Goal: Information Seeking & Learning: Learn about a topic

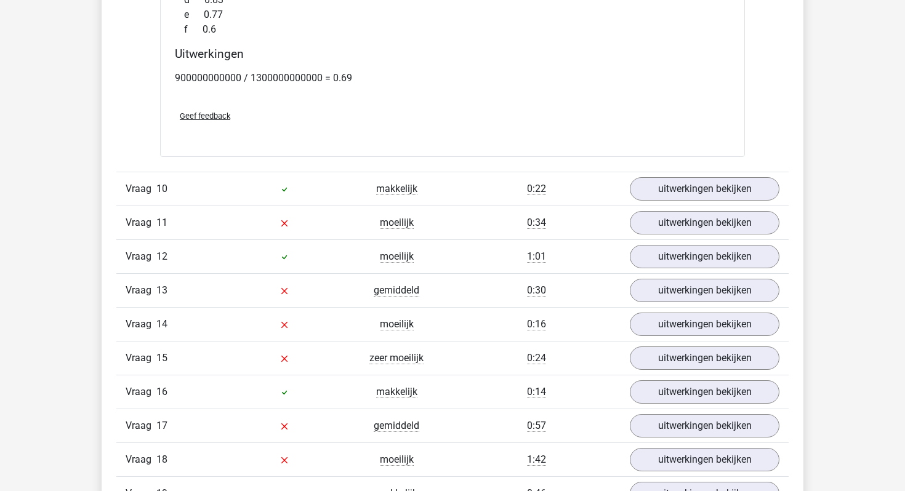
scroll to position [2732, 0]
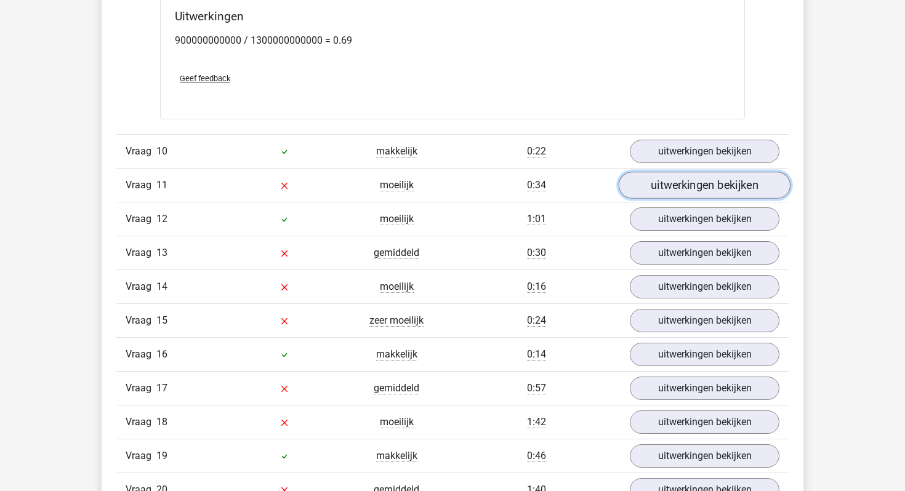
click at [687, 177] on link "uitwerkingen bekijken" at bounding box center [705, 185] width 172 height 27
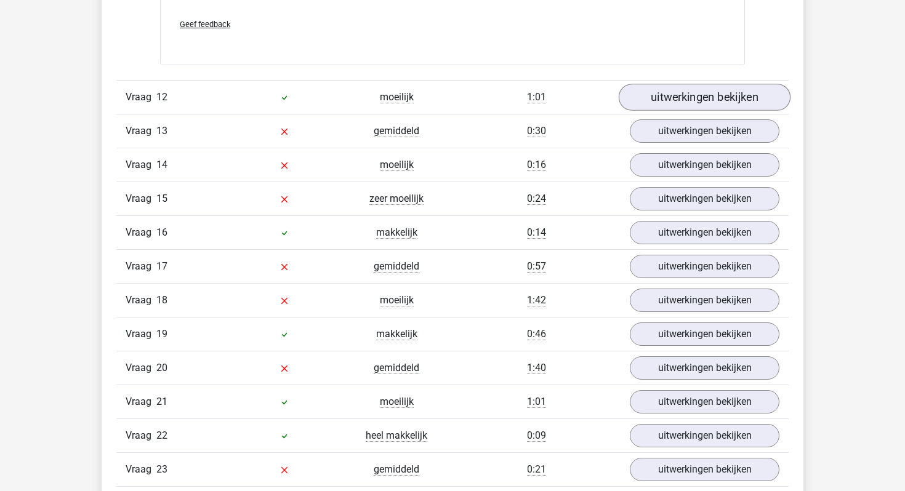
scroll to position [3389, 0]
click at [662, 134] on link "uitwerkingen bekijken" at bounding box center [705, 131] width 172 height 27
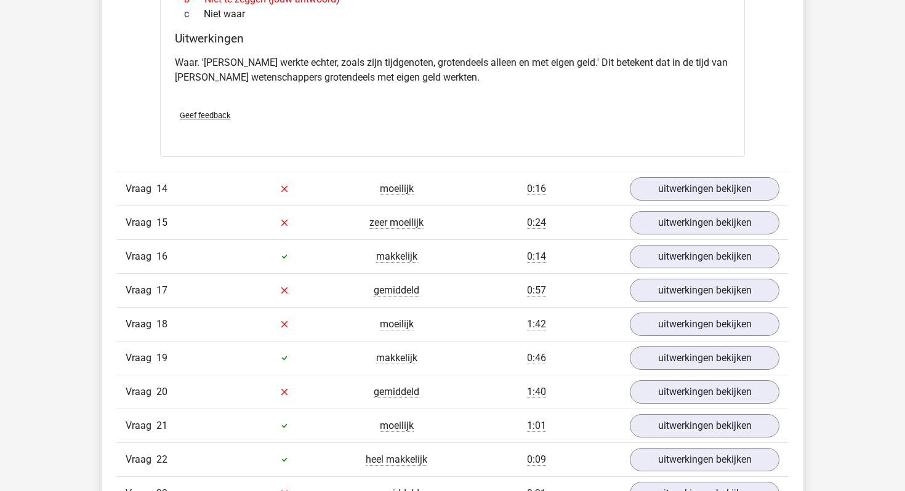
scroll to position [3762, 0]
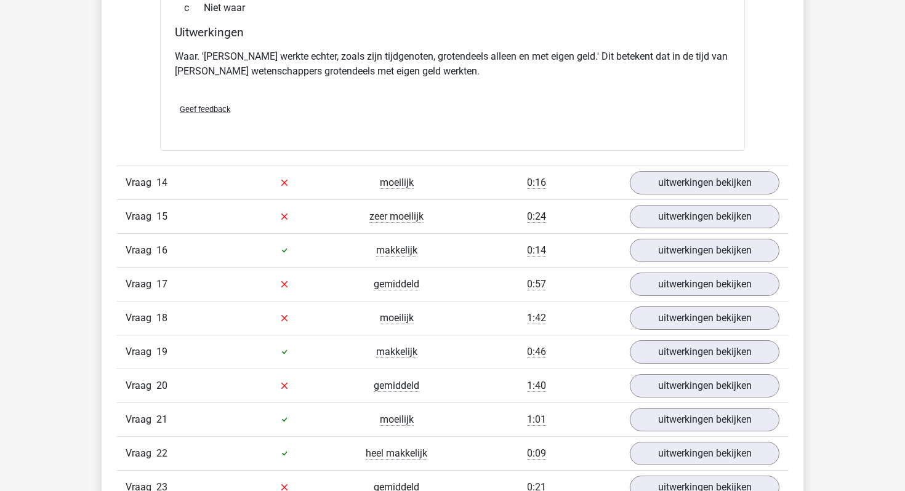
click at [683, 196] on div "Vraag 14 moeilijk 0:16 uitwerkingen bekijken" at bounding box center [452, 183] width 672 height 34
click at [678, 187] on link "uitwerkingen bekijken" at bounding box center [705, 182] width 172 height 27
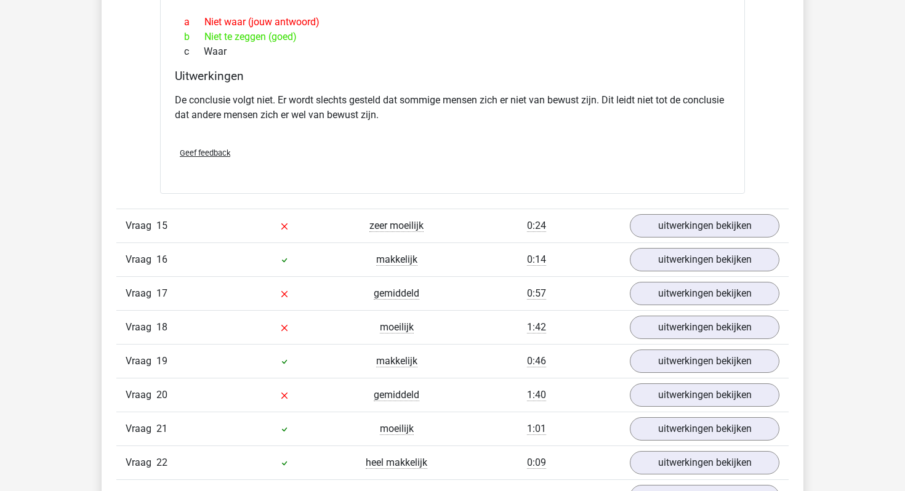
scroll to position [4092, 0]
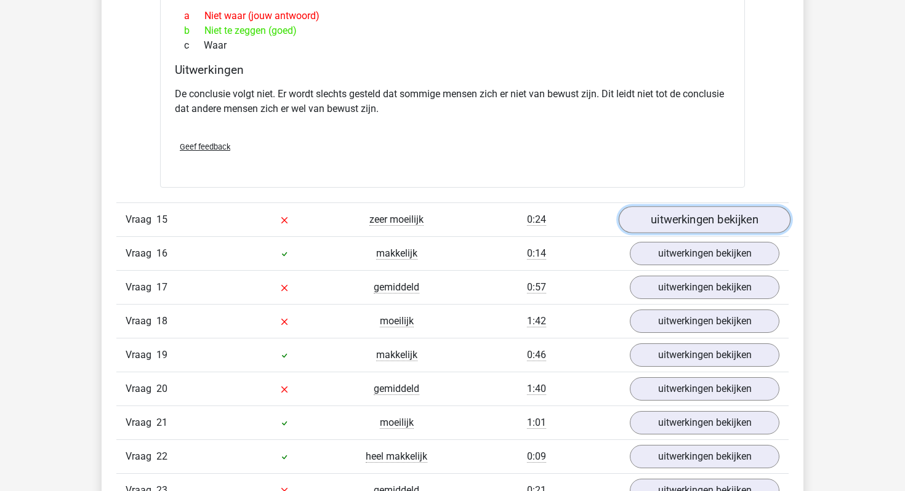
click at [664, 228] on link "uitwerkingen bekijken" at bounding box center [705, 219] width 172 height 27
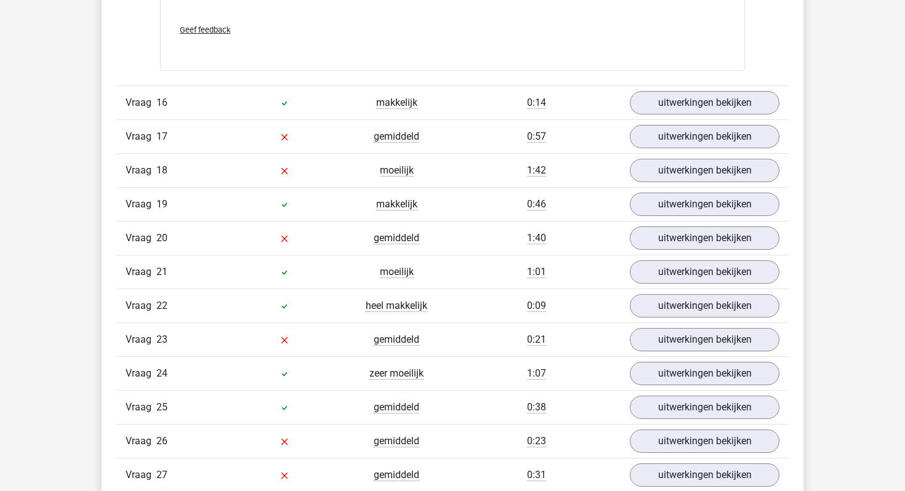
scroll to position [4604, 0]
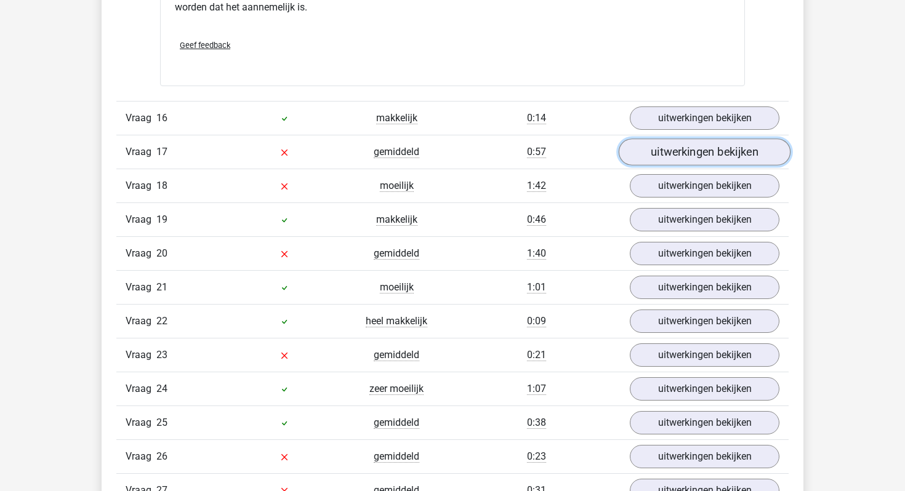
click at [686, 138] on link "uitwerkingen bekijken" at bounding box center [705, 151] width 172 height 27
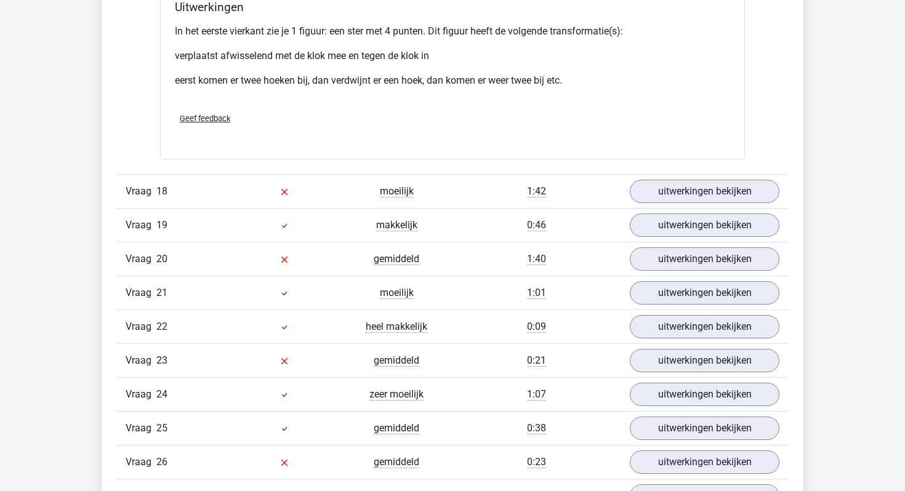
scroll to position [5425, 0]
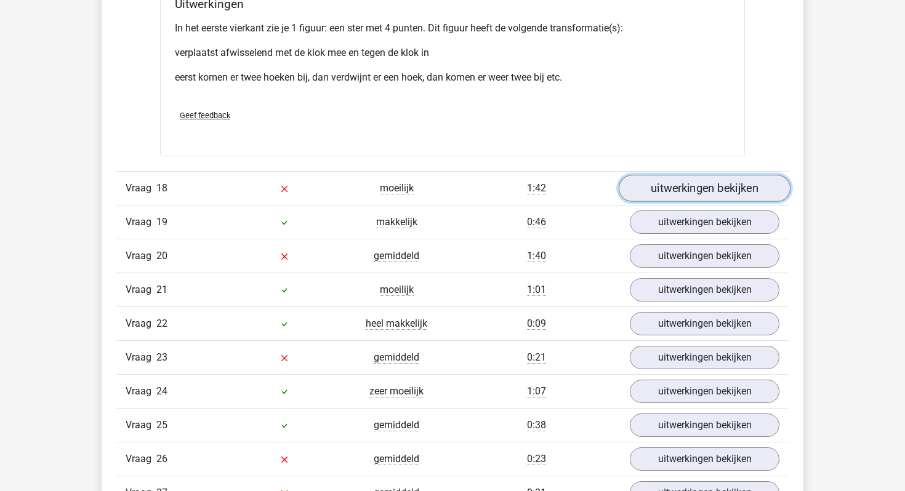
click at [692, 175] on link "uitwerkingen bekijken" at bounding box center [705, 188] width 172 height 27
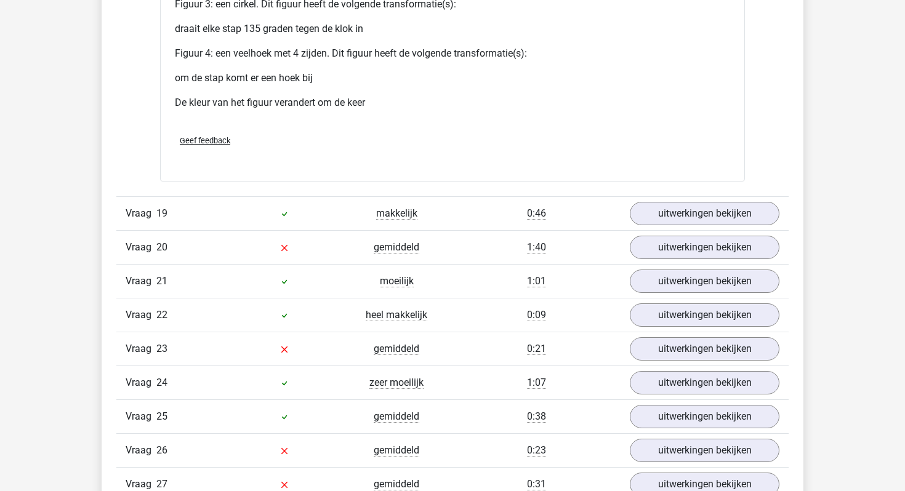
scroll to position [6466, 0]
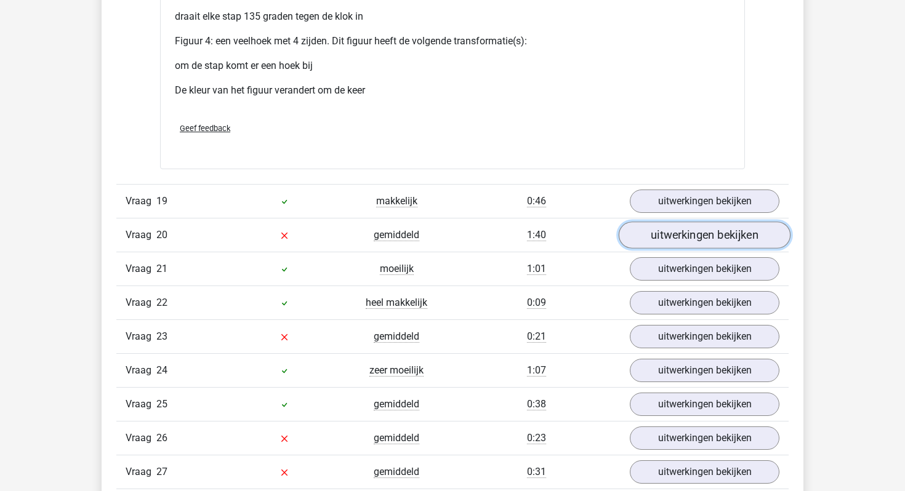
click at [668, 222] on link "uitwerkingen bekijken" at bounding box center [705, 235] width 172 height 27
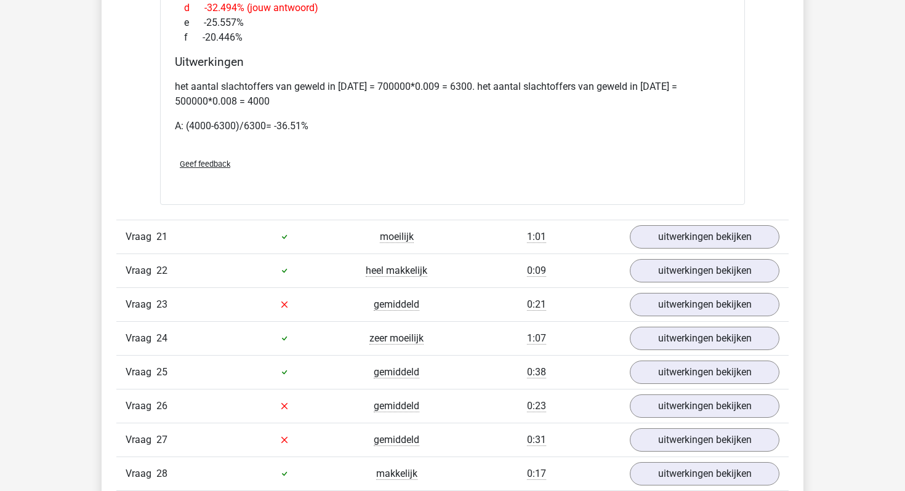
scroll to position [7257, 0]
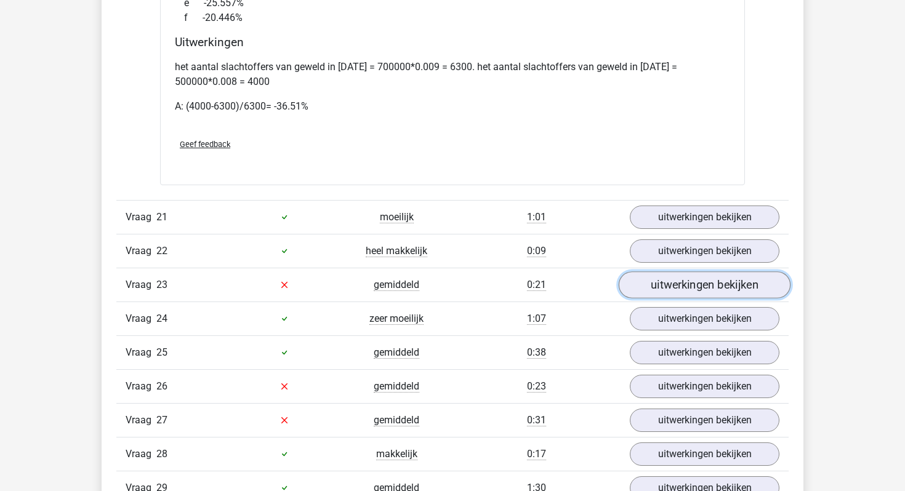
click at [712, 273] on link "uitwerkingen bekijken" at bounding box center [705, 284] width 172 height 27
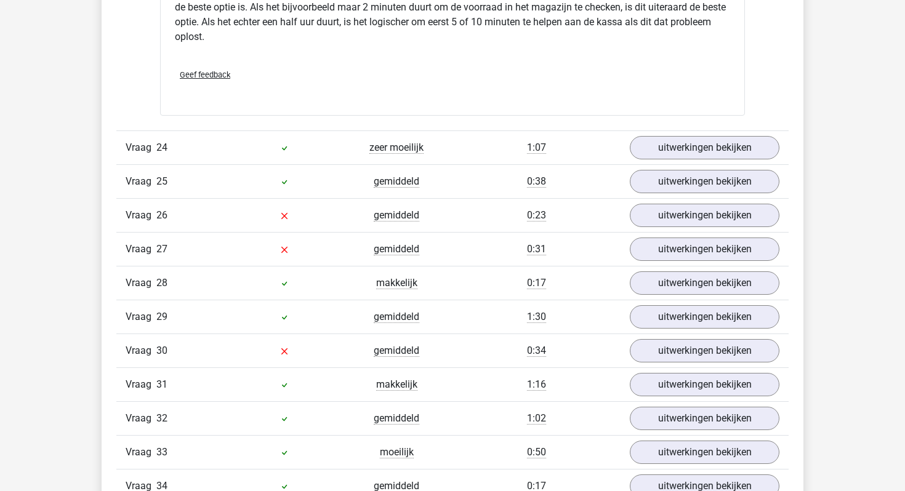
scroll to position [7927, 0]
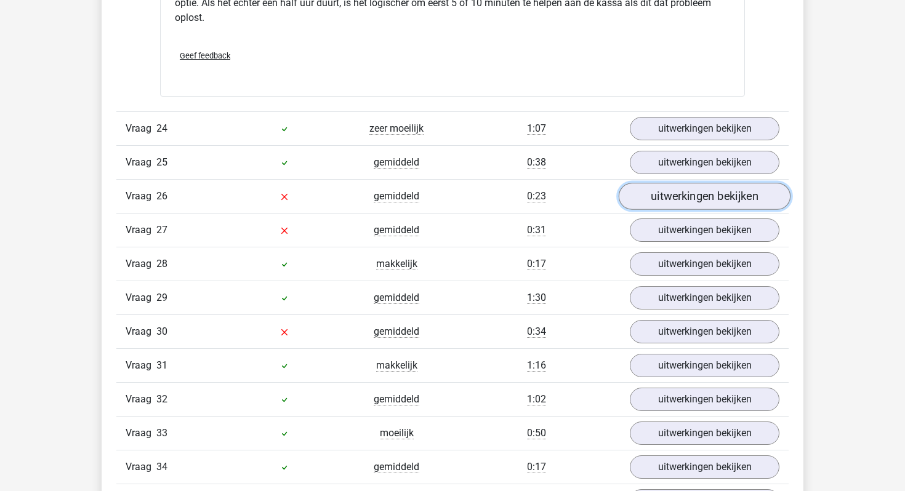
click at [666, 183] on link "uitwerkingen bekijken" at bounding box center [705, 196] width 172 height 27
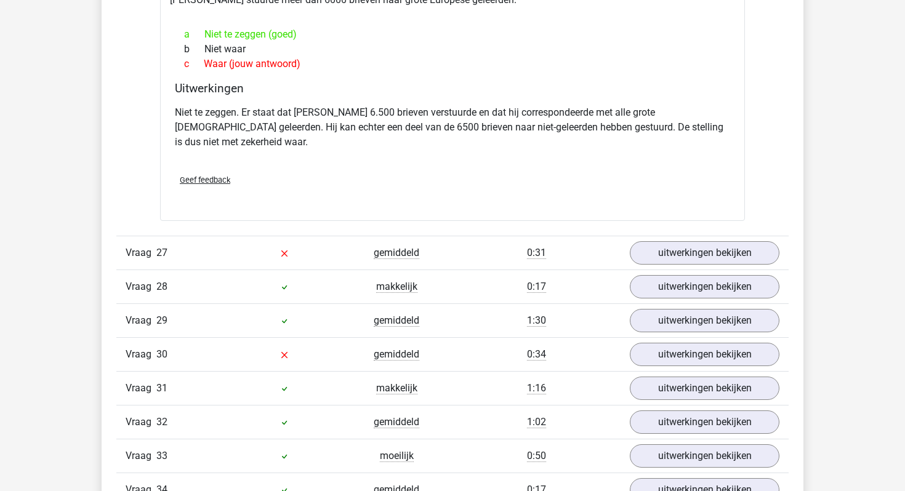
scroll to position [8315, 0]
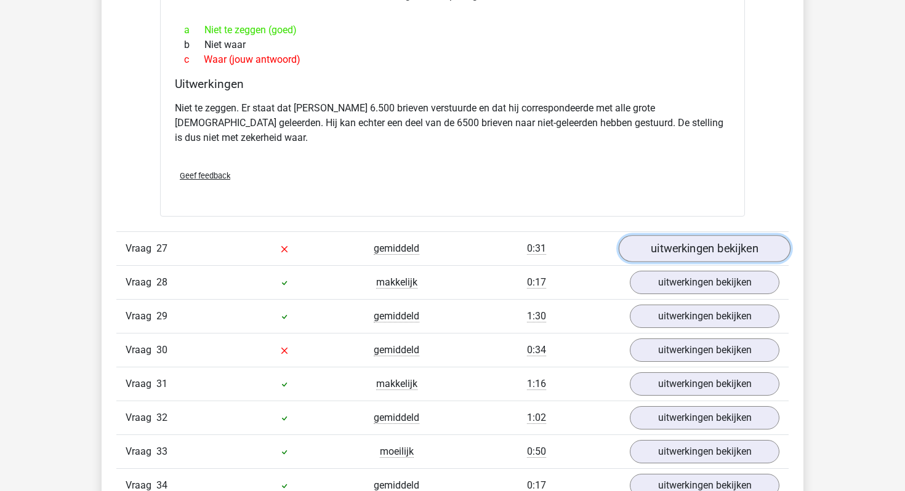
click at [655, 235] on link "uitwerkingen bekijken" at bounding box center [705, 248] width 172 height 27
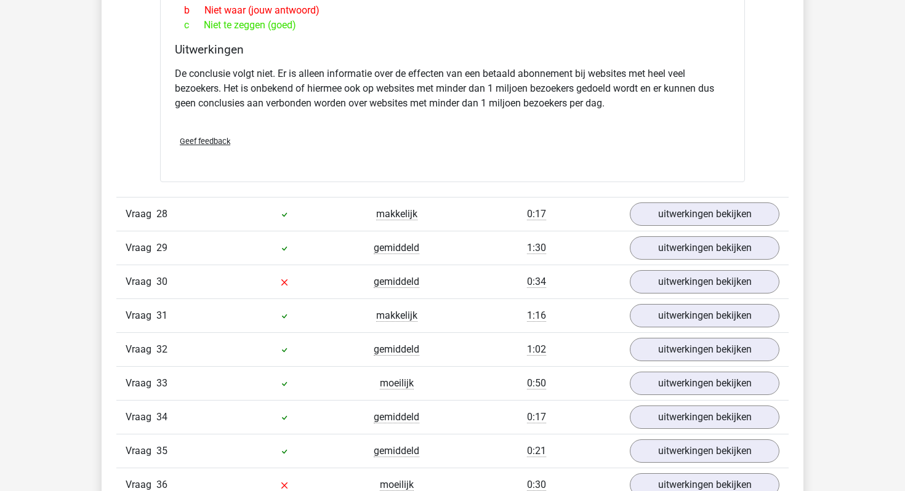
scroll to position [8800, 0]
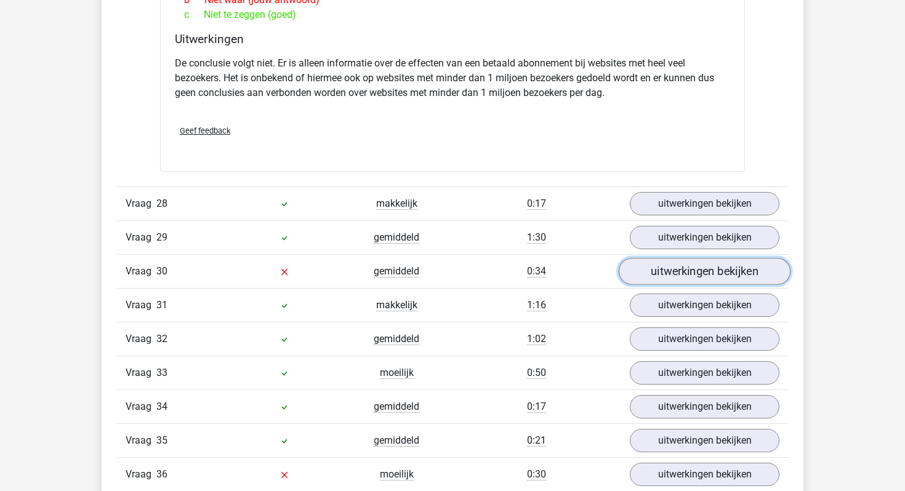
click at [684, 258] on link "uitwerkingen bekijken" at bounding box center [705, 271] width 172 height 27
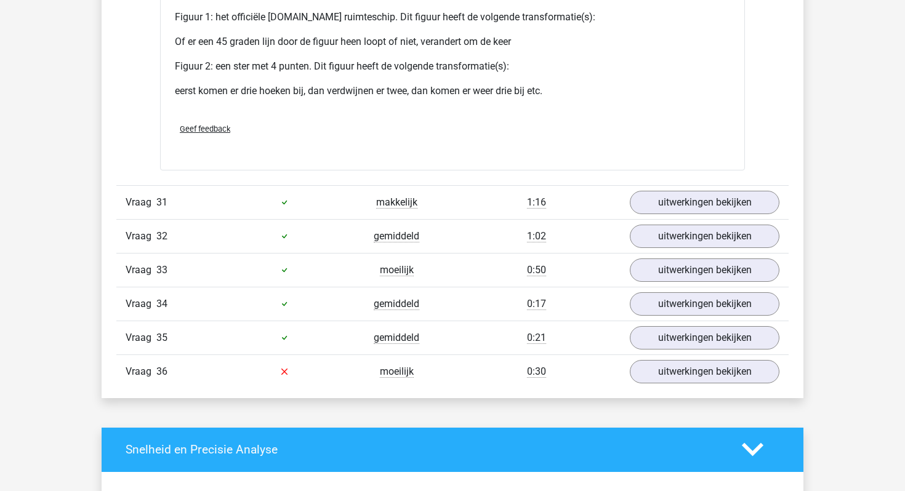
scroll to position [9777, 0]
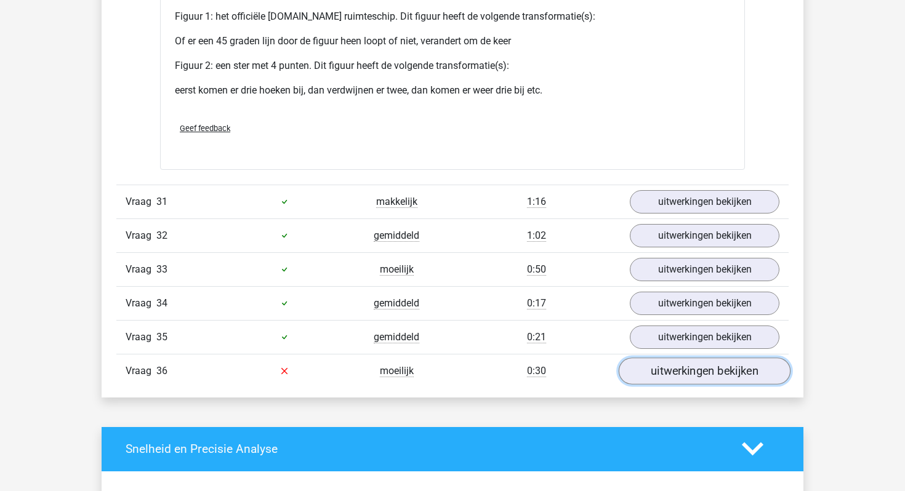
click at [668, 358] on link "uitwerkingen bekijken" at bounding box center [705, 371] width 172 height 27
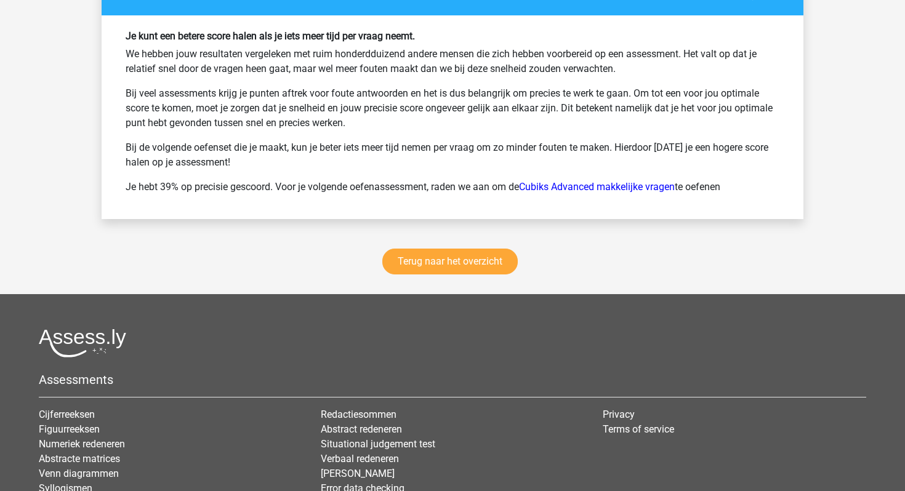
scroll to position [11638, 0]
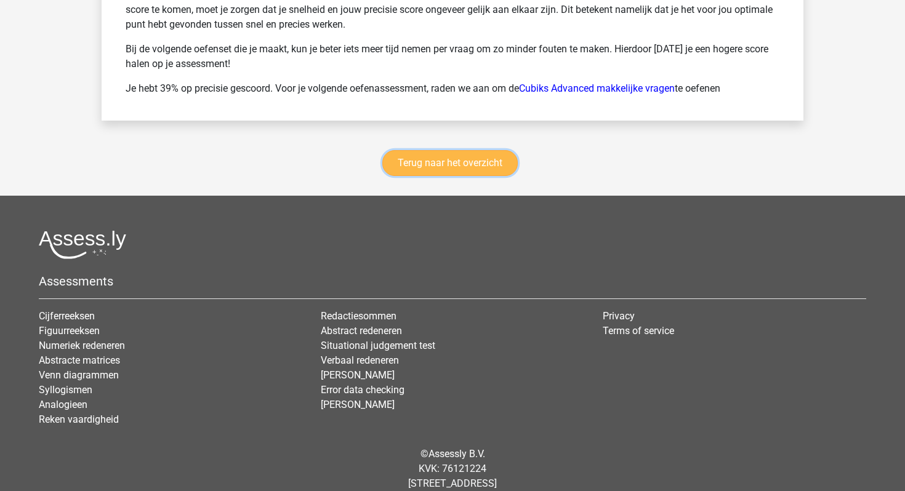
click at [470, 150] on link "Terug naar het overzicht" at bounding box center [449, 163] width 135 height 26
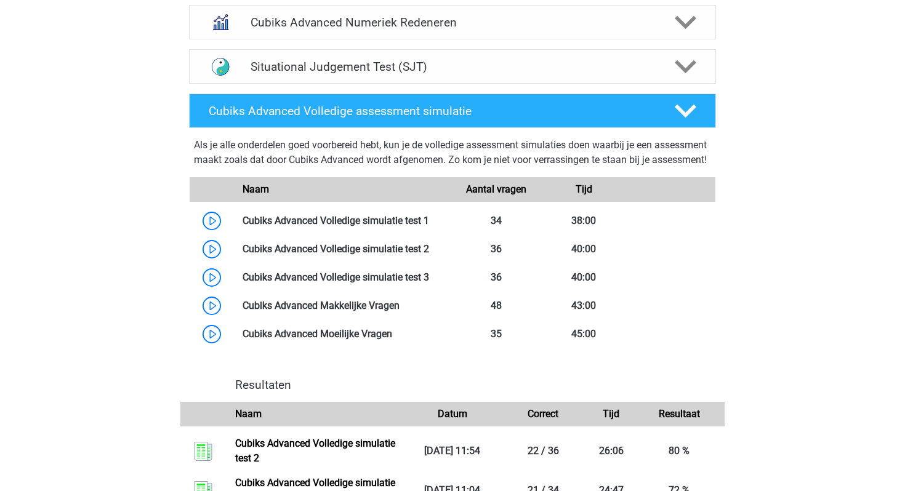
scroll to position [709, 0]
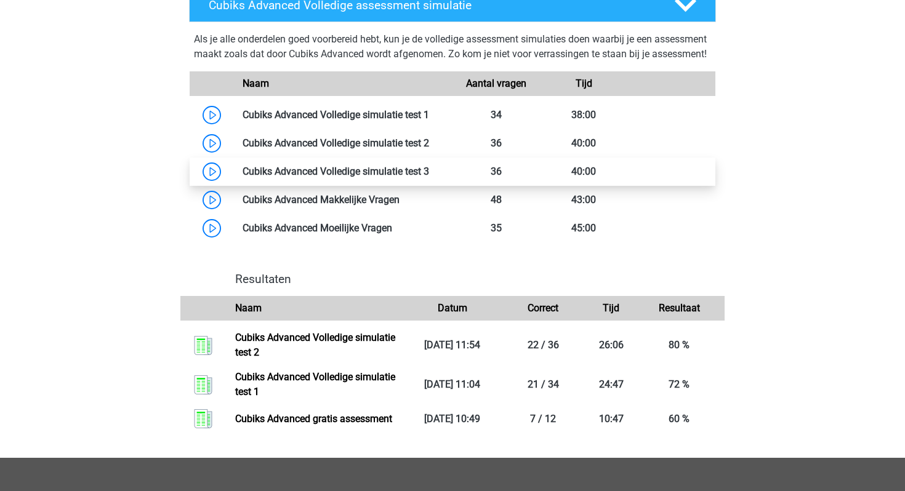
click at [429, 177] on link at bounding box center [429, 172] width 0 height 12
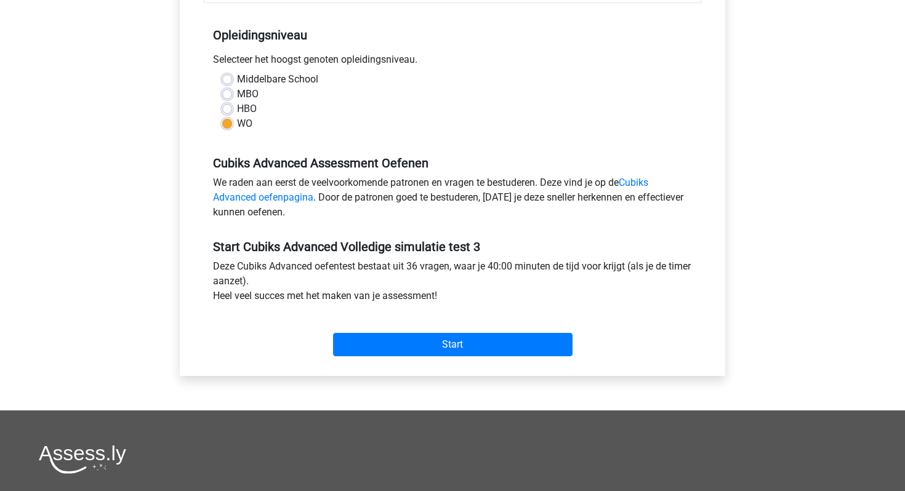
scroll to position [261, 0]
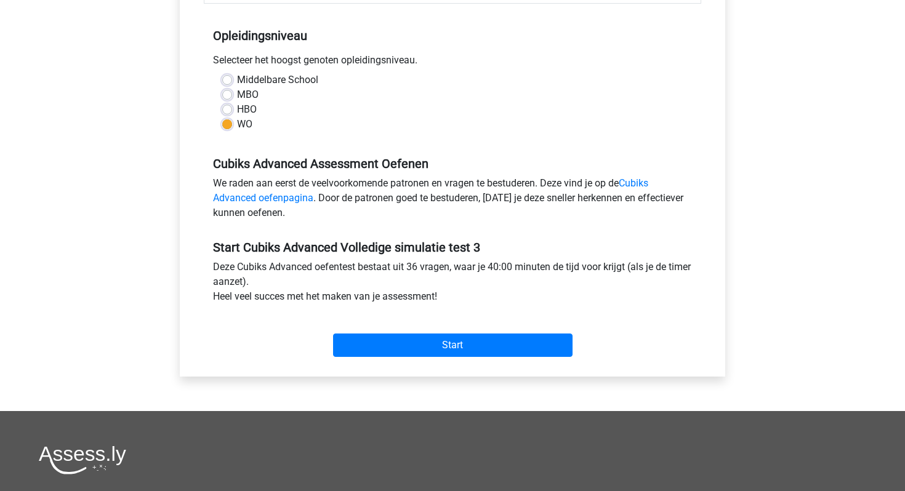
click at [473, 191] on div "We raden aan eerst de veelvoorkomende patronen en vragen te bestuderen. Deze vi…" at bounding box center [452, 200] width 497 height 49
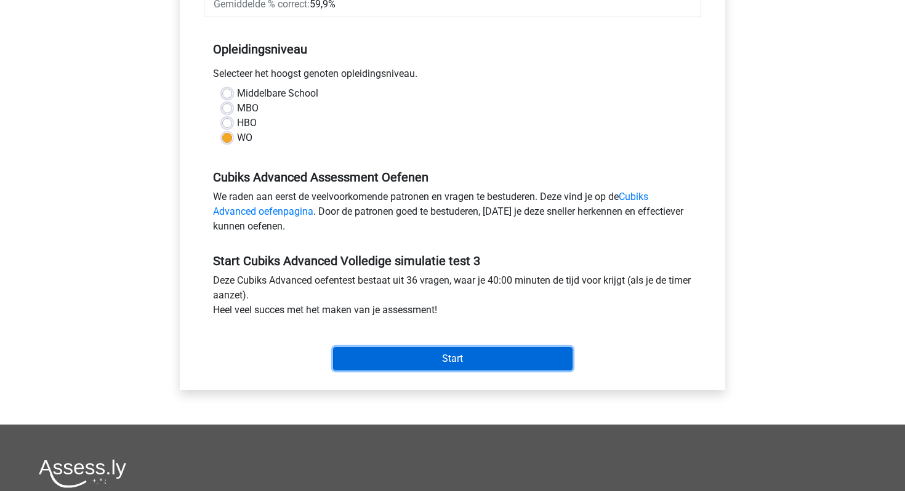
click at [424, 353] on input "Start" at bounding box center [452, 358] width 239 height 23
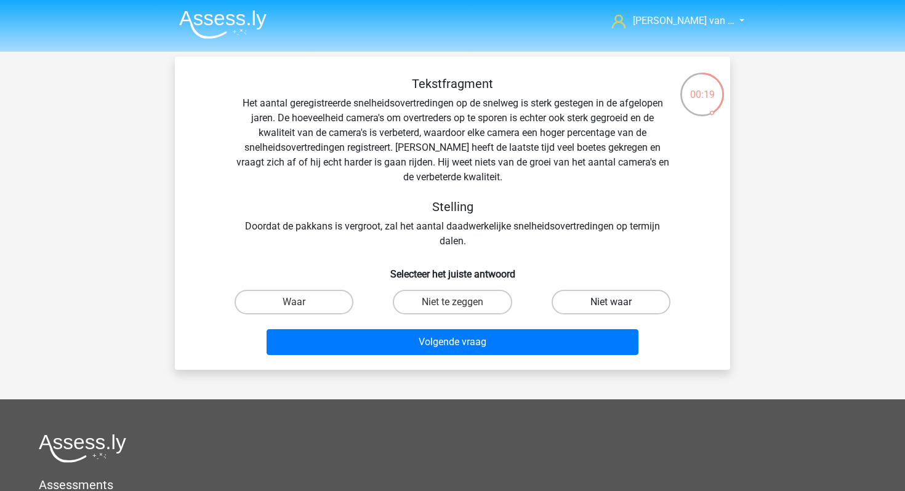
click at [583, 295] on label "Niet waar" at bounding box center [610, 302] width 119 height 25
click at [611, 302] on input "Niet waar" at bounding box center [615, 306] width 8 height 8
radio input "true"
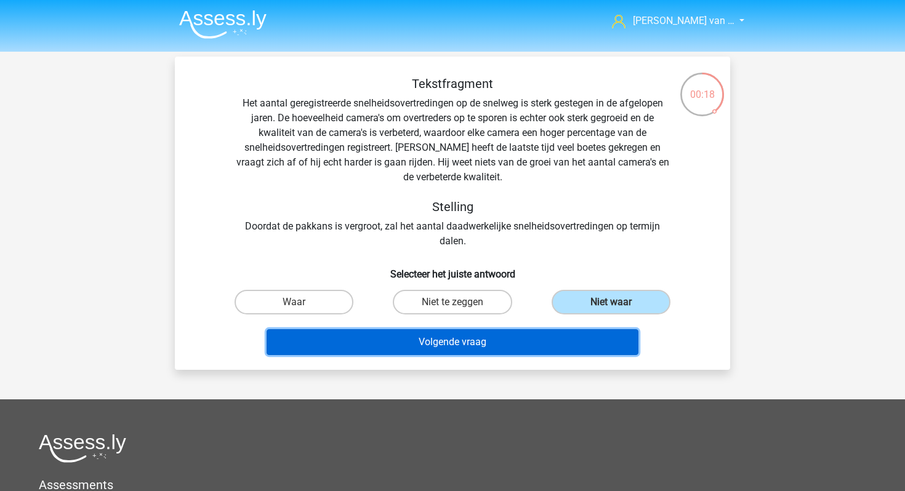
click at [535, 345] on button "Volgende vraag" at bounding box center [452, 342] width 372 height 26
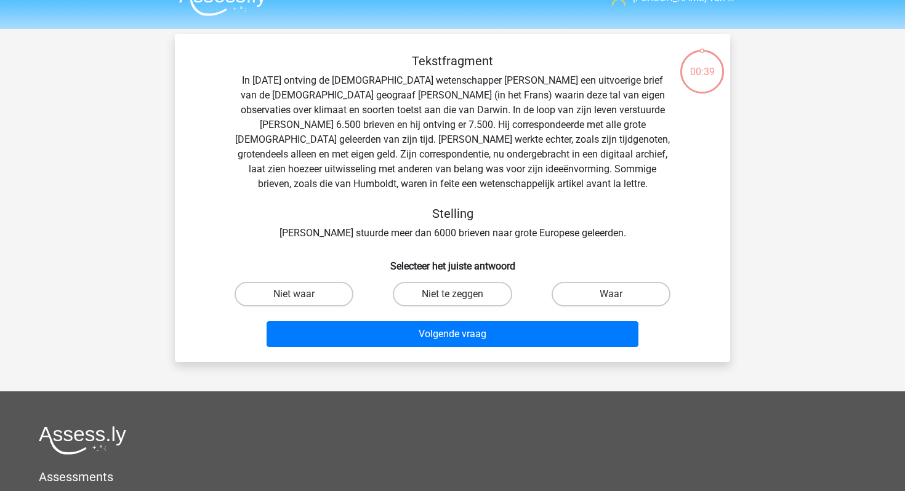
scroll to position [22, 0]
click at [448, 292] on label "Niet te zeggen" at bounding box center [452, 294] width 119 height 25
click at [452, 295] on input "Niet te zeggen" at bounding box center [456, 299] width 8 height 8
radio input "true"
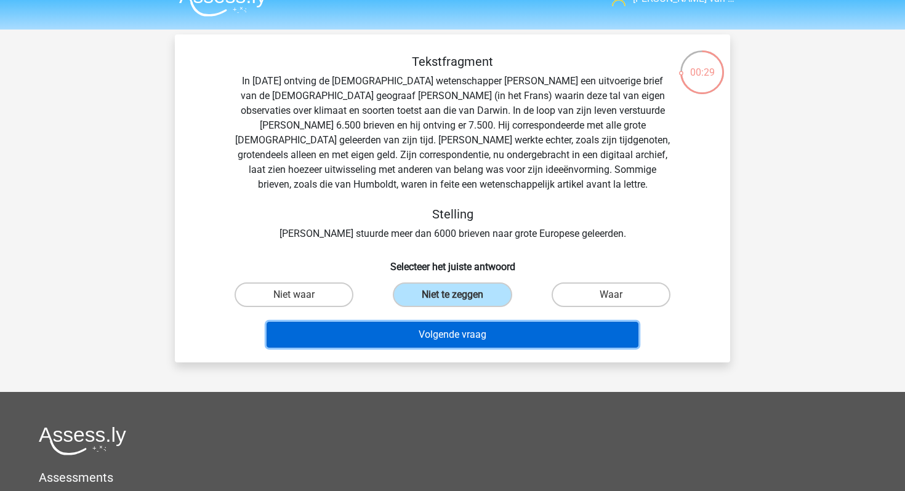
click at [455, 341] on button "Volgende vraag" at bounding box center [452, 335] width 372 height 26
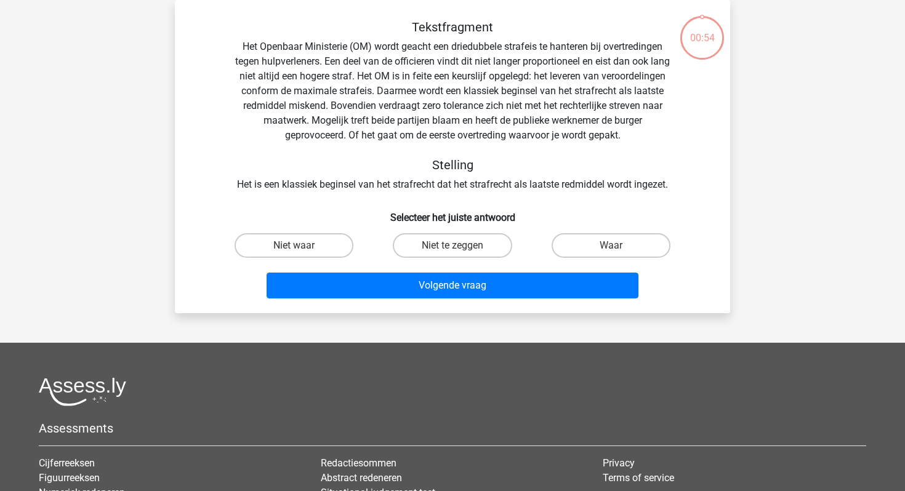
scroll to position [0, 0]
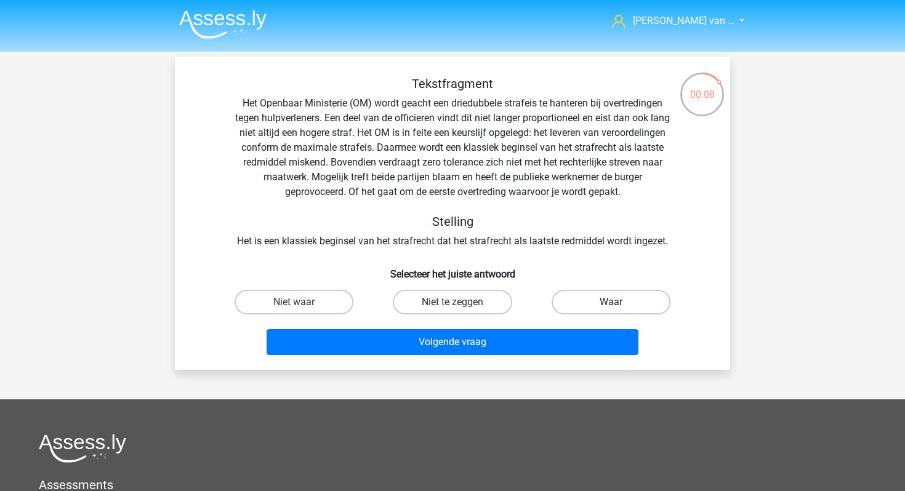
click at [611, 291] on label "Waar" at bounding box center [610, 302] width 119 height 25
click at [611, 302] on input "Waar" at bounding box center [615, 306] width 8 height 8
radio input "true"
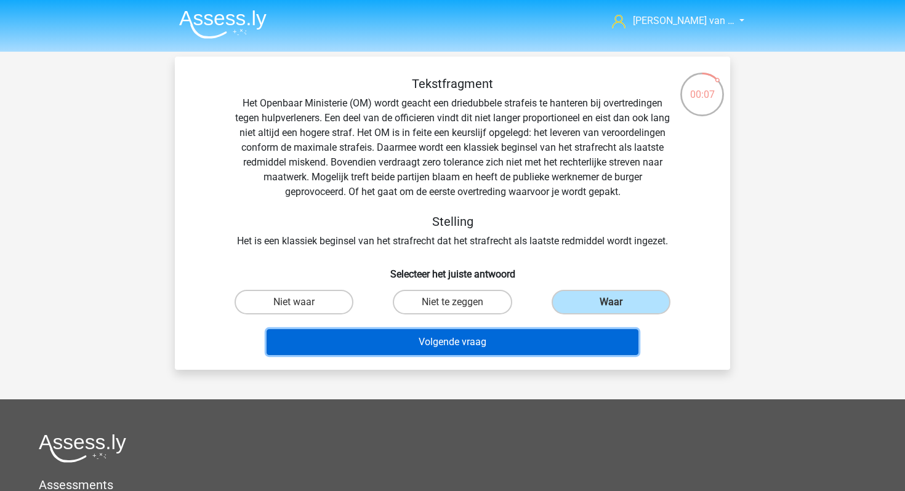
click at [556, 348] on button "Volgende vraag" at bounding box center [452, 342] width 372 height 26
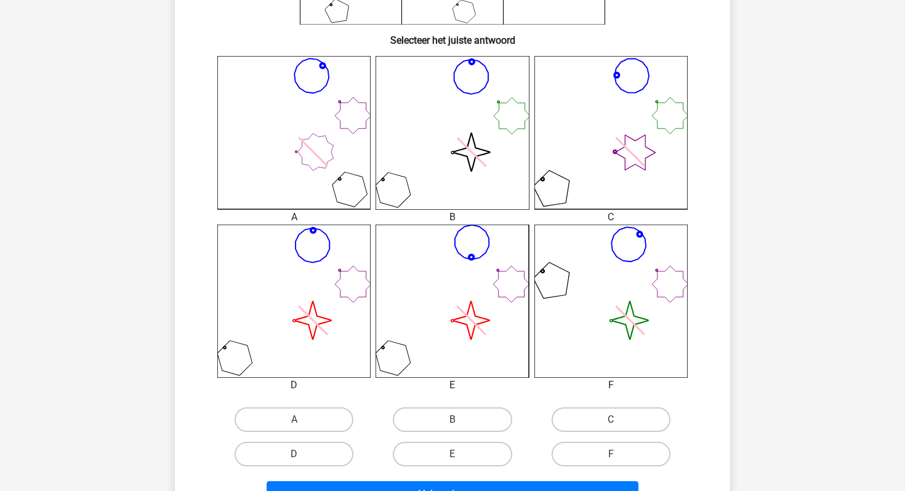
scroll to position [309, 0]
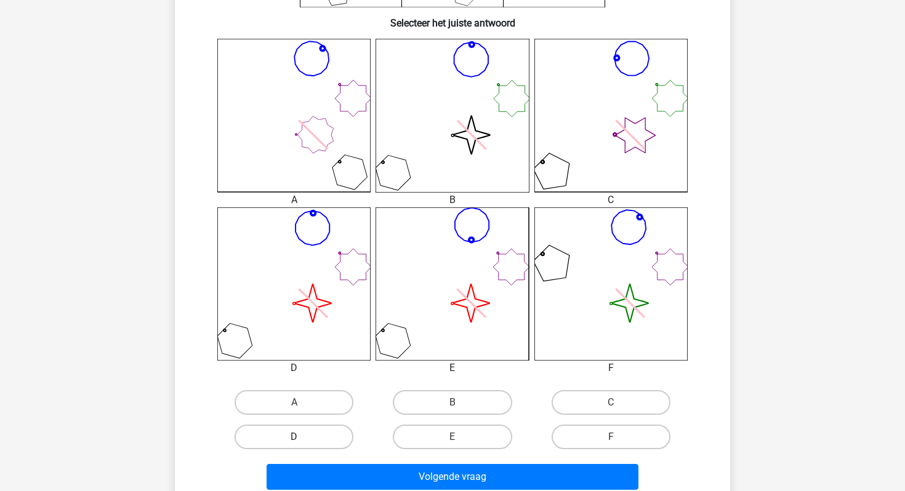
click at [310, 435] on label "D" at bounding box center [293, 437] width 119 height 25
click at [302, 437] on input "D" at bounding box center [298, 441] width 8 height 8
radio input "true"
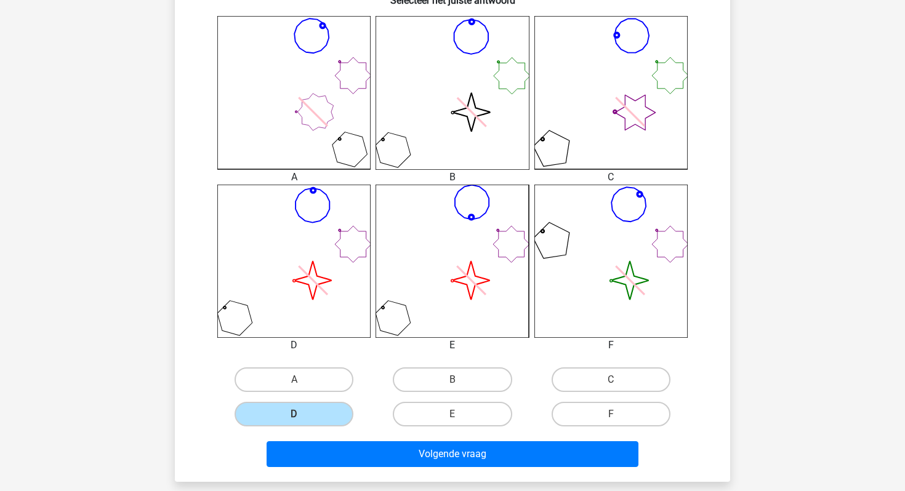
scroll to position [339, 0]
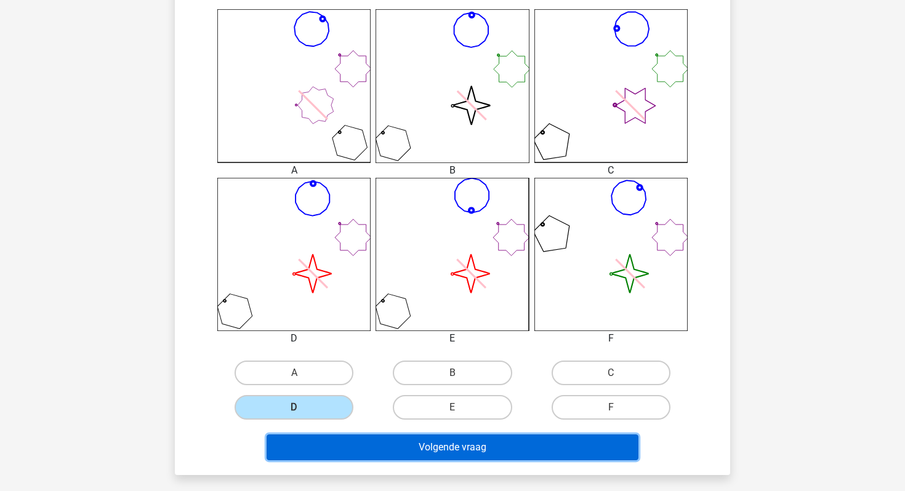
click at [411, 449] on button "Volgende vraag" at bounding box center [452, 448] width 372 height 26
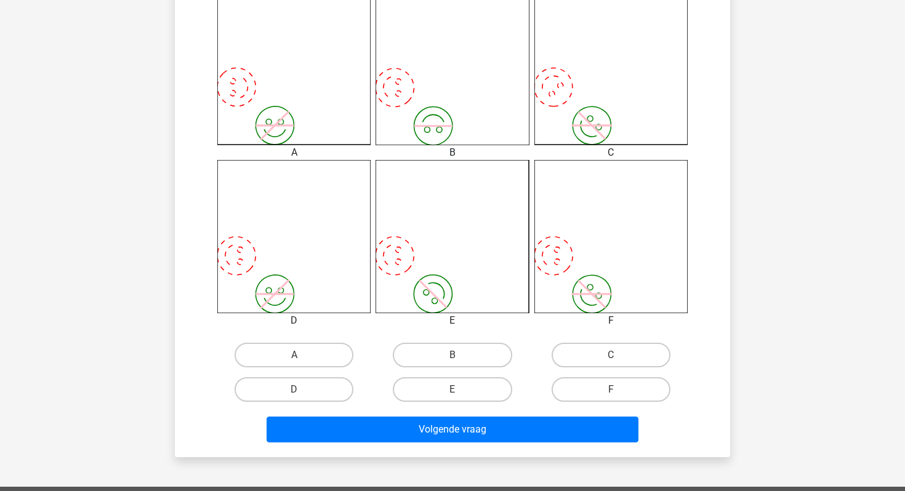
scroll to position [361, 0]
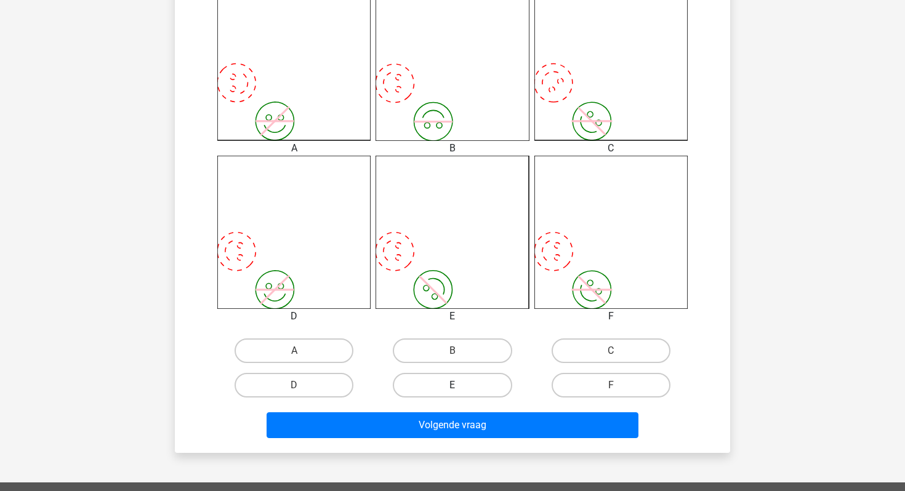
click at [478, 387] on label "E" at bounding box center [452, 385] width 119 height 25
click at [460, 387] on input "E" at bounding box center [456, 389] width 8 height 8
radio input "true"
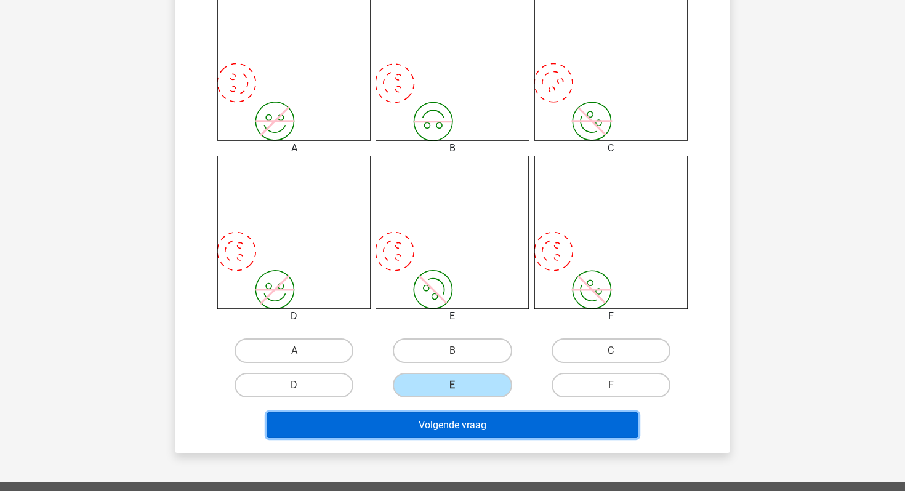
click at [490, 427] on button "Volgende vraag" at bounding box center [452, 425] width 372 height 26
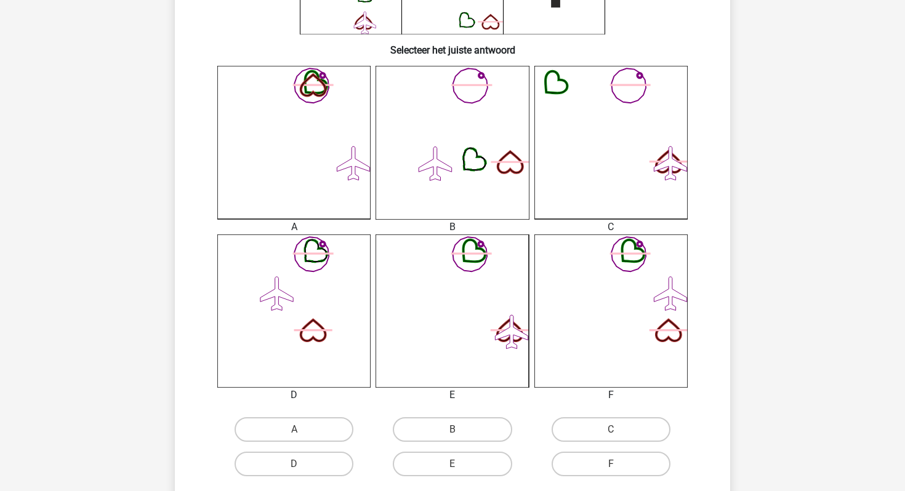
scroll to position [312, 0]
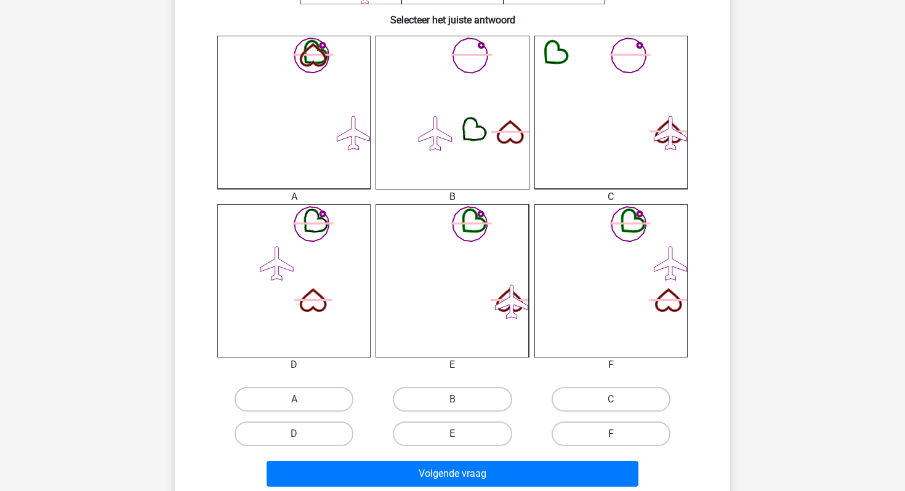
click at [623, 435] on label "F" at bounding box center [610, 434] width 119 height 25
click at [619, 435] on input "F" at bounding box center [615, 438] width 8 height 8
radio input "true"
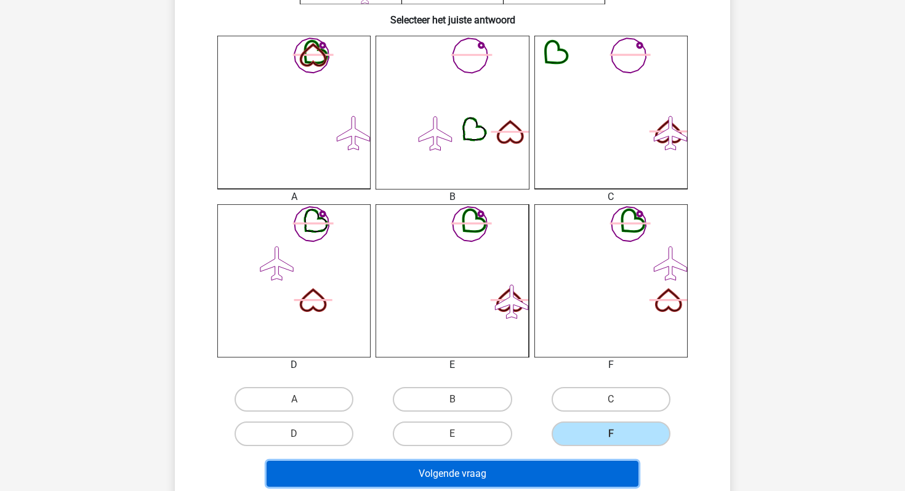
click at [585, 468] on button "Volgende vraag" at bounding box center [452, 474] width 372 height 26
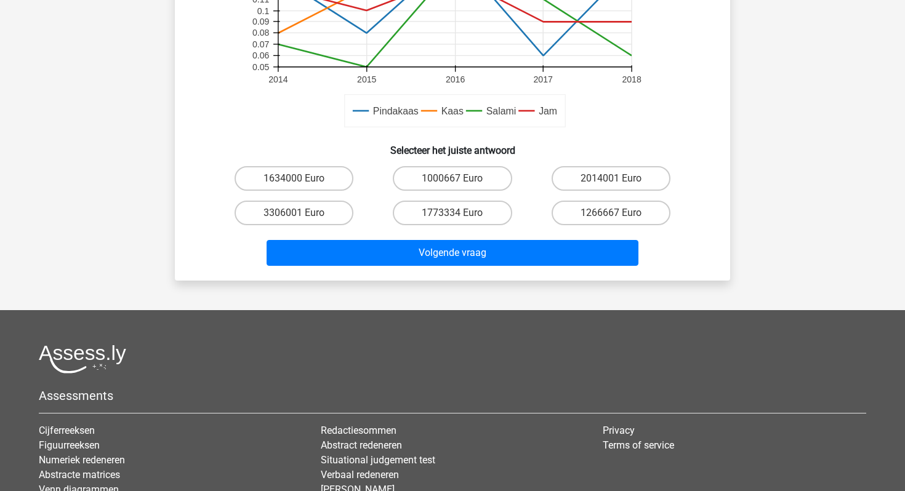
scroll to position [385, 0]
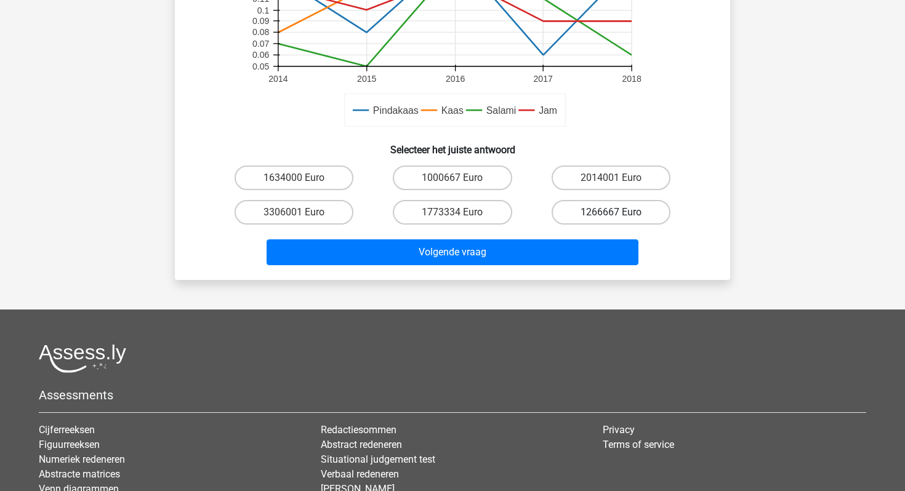
click at [607, 209] on label "1266667 Euro" at bounding box center [610, 212] width 119 height 25
click at [611, 212] on input "1266667 Euro" at bounding box center [615, 216] width 8 height 8
radio input "true"
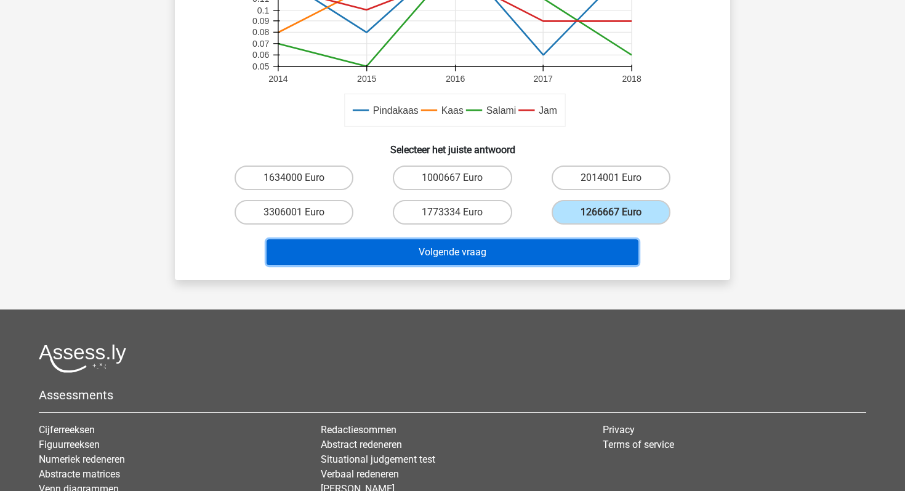
click at [558, 257] on button "Volgende vraag" at bounding box center [452, 252] width 372 height 26
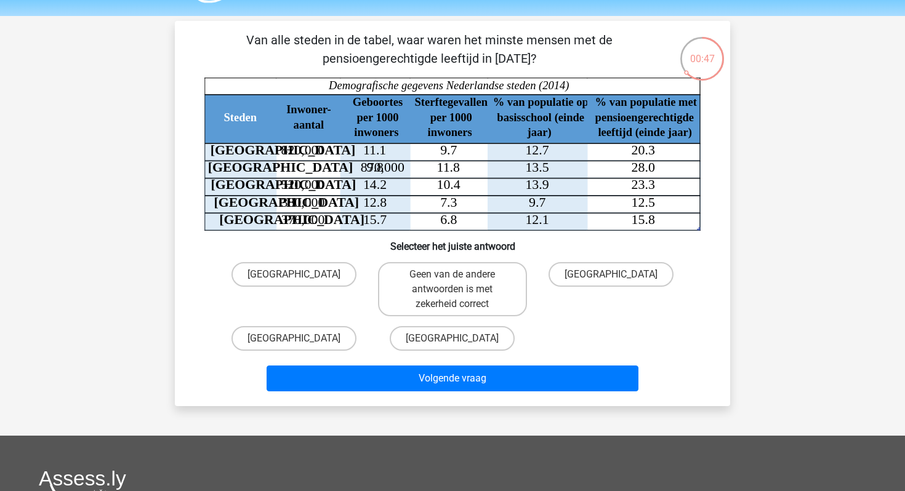
scroll to position [38, 0]
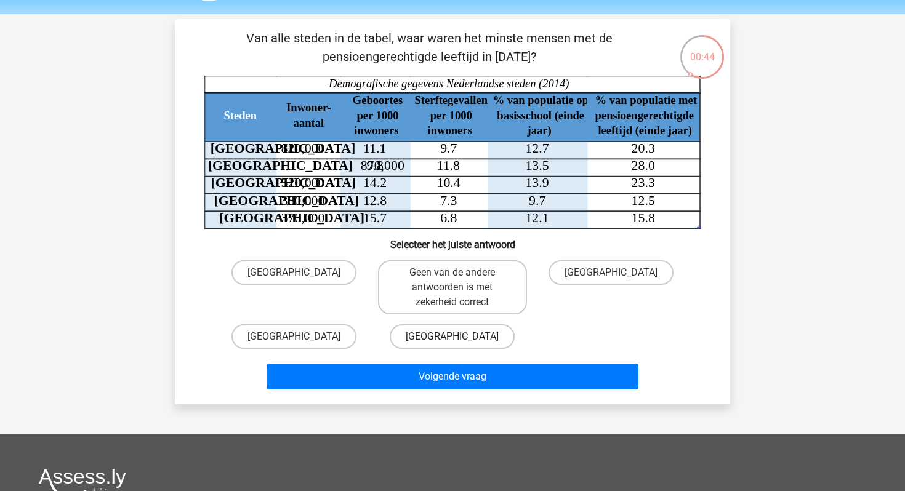
click at [430, 338] on label "[GEOGRAPHIC_DATA]" at bounding box center [452, 336] width 125 height 25
click at [452, 338] on input "[GEOGRAPHIC_DATA]" at bounding box center [456, 341] width 8 height 8
radio input "true"
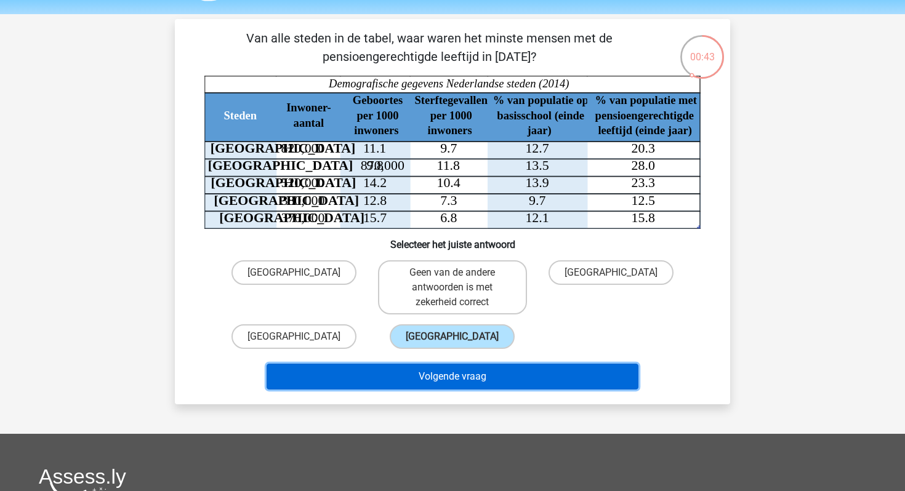
click at [437, 375] on button "Volgende vraag" at bounding box center [452, 377] width 372 height 26
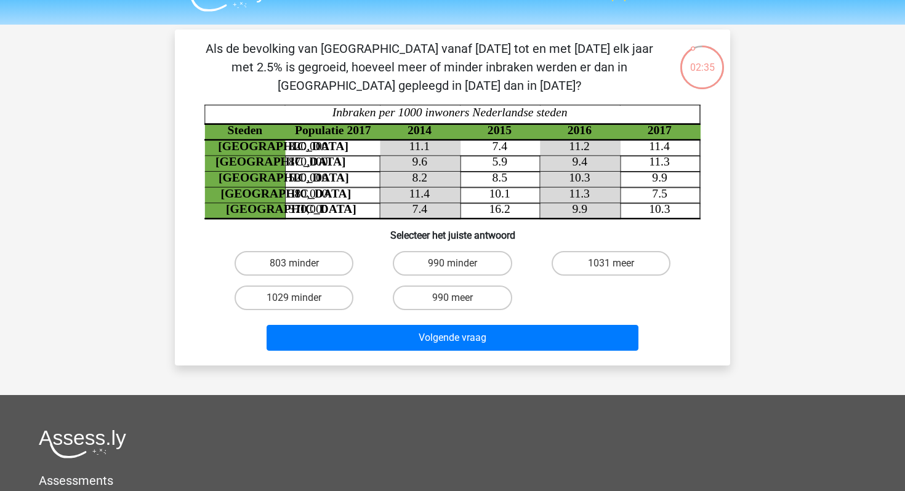
scroll to position [23, 0]
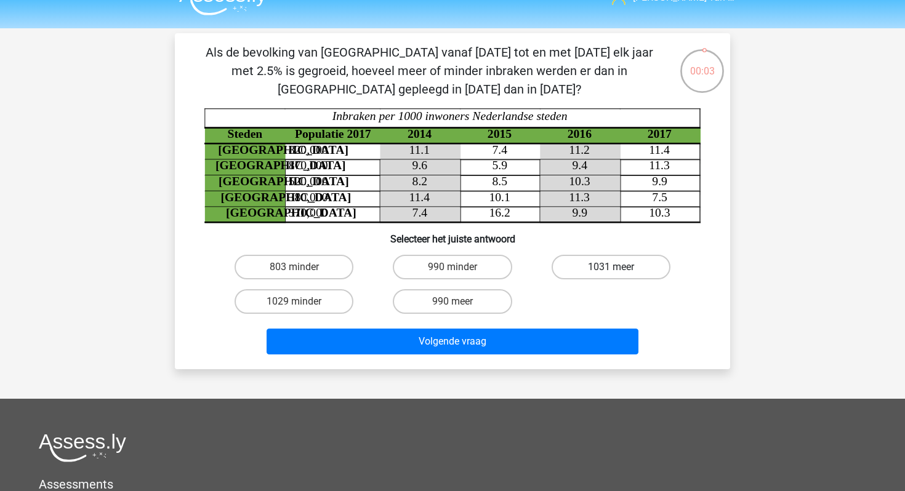
click at [587, 266] on label "1031 meer" at bounding box center [610, 267] width 119 height 25
click at [611, 267] on input "1031 meer" at bounding box center [615, 271] width 8 height 8
radio input "true"
click at [535, 323] on div "Volgende vraag" at bounding box center [452, 339] width 516 height 41
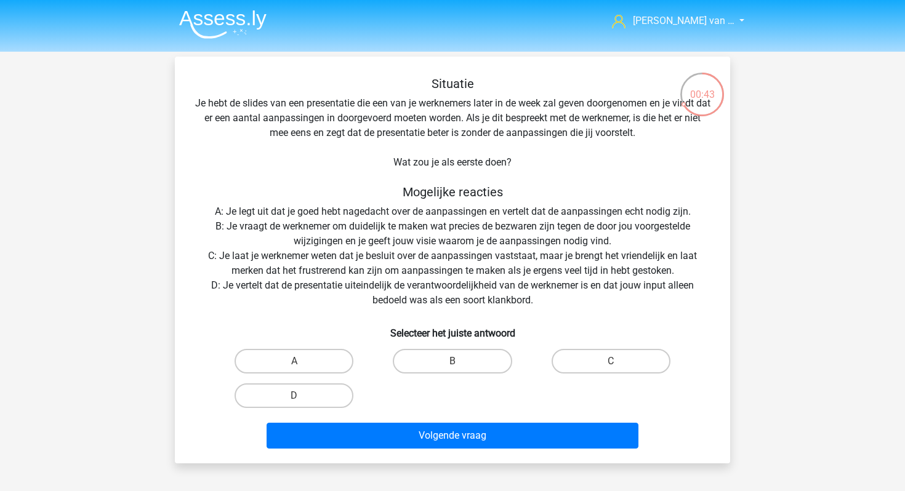
click at [454, 361] on input "B" at bounding box center [456, 365] width 8 height 8
radio input "true"
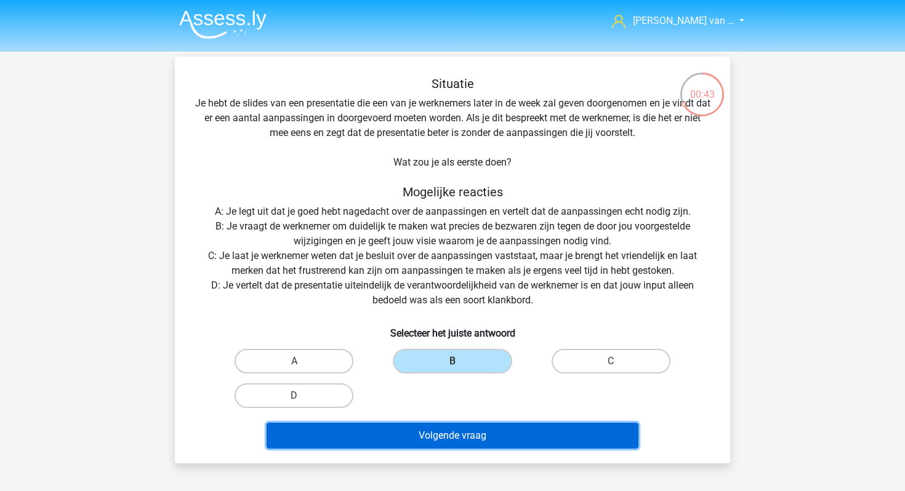
click at [465, 435] on button "Volgende vraag" at bounding box center [452, 436] width 372 height 26
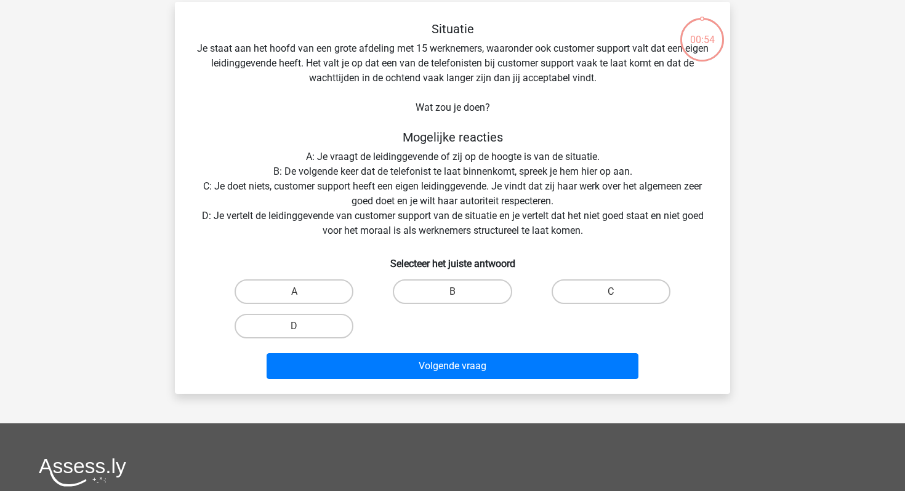
scroll to position [57, 0]
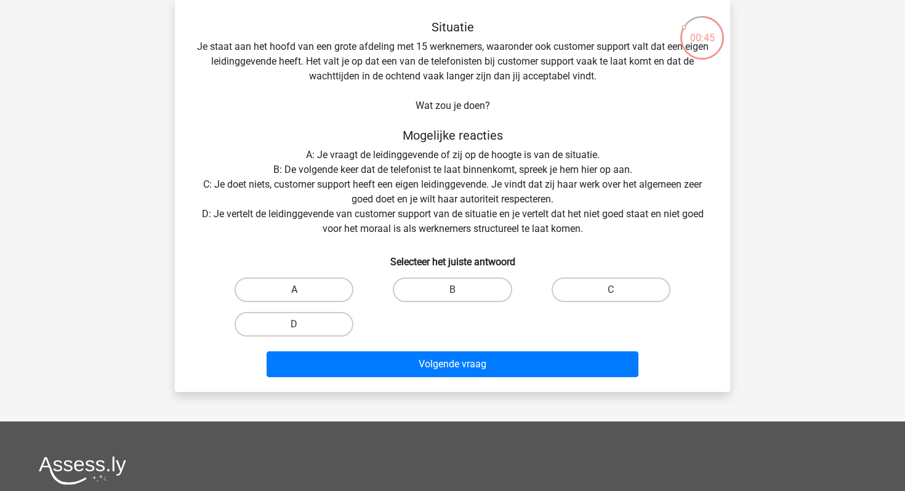
click at [339, 291] on label "A" at bounding box center [293, 290] width 119 height 25
click at [302, 291] on input "A" at bounding box center [298, 294] width 8 height 8
radio input "true"
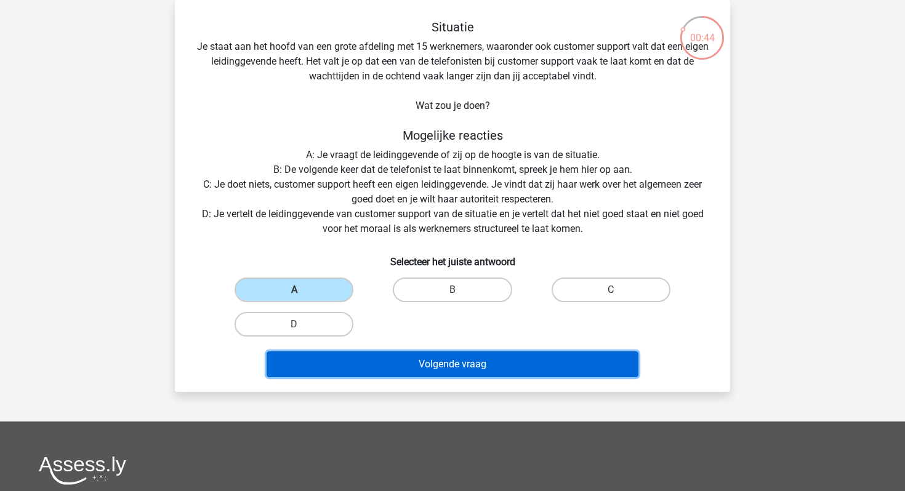
click at [422, 369] on button "Volgende vraag" at bounding box center [452, 364] width 372 height 26
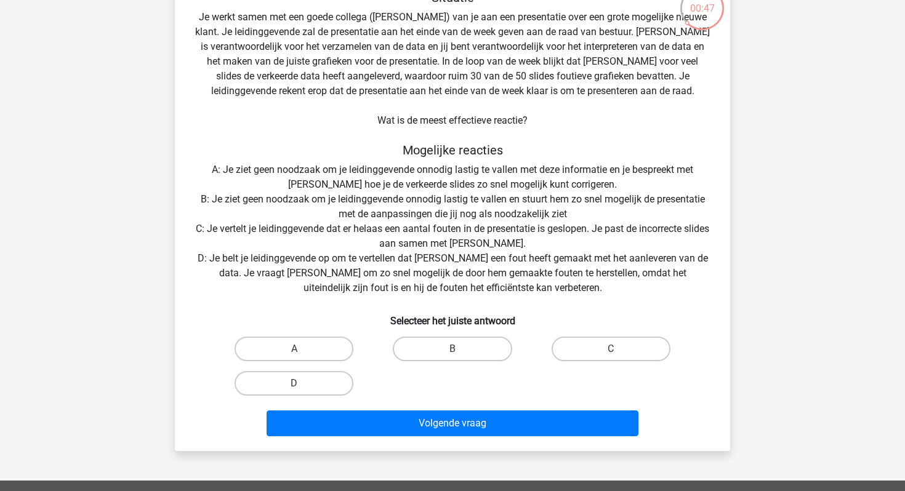
scroll to position [87, 0]
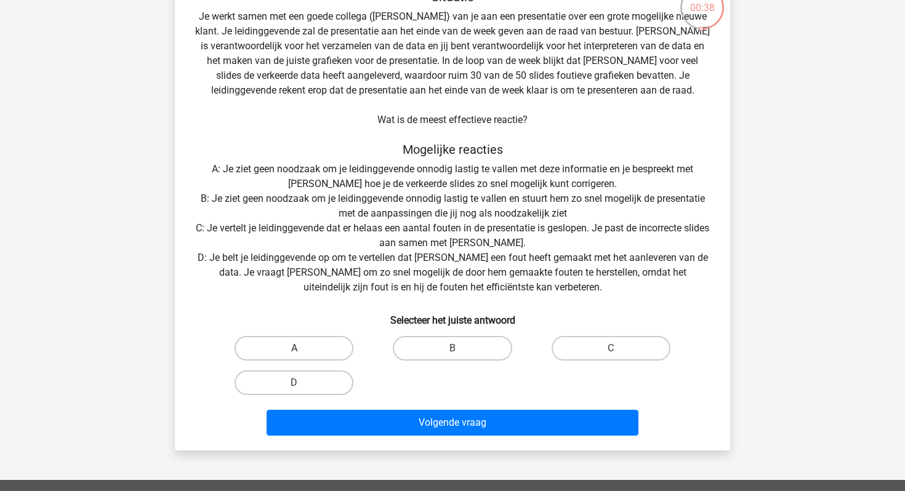
click at [292, 348] on label "A" at bounding box center [293, 348] width 119 height 25
click at [294, 348] on input "A" at bounding box center [298, 352] width 8 height 8
radio input "true"
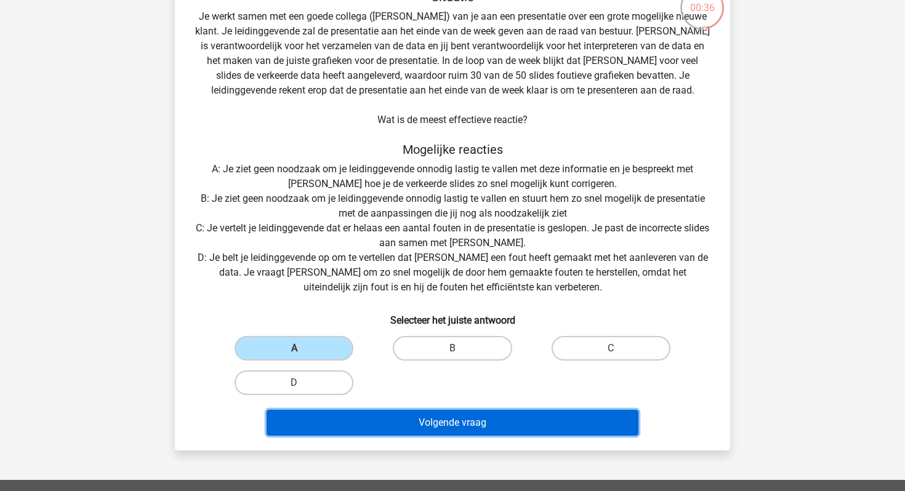
click at [402, 422] on button "Volgende vraag" at bounding box center [452, 423] width 372 height 26
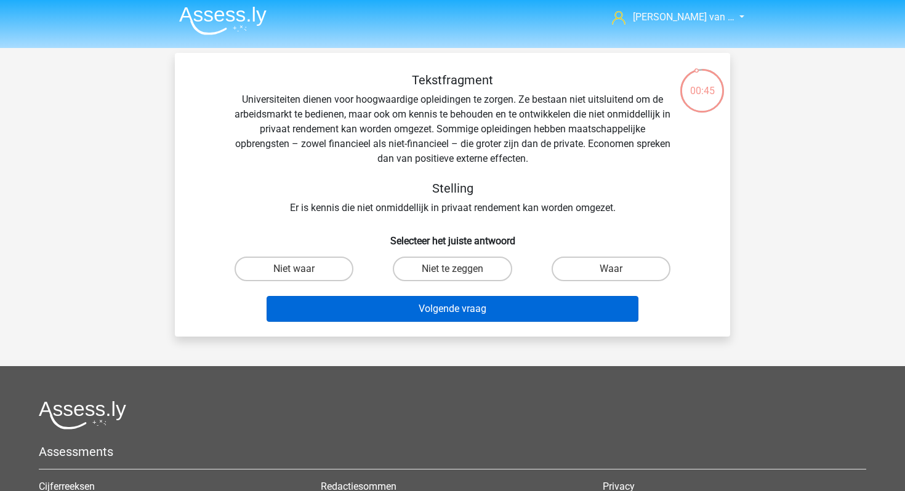
scroll to position [0, 0]
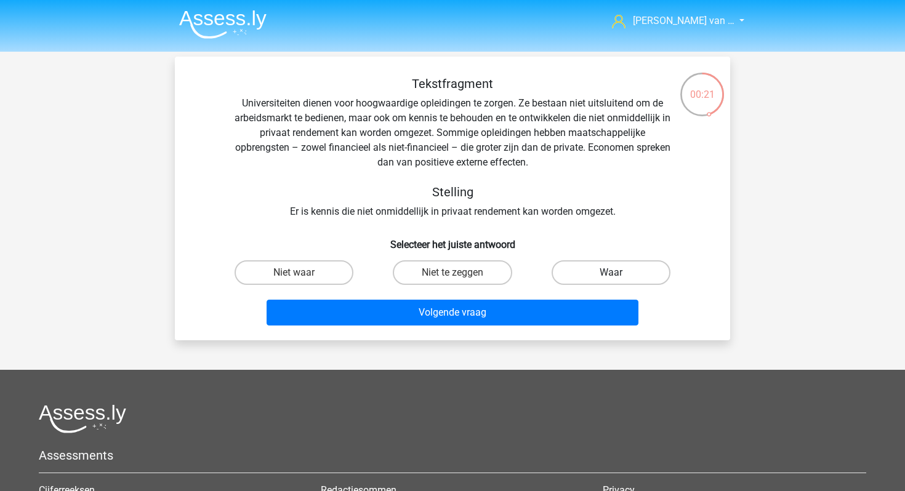
click at [581, 277] on label "Waar" at bounding box center [610, 272] width 119 height 25
click at [611, 277] on input "Waar" at bounding box center [615, 277] width 8 height 8
radio input "true"
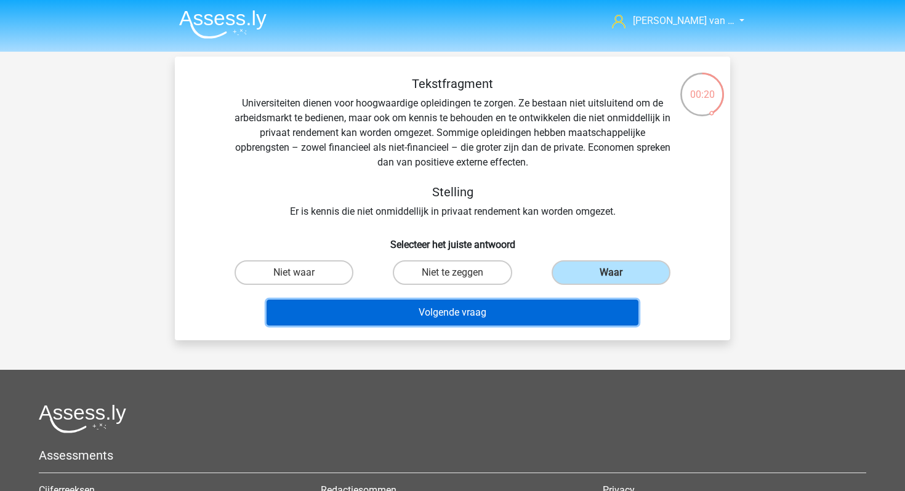
click at [535, 314] on button "Volgende vraag" at bounding box center [452, 313] width 372 height 26
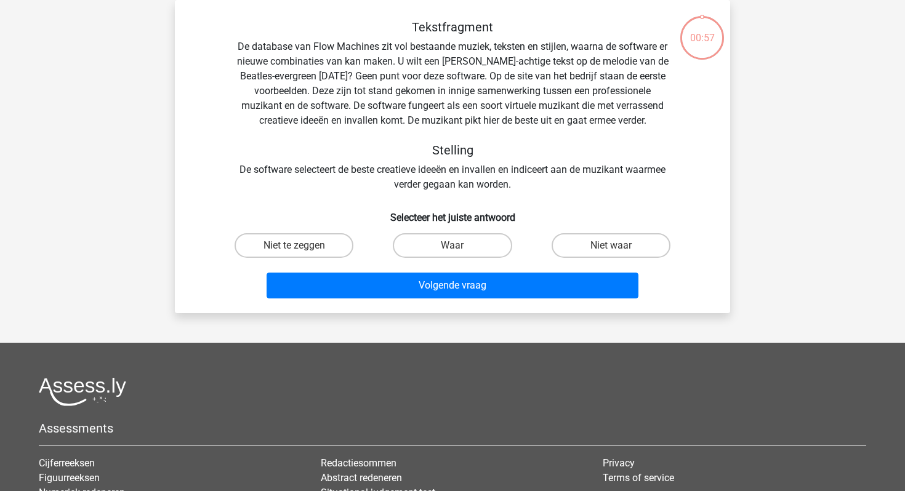
scroll to position [25, 0]
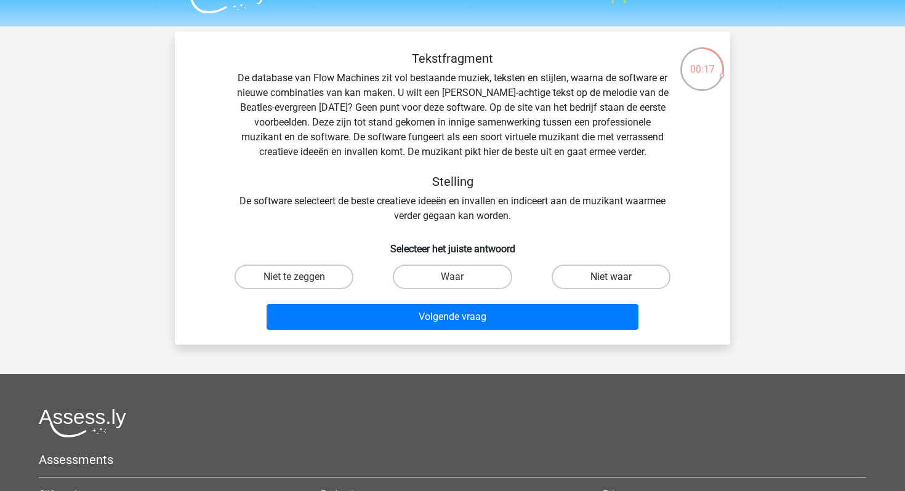
click at [595, 282] on label "Niet waar" at bounding box center [610, 277] width 119 height 25
click at [611, 282] on input "Niet waar" at bounding box center [615, 281] width 8 height 8
radio input "true"
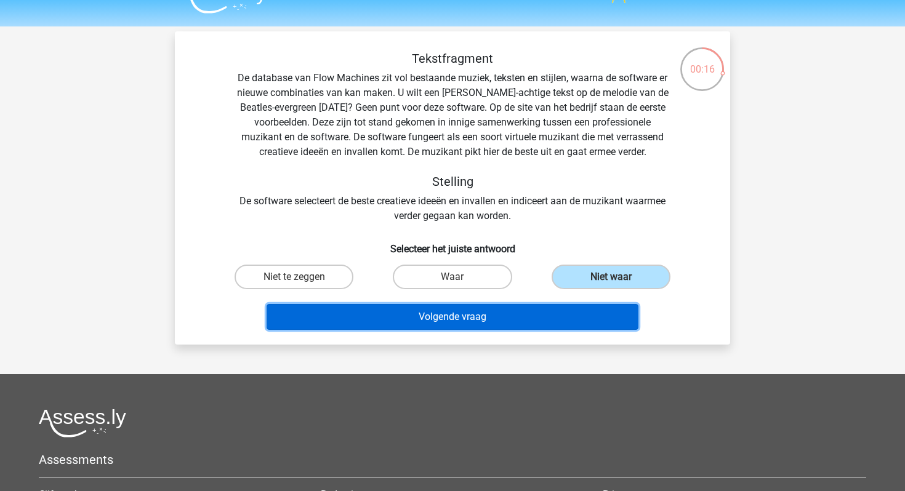
click at [529, 309] on button "Volgende vraag" at bounding box center [452, 317] width 372 height 26
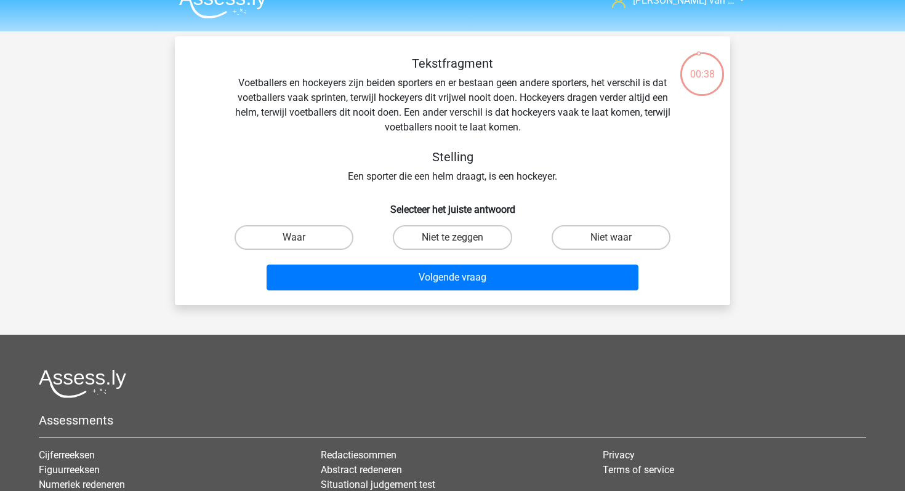
scroll to position [0, 0]
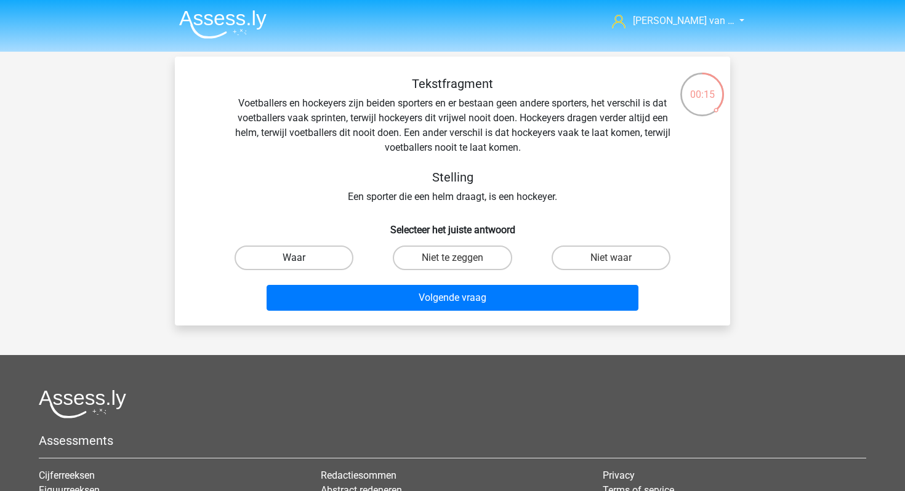
click at [281, 262] on label "Waar" at bounding box center [293, 258] width 119 height 25
click at [294, 262] on input "Waar" at bounding box center [298, 262] width 8 height 8
radio input "true"
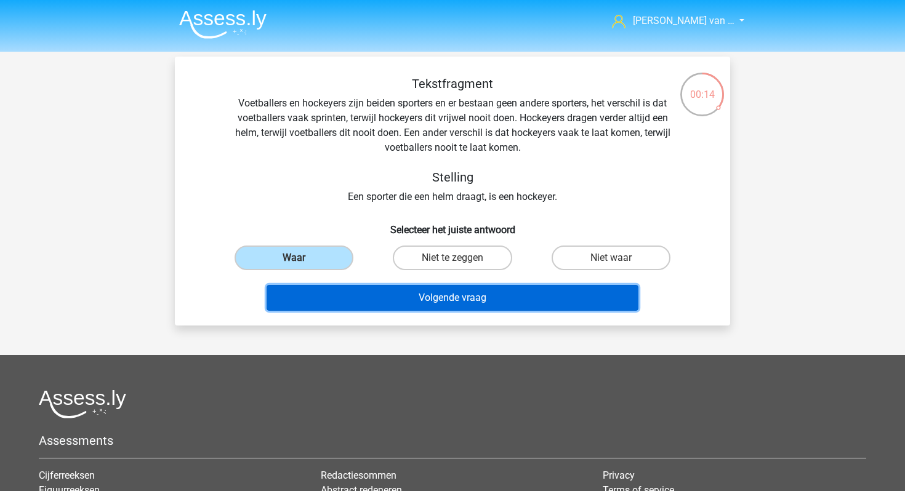
click at [321, 305] on button "Volgende vraag" at bounding box center [452, 298] width 372 height 26
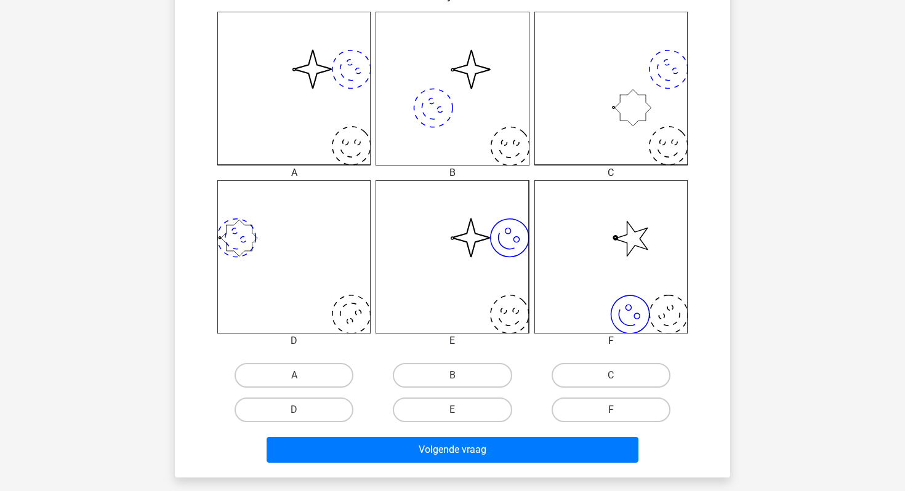
scroll to position [411, 0]
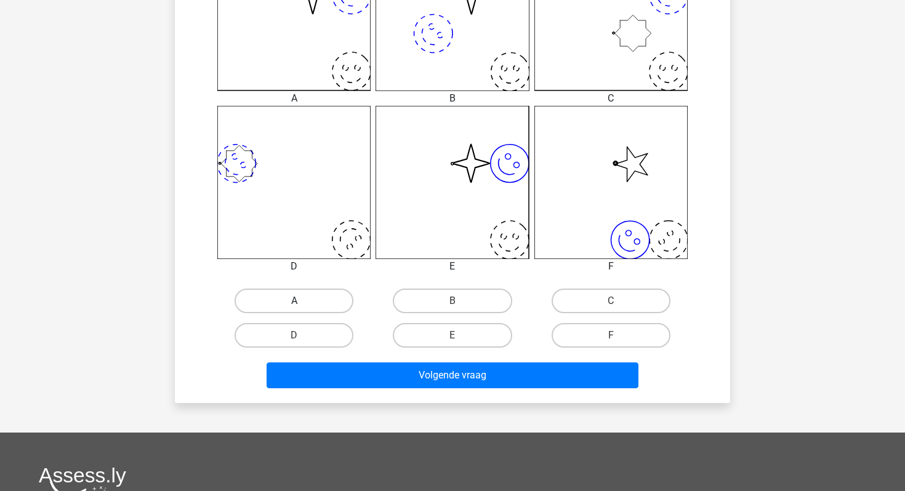
click at [324, 298] on label "A" at bounding box center [293, 301] width 119 height 25
click at [302, 301] on input "A" at bounding box center [298, 305] width 8 height 8
radio input "true"
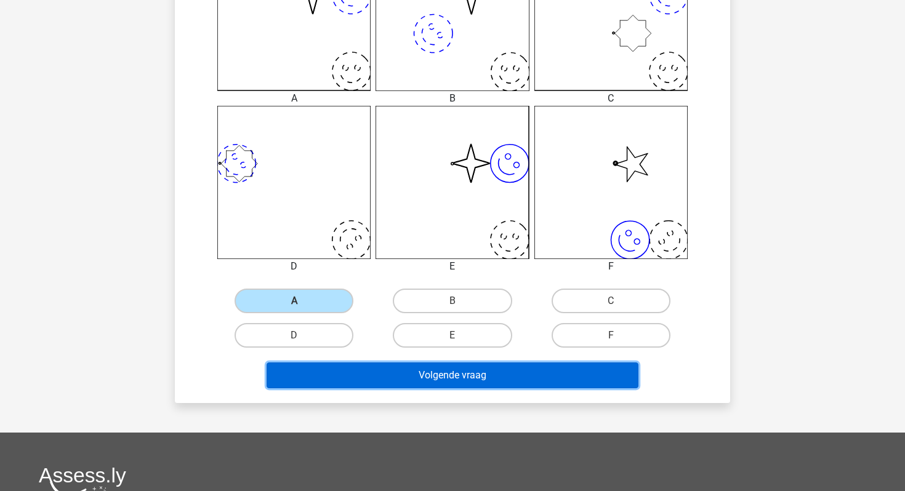
click at [374, 368] on button "Volgende vraag" at bounding box center [452, 376] width 372 height 26
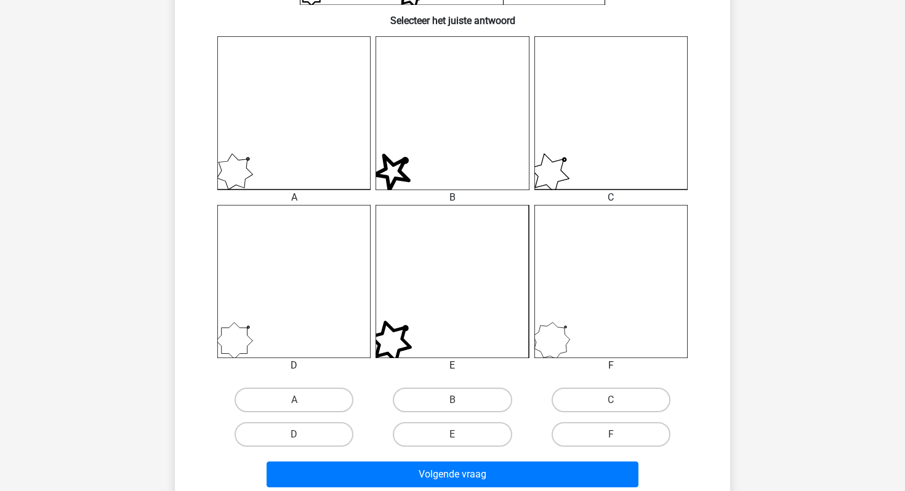
scroll to position [310, 0]
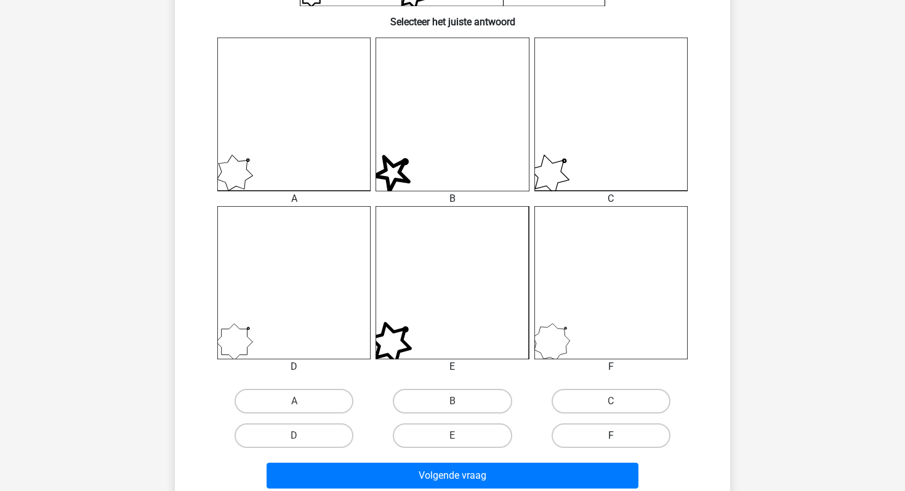
click at [582, 438] on label "F" at bounding box center [610, 435] width 119 height 25
click at [611, 438] on input "F" at bounding box center [615, 440] width 8 height 8
radio input "true"
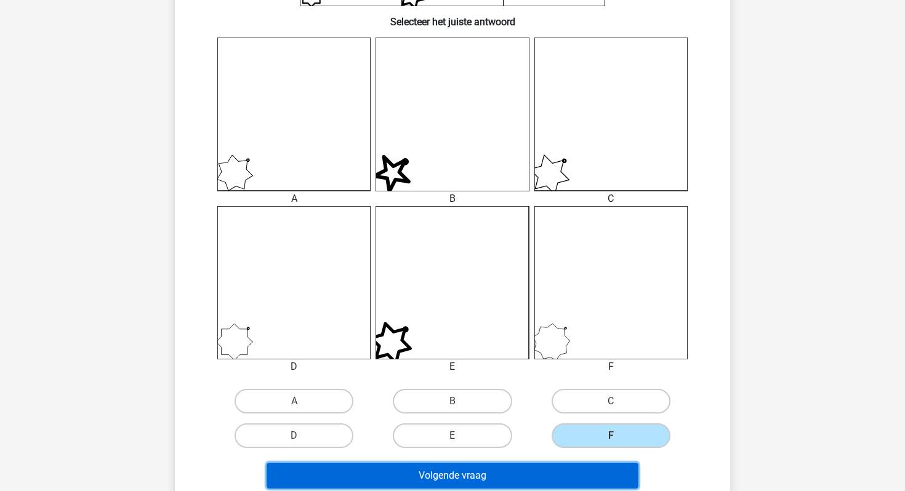
click at [545, 478] on button "Volgende vraag" at bounding box center [452, 476] width 372 height 26
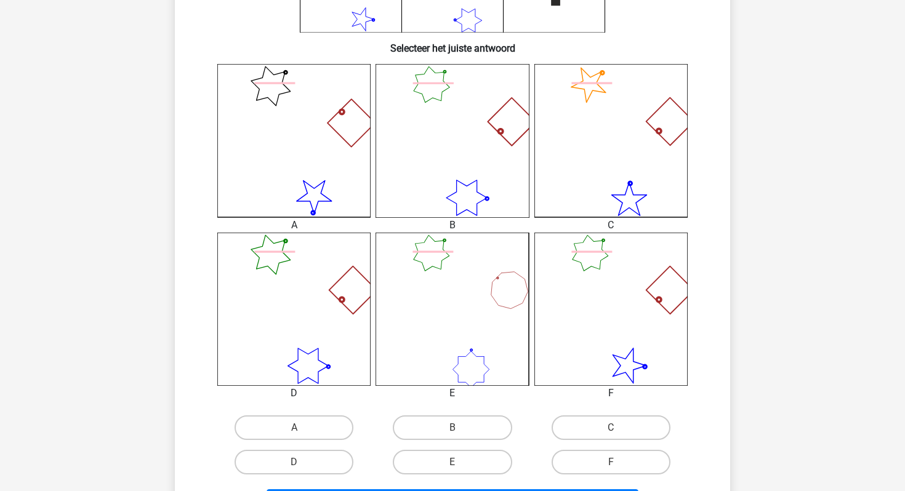
scroll to position [287, 0]
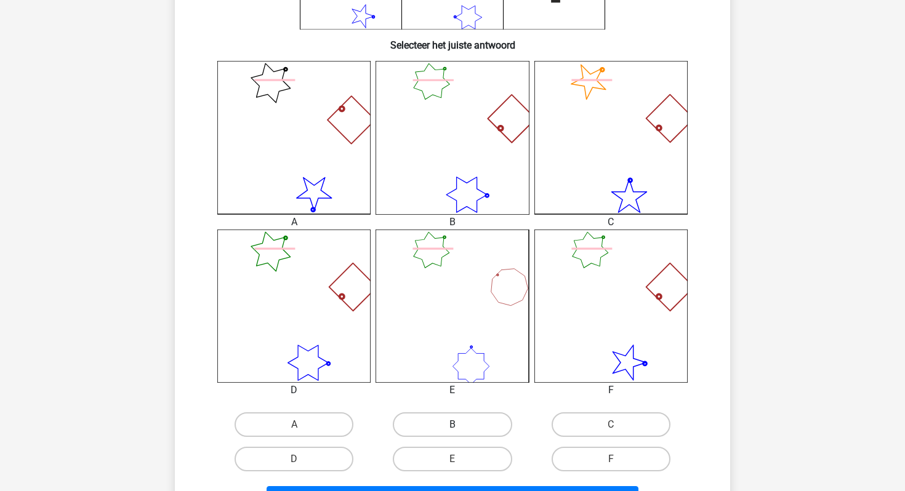
click at [429, 417] on label "B" at bounding box center [452, 424] width 119 height 25
click at [452, 425] on input "B" at bounding box center [456, 429] width 8 height 8
radio input "true"
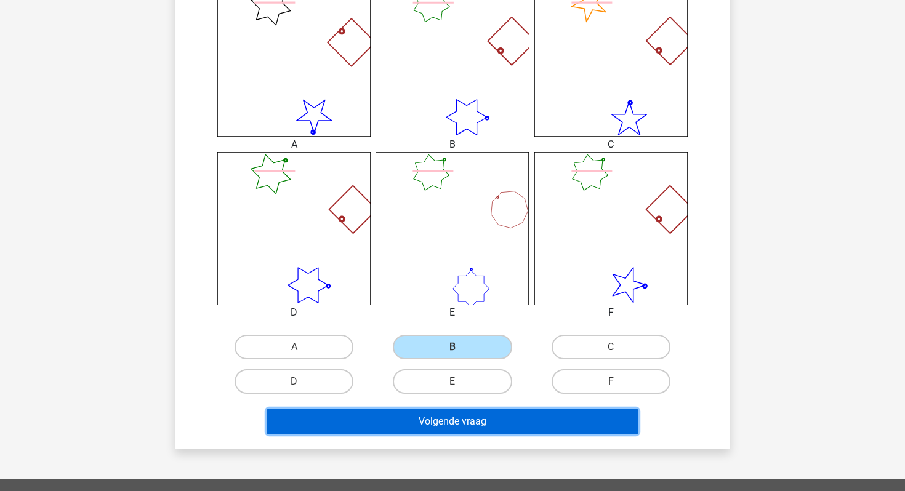
click at [471, 425] on button "Volgende vraag" at bounding box center [452, 422] width 372 height 26
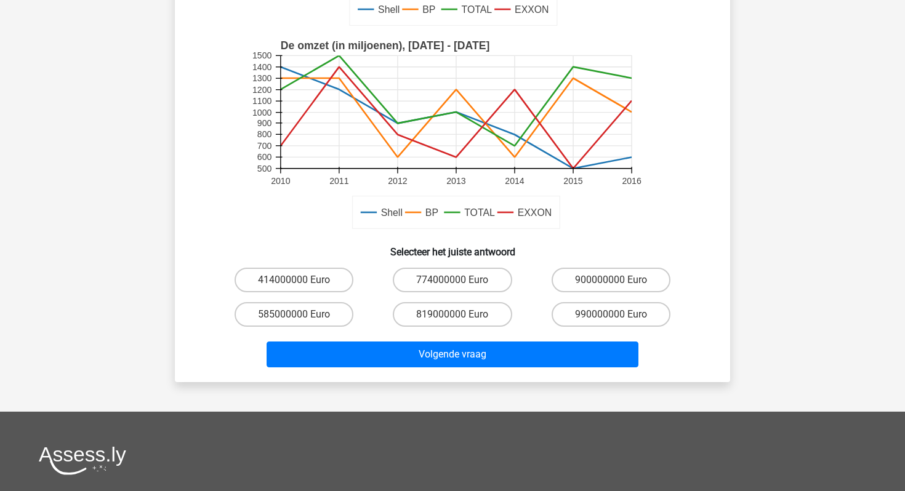
scroll to position [336, 0]
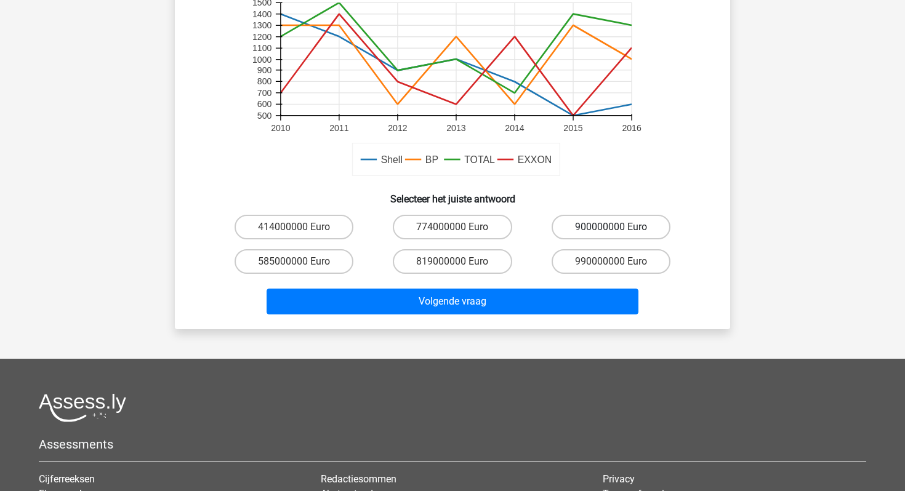
click at [604, 230] on label "900000000 Euro" at bounding box center [610, 227] width 119 height 25
click at [611, 230] on input "900000000 Euro" at bounding box center [615, 231] width 8 height 8
radio input "true"
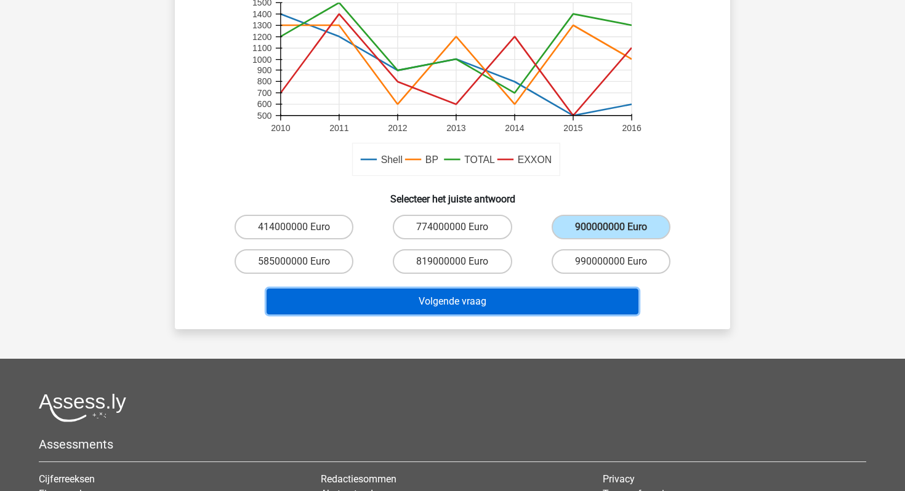
click at [510, 301] on button "Volgende vraag" at bounding box center [452, 302] width 372 height 26
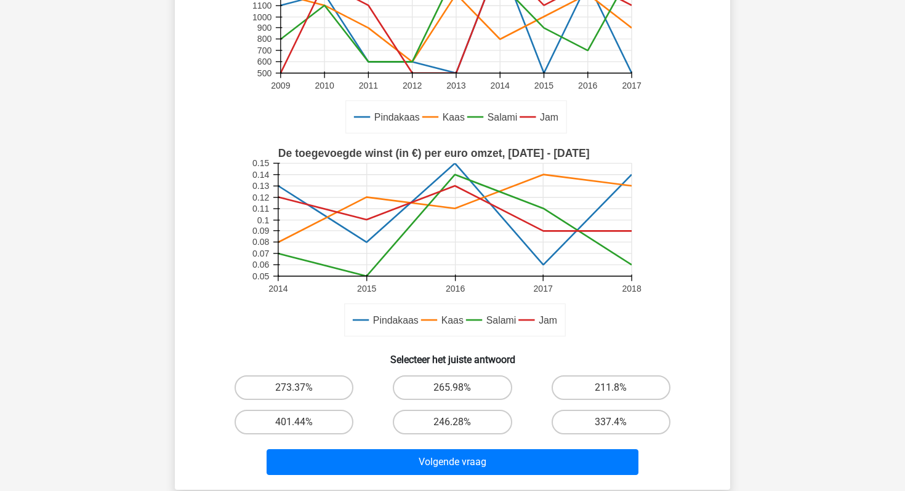
scroll to position [217, 0]
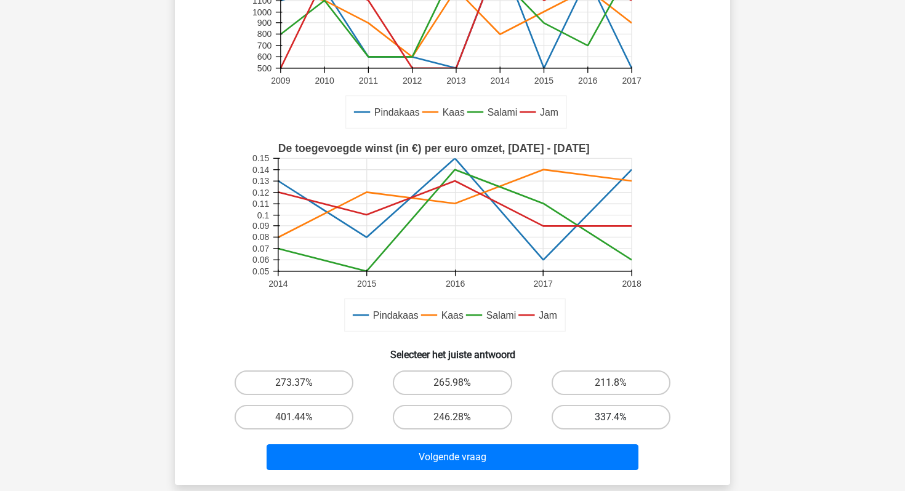
click at [591, 414] on label "337.4%" at bounding box center [610, 417] width 119 height 25
click at [611, 417] on input "337.4%" at bounding box center [615, 421] width 8 height 8
radio input "true"
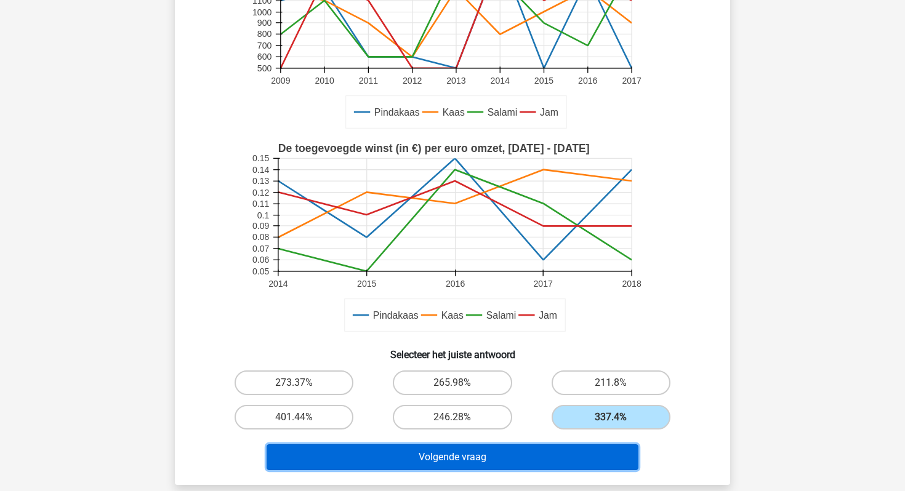
click at [522, 453] on button "Volgende vraag" at bounding box center [452, 457] width 372 height 26
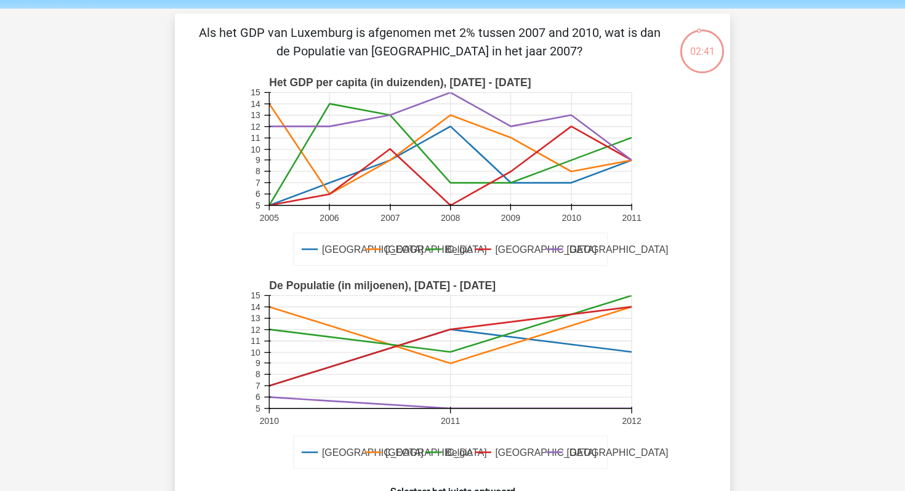
scroll to position [36, 0]
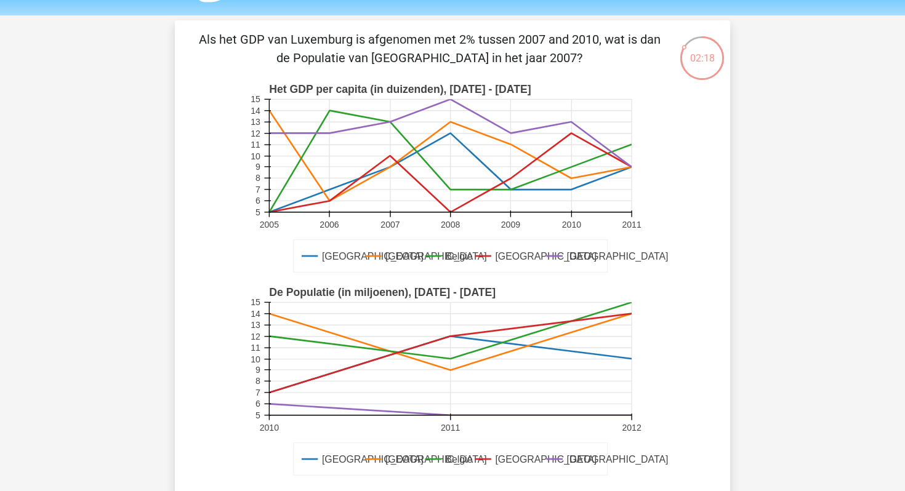
click at [435, 234] on rect at bounding box center [453, 179] width 406 height 203
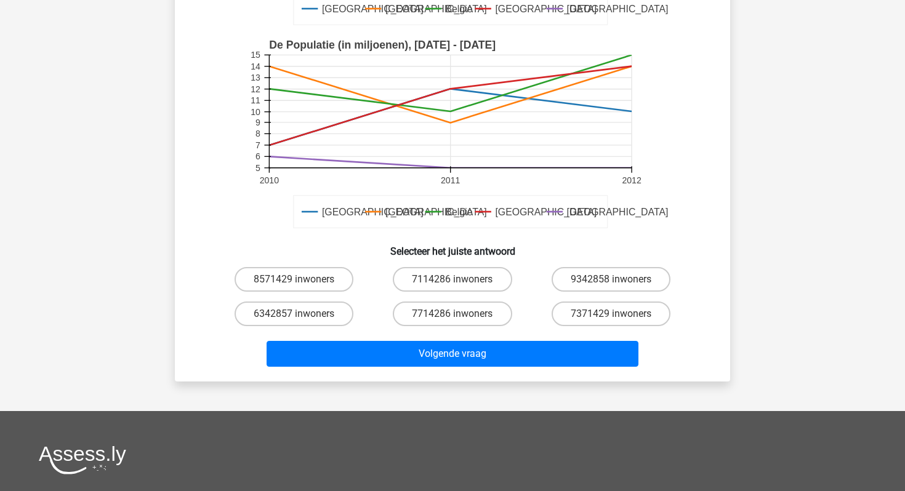
scroll to position [295, 0]
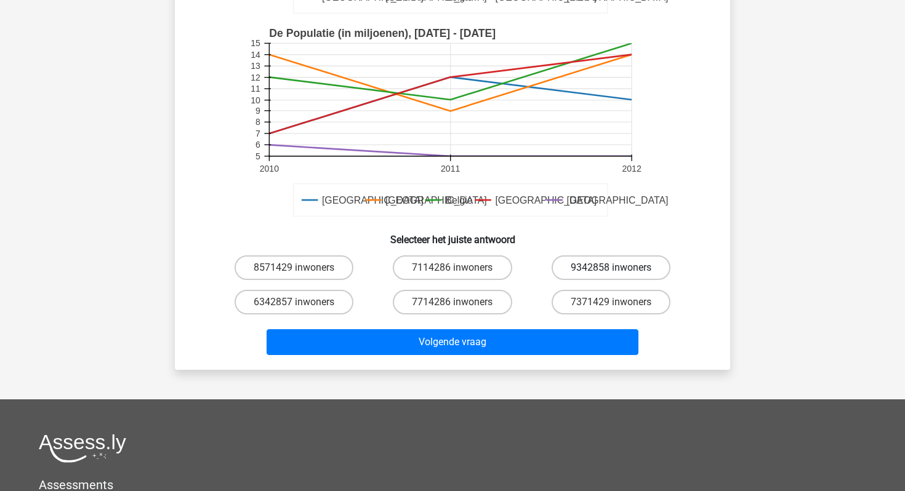
click at [620, 273] on label "9342858 inwoners" at bounding box center [610, 267] width 119 height 25
click at [619, 273] on input "9342858 inwoners" at bounding box center [615, 272] width 8 height 8
radio input "true"
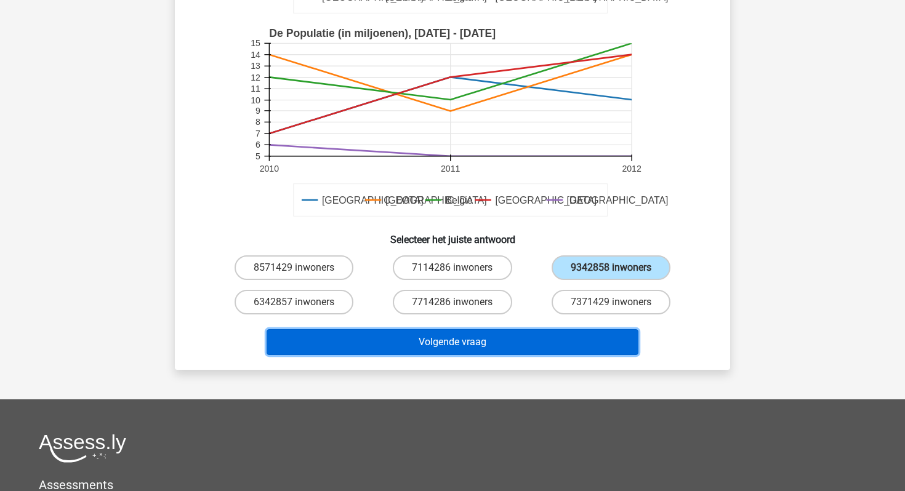
click at [558, 338] on button "Volgende vraag" at bounding box center [452, 342] width 372 height 26
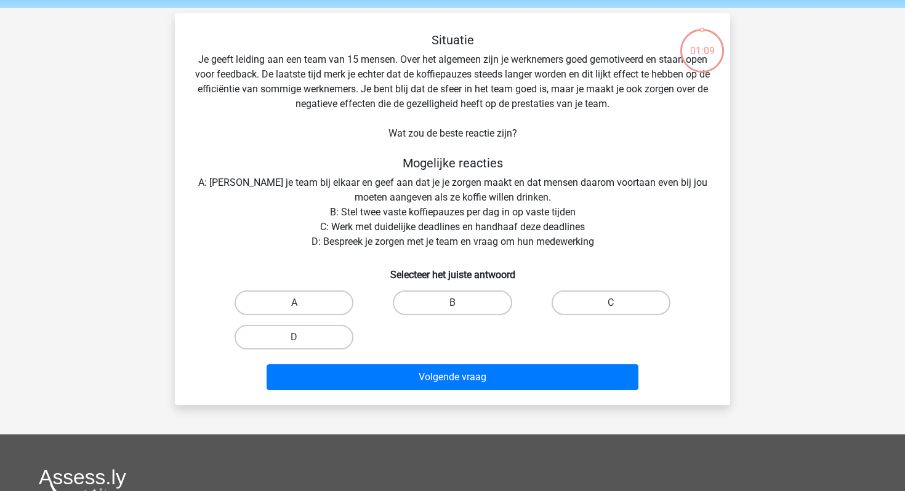
scroll to position [41, 0]
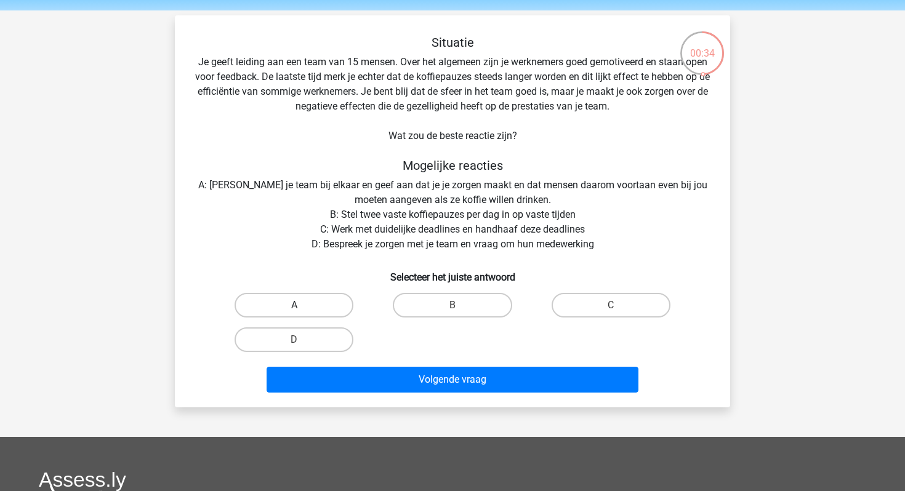
click at [315, 305] on label "A" at bounding box center [293, 305] width 119 height 25
click at [302, 305] on input "A" at bounding box center [298, 309] width 8 height 8
radio input "true"
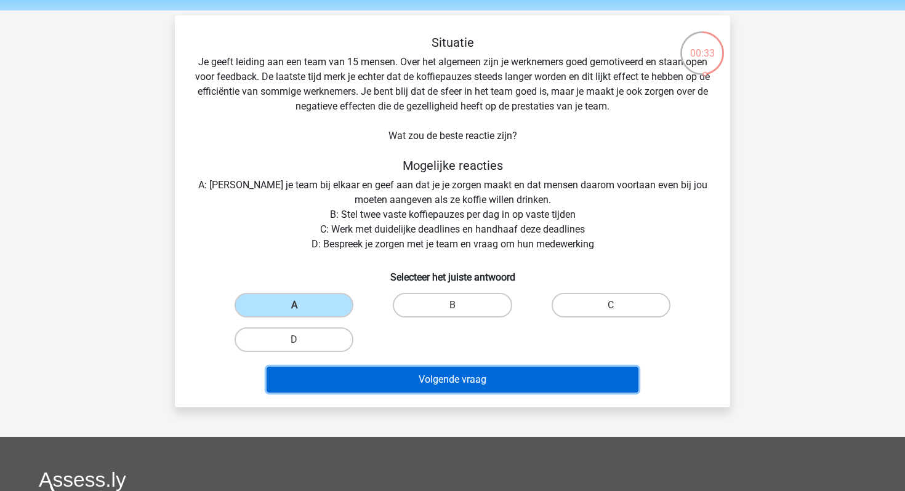
click at [375, 384] on button "Volgende vraag" at bounding box center [452, 380] width 372 height 26
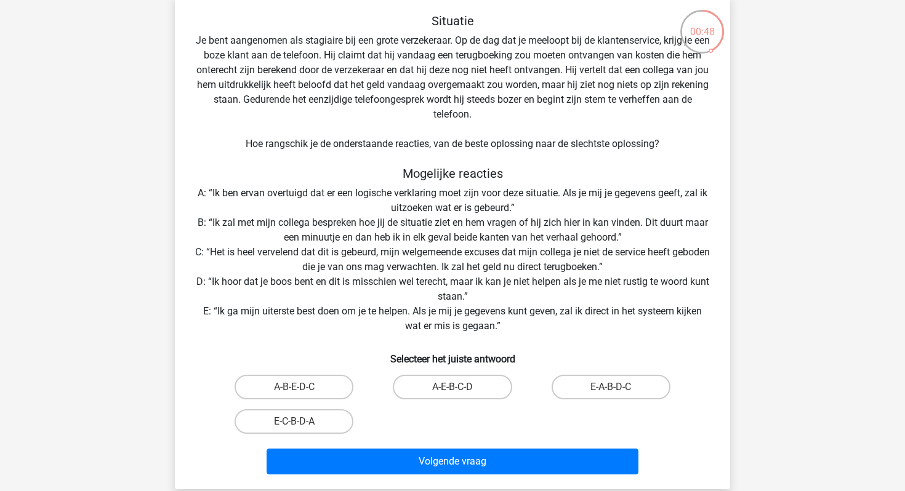
scroll to position [62, 0]
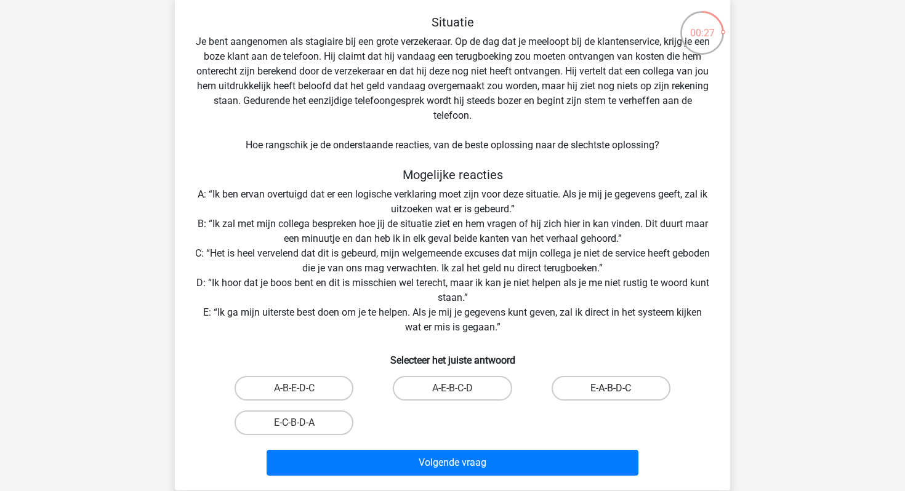
click at [620, 387] on label "E-A-B-D-C" at bounding box center [610, 388] width 119 height 25
click at [619, 388] on input "E-A-B-D-C" at bounding box center [615, 392] width 8 height 8
radio input "true"
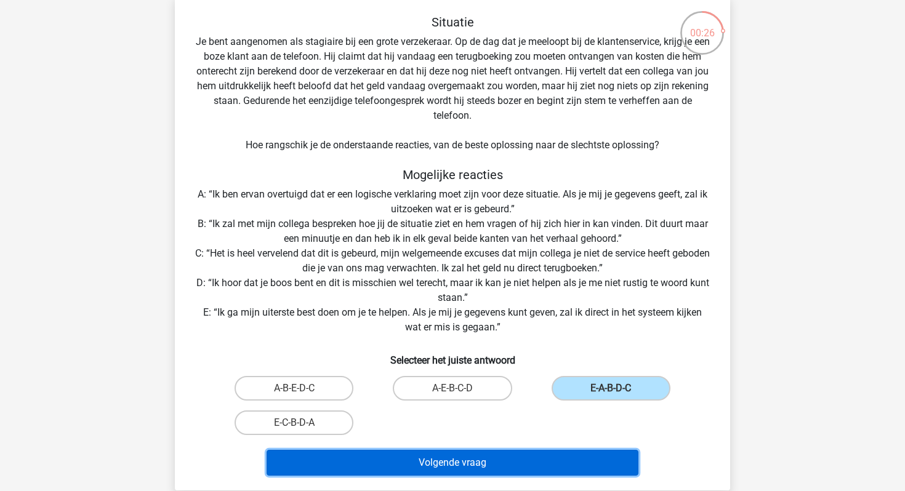
click at [505, 469] on button "Volgende vraag" at bounding box center [452, 463] width 372 height 26
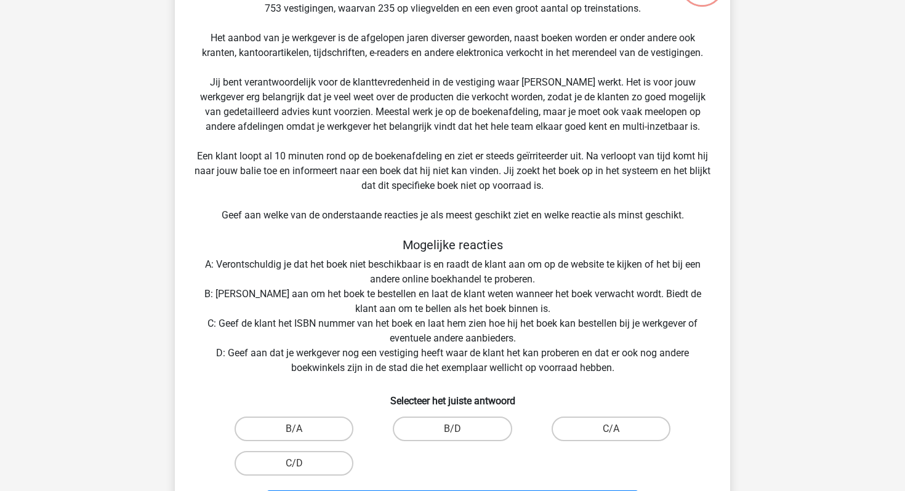
scroll to position [110, 0]
click at [301, 429] on input "B/A" at bounding box center [298, 433] width 8 height 8
radio input "true"
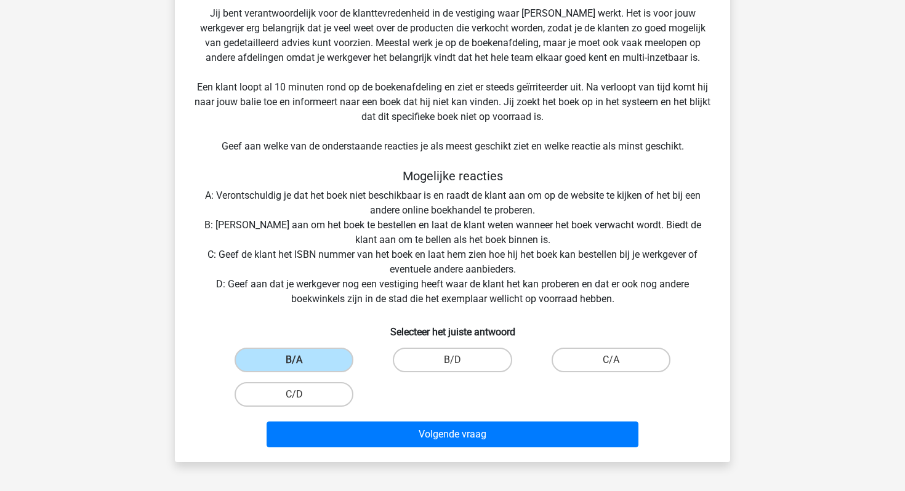
scroll to position [179, 0]
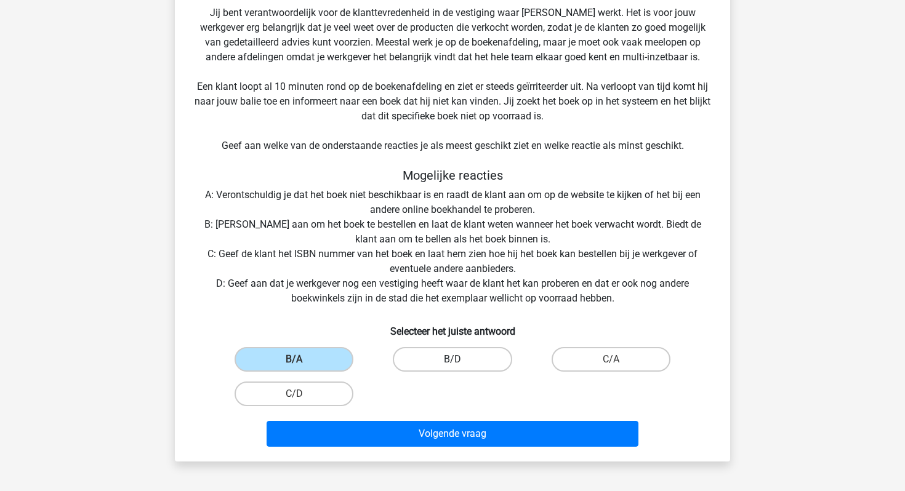
click at [457, 357] on label "B/D" at bounding box center [452, 359] width 119 height 25
click at [457, 359] on input "B/D" at bounding box center [456, 363] width 8 height 8
radio input "true"
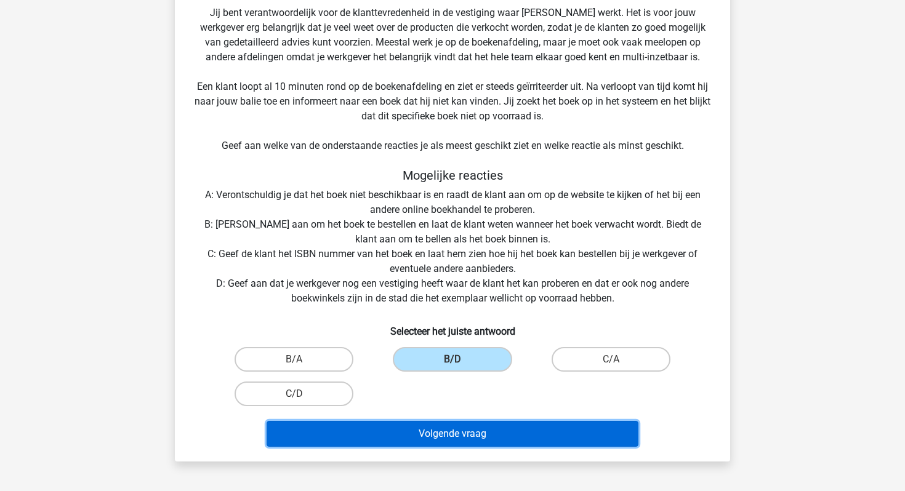
click at [505, 427] on button "Volgende vraag" at bounding box center [452, 434] width 372 height 26
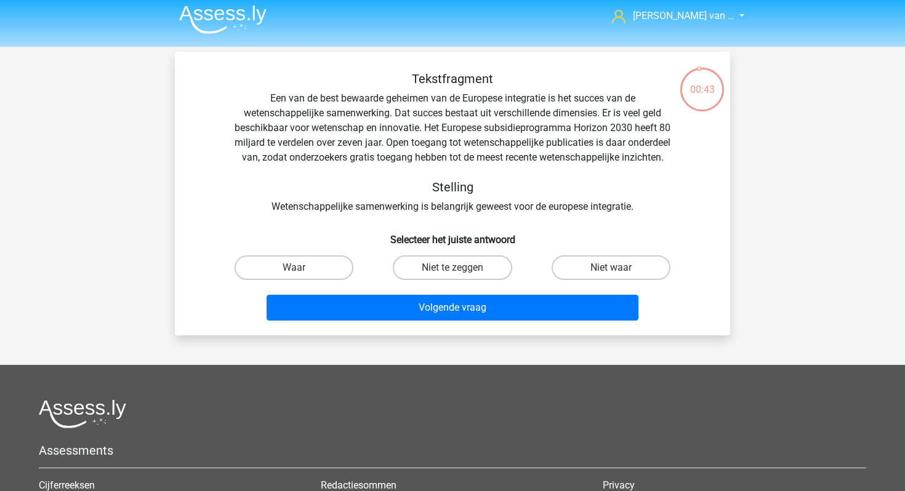
scroll to position [0, 0]
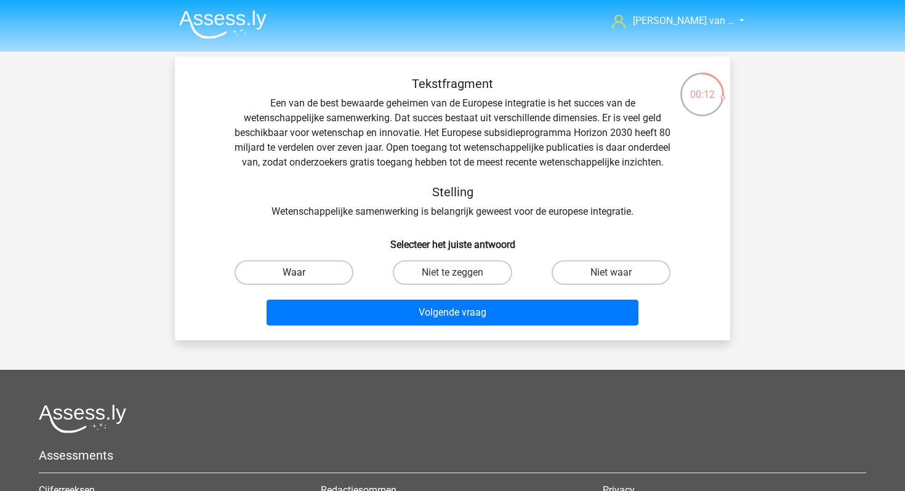
click at [337, 285] on label "Waar" at bounding box center [293, 272] width 119 height 25
click at [302, 281] on input "Waar" at bounding box center [298, 277] width 8 height 8
radio input "true"
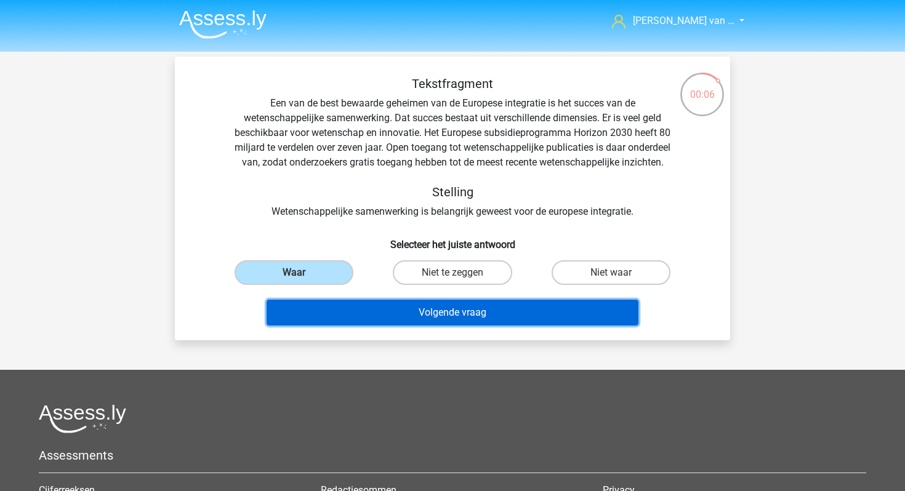
click at [408, 326] on button "Volgende vraag" at bounding box center [452, 313] width 372 height 26
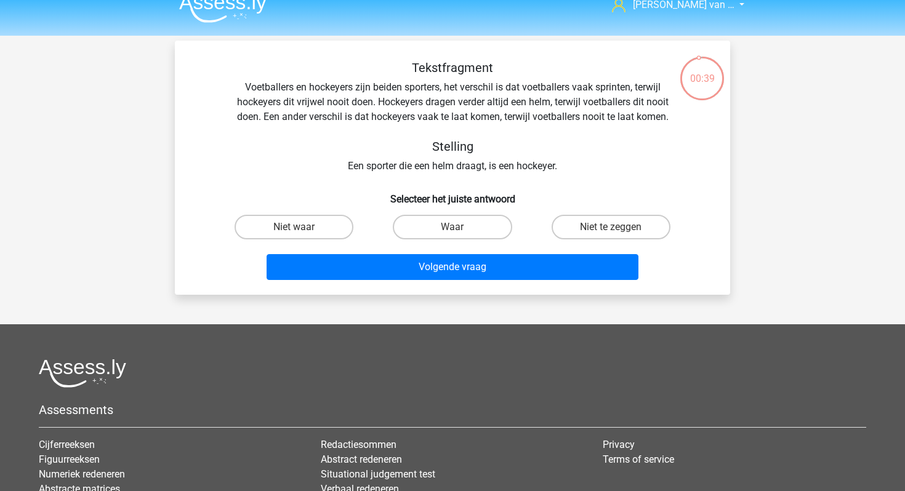
scroll to position [17, 0]
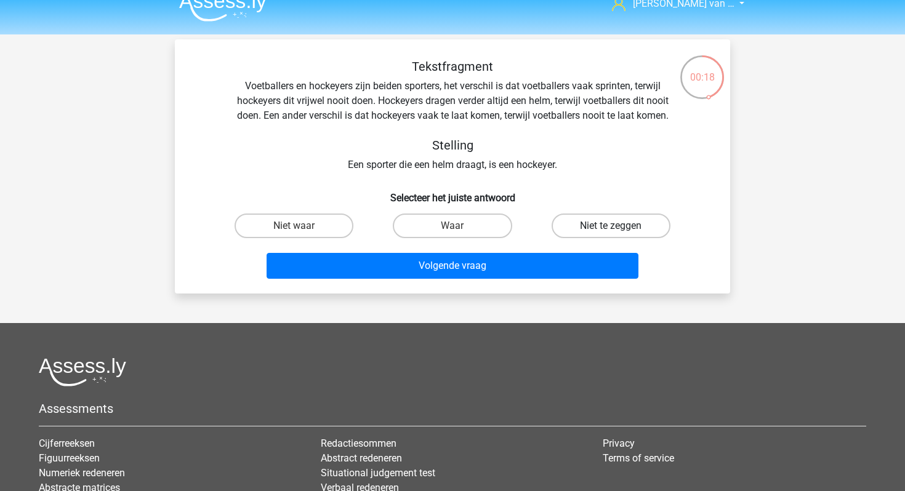
click at [604, 225] on label "Niet te zeggen" at bounding box center [610, 226] width 119 height 25
click at [611, 226] on input "Niet te zeggen" at bounding box center [615, 230] width 8 height 8
radio input "true"
click at [322, 224] on label "Niet waar" at bounding box center [293, 226] width 119 height 25
click at [302, 226] on input "Niet waar" at bounding box center [298, 230] width 8 height 8
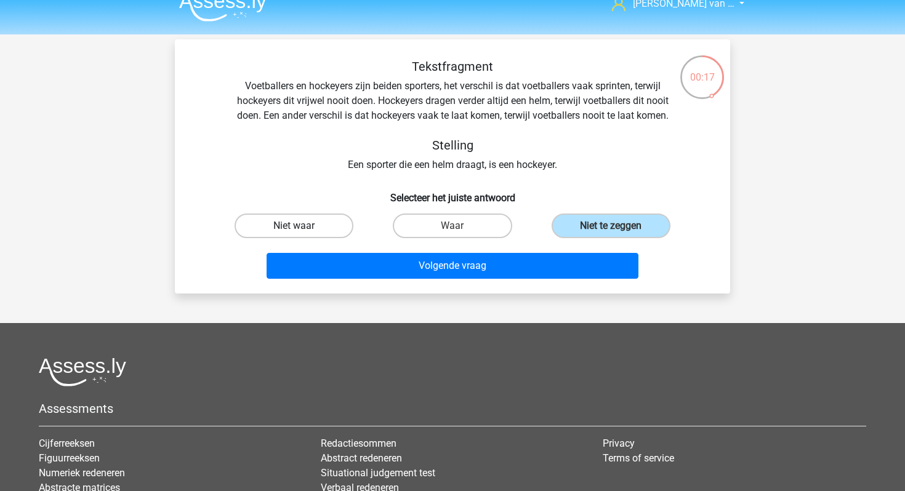
radio input "true"
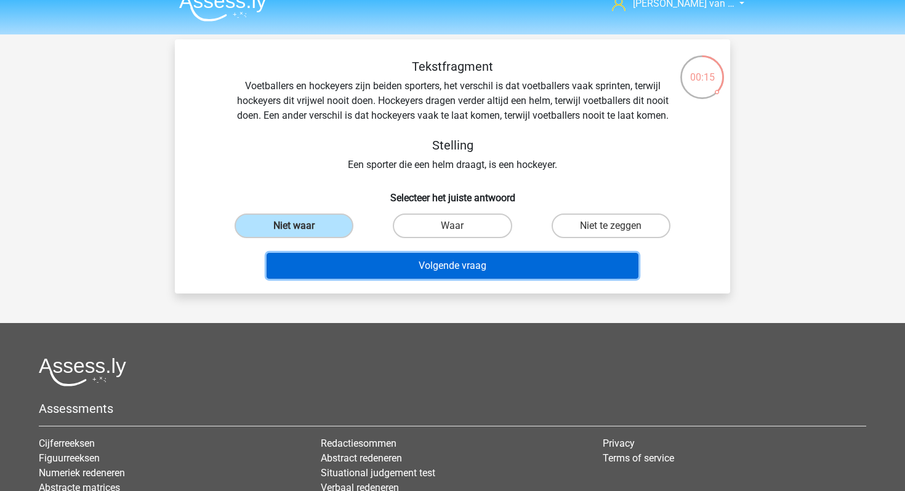
click at [430, 271] on button "Volgende vraag" at bounding box center [452, 266] width 372 height 26
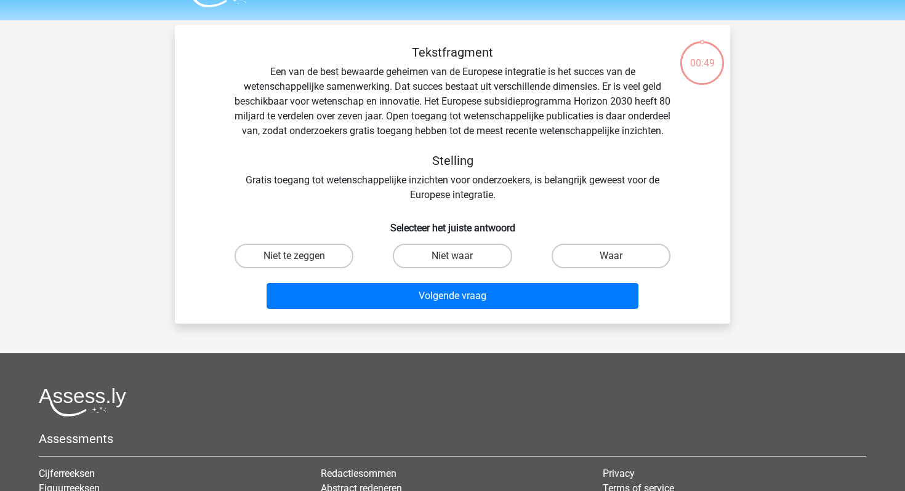
scroll to position [29, 0]
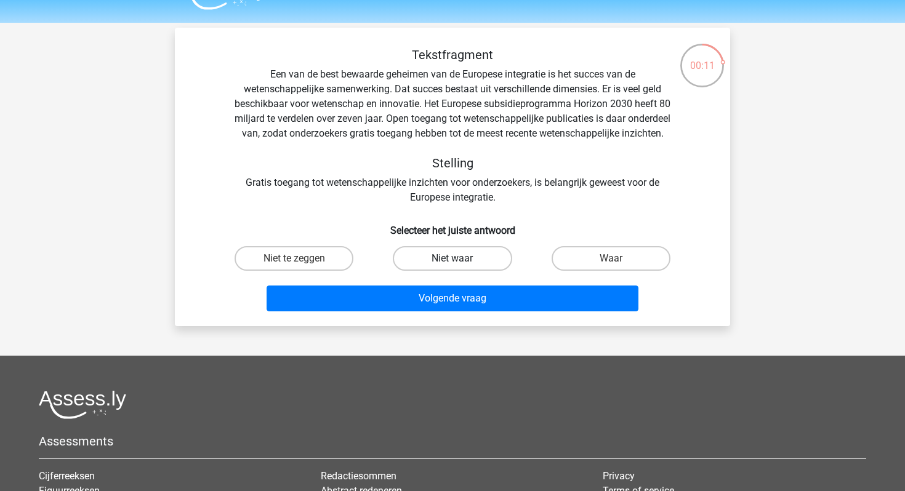
click at [418, 268] on label "Niet waar" at bounding box center [452, 258] width 119 height 25
click at [452, 266] on input "Niet waar" at bounding box center [456, 262] width 8 height 8
radio input "true"
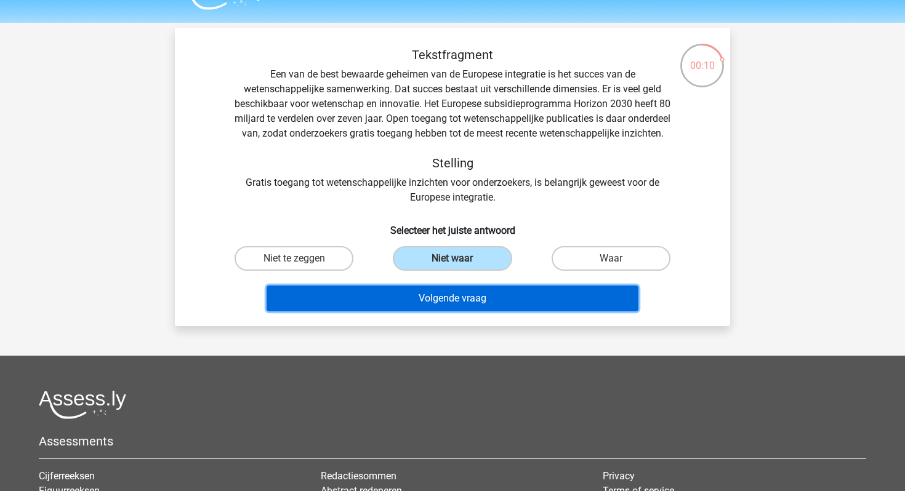
click at [433, 305] on button "Volgende vraag" at bounding box center [452, 299] width 372 height 26
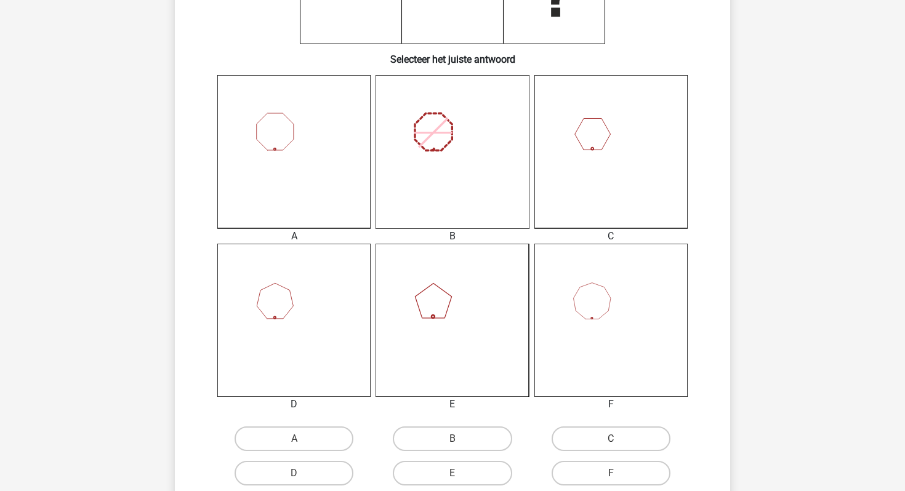
scroll to position [289, 0]
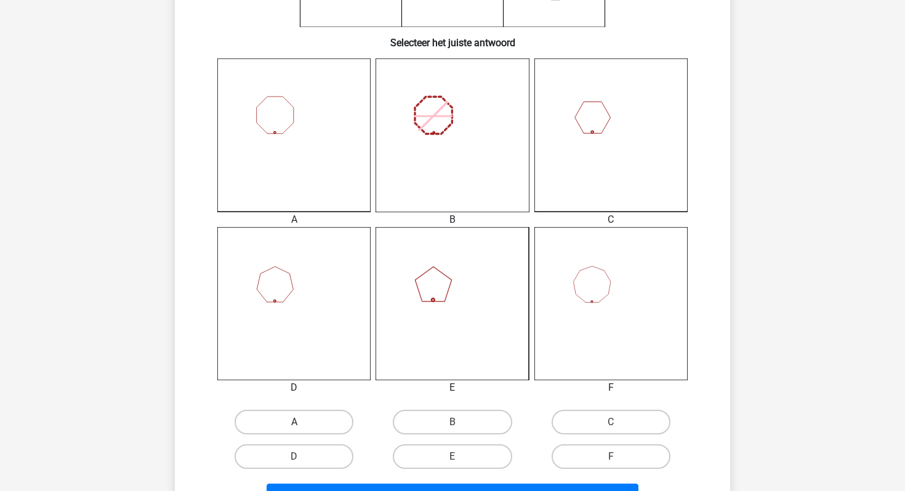
click at [328, 431] on label "A" at bounding box center [293, 422] width 119 height 25
click at [302, 430] on input "A" at bounding box center [298, 426] width 8 height 8
radio input "true"
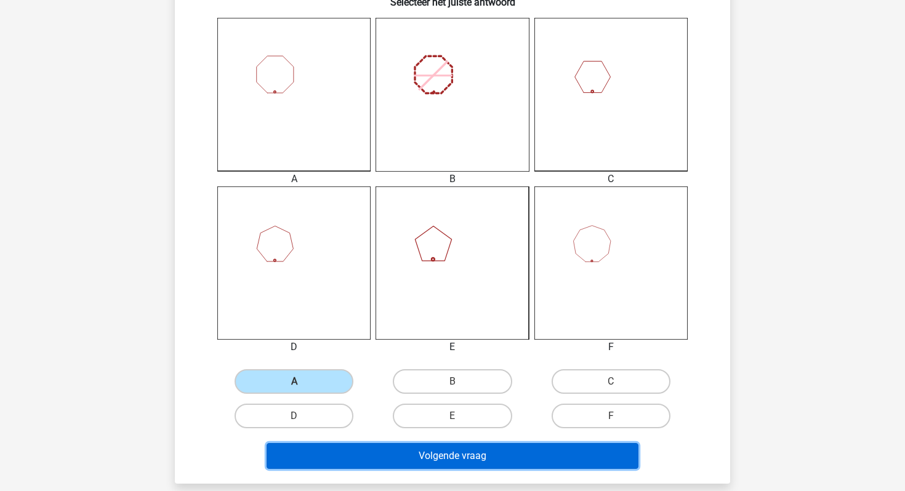
click at [350, 453] on button "Volgende vraag" at bounding box center [452, 456] width 372 height 26
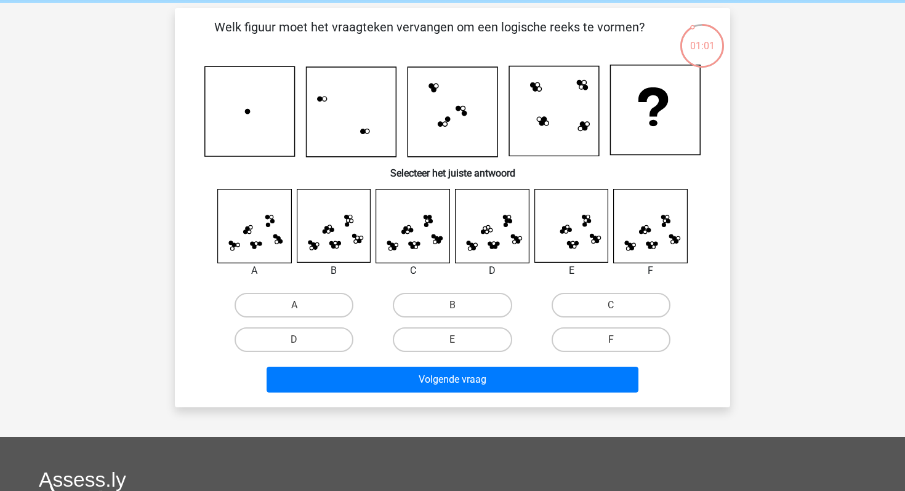
scroll to position [20, 0]
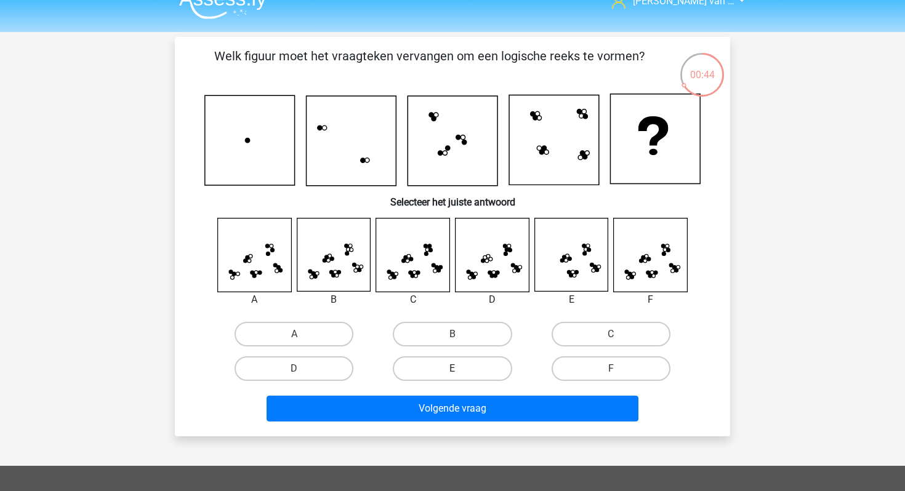
click at [459, 362] on label "E" at bounding box center [452, 368] width 119 height 25
click at [459, 369] on input "E" at bounding box center [456, 373] width 8 height 8
radio input "true"
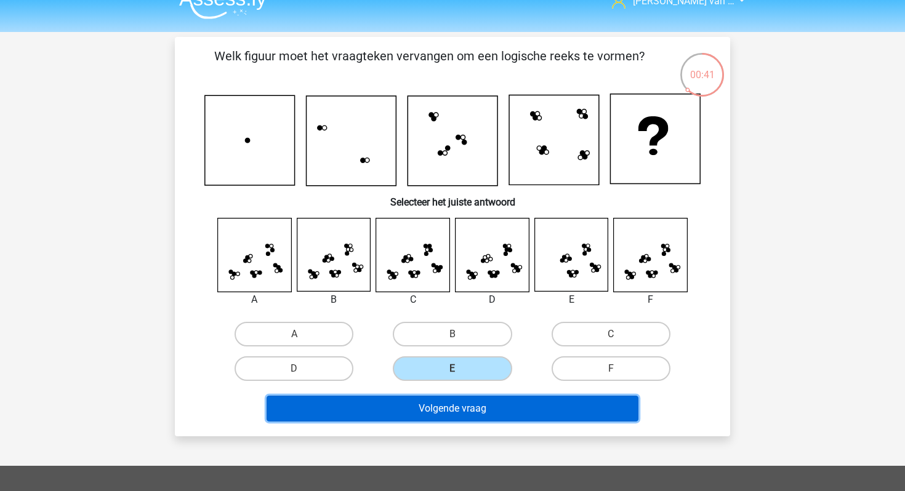
click at [475, 407] on button "Volgende vraag" at bounding box center [452, 409] width 372 height 26
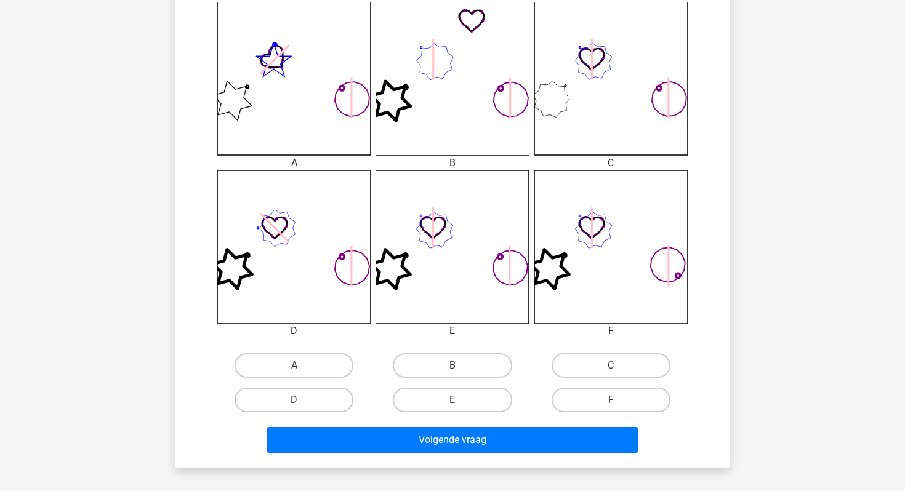
scroll to position [387, 0]
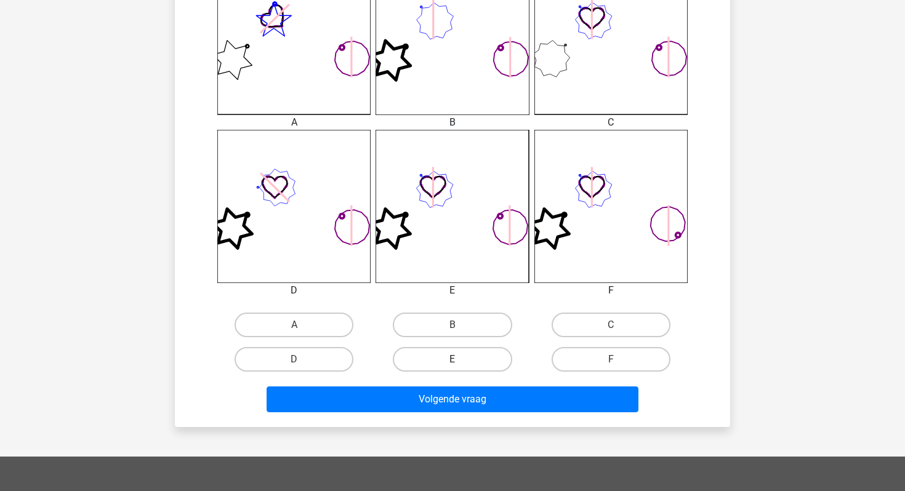
click at [454, 355] on label "E" at bounding box center [452, 359] width 119 height 25
click at [454, 359] on input "E" at bounding box center [456, 363] width 8 height 8
radio input "true"
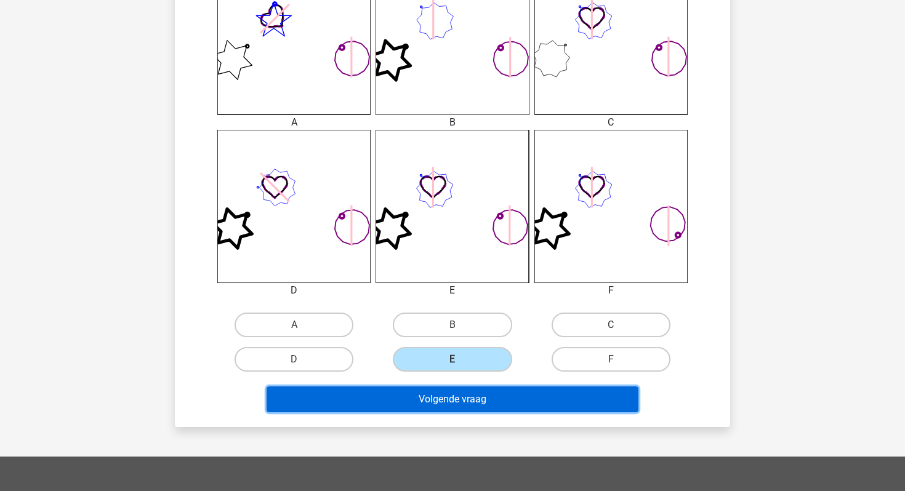
click at [451, 400] on button "Volgende vraag" at bounding box center [452, 400] width 372 height 26
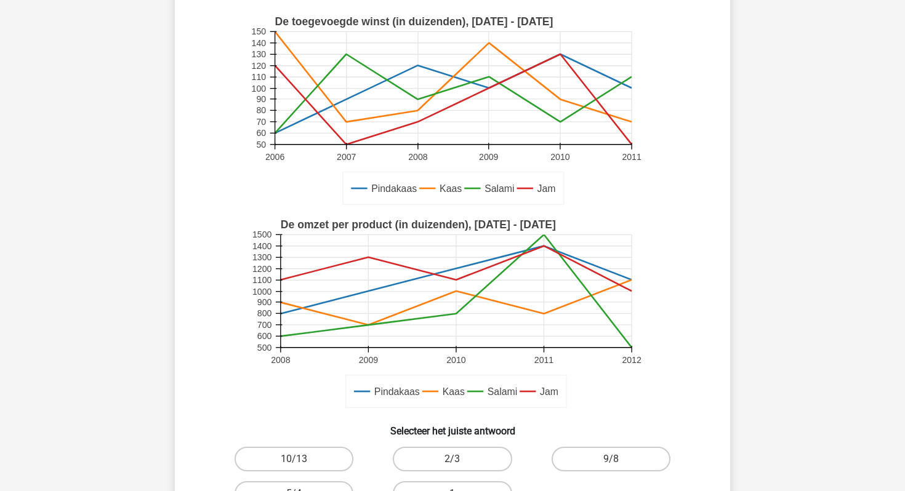
scroll to position [482, 0]
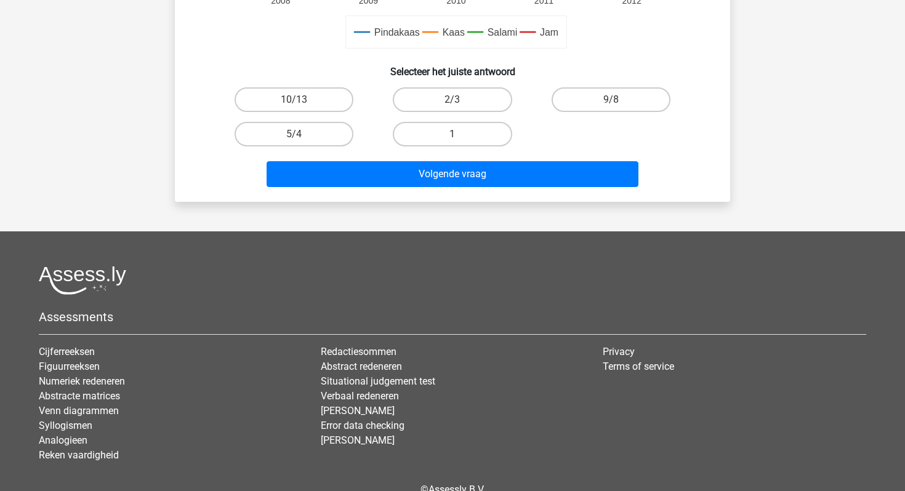
click at [456, 135] on input "1" at bounding box center [456, 138] width 8 height 8
radio input "true"
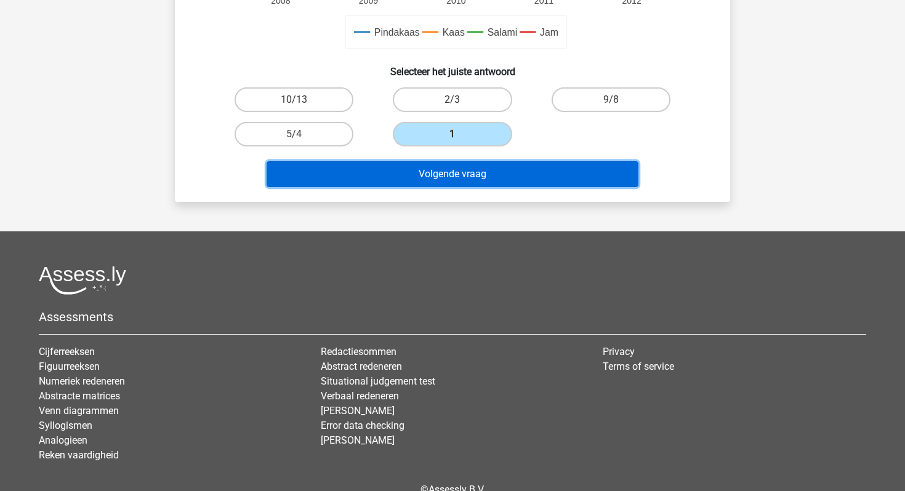
click at [463, 169] on button "Volgende vraag" at bounding box center [452, 174] width 372 height 26
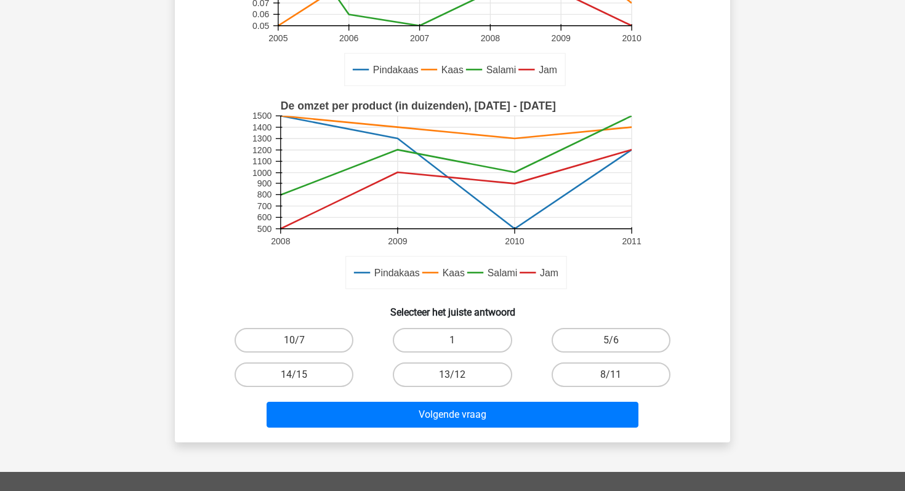
scroll to position [242, 0]
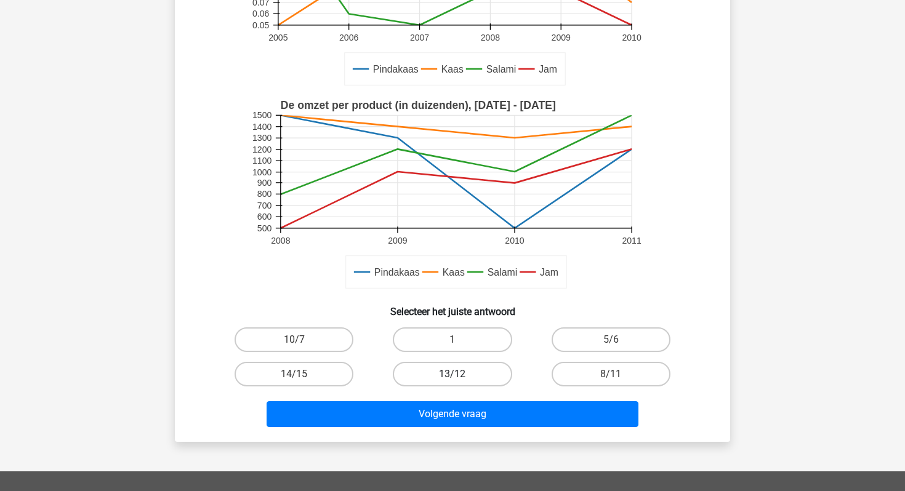
click at [473, 375] on label "13/12" at bounding box center [452, 374] width 119 height 25
click at [460, 375] on input "13/12" at bounding box center [456, 378] width 8 height 8
radio input "true"
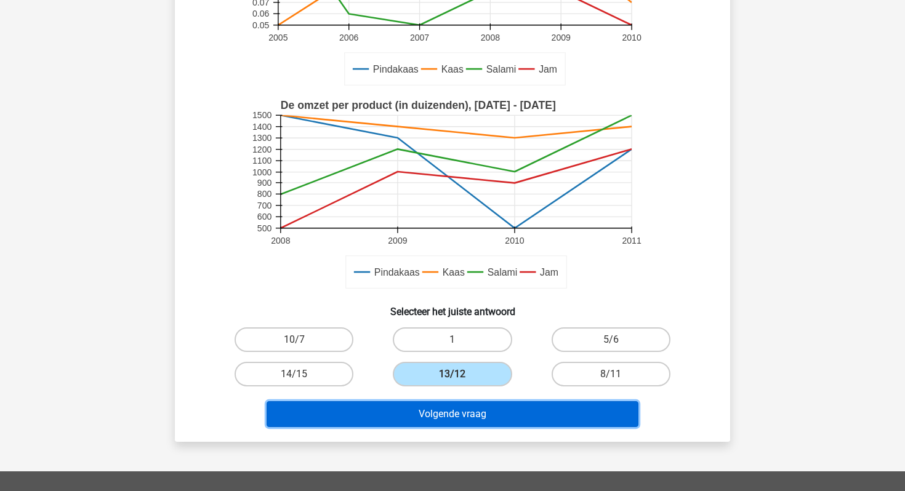
click at [485, 409] on button "Volgende vraag" at bounding box center [452, 414] width 372 height 26
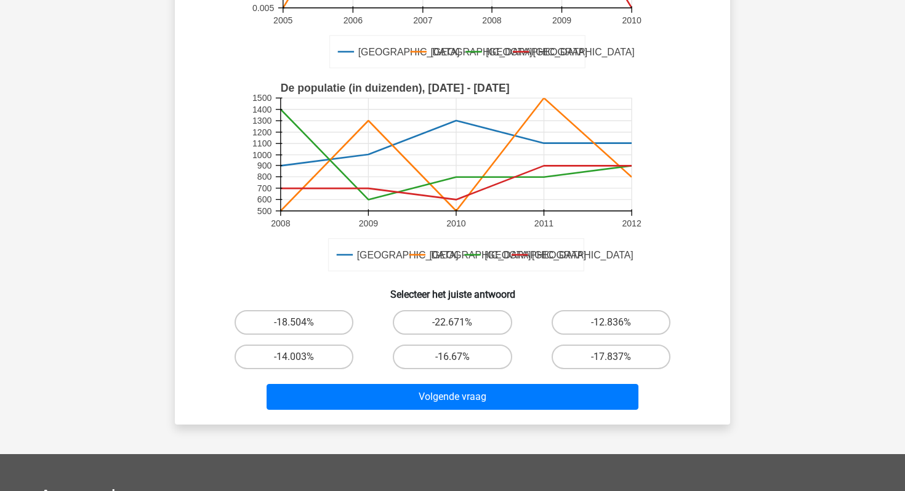
scroll to position [337, 0]
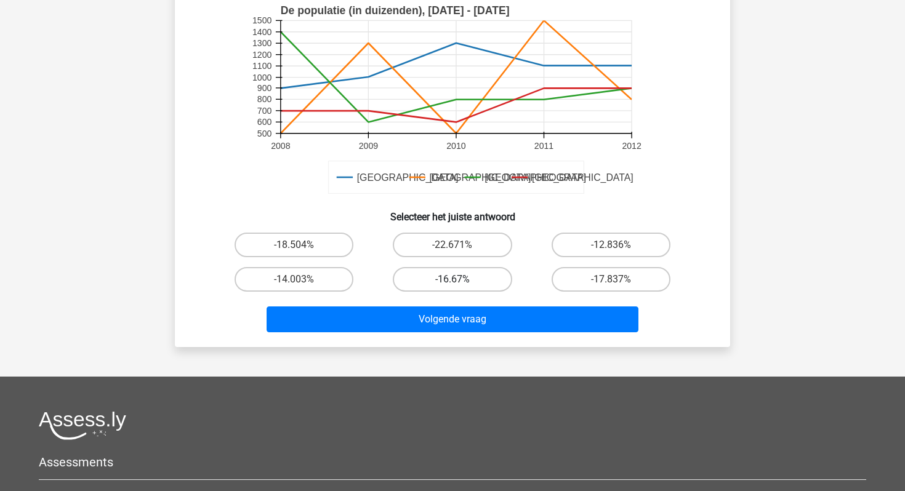
click at [464, 275] on label "-16.67%" at bounding box center [452, 279] width 119 height 25
click at [460, 279] on input "-16.67%" at bounding box center [456, 283] width 8 height 8
radio input "true"
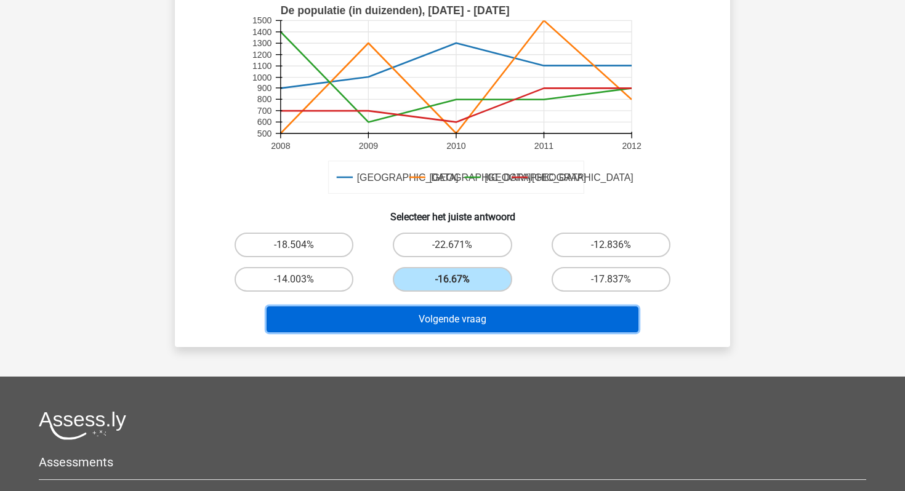
click at [467, 325] on button "Volgende vraag" at bounding box center [452, 319] width 372 height 26
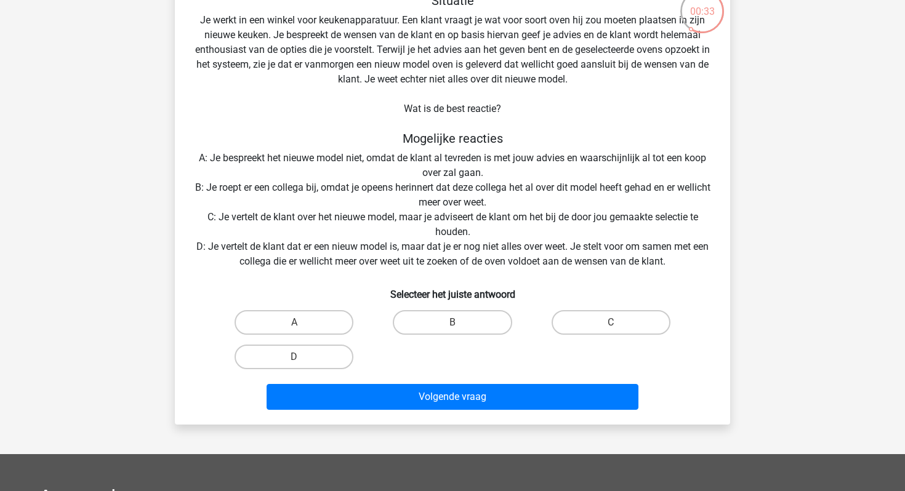
scroll to position [84, 0]
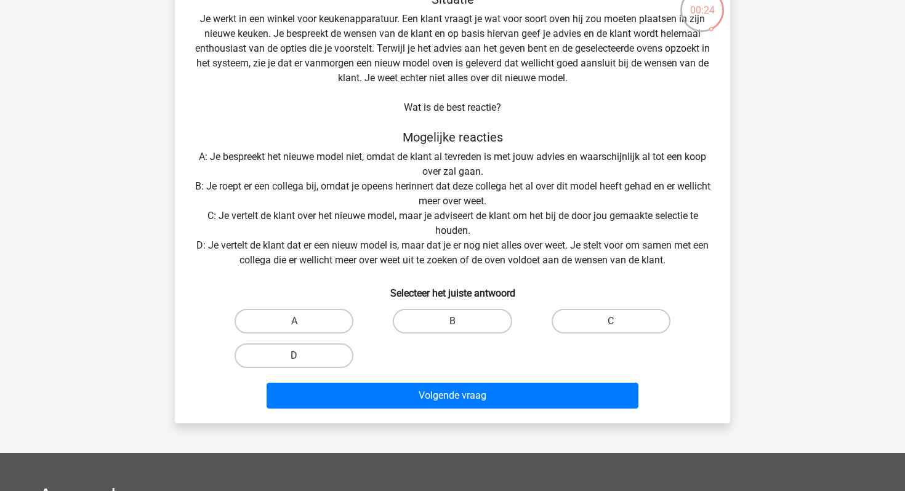
click at [281, 360] on label "D" at bounding box center [293, 355] width 119 height 25
click at [294, 360] on input "D" at bounding box center [298, 360] width 8 height 8
radio input "true"
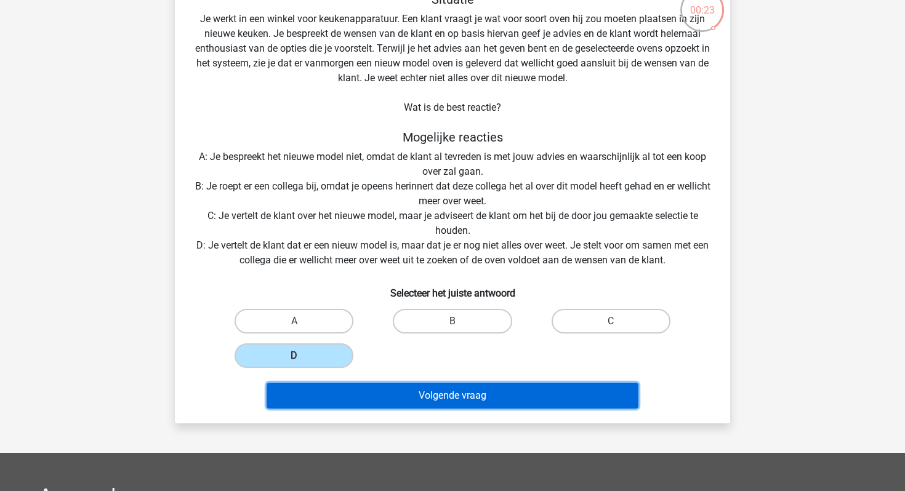
click at [321, 390] on button "Volgende vraag" at bounding box center [452, 396] width 372 height 26
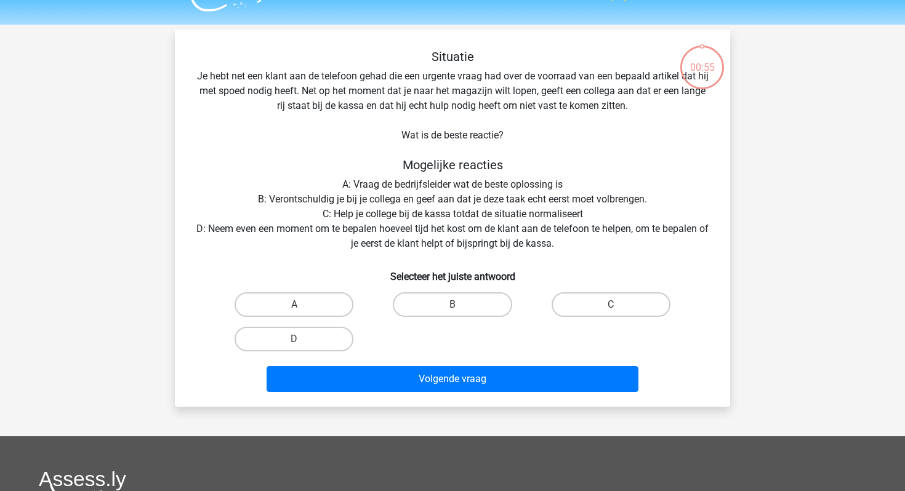
scroll to position [23, 0]
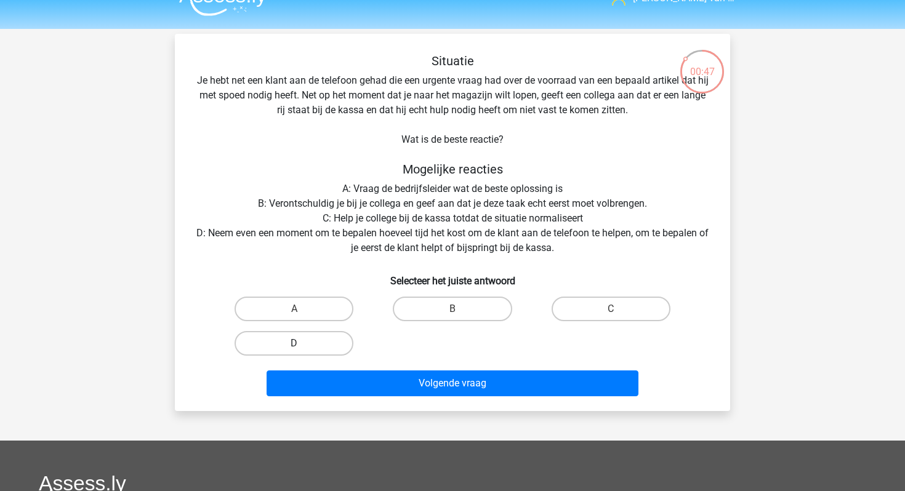
click at [319, 343] on label "D" at bounding box center [293, 343] width 119 height 25
click at [302, 343] on input "D" at bounding box center [298, 347] width 8 height 8
radio input "true"
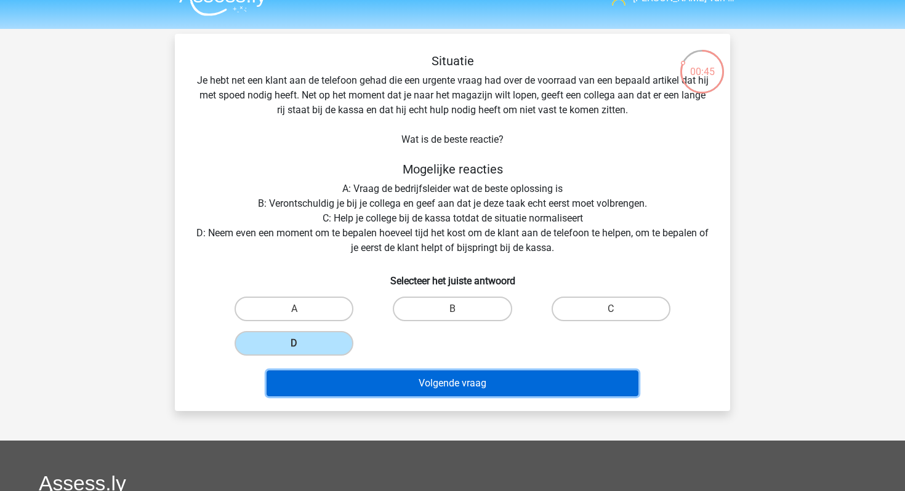
click at [376, 377] on button "Volgende vraag" at bounding box center [452, 384] width 372 height 26
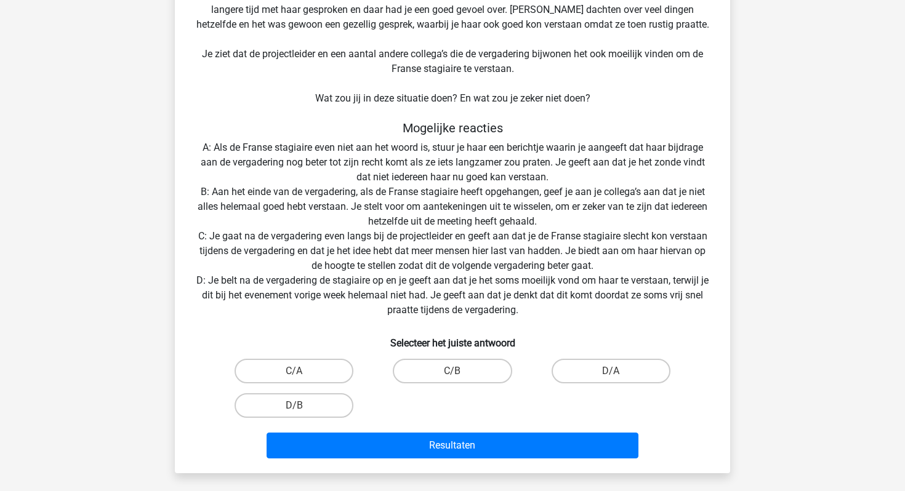
scroll to position [158, 0]
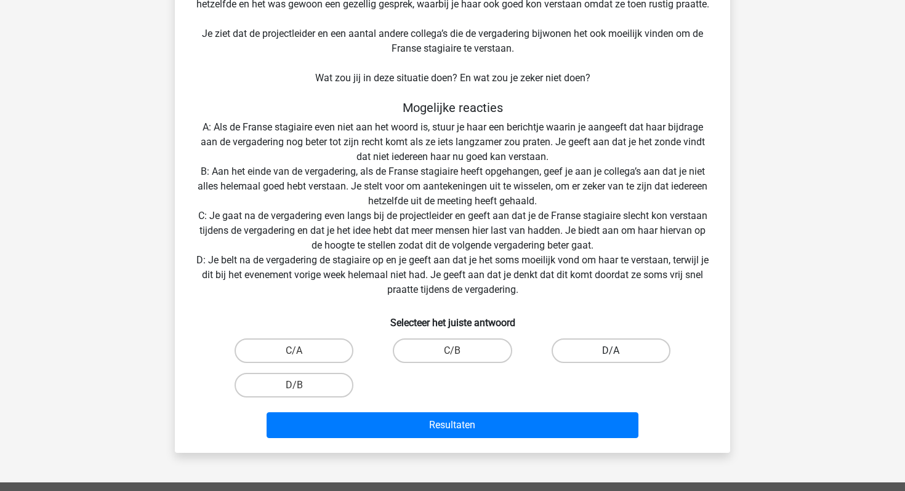
click at [583, 352] on label "D/A" at bounding box center [610, 351] width 119 height 25
click at [611, 352] on input "D/A" at bounding box center [615, 355] width 8 height 8
radio input "true"
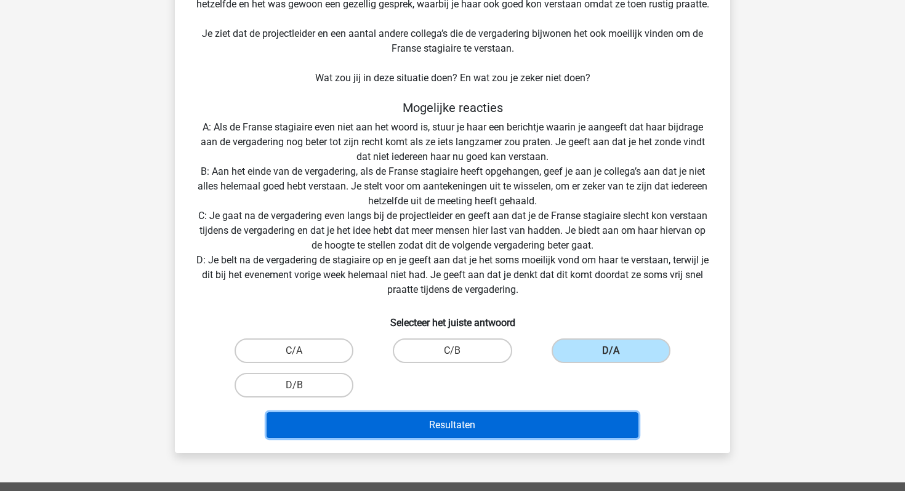
click at [545, 420] on button "Resultaten" at bounding box center [452, 425] width 372 height 26
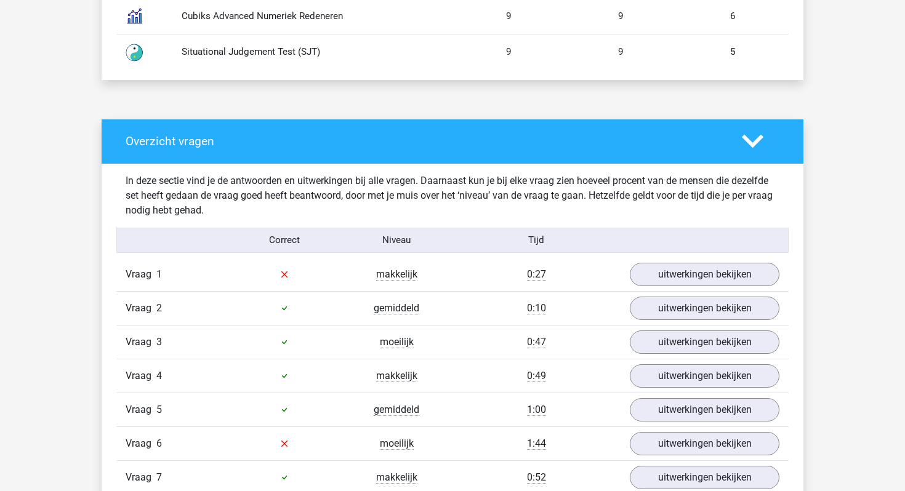
scroll to position [1040, 0]
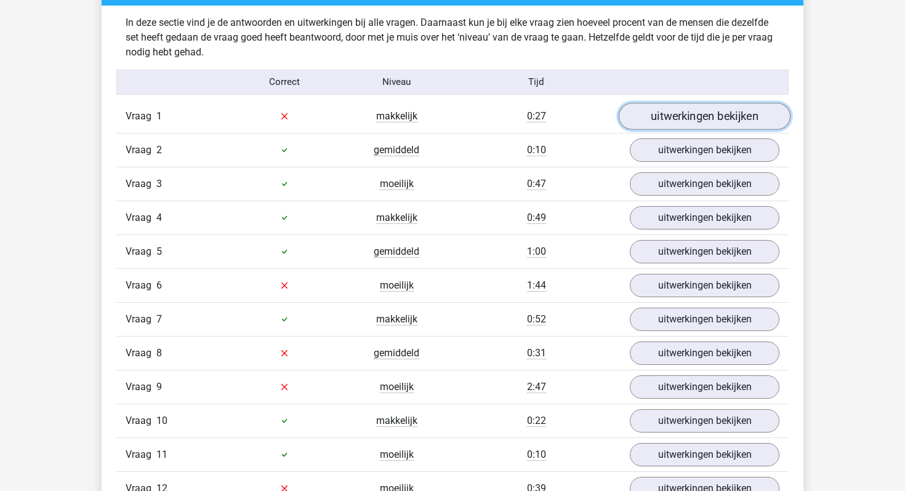
click at [681, 113] on link "uitwerkingen bekijken" at bounding box center [705, 116] width 172 height 27
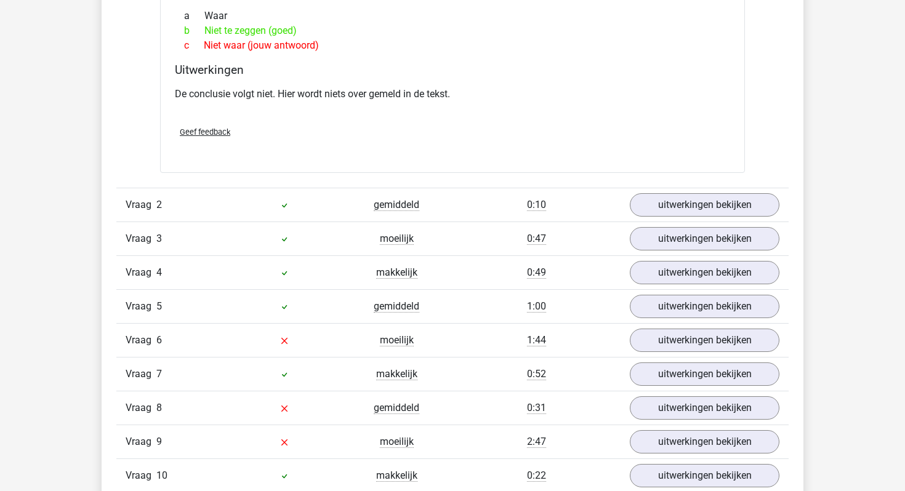
scroll to position [1342, 0]
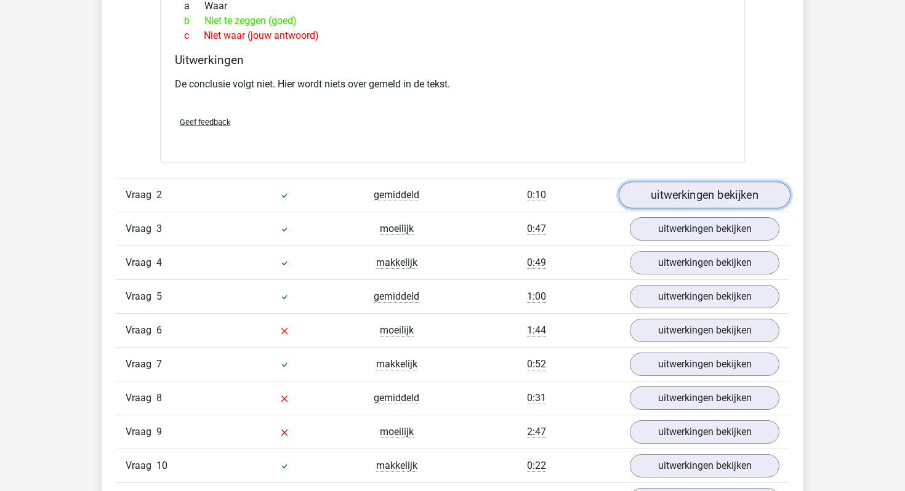
click at [671, 188] on link "uitwerkingen bekijken" at bounding box center [705, 195] width 172 height 27
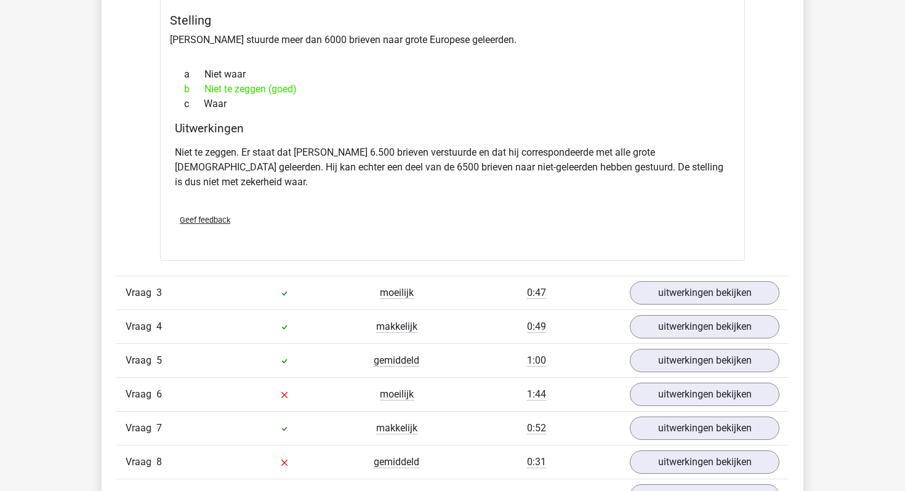
scroll to position [1825, 0]
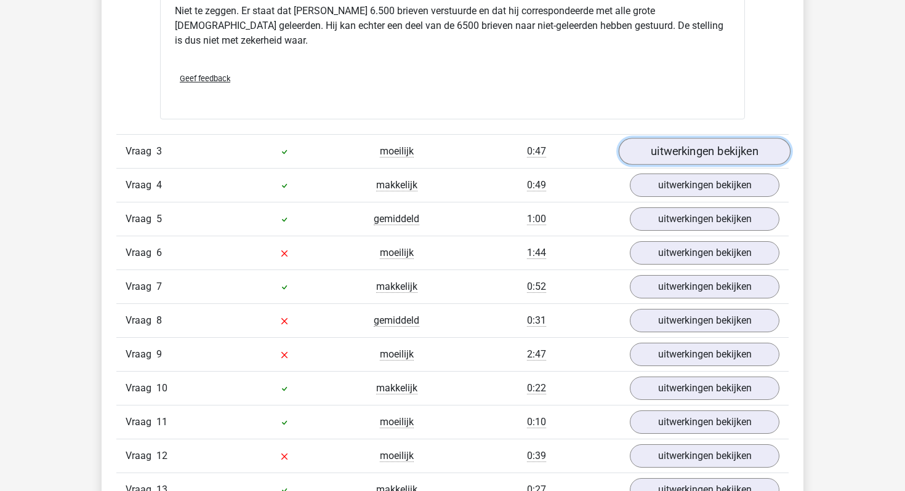
click at [675, 140] on link "uitwerkingen bekijken" at bounding box center [705, 151] width 172 height 27
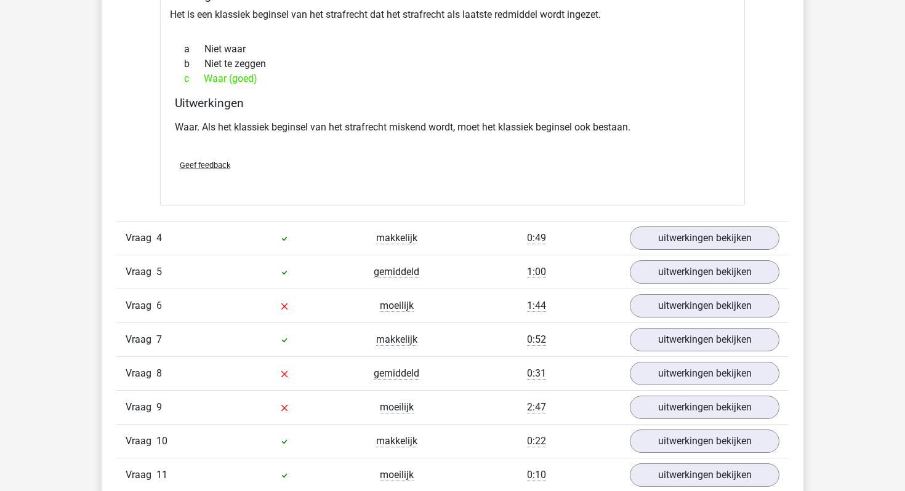
scroll to position [2160, 0]
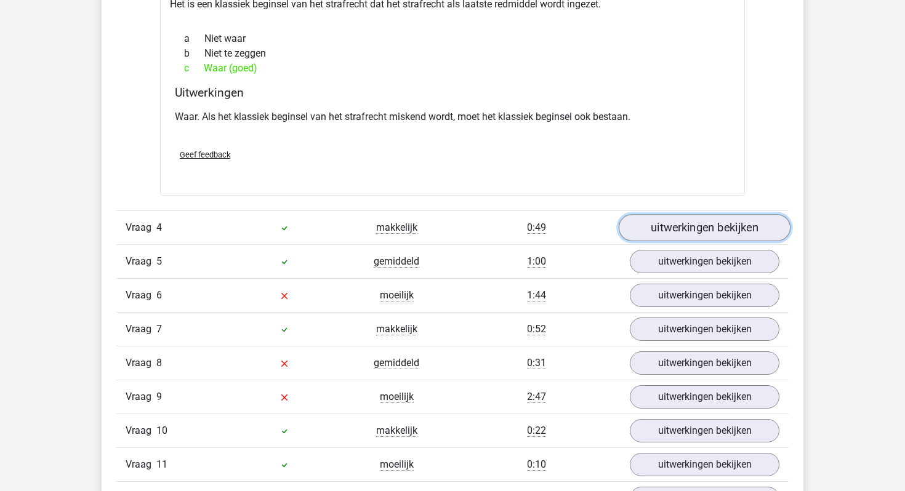
click at [678, 214] on link "uitwerkingen bekijken" at bounding box center [705, 227] width 172 height 27
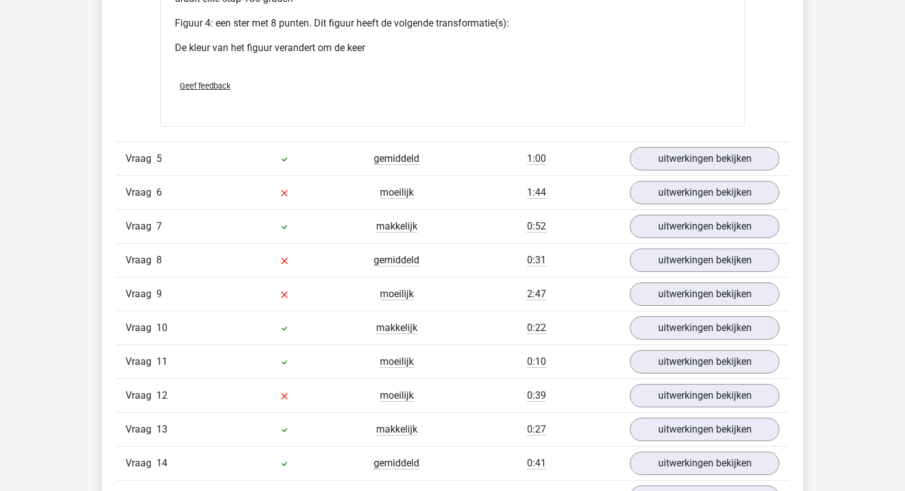
scroll to position [3284, 0]
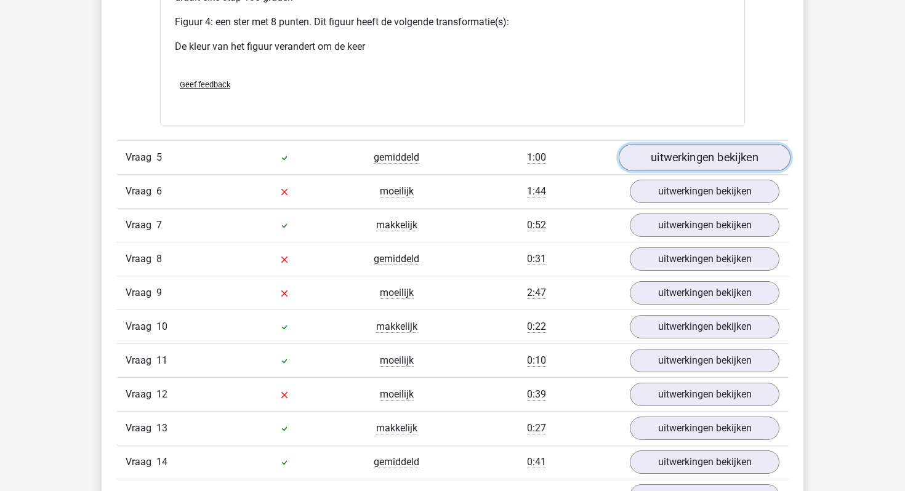
click at [692, 150] on link "uitwerkingen bekijken" at bounding box center [705, 158] width 172 height 27
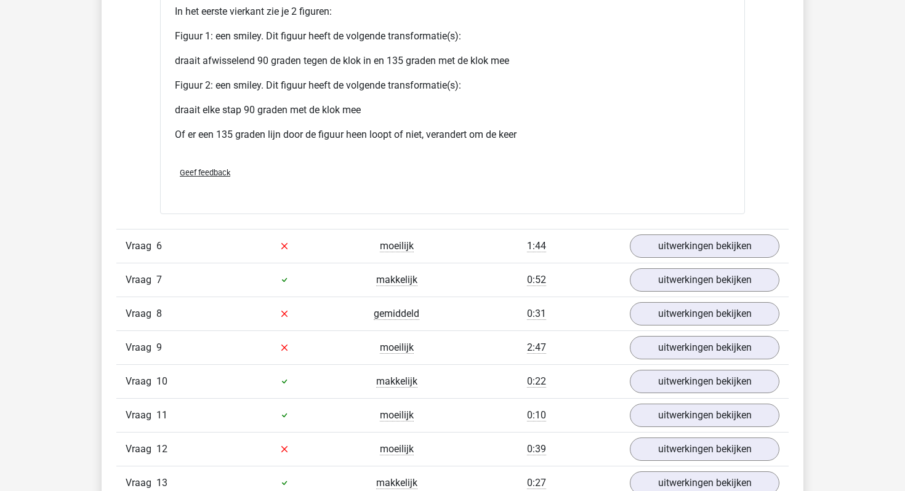
scroll to position [4143, 0]
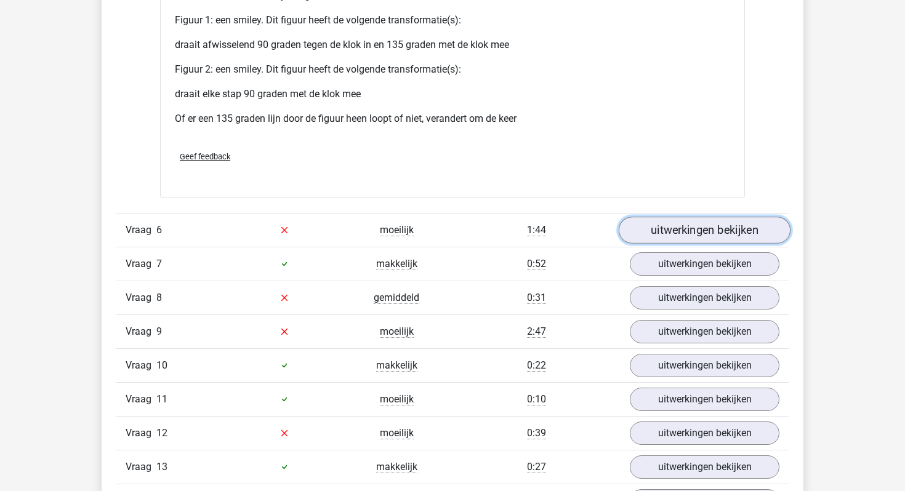
click at [664, 217] on link "uitwerkingen bekijken" at bounding box center [705, 230] width 172 height 27
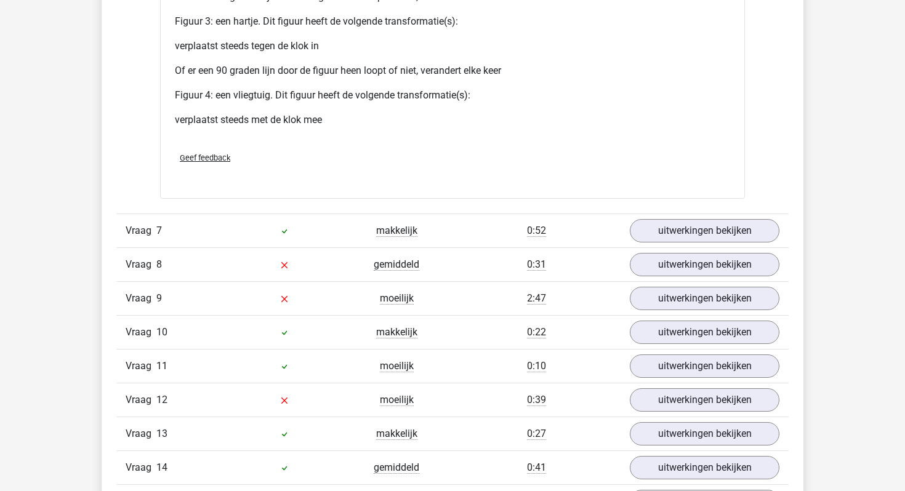
scroll to position [5205, 0]
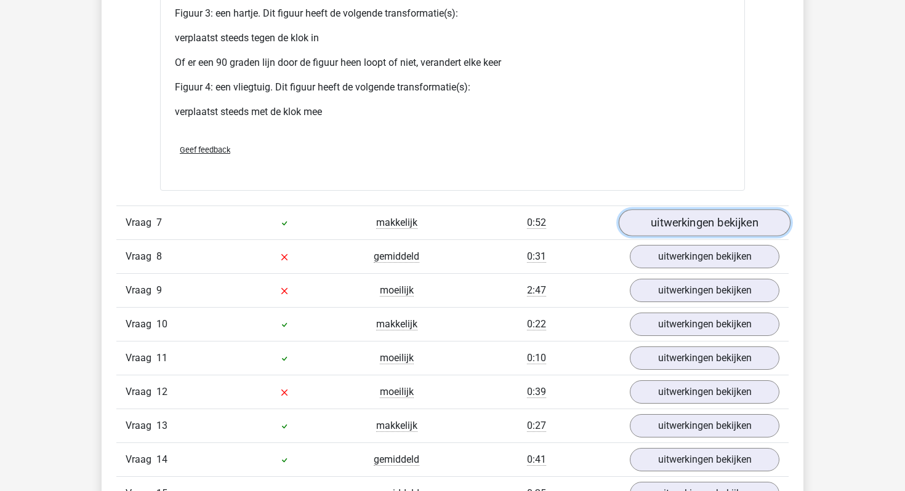
click at [702, 209] on link "uitwerkingen bekijken" at bounding box center [705, 222] width 172 height 27
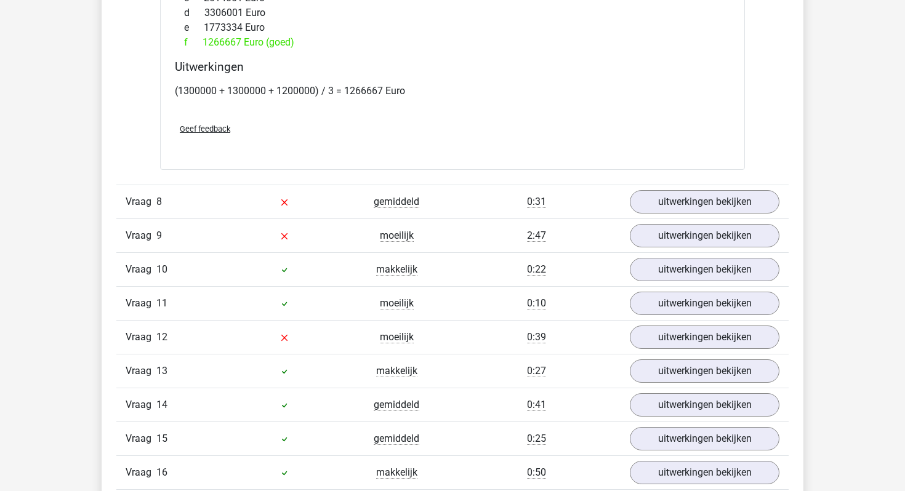
scroll to position [5952, 0]
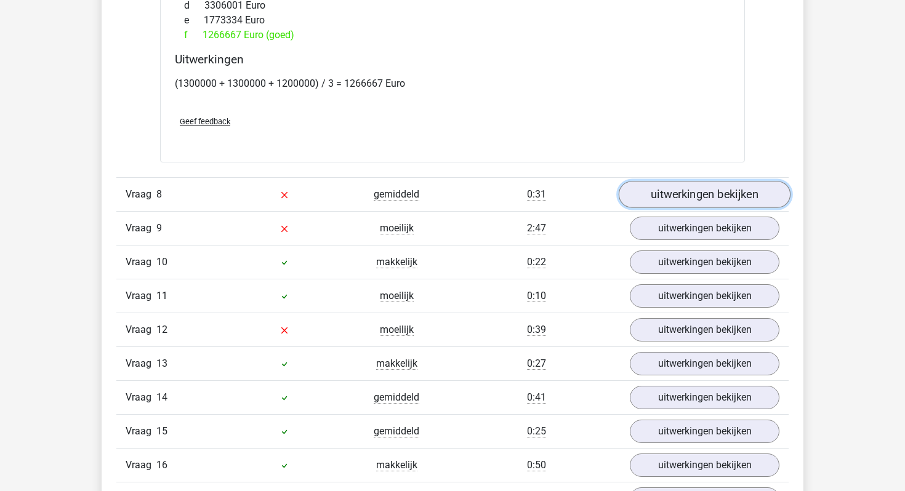
click at [698, 181] on link "uitwerkingen bekijken" at bounding box center [705, 194] width 172 height 27
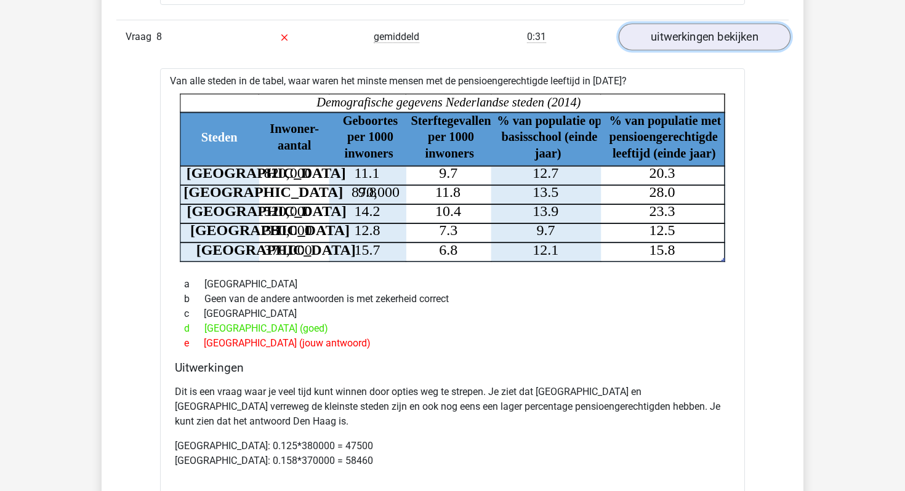
scroll to position [6108, 0]
click at [377, 70] on div "Van alle steden in de tabel, waar waren het minste mensen met de pensioengerech…" at bounding box center [452, 304] width 585 height 471
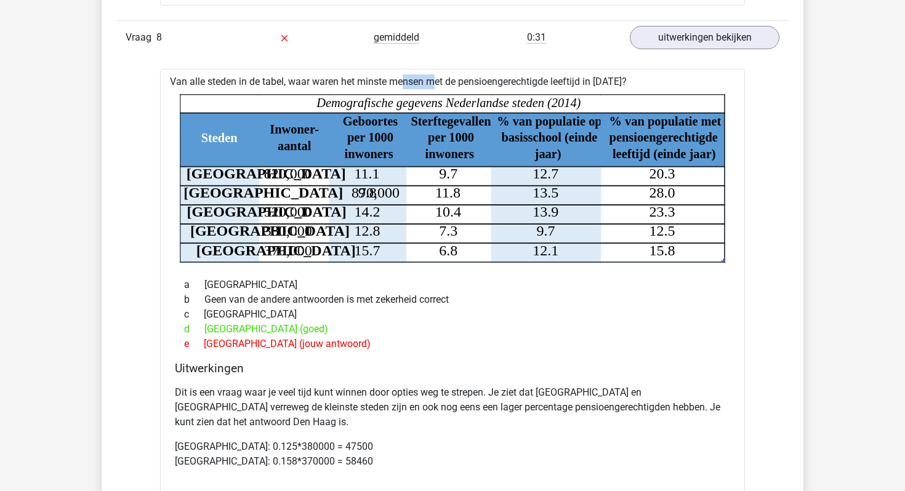
click at [377, 70] on div "Van alle steden in de tabel, waar waren het minste mensen met de pensioengerech…" at bounding box center [452, 304] width 585 height 471
click at [388, 224] on icon at bounding box center [452, 224] width 545 height 1
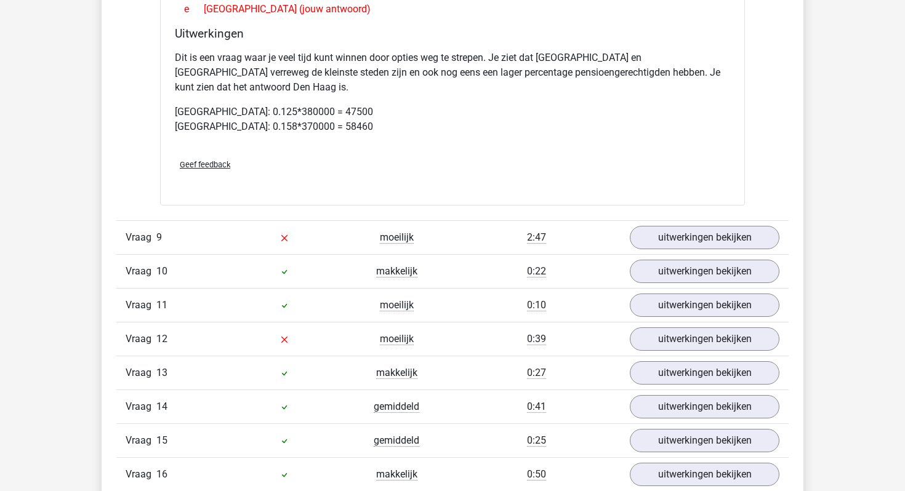
scroll to position [6467, 0]
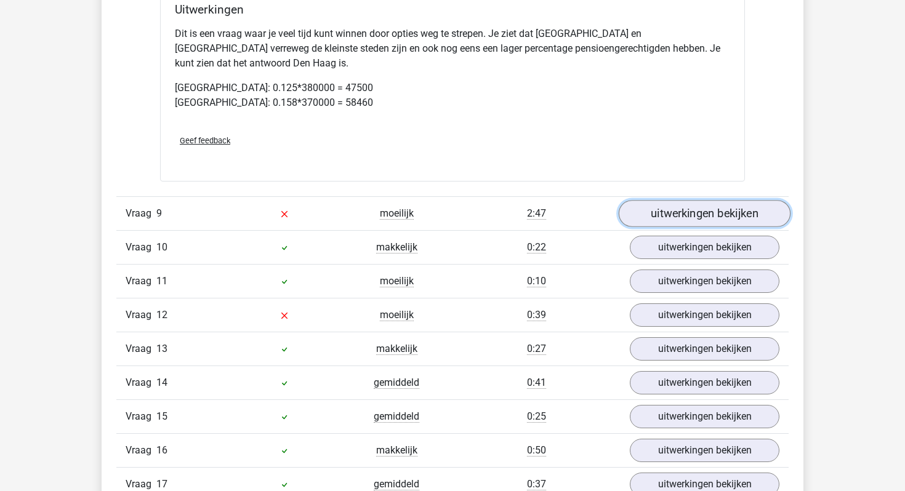
click at [723, 200] on link "uitwerkingen bekijken" at bounding box center [705, 213] width 172 height 27
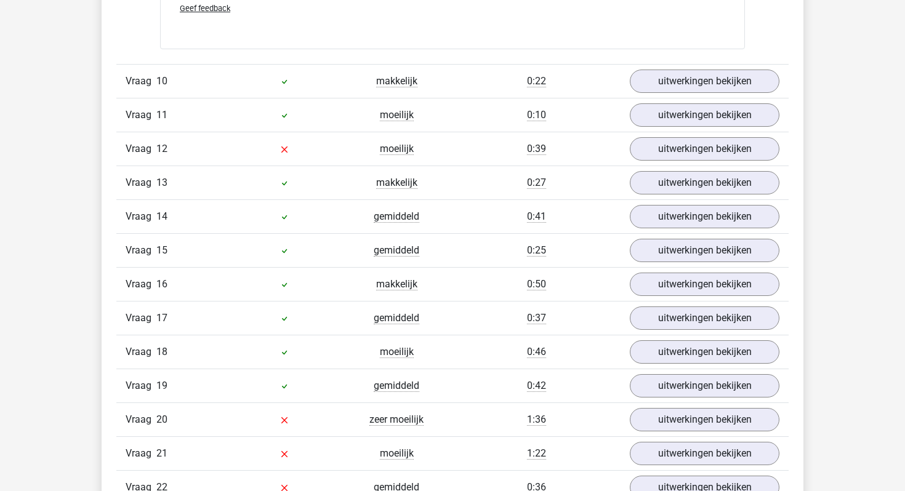
scroll to position [7144, 0]
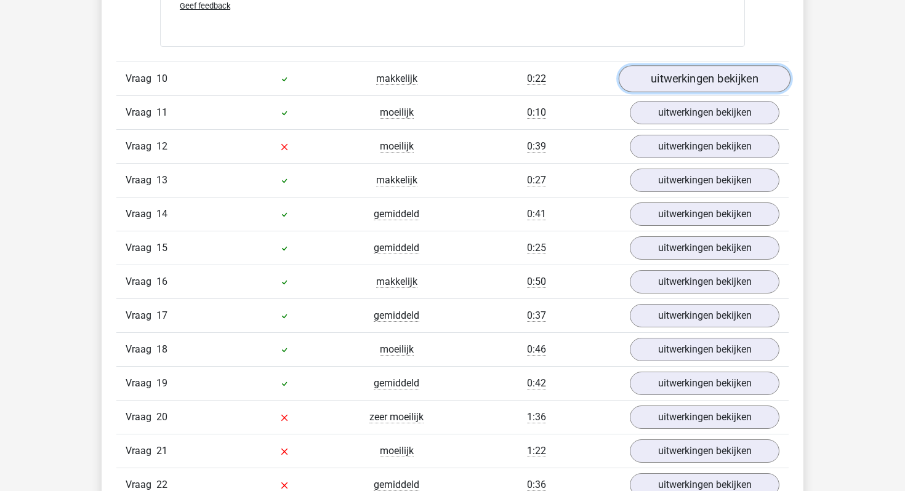
click at [651, 65] on link "uitwerkingen bekijken" at bounding box center [705, 78] width 172 height 27
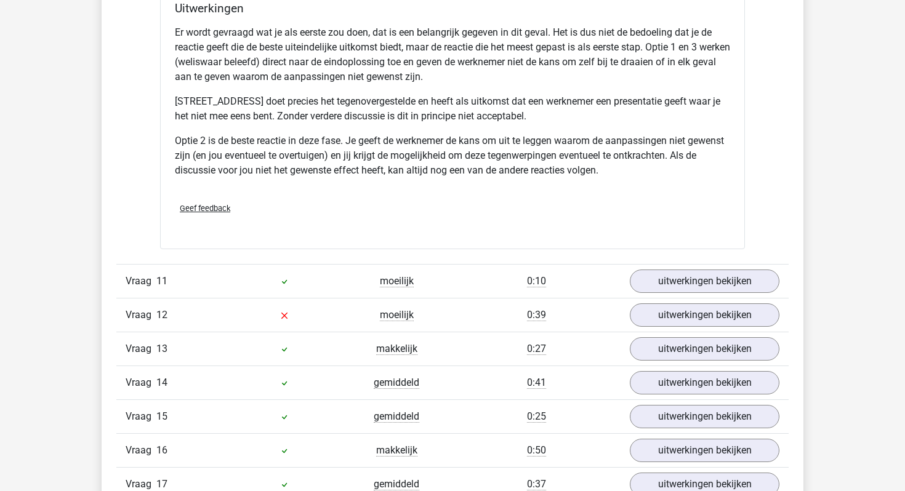
scroll to position [7718, 0]
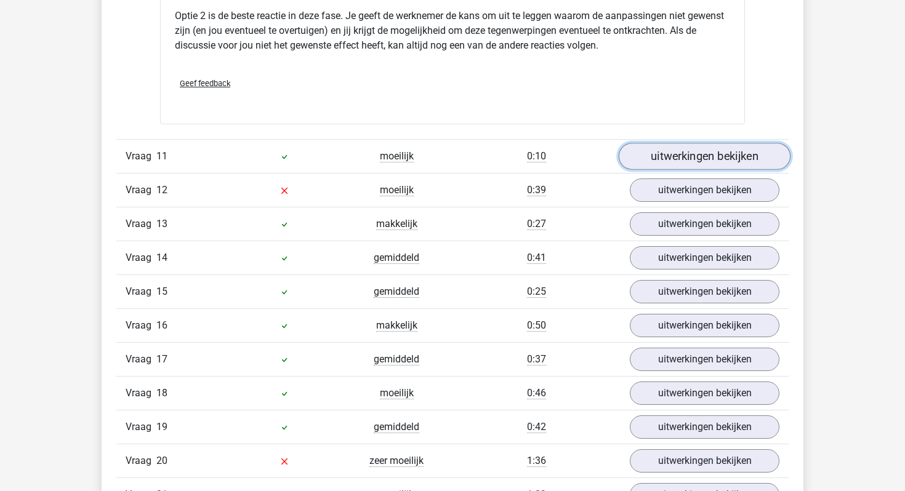
click at [670, 143] on link "uitwerkingen bekijken" at bounding box center [705, 156] width 172 height 27
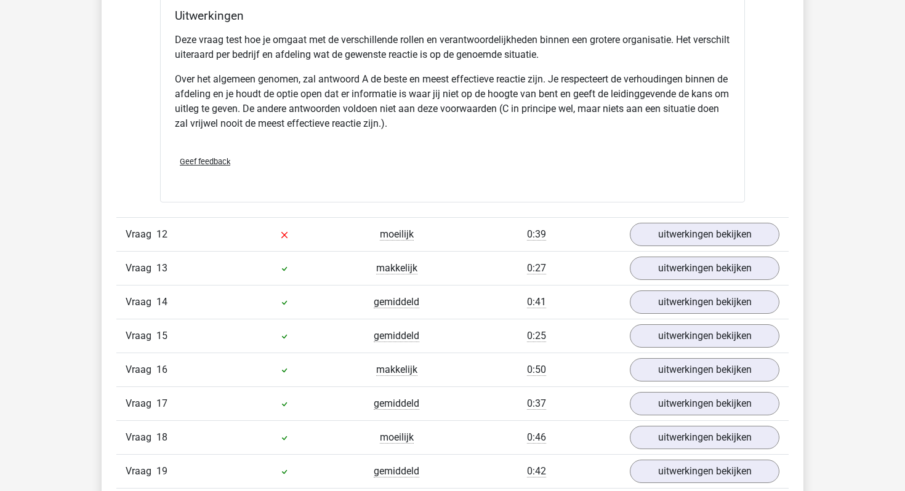
scroll to position [8212, 0]
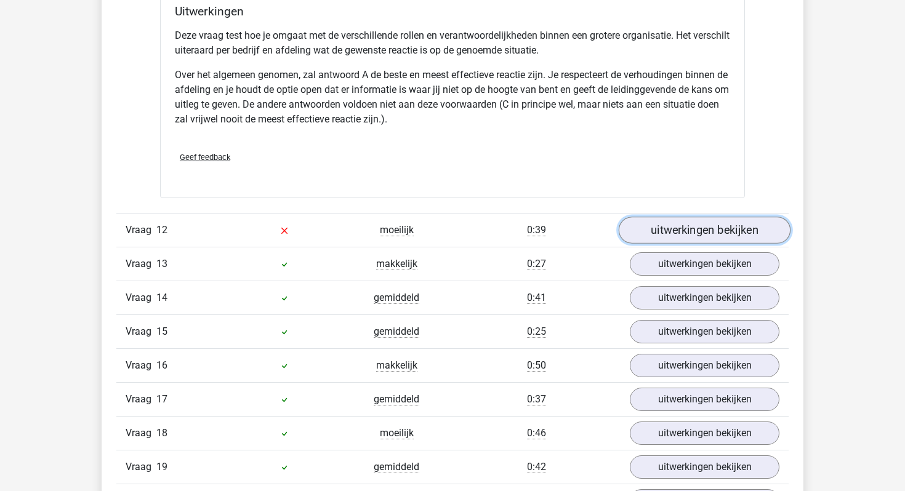
click at [713, 217] on link "uitwerkingen bekijken" at bounding box center [705, 230] width 172 height 27
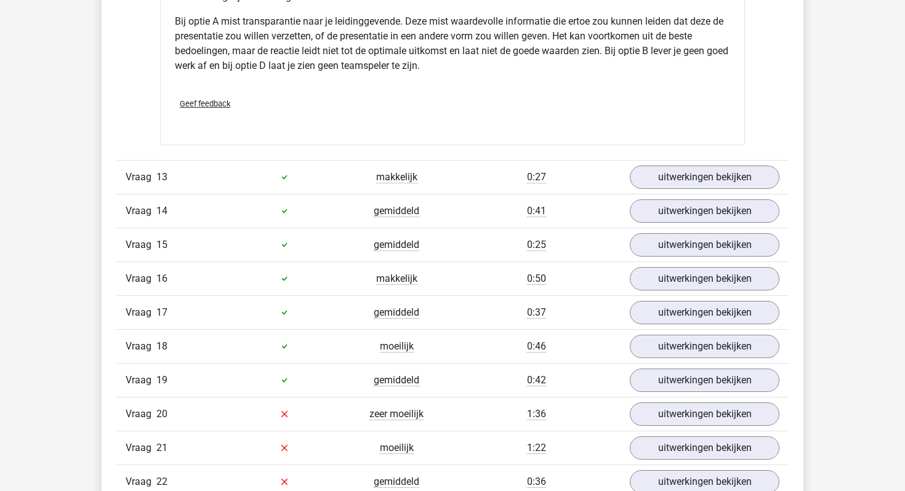
scroll to position [8955, 0]
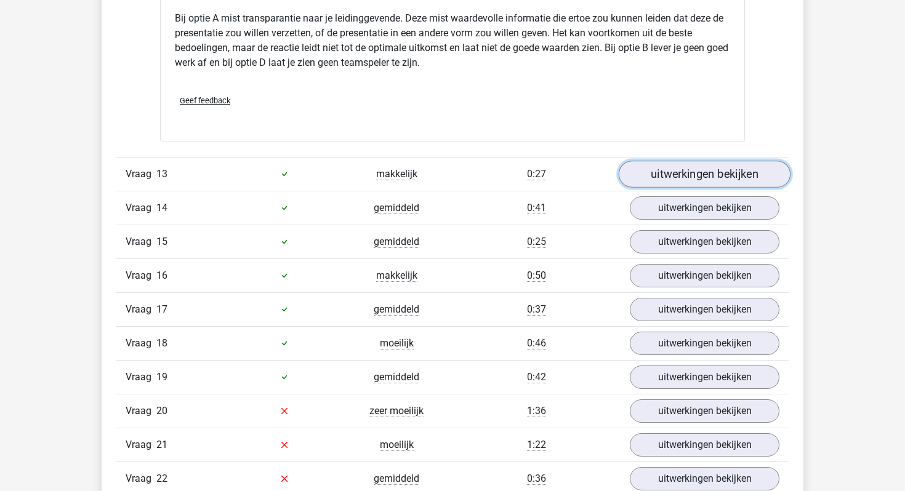
click at [676, 161] on link "uitwerkingen bekijken" at bounding box center [705, 174] width 172 height 27
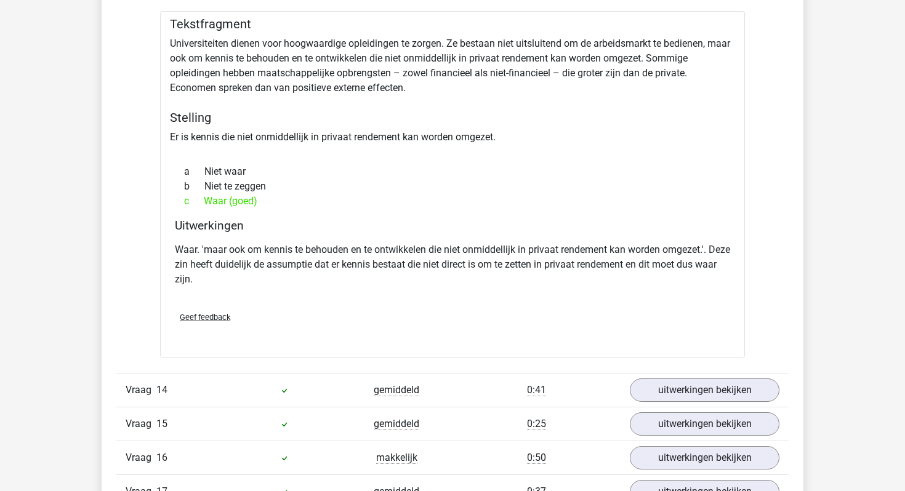
scroll to position [9324, 0]
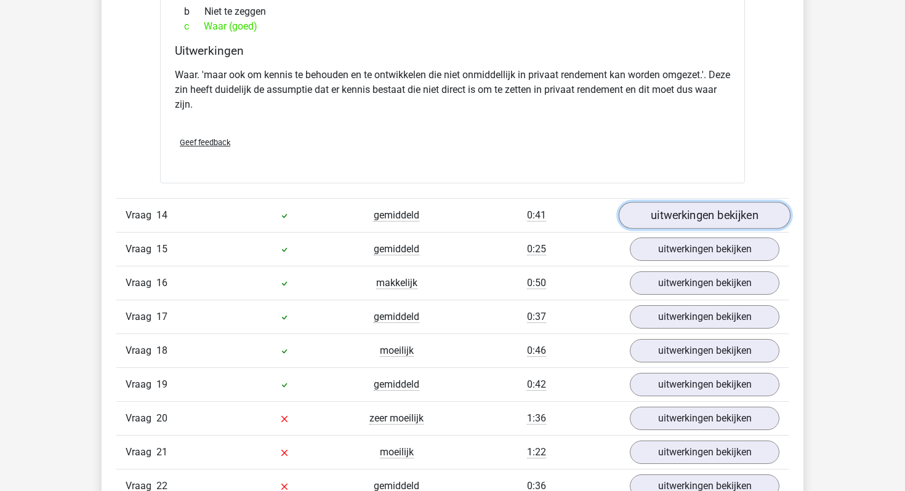
click at [712, 202] on link "uitwerkingen bekijken" at bounding box center [705, 215] width 172 height 27
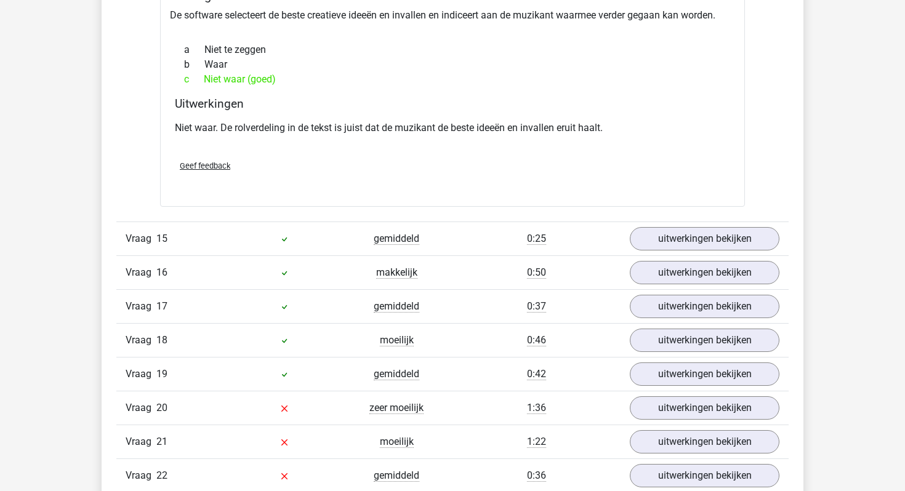
scroll to position [9711, 0]
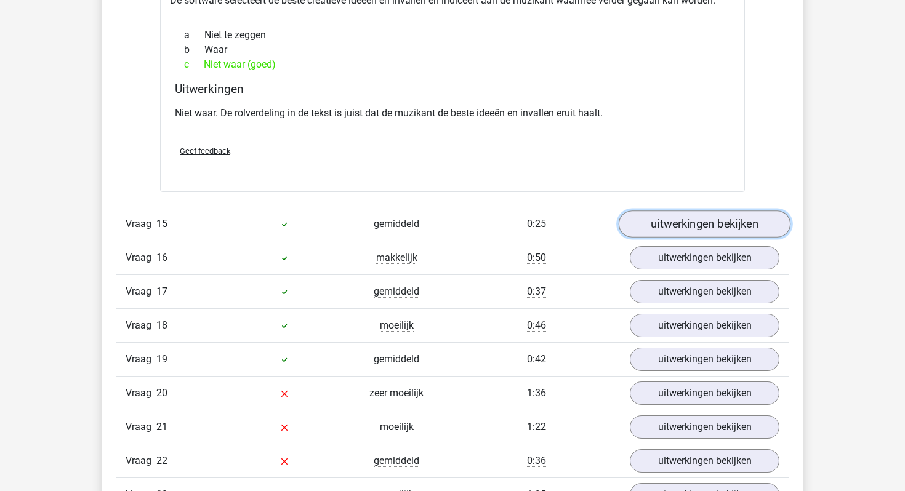
click at [711, 210] on link "uitwerkingen bekijken" at bounding box center [705, 223] width 172 height 27
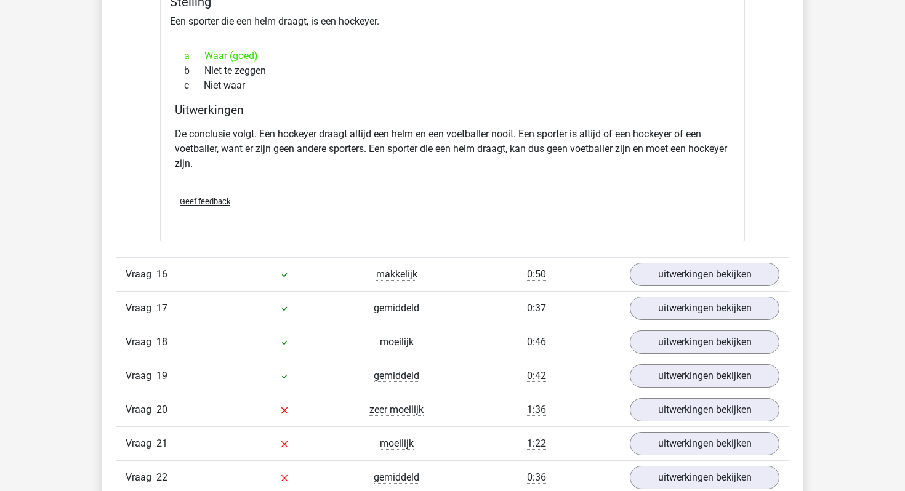
scroll to position [10094, 0]
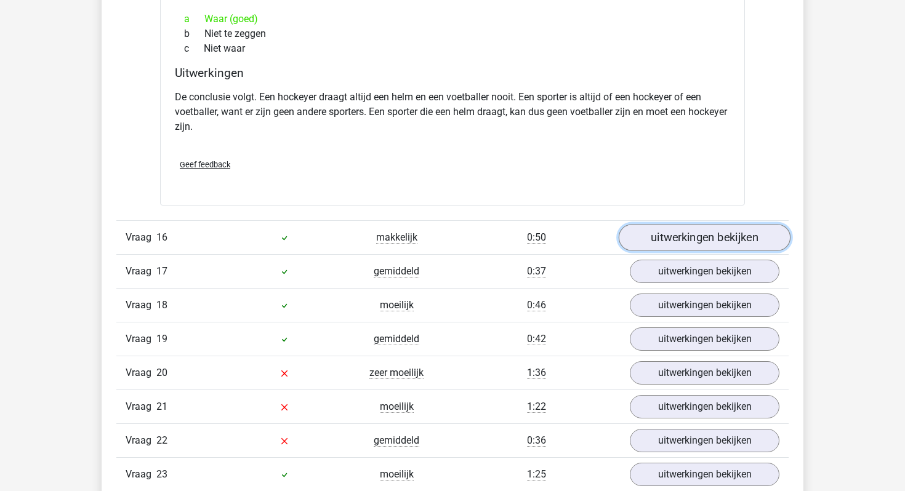
click at [684, 224] on link "uitwerkingen bekijken" at bounding box center [705, 237] width 172 height 27
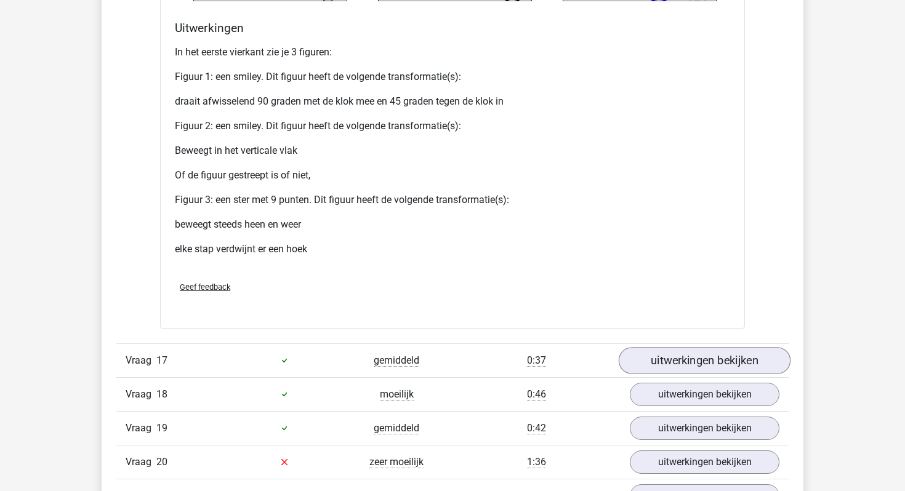
scroll to position [10995, 0]
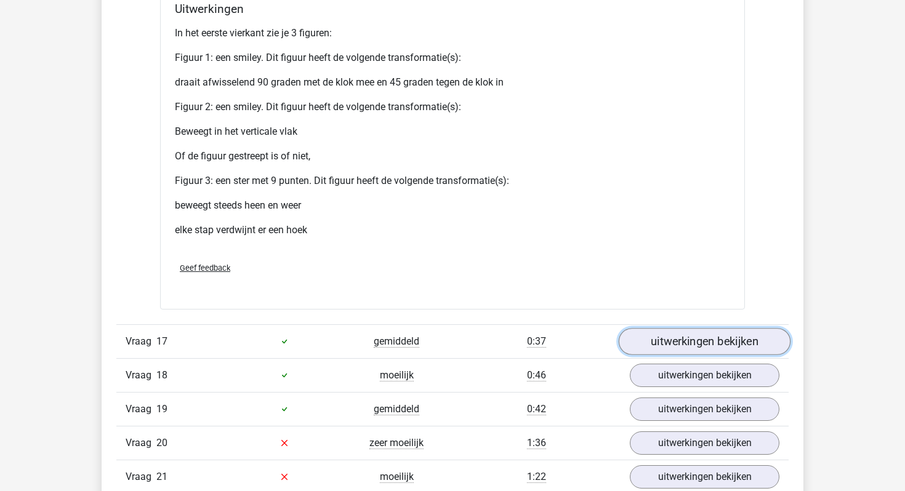
click at [713, 328] on link "uitwerkingen bekijken" at bounding box center [705, 341] width 172 height 27
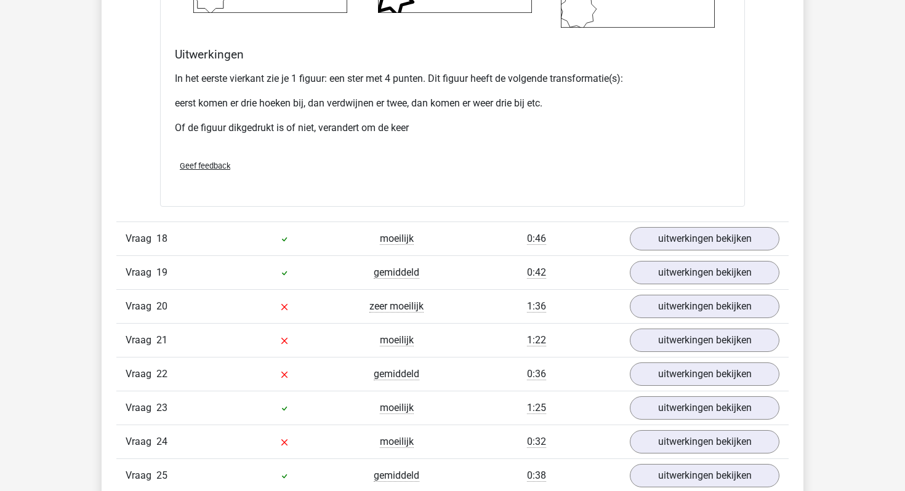
scroll to position [11965, 0]
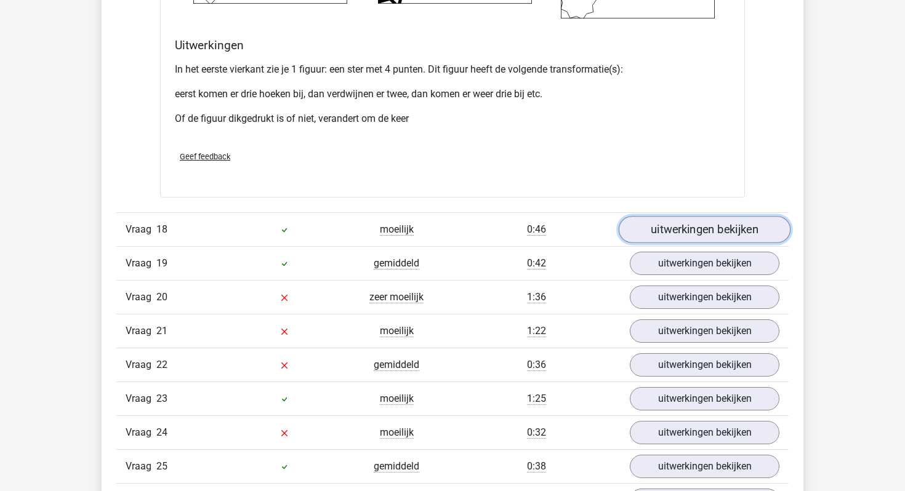
click at [694, 216] on link "uitwerkingen bekijken" at bounding box center [705, 229] width 172 height 27
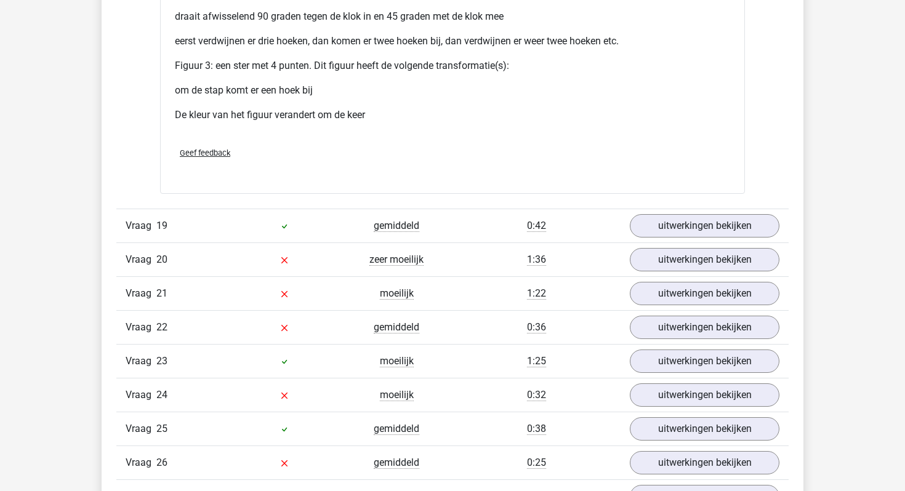
scroll to position [12999, 0]
click at [675, 212] on link "uitwerkingen bekijken" at bounding box center [705, 225] width 172 height 27
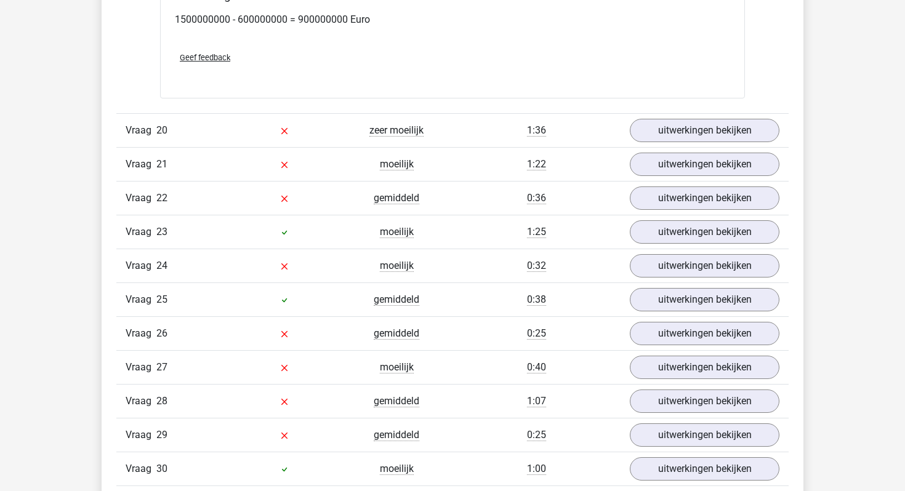
scroll to position [13795, 0]
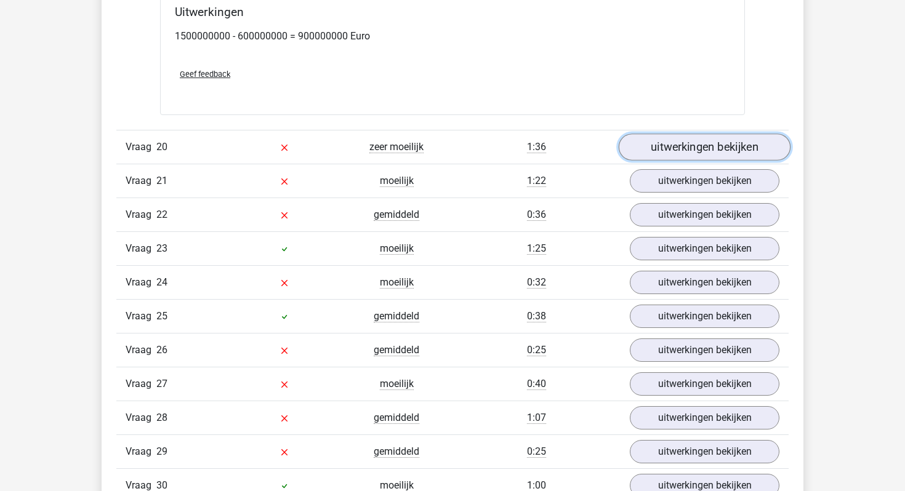
click at [699, 134] on link "uitwerkingen bekijken" at bounding box center [705, 147] width 172 height 27
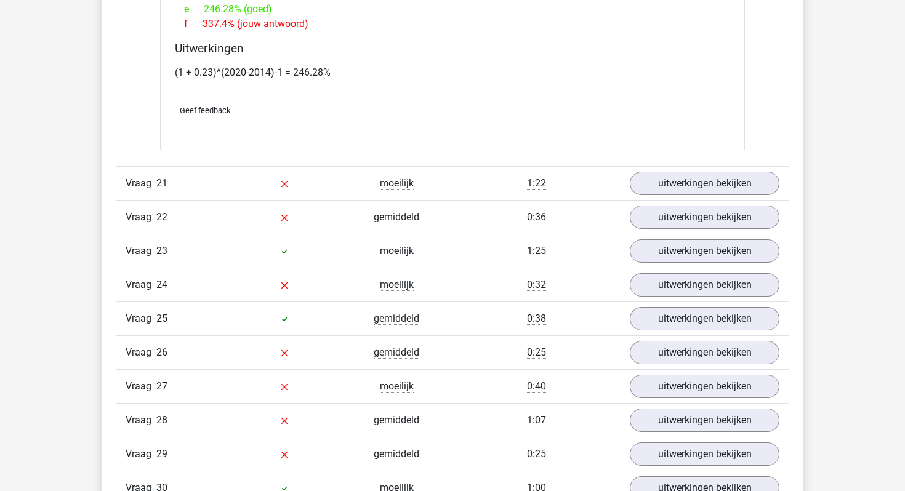
scroll to position [14524, 0]
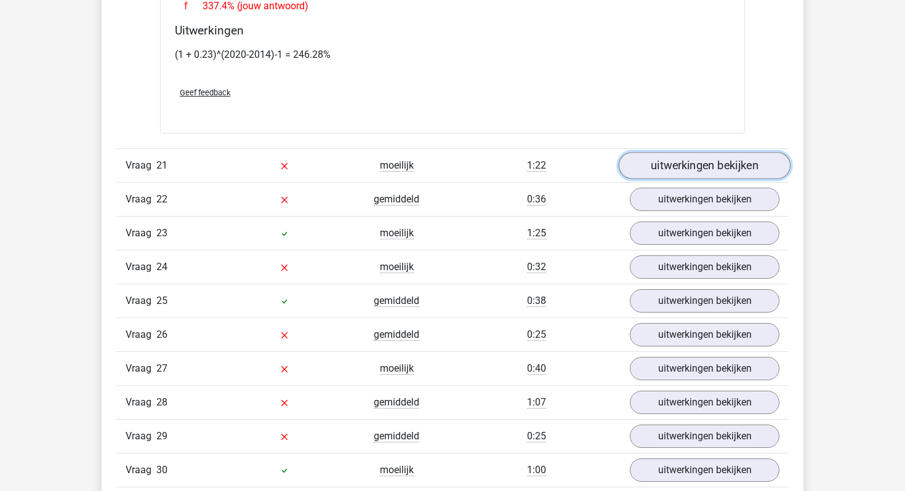
click at [710, 153] on link "uitwerkingen bekijken" at bounding box center [705, 166] width 172 height 27
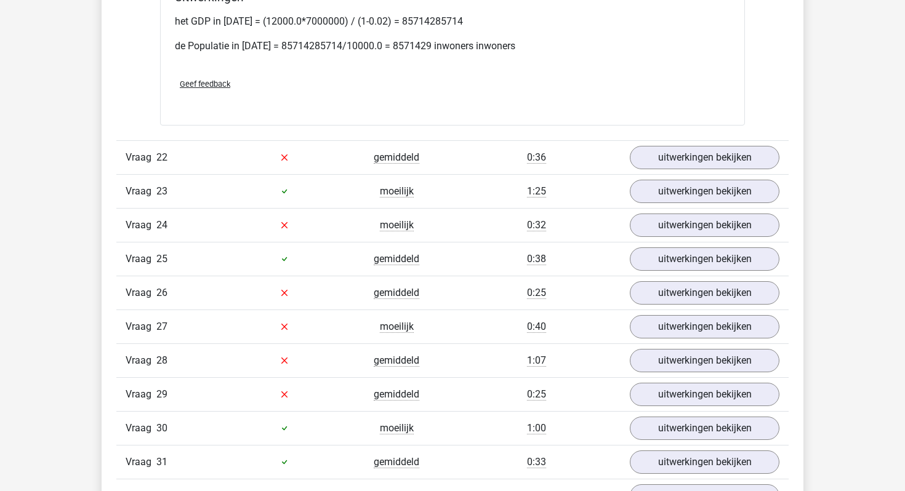
scroll to position [15302, 0]
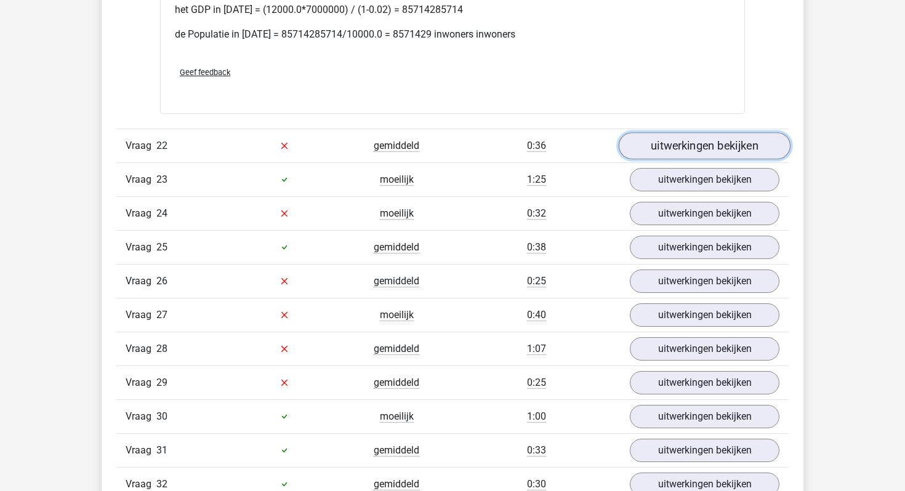
click at [662, 132] on link "uitwerkingen bekijken" at bounding box center [705, 145] width 172 height 27
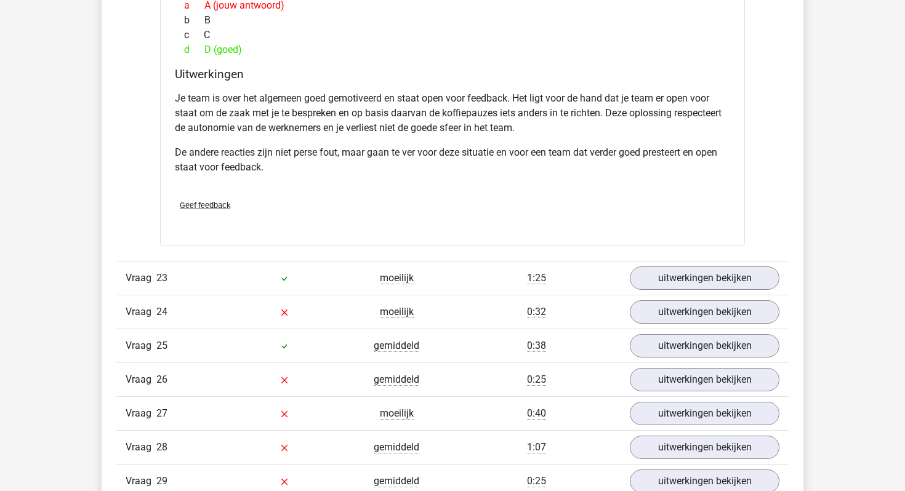
scroll to position [15753, 0]
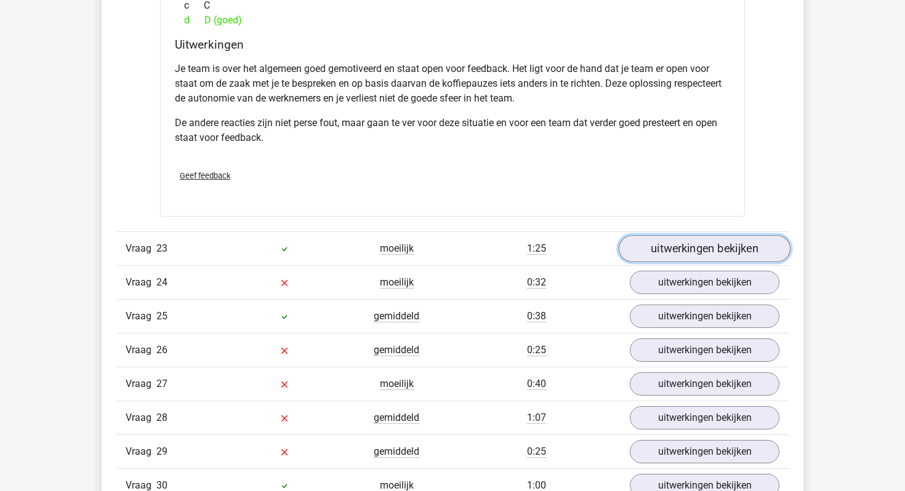
click at [679, 235] on link "uitwerkingen bekijken" at bounding box center [705, 248] width 172 height 27
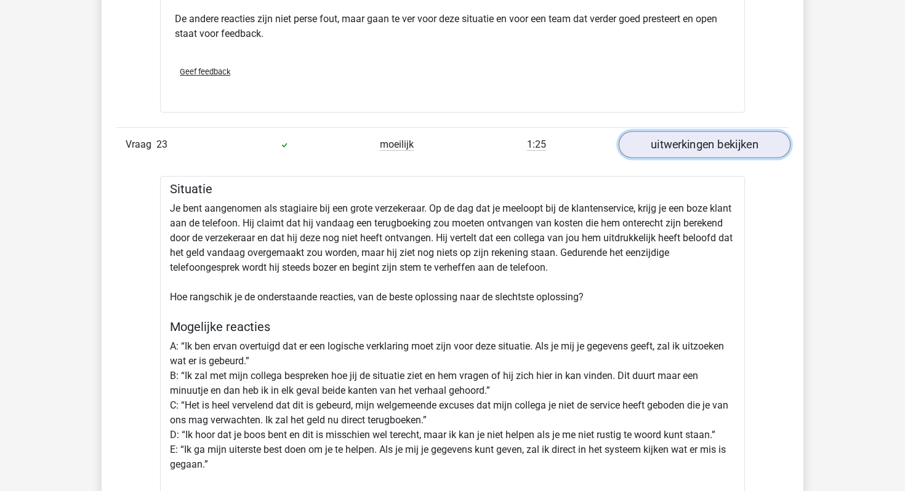
scroll to position [15870, 0]
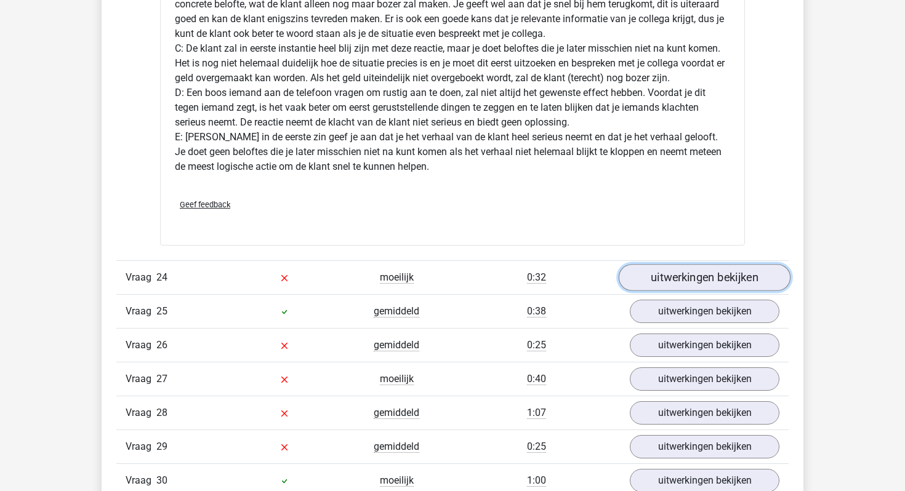
click at [677, 264] on link "uitwerkingen bekijken" at bounding box center [705, 277] width 172 height 27
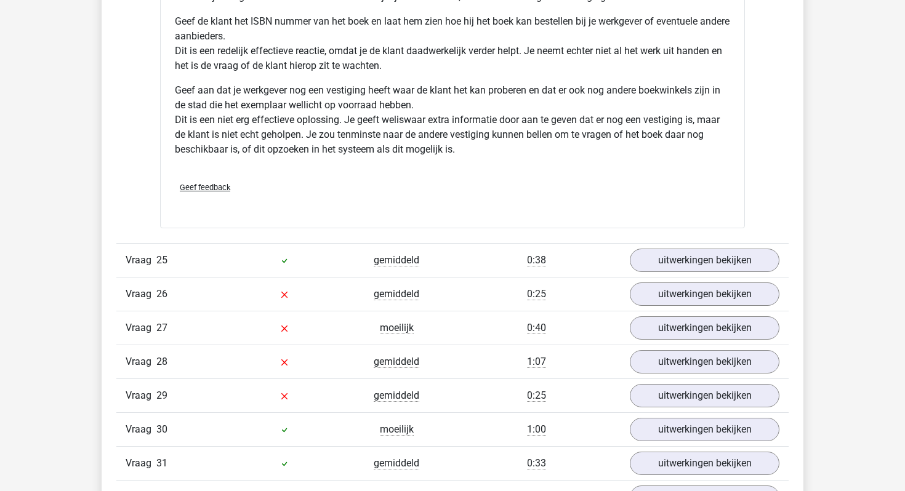
scroll to position [17464, 0]
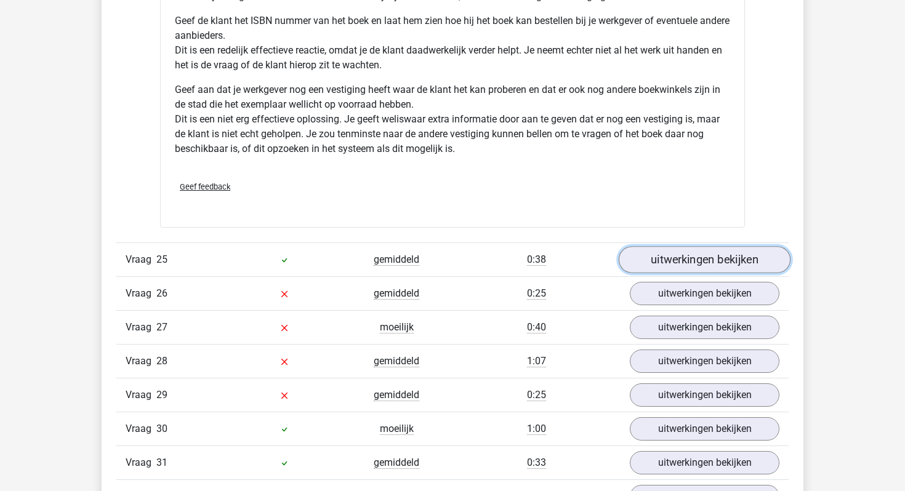
click at [707, 246] on link "uitwerkingen bekijken" at bounding box center [705, 259] width 172 height 27
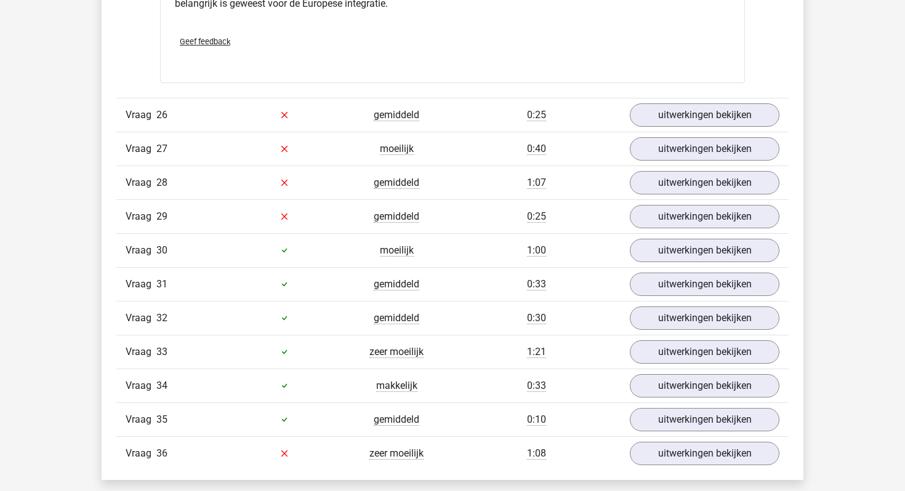
scroll to position [17993, 0]
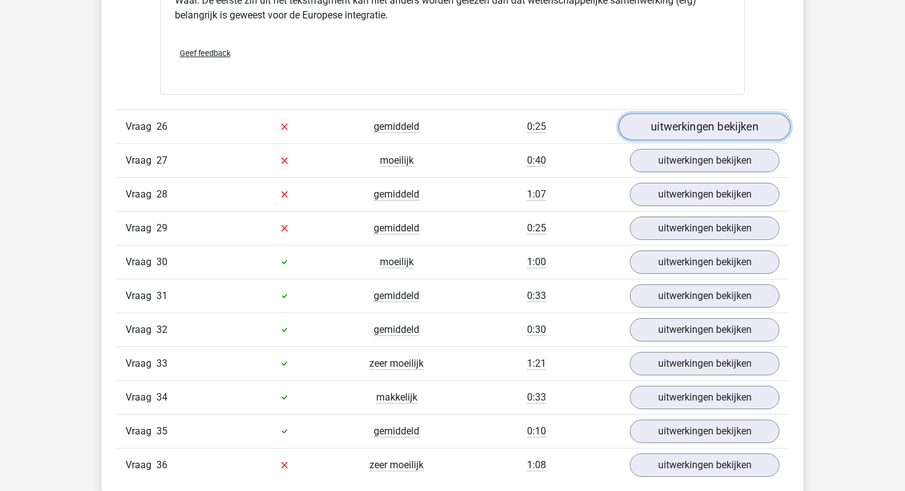
click at [673, 113] on link "uitwerkingen bekijken" at bounding box center [705, 126] width 172 height 27
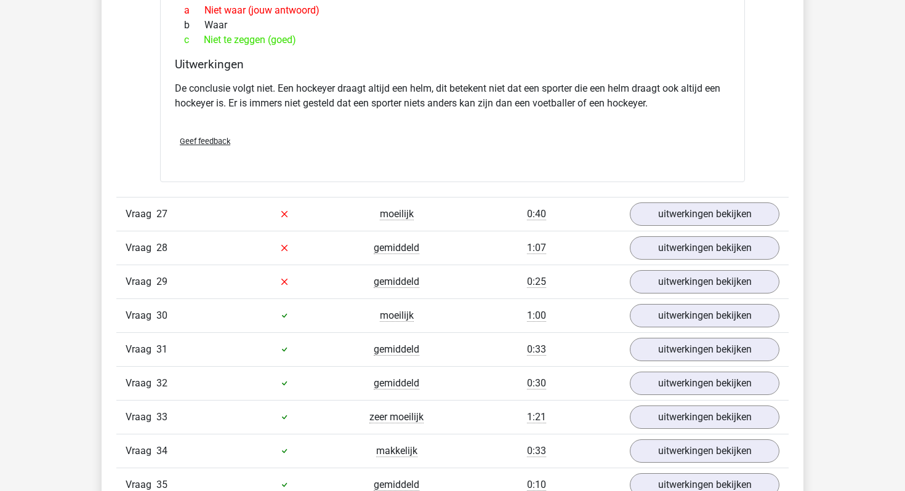
scroll to position [18288, 0]
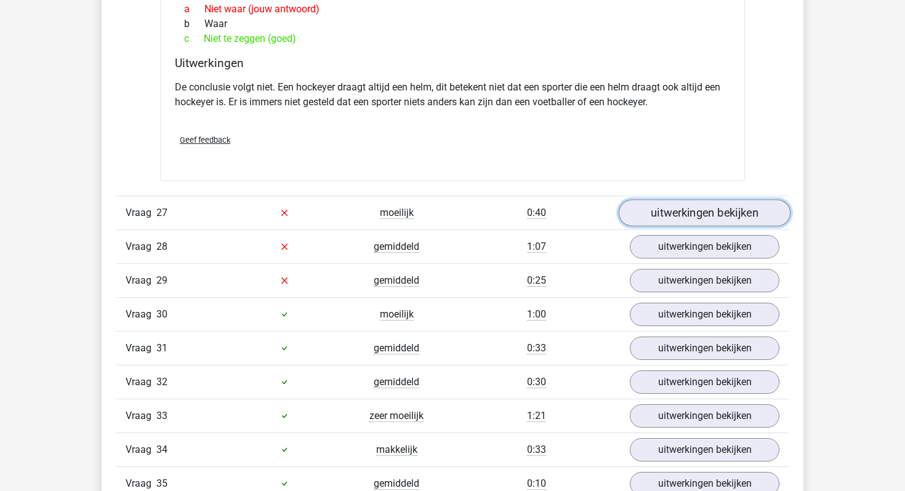
click at [686, 199] on link "uitwerkingen bekijken" at bounding box center [705, 212] width 172 height 27
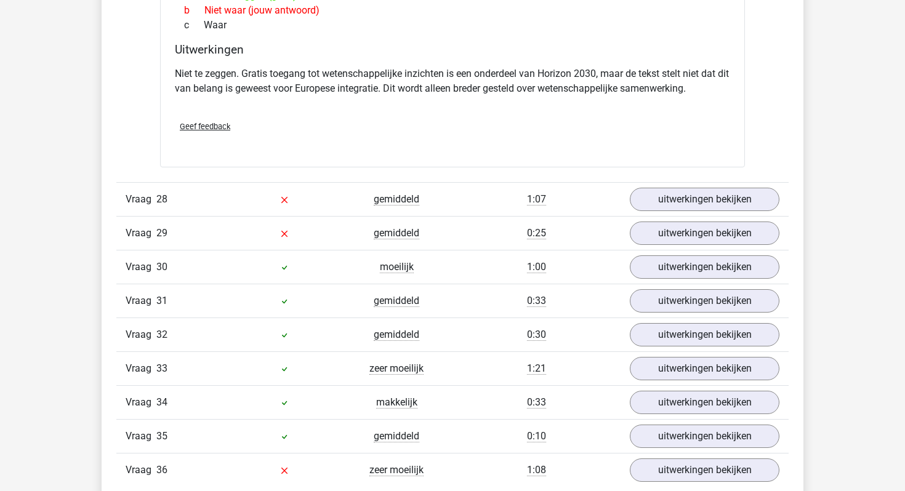
scroll to position [18701, 0]
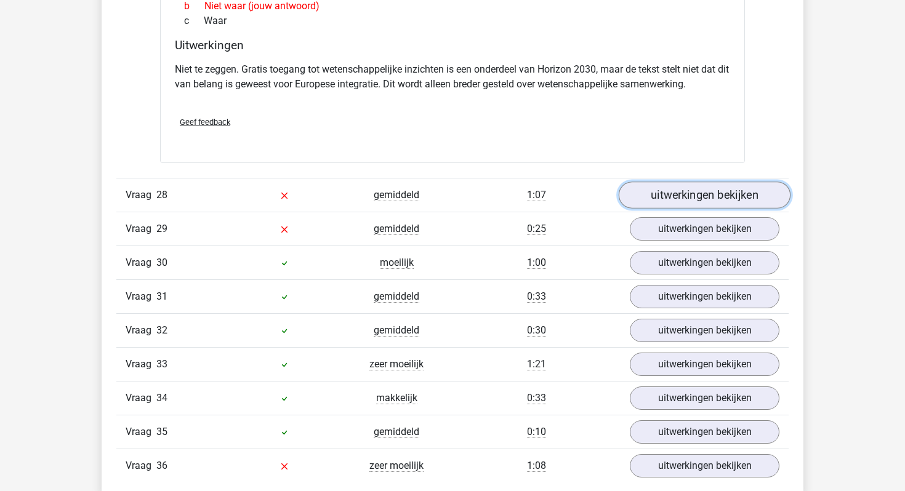
click at [686, 182] on link "uitwerkingen bekijken" at bounding box center [705, 195] width 172 height 27
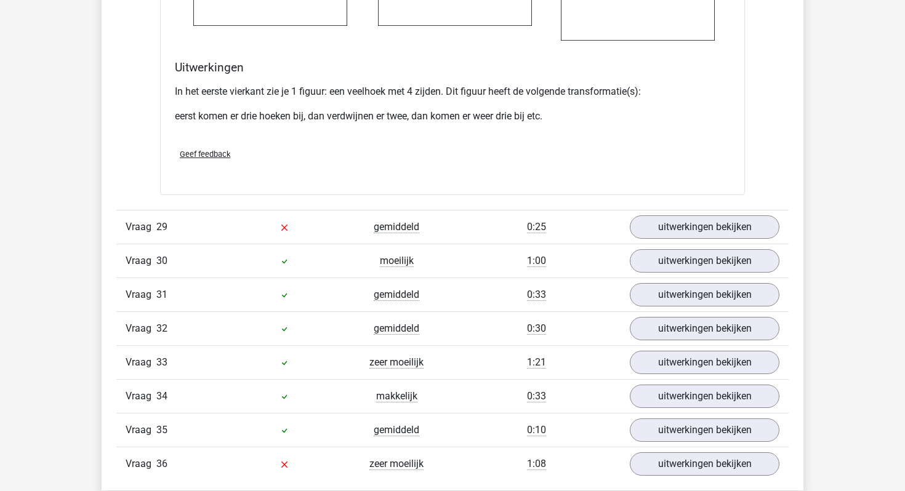
scroll to position [19532, 0]
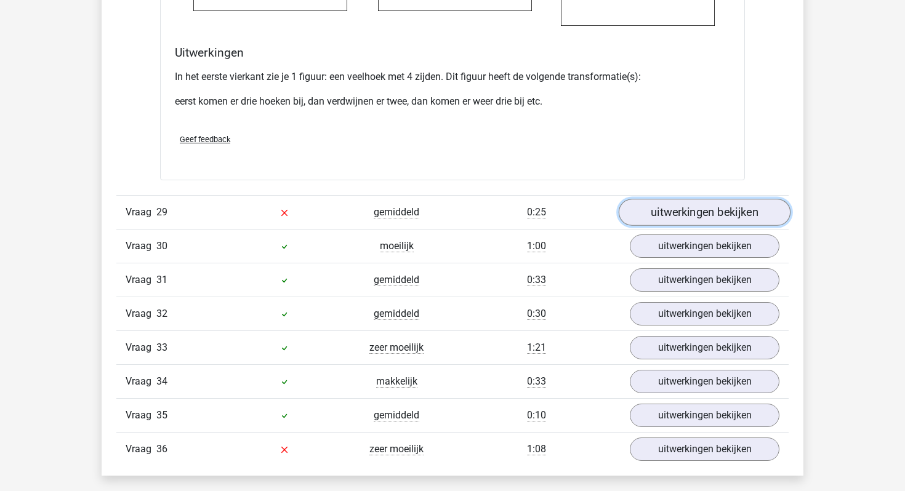
click at [700, 199] on link "uitwerkingen bekijken" at bounding box center [705, 212] width 172 height 27
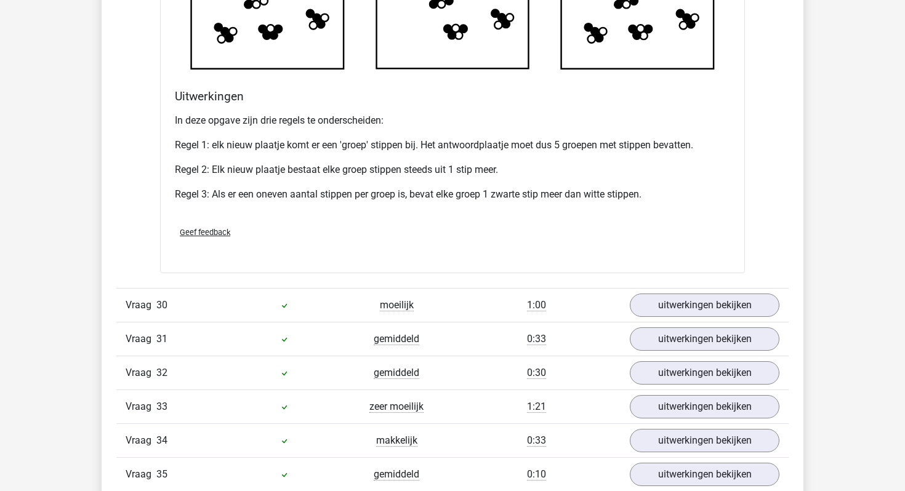
scroll to position [20353, 0]
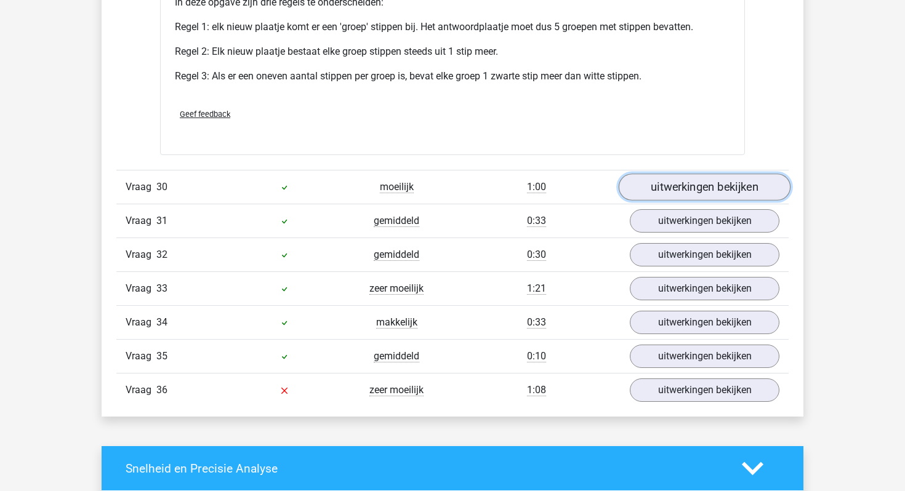
click at [667, 174] on link "uitwerkingen bekijken" at bounding box center [705, 187] width 172 height 27
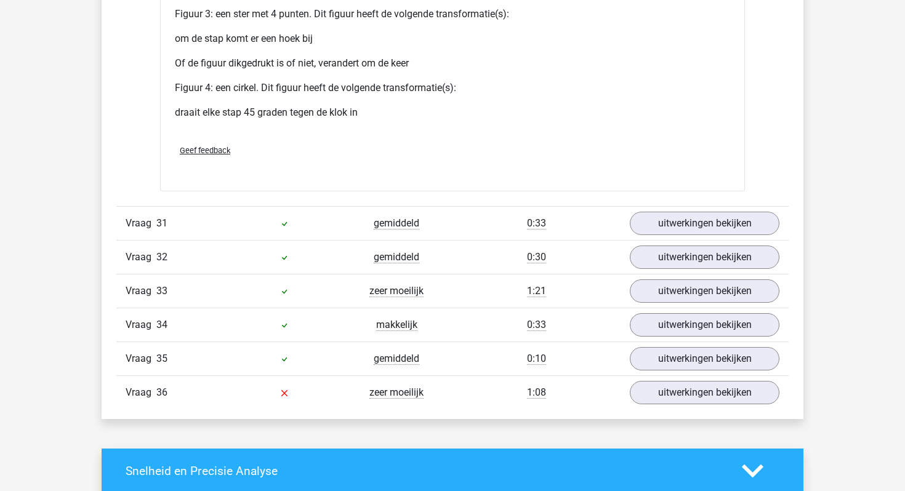
scroll to position [21482, 0]
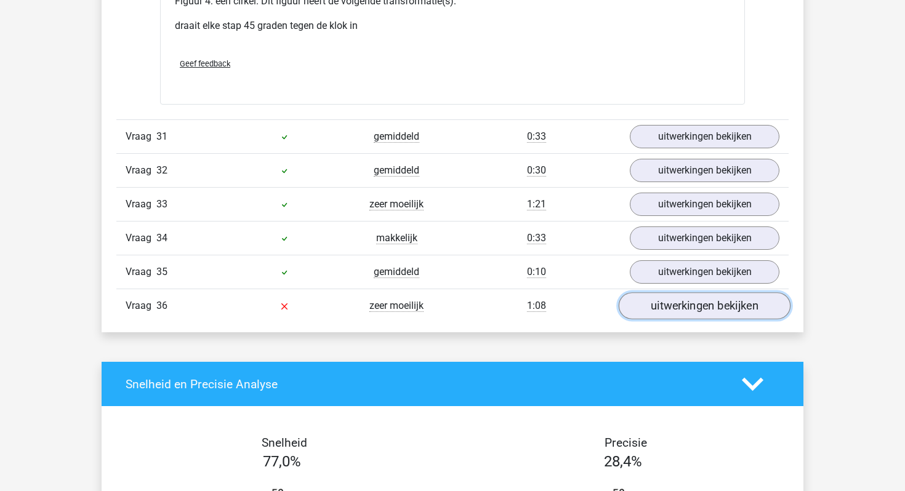
click at [668, 293] on link "uitwerkingen bekijken" at bounding box center [705, 306] width 172 height 27
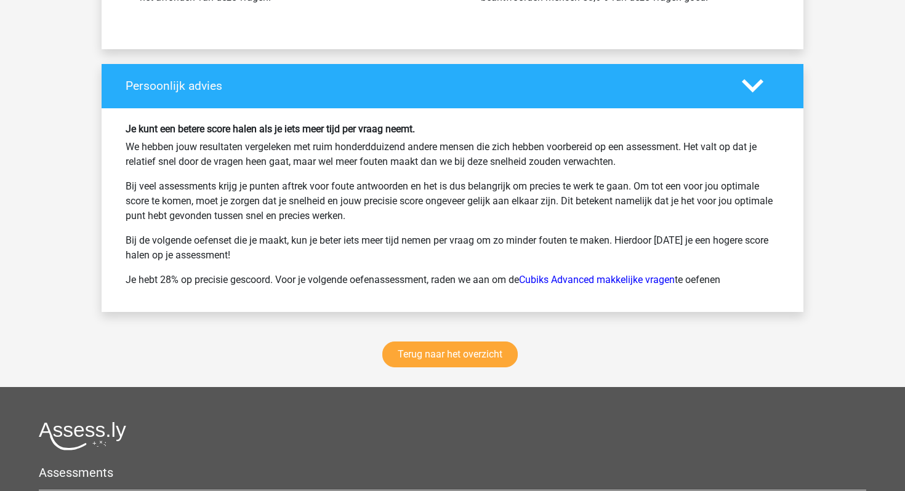
scroll to position [23016, 0]
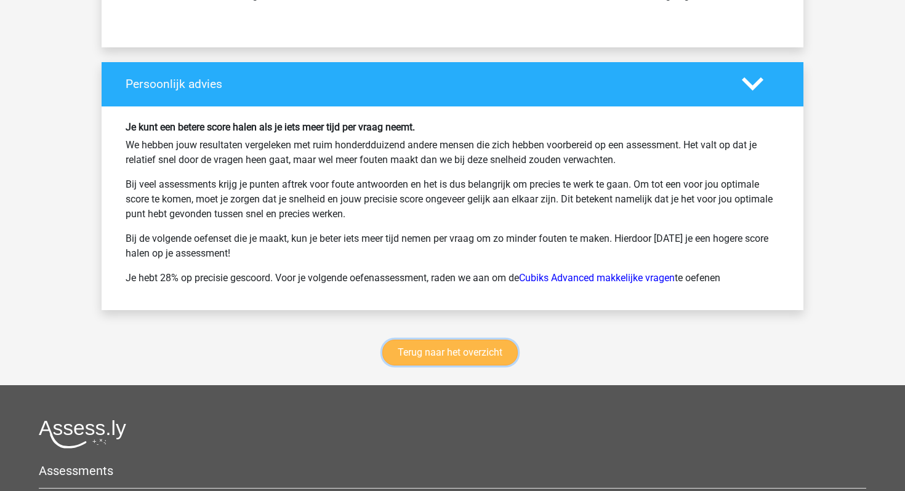
click at [456, 340] on link "Terug naar het overzicht" at bounding box center [449, 353] width 135 height 26
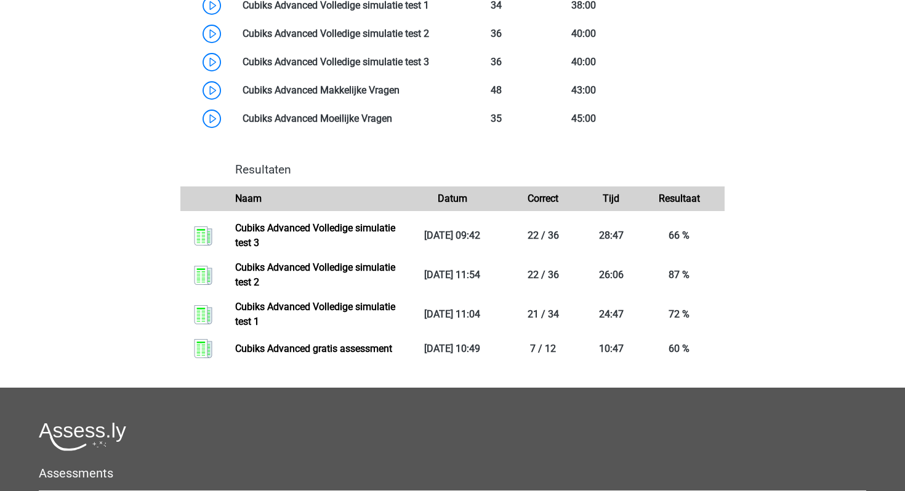
scroll to position [814, 0]
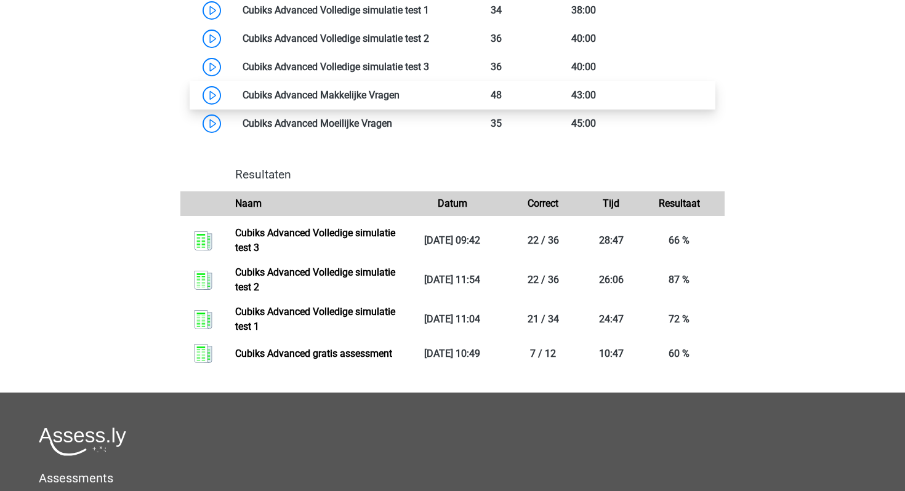
click at [399, 101] on link at bounding box center [399, 95] width 0 height 12
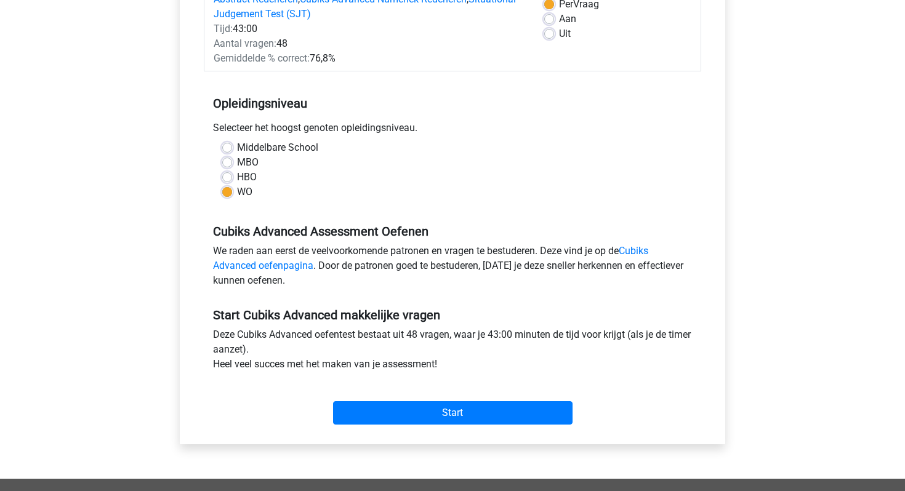
scroll to position [198, 0]
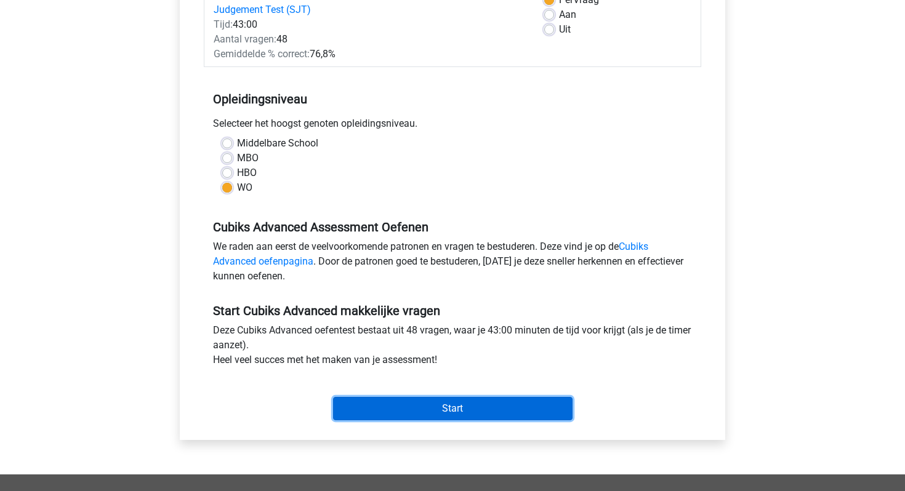
click at [495, 407] on input "Start" at bounding box center [452, 408] width 239 height 23
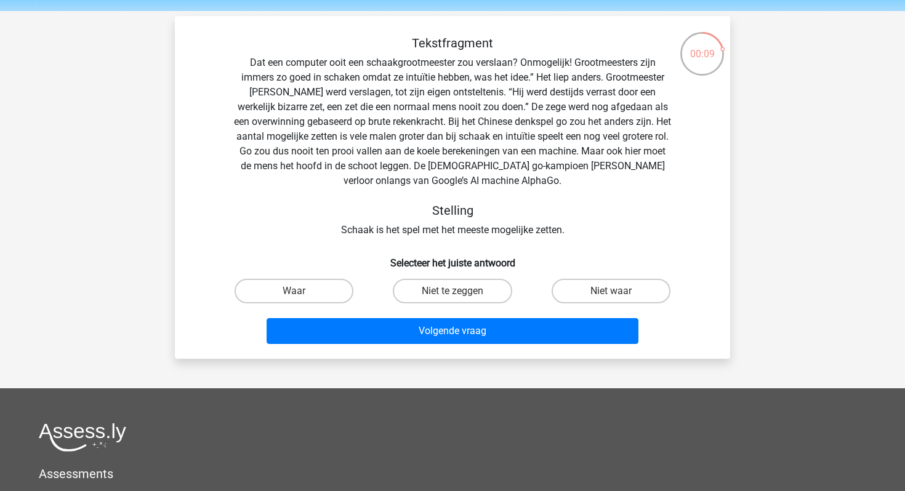
scroll to position [42, 0]
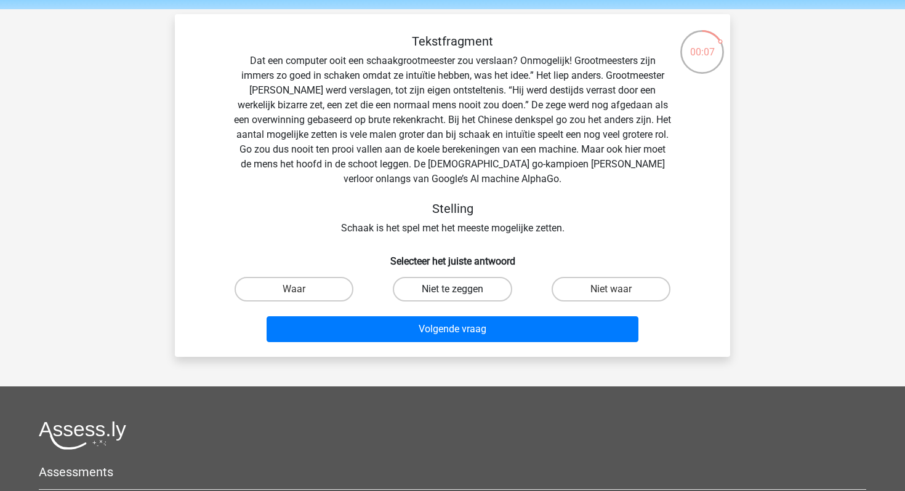
click at [474, 289] on label "Niet te zeggen" at bounding box center [452, 289] width 119 height 25
click at [460, 289] on input "Niet te zeggen" at bounding box center [456, 293] width 8 height 8
radio input "true"
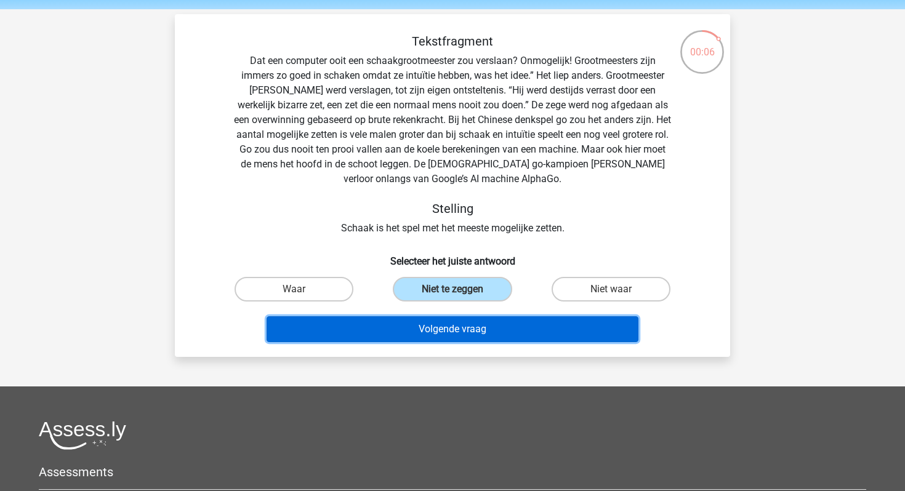
click at [476, 334] on button "Volgende vraag" at bounding box center [452, 329] width 372 height 26
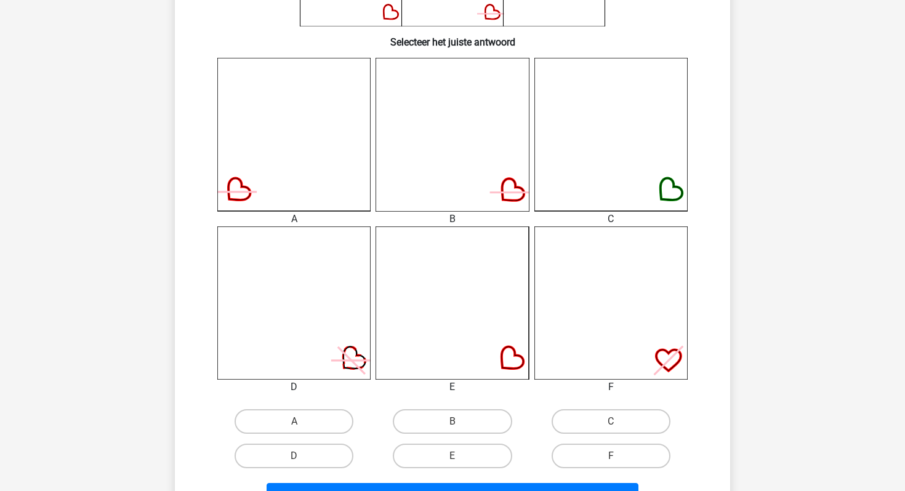
scroll to position [324, 0]
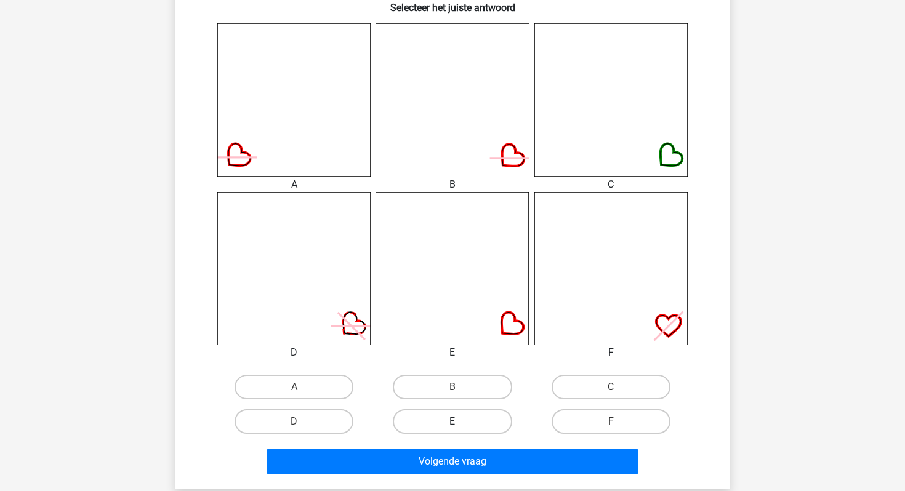
click at [474, 417] on label "E" at bounding box center [452, 421] width 119 height 25
click at [460, 422] on input "E" at bounding box center [456, 426] width 8 height 8
radio input "true"
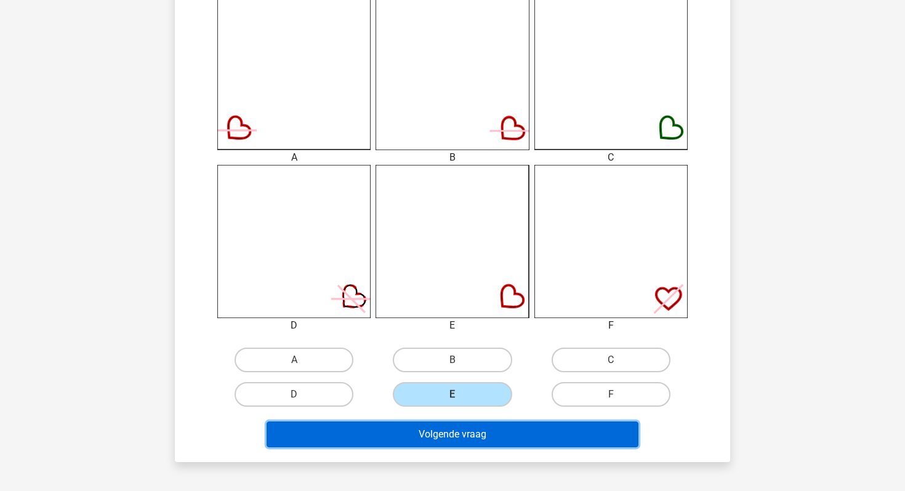
click at [475, 435] on button "Volgende vraag" at bounding box center [452, 435] width 372 height 26
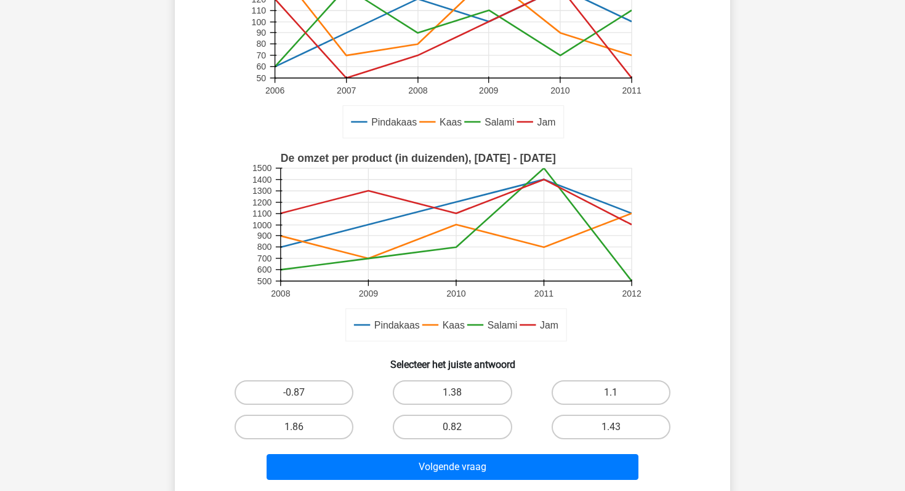
scroll to position [172, 0]
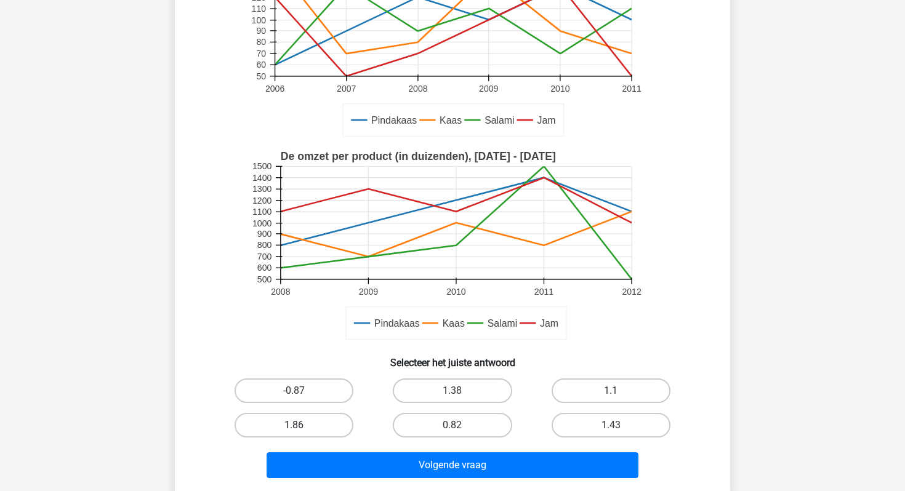
click at [284, 429] on label "1.86" at bounding box center [293, 425] width 119 height 25
click at [294, 429] on input "1.86" at bounding box center [298, 429] width 8 height 8
radio input "true"
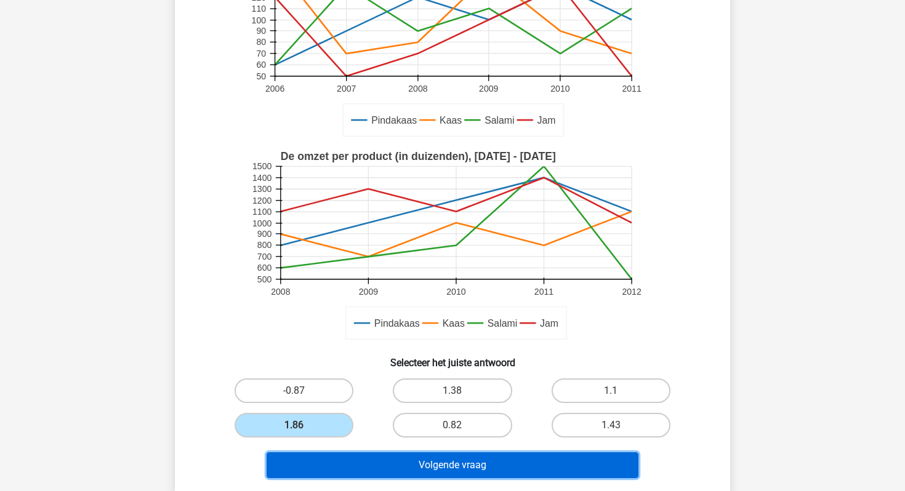
click at [365, 459] on button "Volgende vraag" at bounding box center [452, 465] width 372 height 26
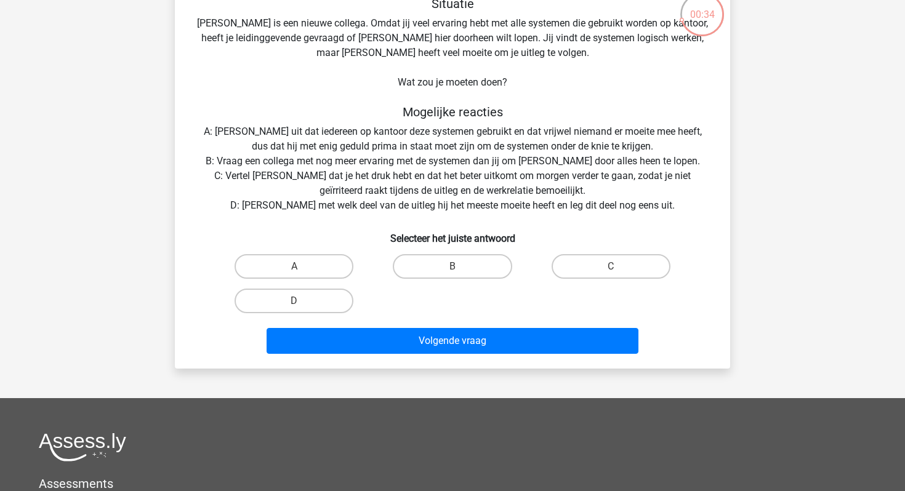
scroll to position [81, 0]
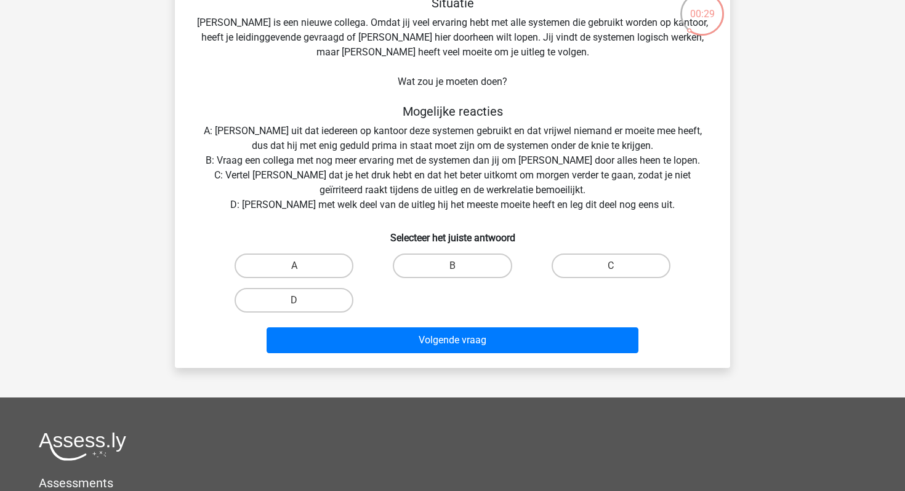
click at [299, 305] on input "D" at bounding box center [298, 304] width 8 height 8
radio input "true"
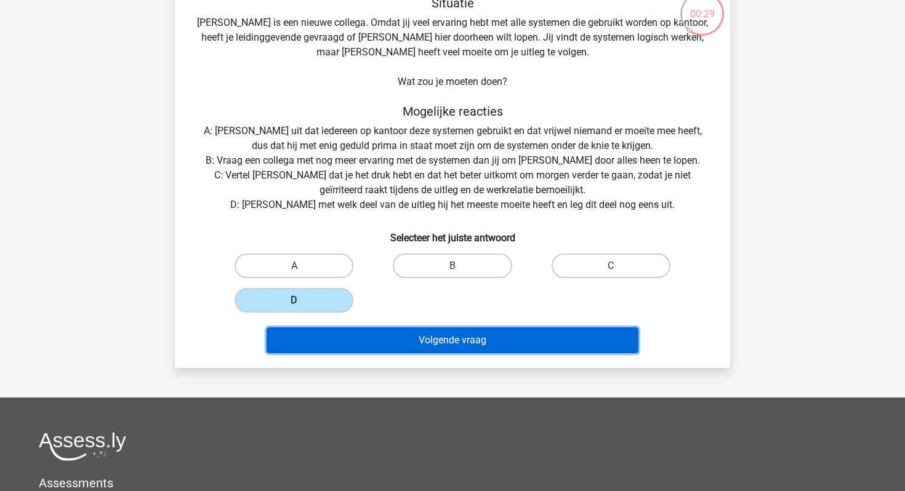
click at [331, 332] on button "Volgende vraag" at bounding box center [452, 340] width 372 height 26
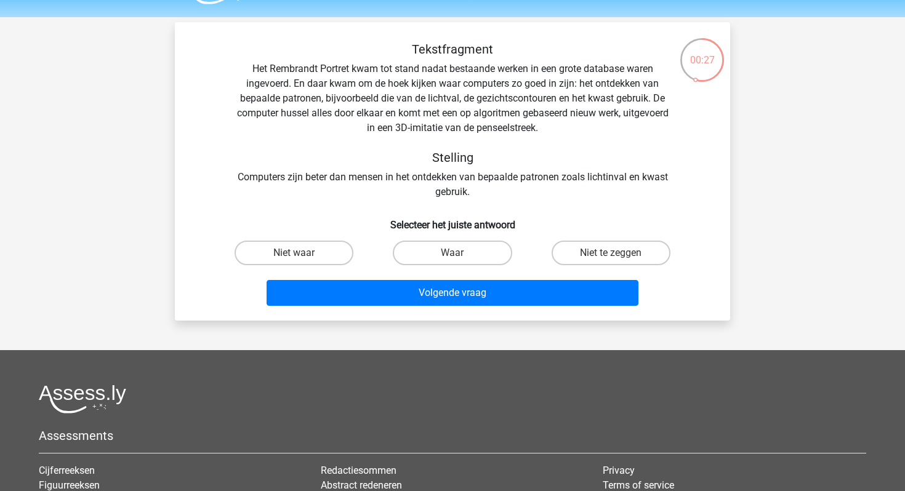
scroll to position [30, 0]
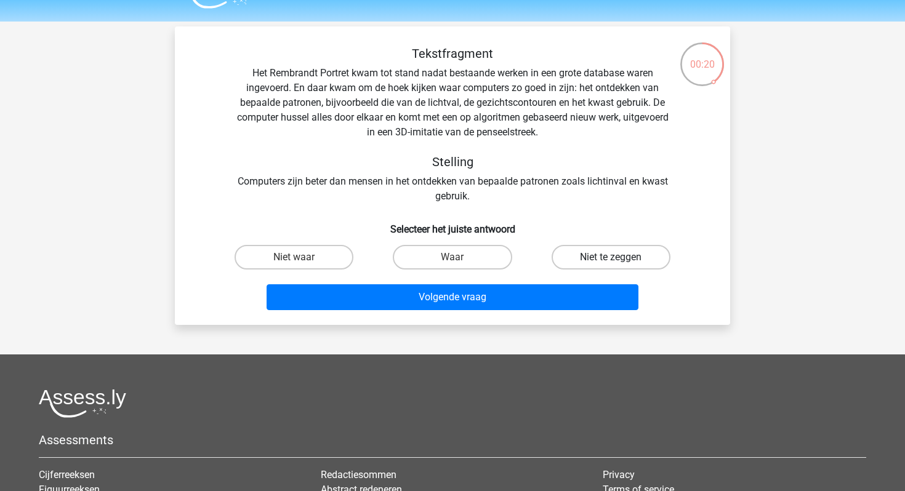
click at [587, 251] on label "Niet te zeggen" at bounding box center [610, 257] width 119 height 25
click at [611, 257] on input "Niet te zeggen" at bounding box center [615, 261] width 8 height 8
radio input "true"
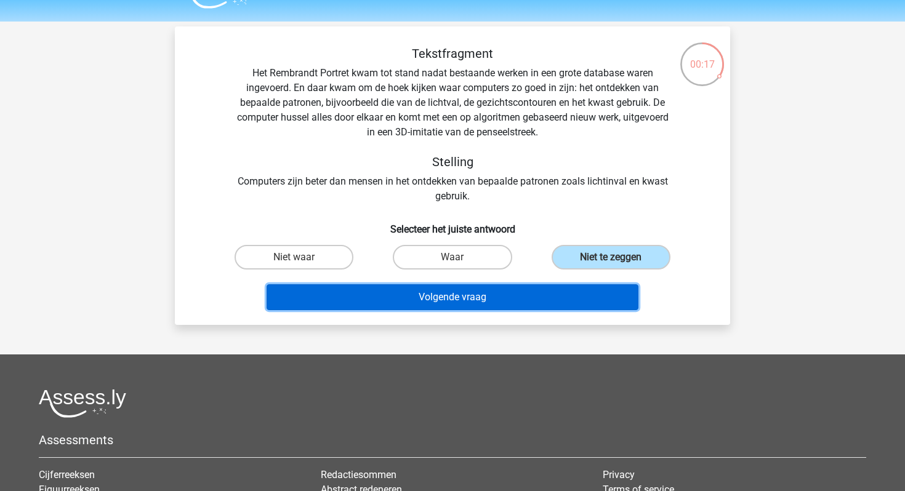
click at [519, 303] on button "Volgende vraag" at bounding box center [452, 297] width 372 height 26
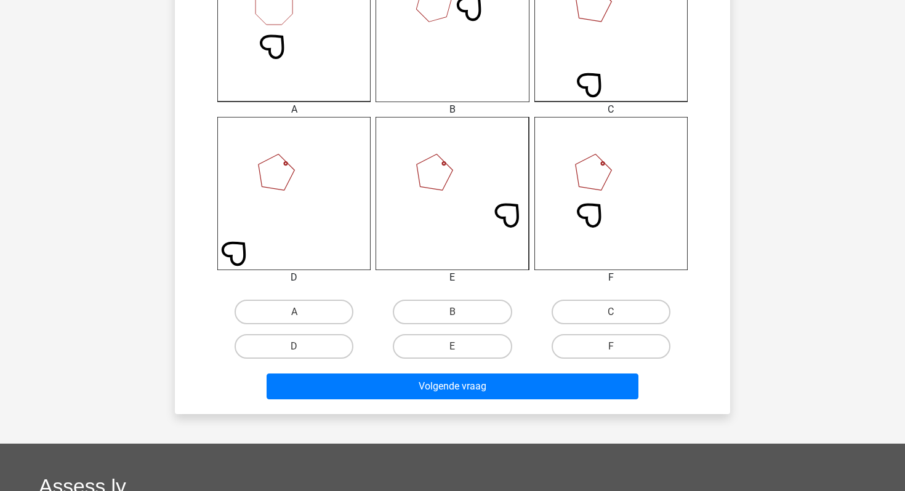
scroll to position [404, 0]
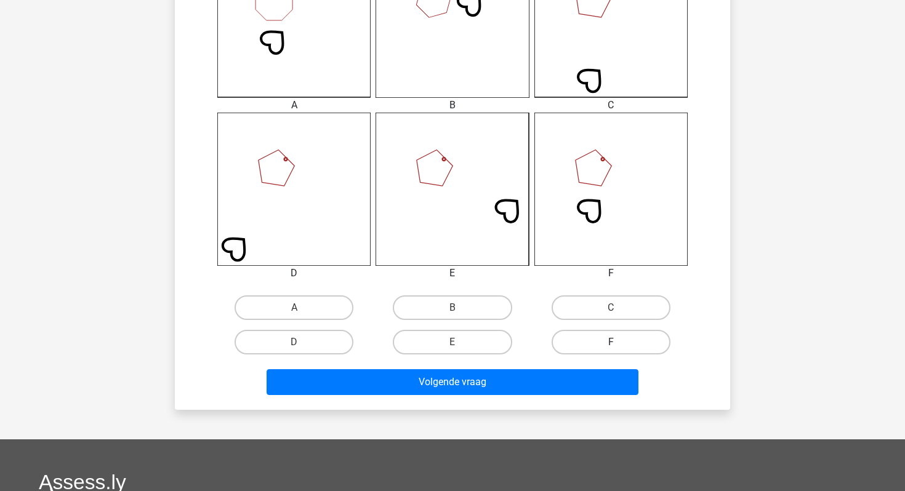
click at [567, 347] on label "F" at bounding box center [610, 342] width 119 height 25
click at [611, 347] on input "F" at bounding box center [615, 346] width 8 height 8
radio input "true"
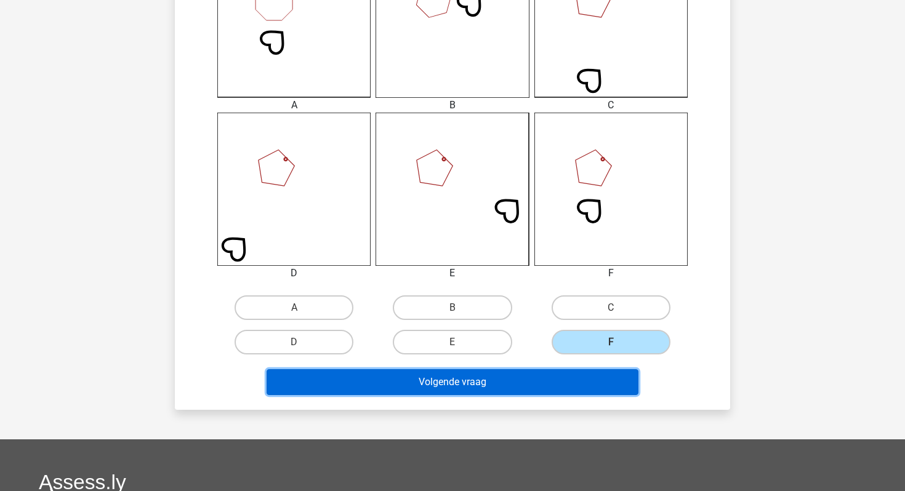
click at [541, 381] on button "Volgende vraag" at bounding box center [452, 382] width 372 height 26
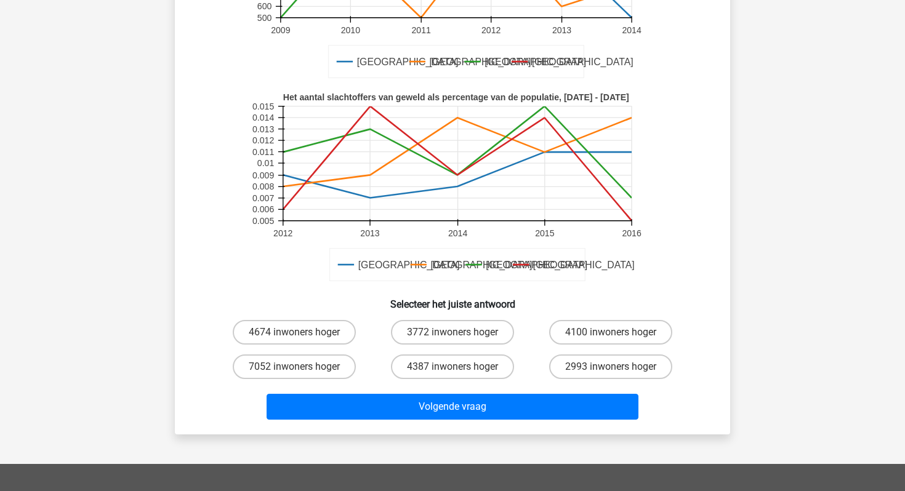
scroll to position [231, 0]
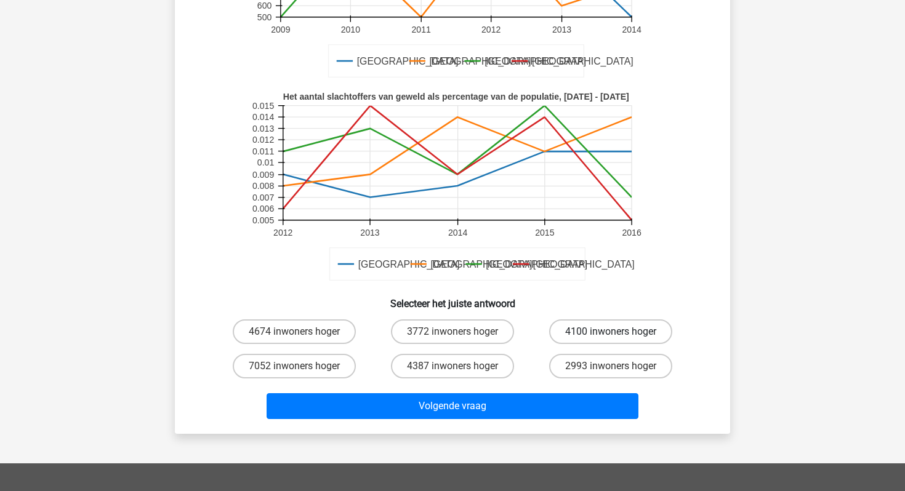
click at [593, 334] on label "4100 inwoners hoger" at bounding box center [610, 331] width 123 height 25
click at [611, 334] on input "4100 inwoners hoger" at bounding box center [615, 336] width 8 height 8
radio input "true"
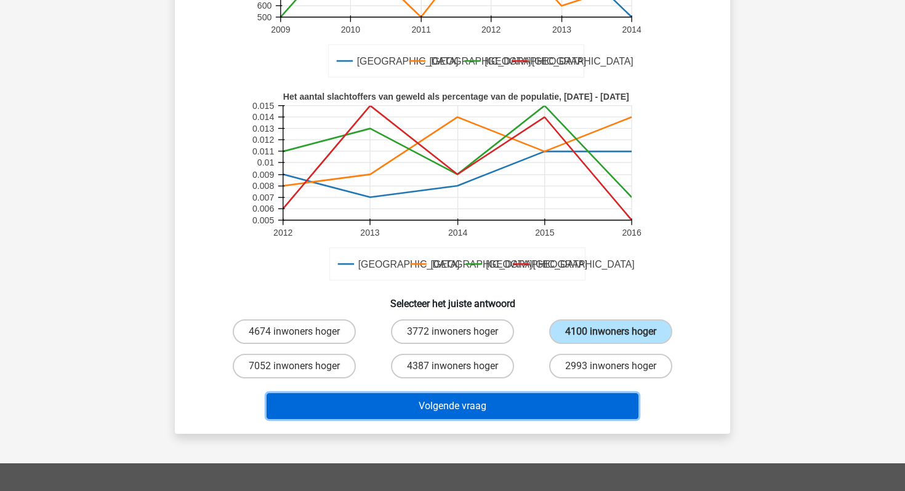
click at [526, 401] on button "Volgende vraag" at bounding box center [452, 406] width 372 height 26
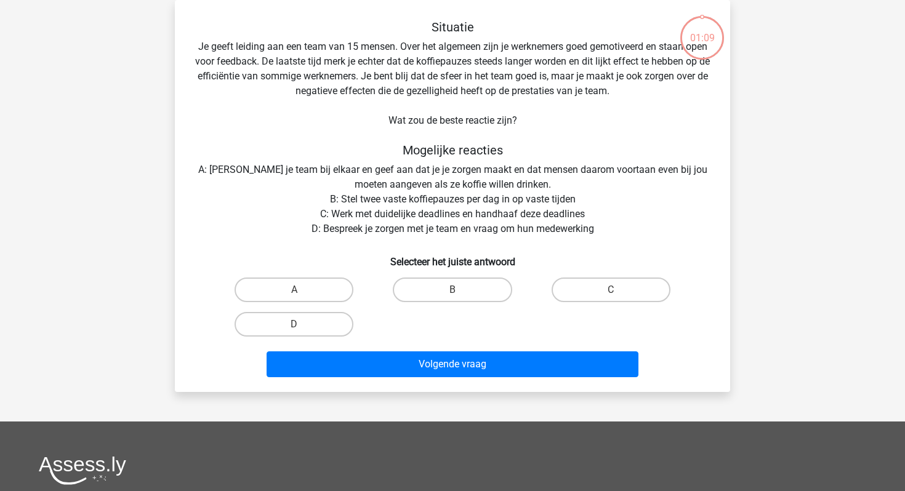
scroll to position [44, 0]
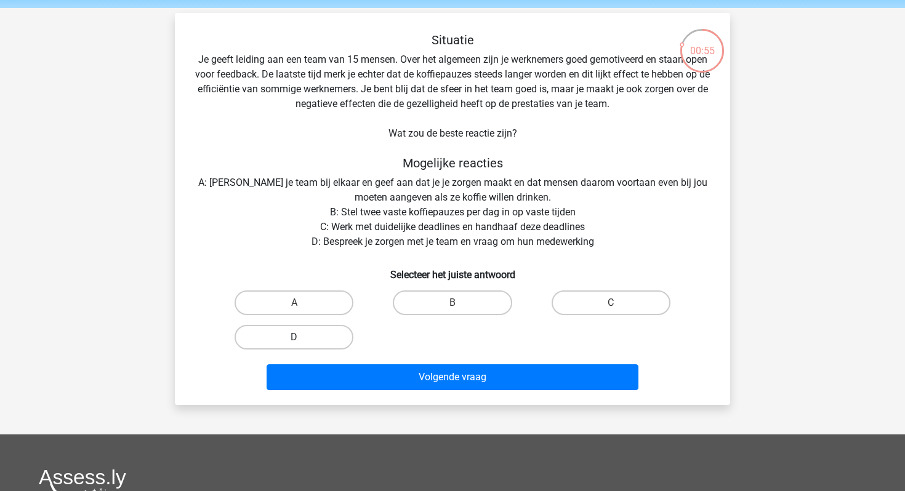
click at [269, 337] on label "D" at bounding box center [293, 337] width 119 height 25
click at [294, 337] on input "D" at bounding box center [298, 341] width 8 height 8
radio input "true"
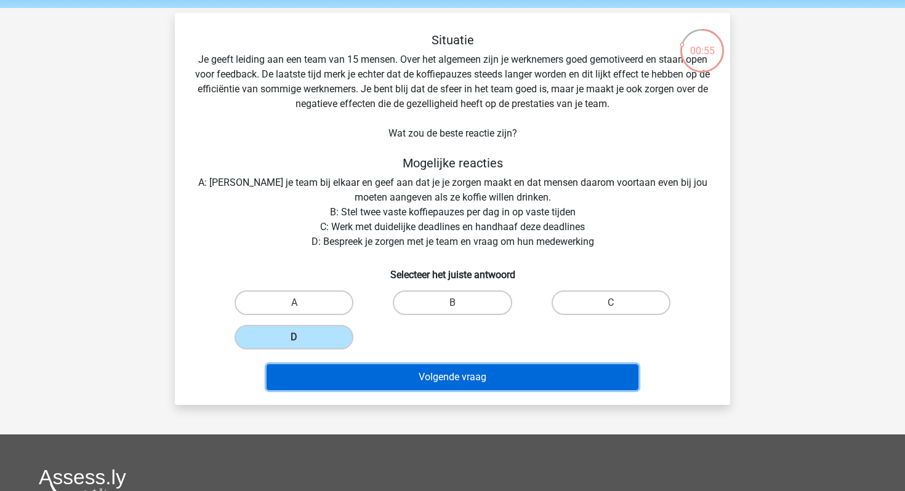
click at [356, 371] on button "Volgende vraag" at bounding box center [452, 377] width 372 height 26
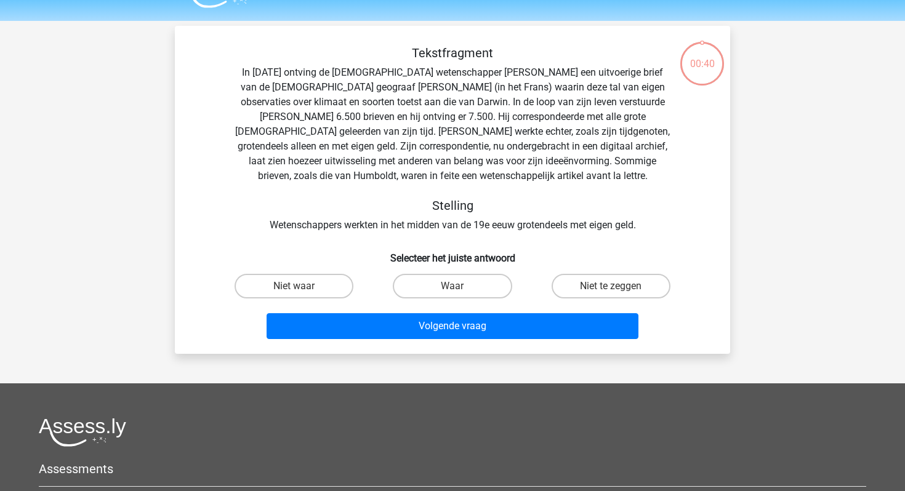
scroll to position [19, 0]
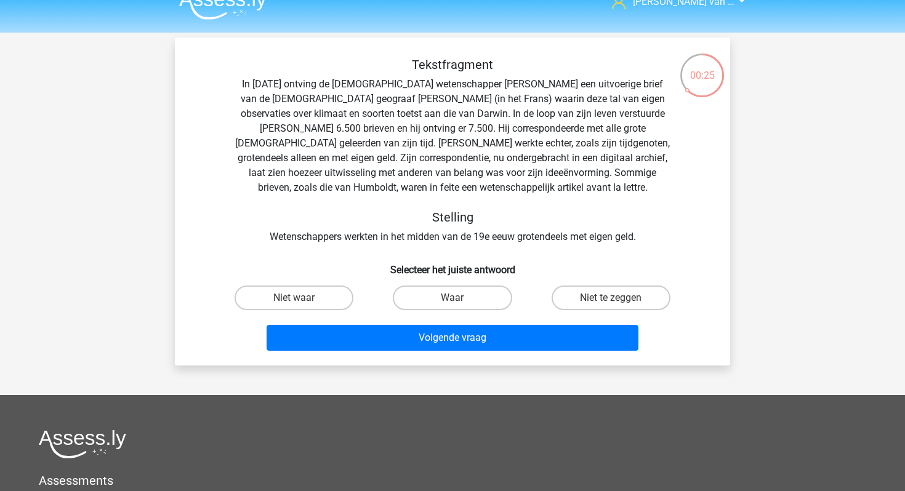
click at [455, 313] on div "Waar" at bounding box center [452, 298] width 158 height 34
click at [462, 306] on label "Waar" at bounding box center [452, 298] width 119 height 25
click at [460, 306] on input "Waar" at bounding box center [456, 302] width 8 height 8
radio input "true"
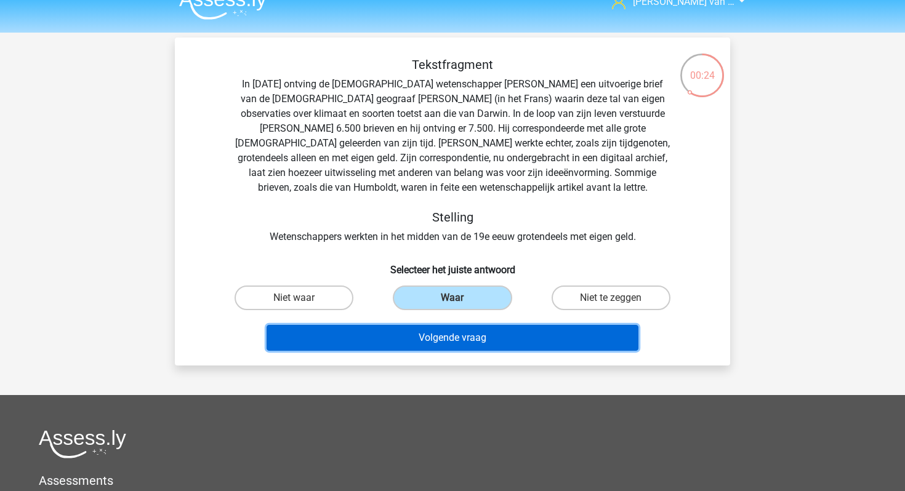
click at [476, 340] on button "Volgende vraag" at bounding box center [452, 338] width 372 height 26
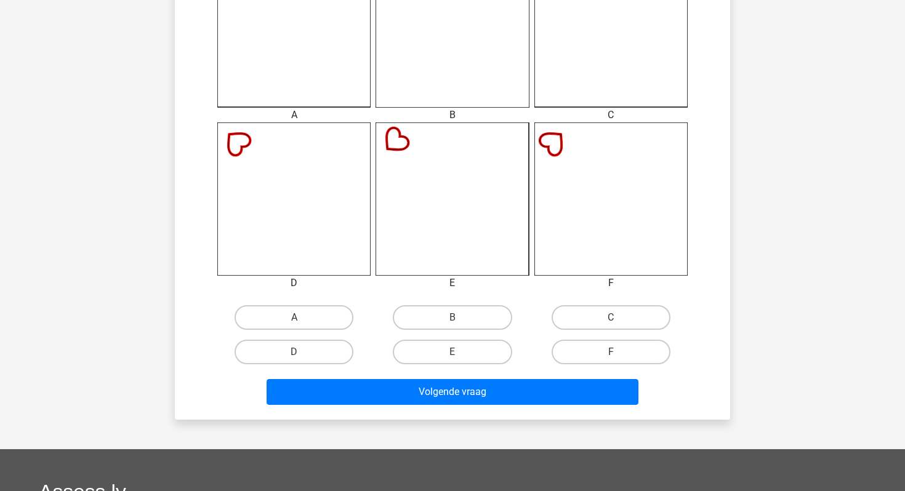
scroll to position [395, 0]
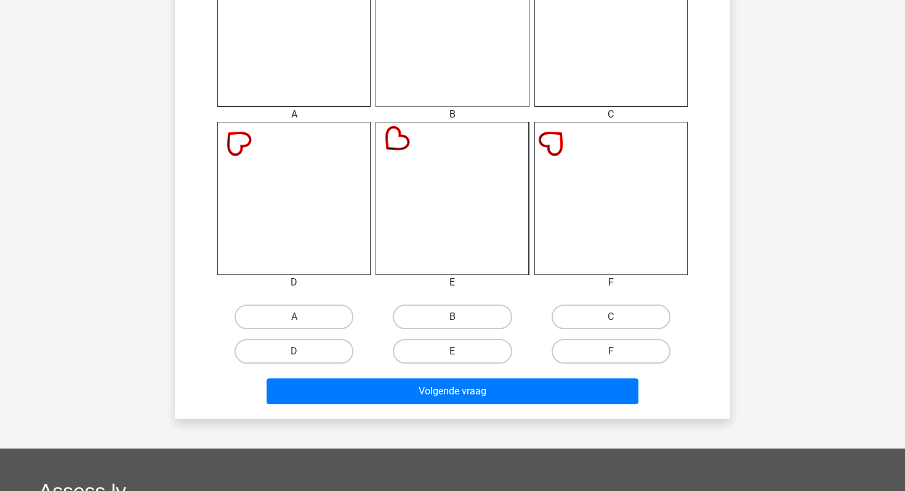
click at [440, 307] on label "B" at bounding box center [452, 317] width 119 height 25
click at [452, 317] on input "B" at bounding box center [456, 321] width 8 height 8
radio input "true"
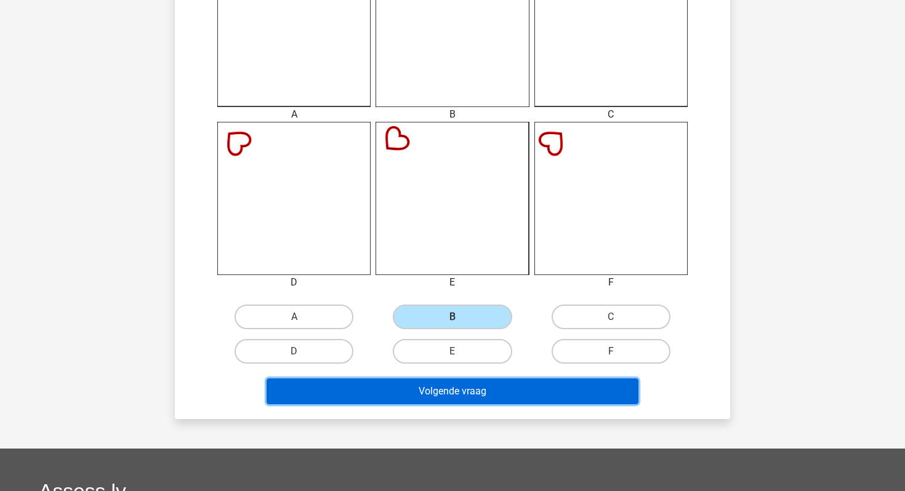
click at [440, 388] on button "Volgende vraag" at bounding box center [452, 392] width 372 height 26
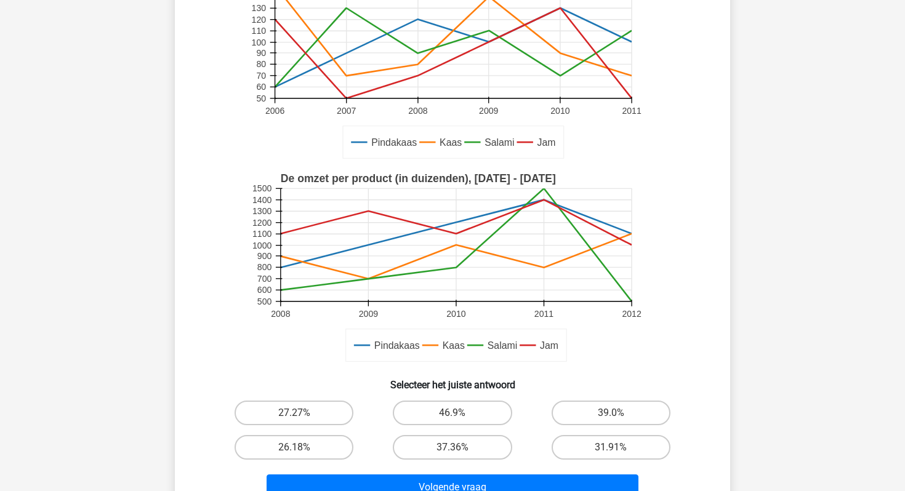
scroll to position [164, 0]
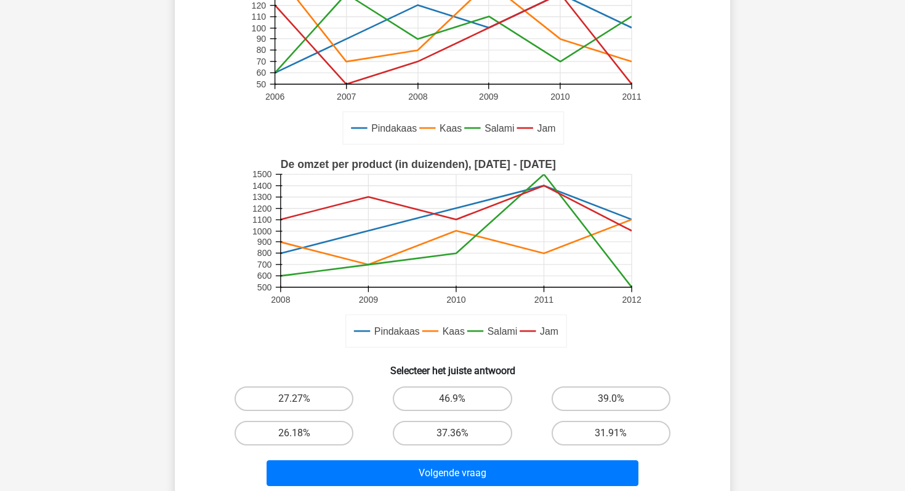
click at [298, 404] on input "27.27%" at bounding box center [298, 403] width 8 height 8
radio input "true"
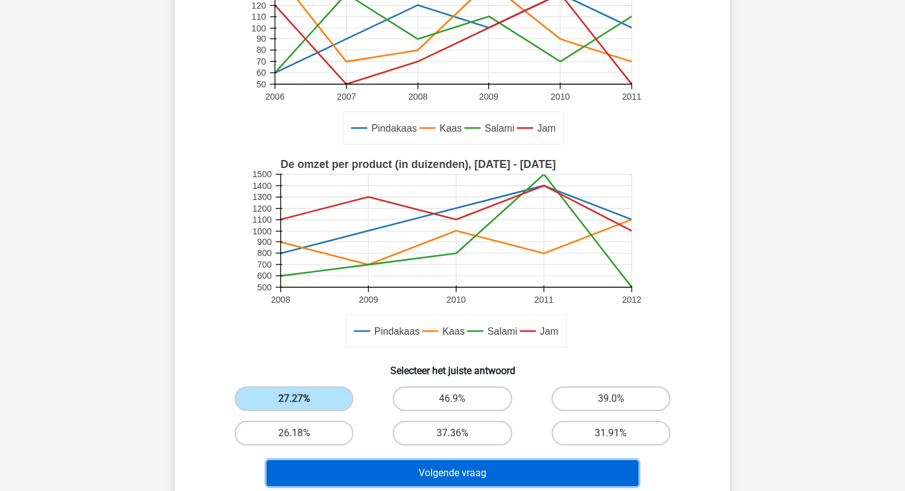
click at [369, 475] on button "Volgende vraag" at bounding box center [452, 473] width 372 height 26
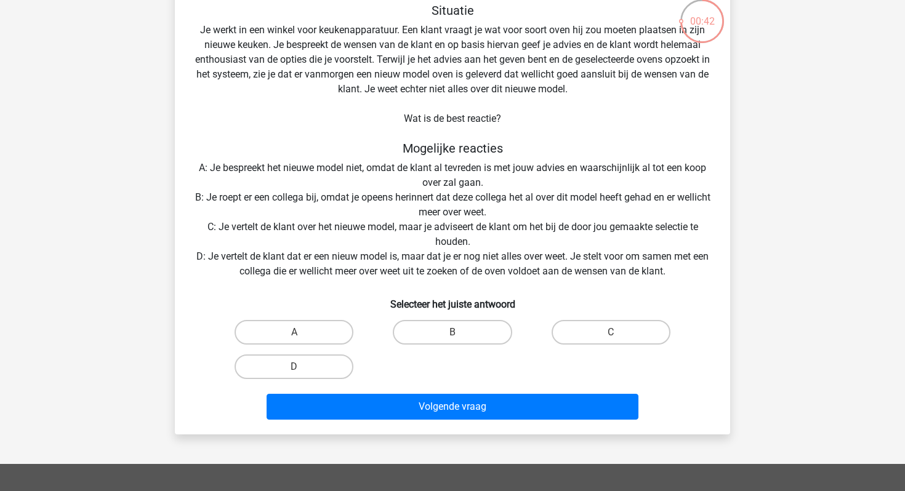
scroll to position [82, 0]
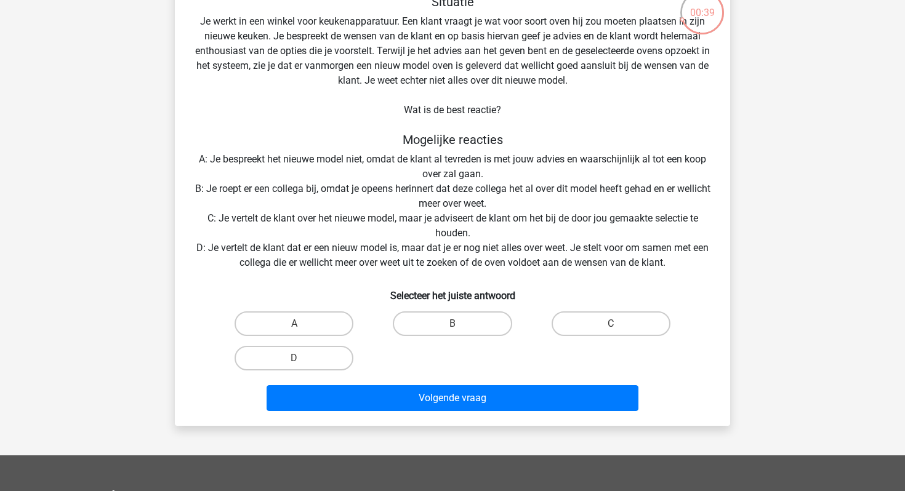
click at [300, 365] on input "D" at bounding box center [298, 362] width 8 height 8
radio input "true"
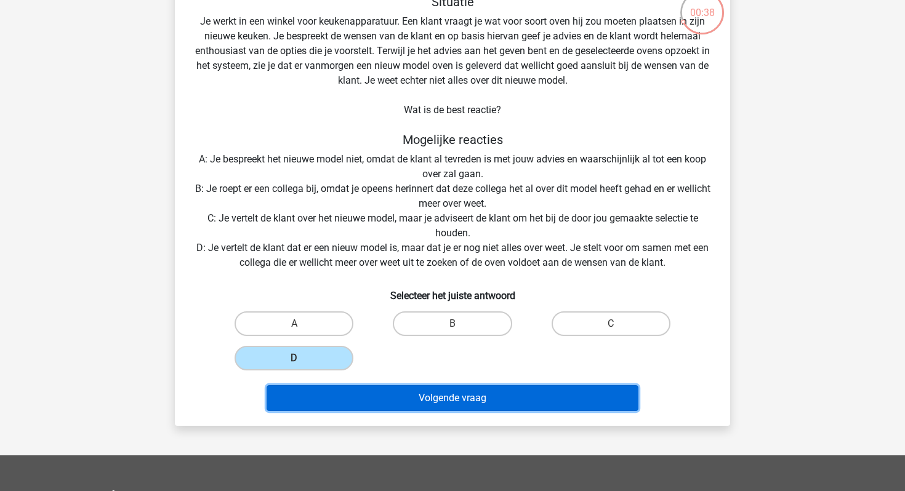
click at [362, 391] on button "Volgende vraag" at bounding box center [452, 398] width 372 height 26
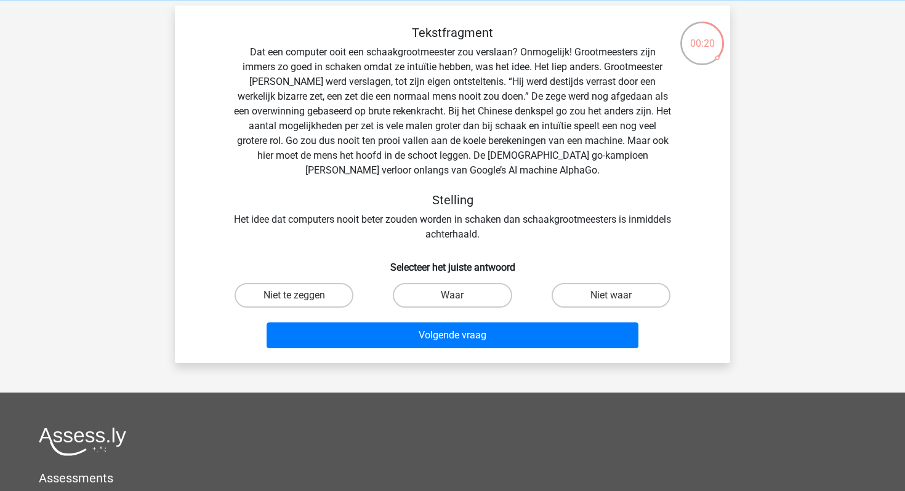
scroll to position [52, 0]
click at [431, 294] on label "Waar" at bounding box center [452, 294] width 119 height 25
click at [452, 295] on input "Waar" at bounding box center [456, 299] width 8 height 8
radio input "true"
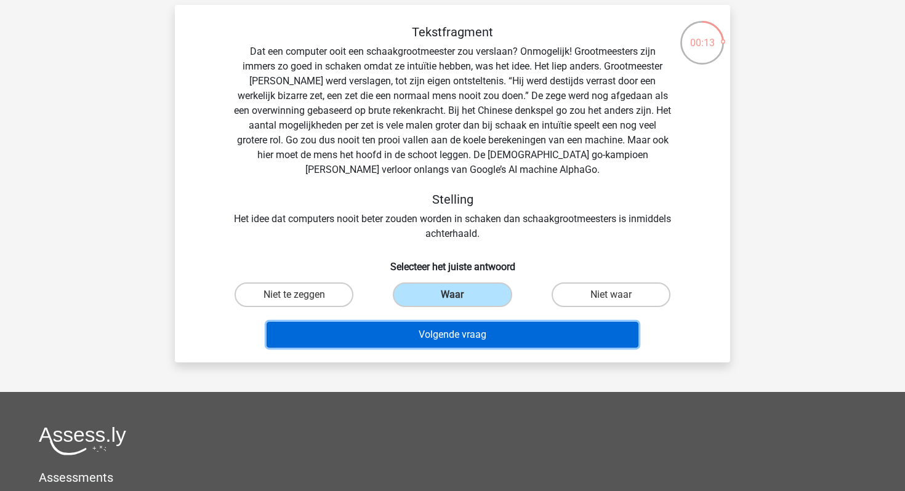
click at [450, 337] on button "Volgende vraag" at bounding box center [452, 335] width 372 height 26
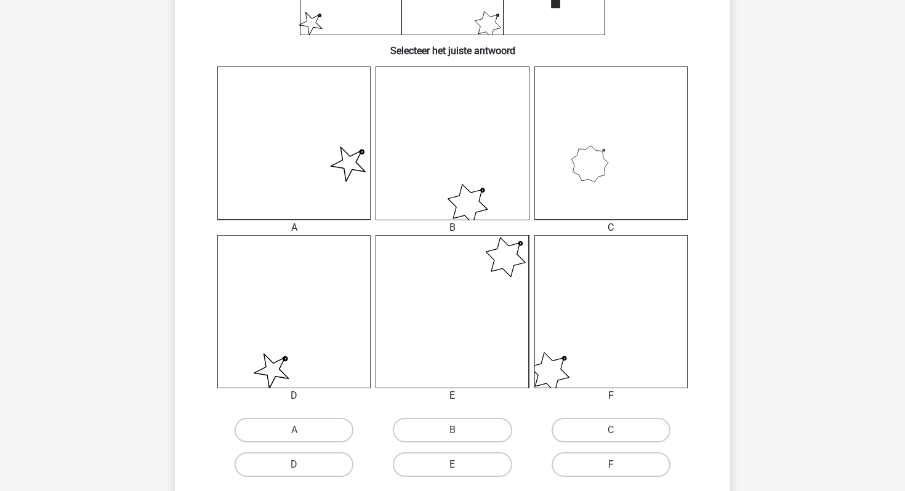
scroll to position [331, 0]
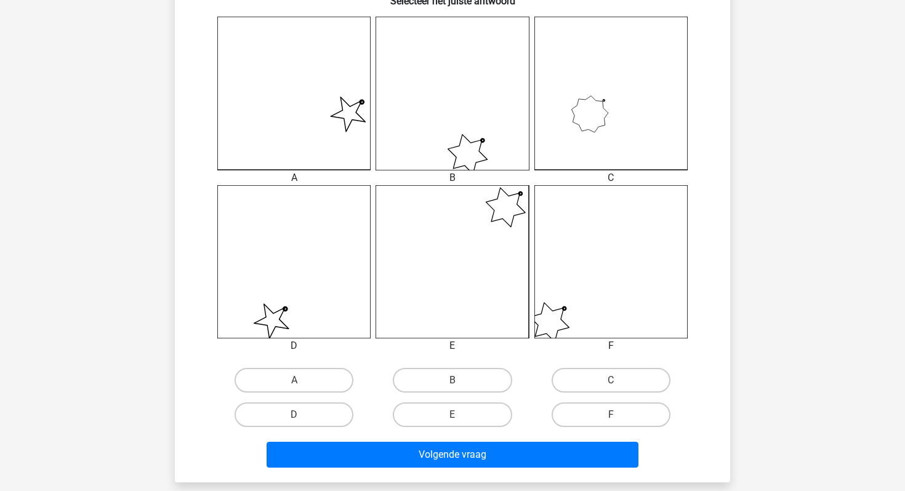
click at [454, 380] on input "B" at bounding box center [456, 384] width 8 height 8
radio input "true"
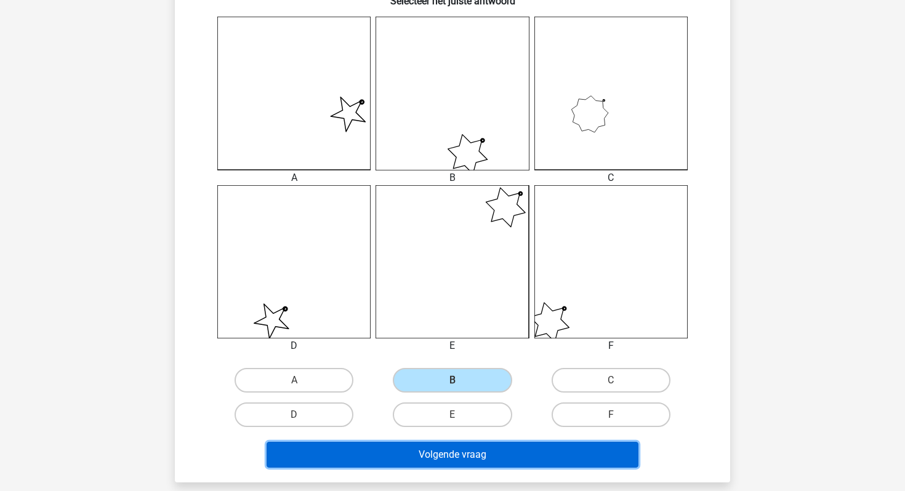
click at [457, 453] on button "Volgende vraag" at bounding box center [452, 455] width 372 height 26
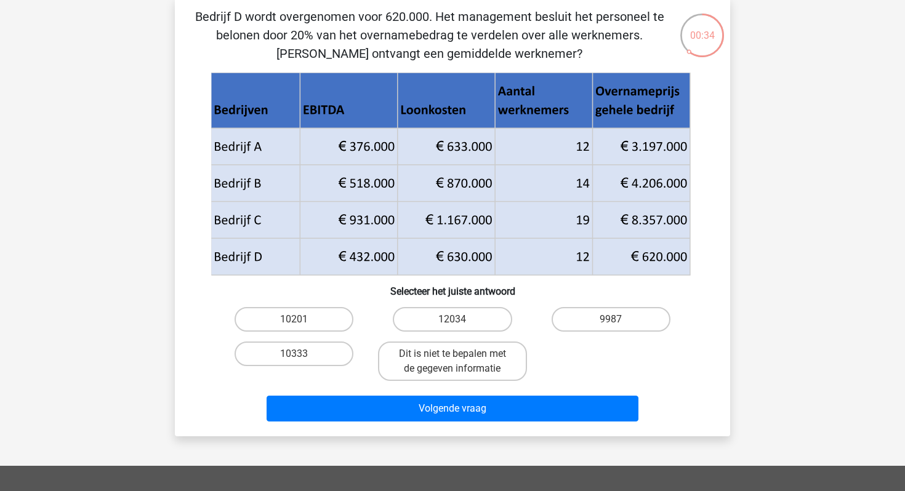
scroll to position [60, 0]
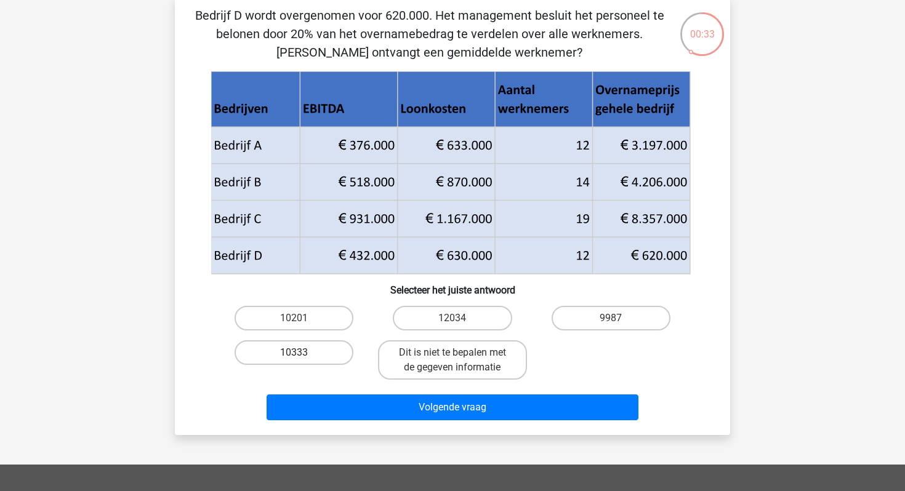
click at [311, 357] on label "10333" at bounding box center [293, 352] width 119 height 25
click at [302, 357] on input "10333" at bounding box center [298, 357] width 8 height 8
radio input "true"
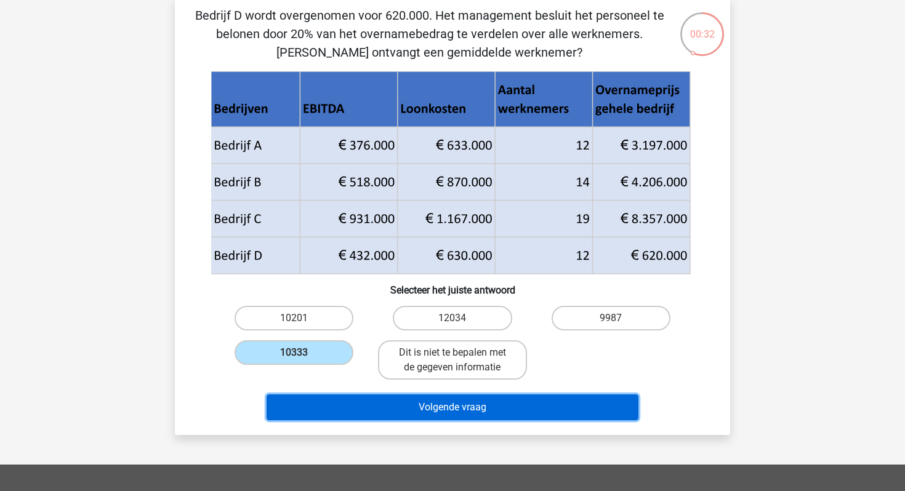
click at [406, 403] on button "Volgende vraag" at bounding box center [452, 408] width 372 height 26
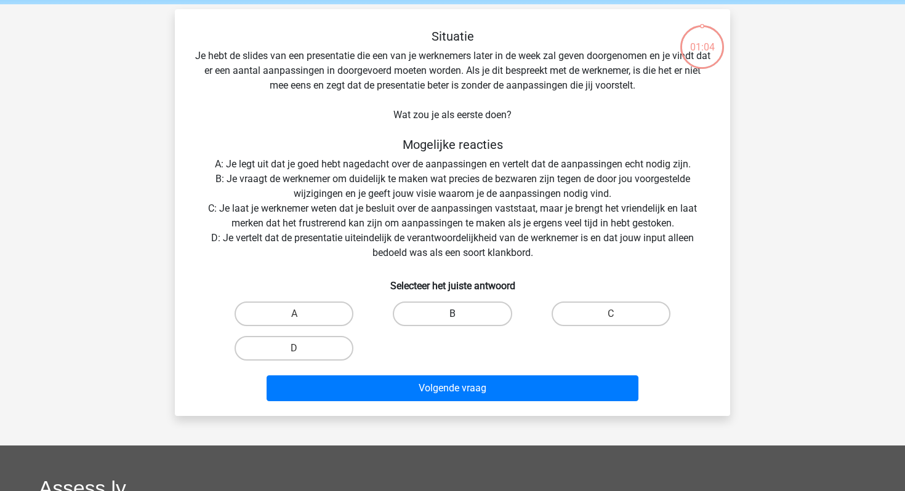
scroll to position [46, 0]
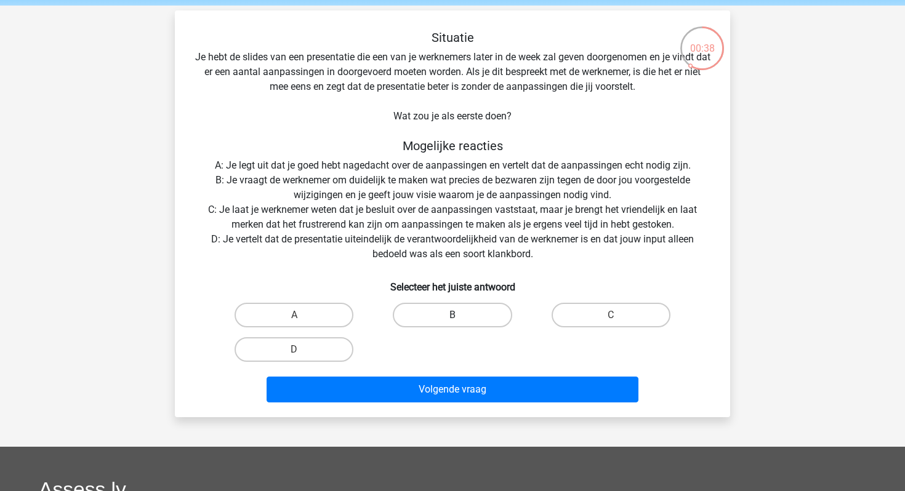
click at [449, 307] on label "B" at bounding box center [452, 315] width 119 height 25
click at [452, 315] on input "B" at bounding box center [456, 319] width 8 height 8
radio input "true"
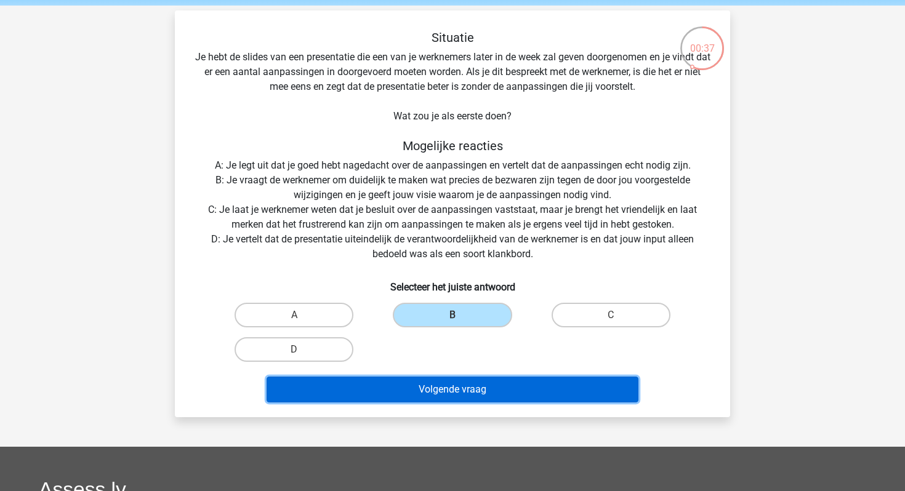
click at [454, 389] on button "Volgende vraag" at bounding box center [452, 390] width 372 height 26
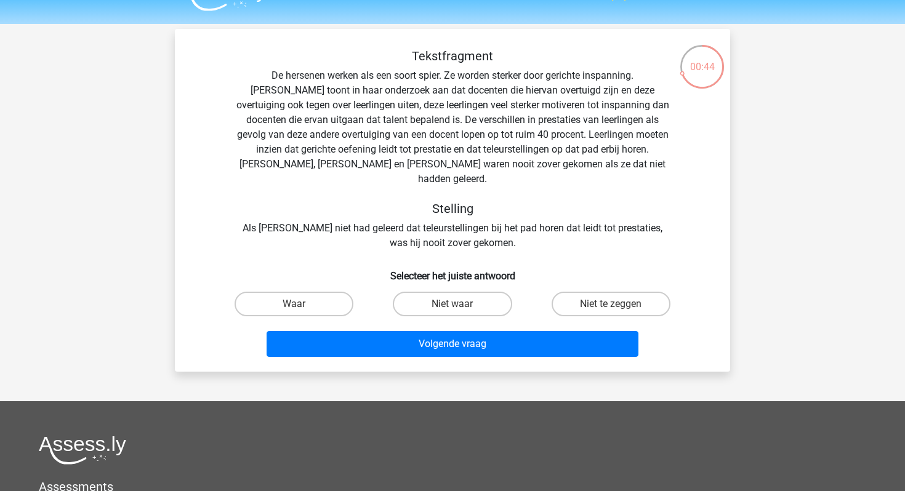
scroll to position [34, 0]
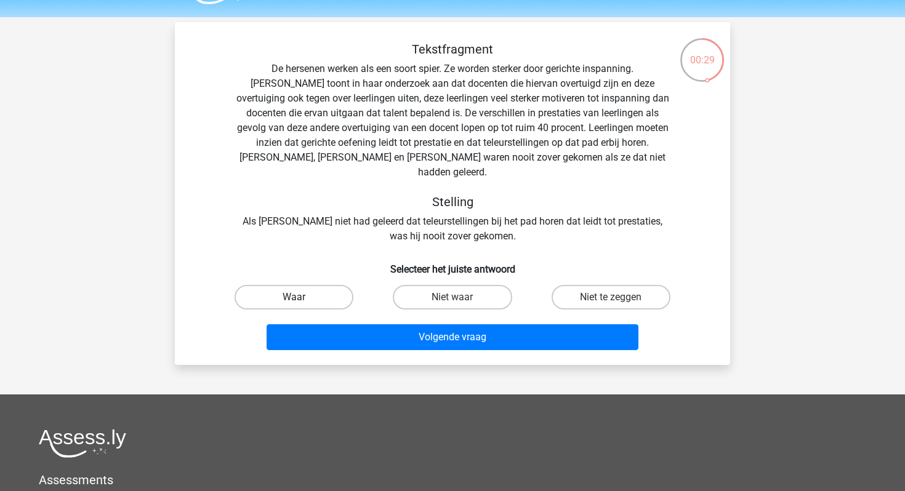
click at [315, 289] on label "Waar" at bounding box center [293, 297] width 119 height 25
click at [302, 297] on input "Waar" at bounding box center [298, 301] width 8 height 8
radio input "true"
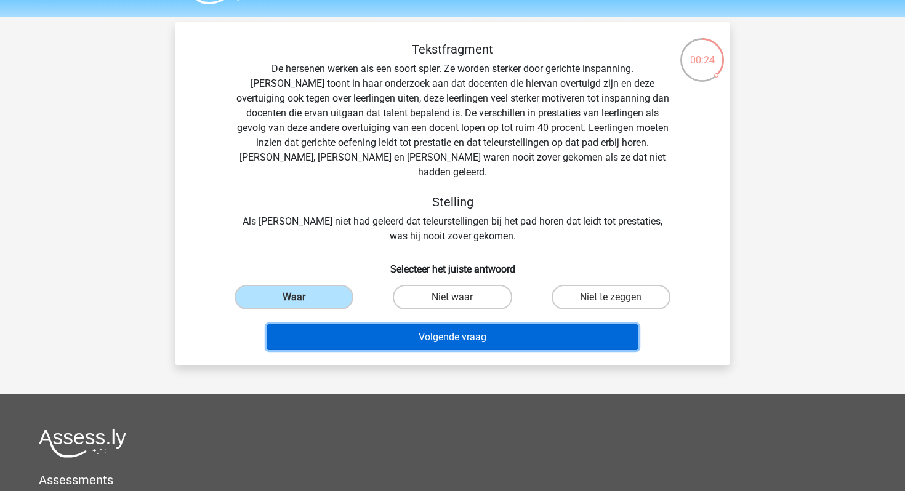
click at [353, 324] on button "Volgende vraag" at bounding box center [452, 337] width 372 height 26
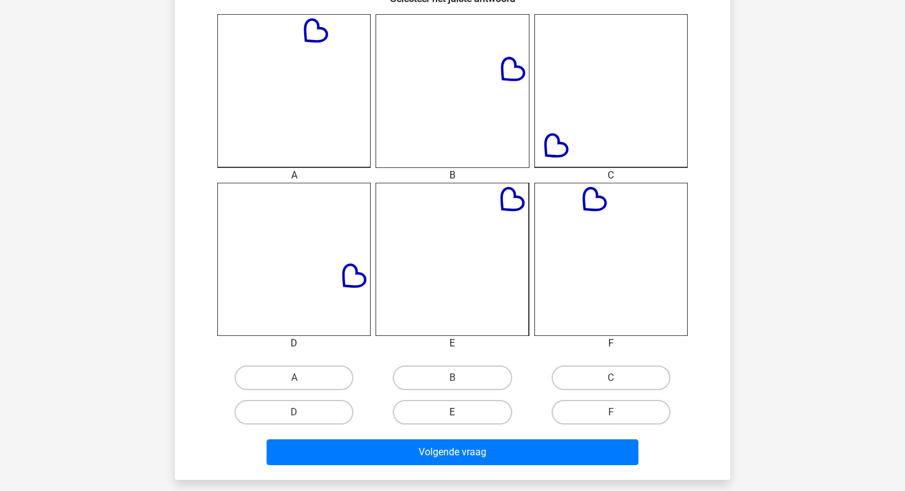
scroll to position [338, 0]
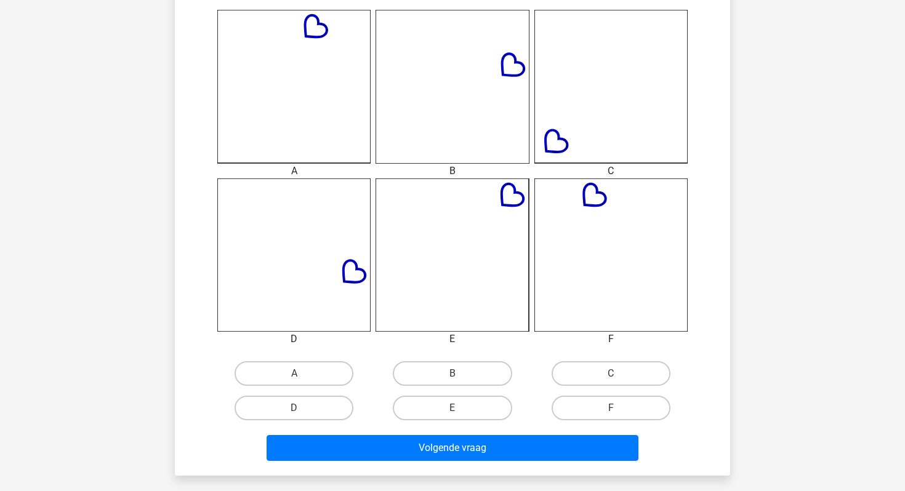
click at [457, 414] on input "E" at bounding box center [456, 412] width 8 height 8
radio input "true"
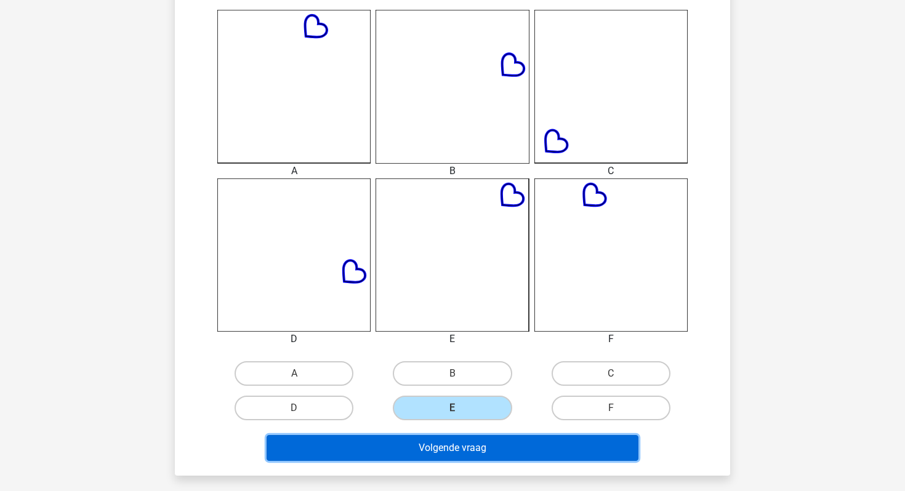
click at [454, 444] on button "Volgende vraag" at bounding box center [452, 448] width 372 height 26
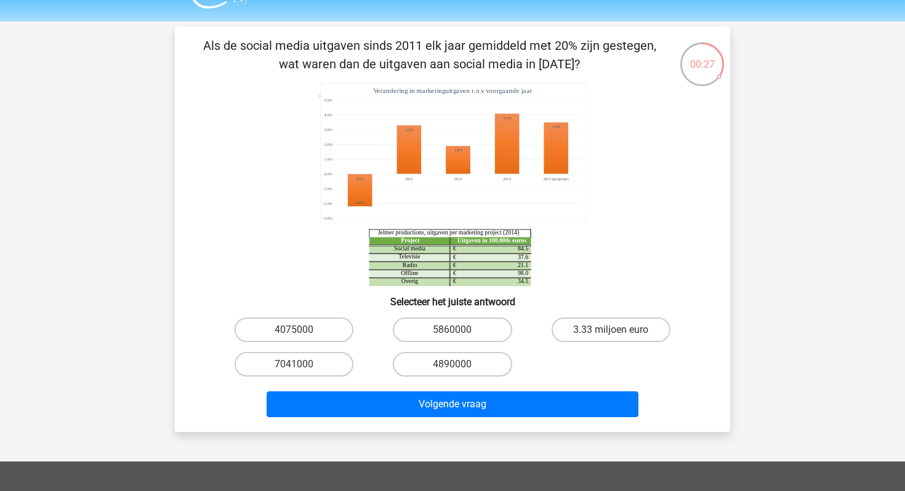
scroll to position [30, 0]
click at [295, 331] on input "4075000" at bounding box center [298, 335] width 8 height 8
radio input "true"
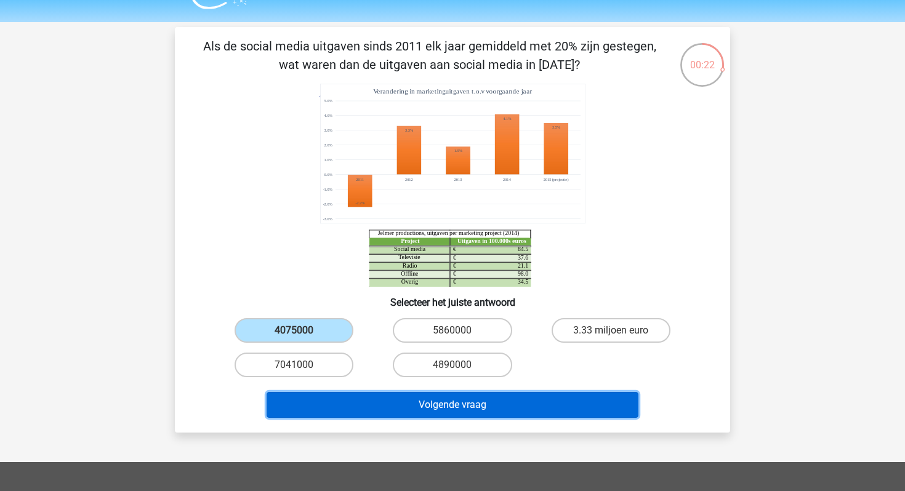
click at [409, 398] on button "Volgende vraag" at bounding box center [452, 405] width 372 height 26
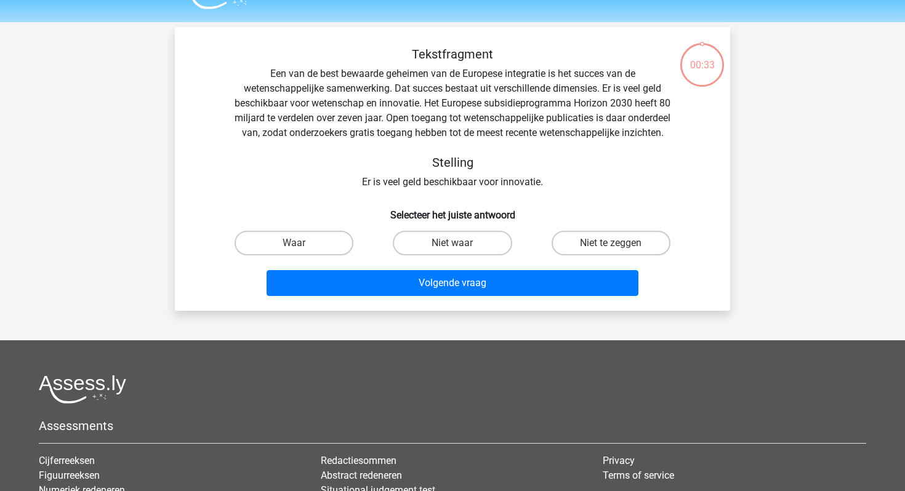
scroll to position [57, 0]
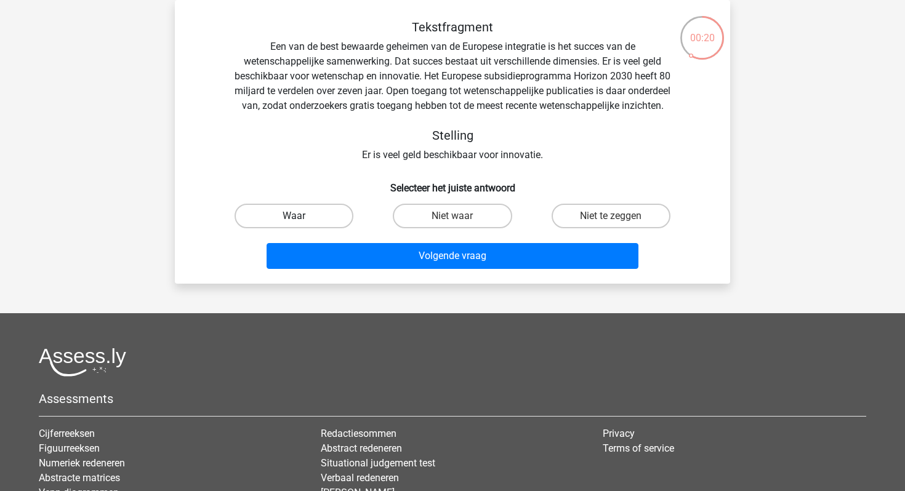
click at [343, 226] on label "Waar" at bounding box center [293, 216] width 119 height 25
click at [302, 224] on input "Waar" at bounding box center [298, 220] width 8 height 8
radio input "true"
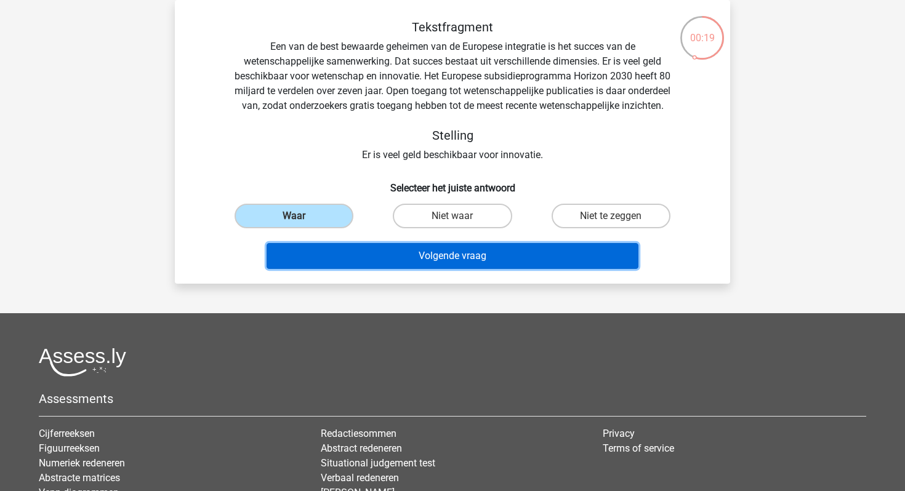
click at [382, 269] on button "Volgende vraag" at bounding box center [452, 256] width 372 height 26
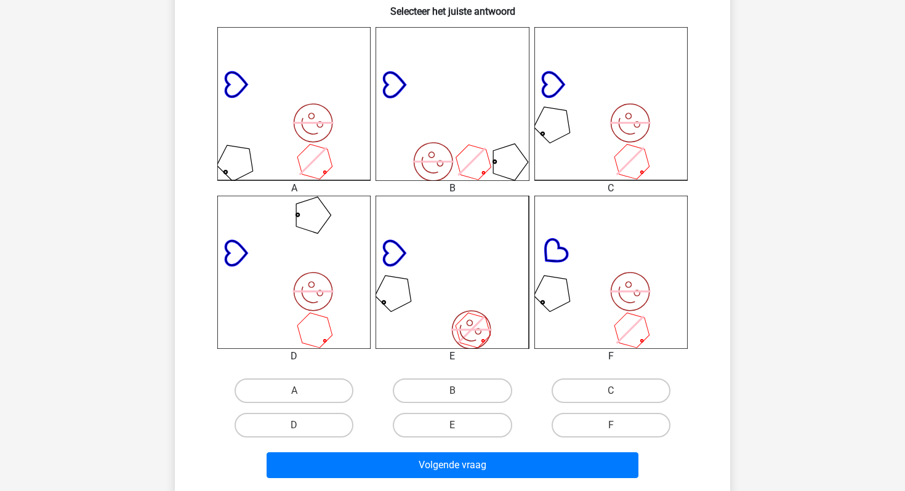
scroll to position [372, 0]
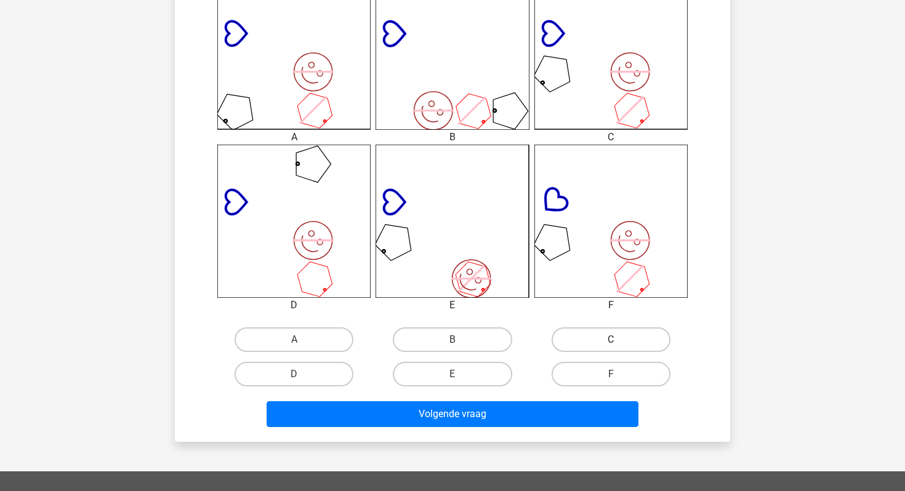
click at [590, 339] on label "C" at bounding box center [610, 339] width 119 height 25
click at [611, 340] on input "C" at bounding box center [615, 344] width 8 height 8
radio input "true"
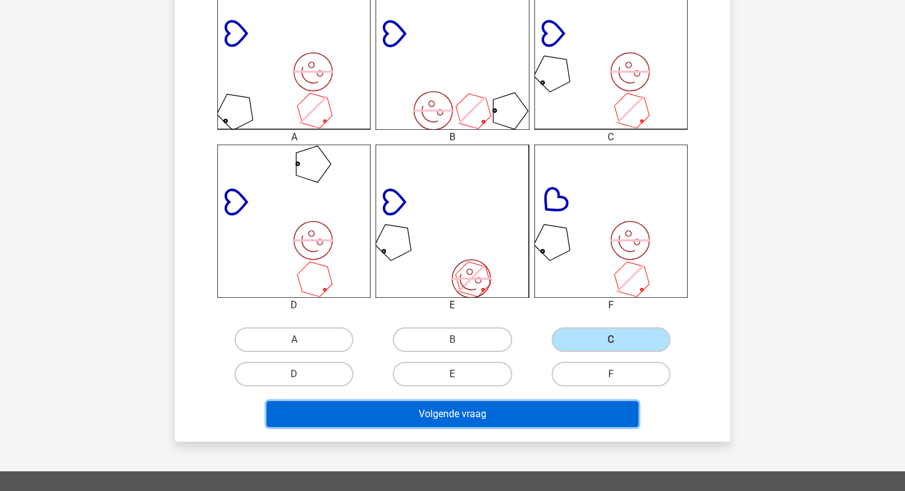
click at [510, 417] on button "Volgende vraag" at bounding box center [452, 414] width 372 height 26
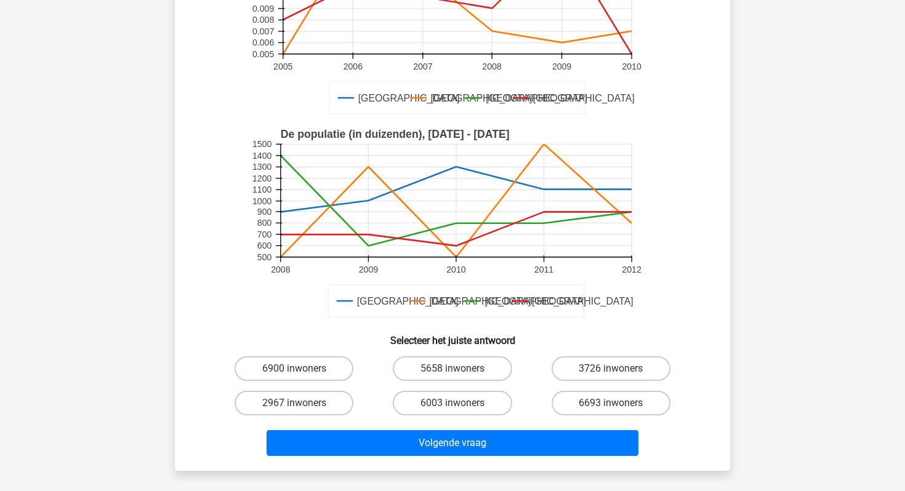
scroll to position [195, 0]
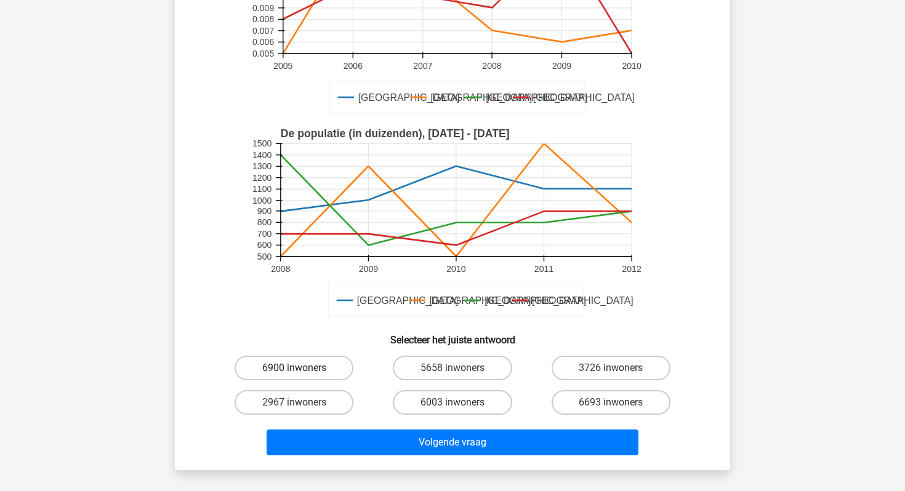
click at [296, 362] on label "6900 inwoners" at bounding box center [293, 368] width 119 height 25
click at [296, 368] on input "6900 inwoners" at bounding box center [298, 372] width 8 height 8
radio input "true"
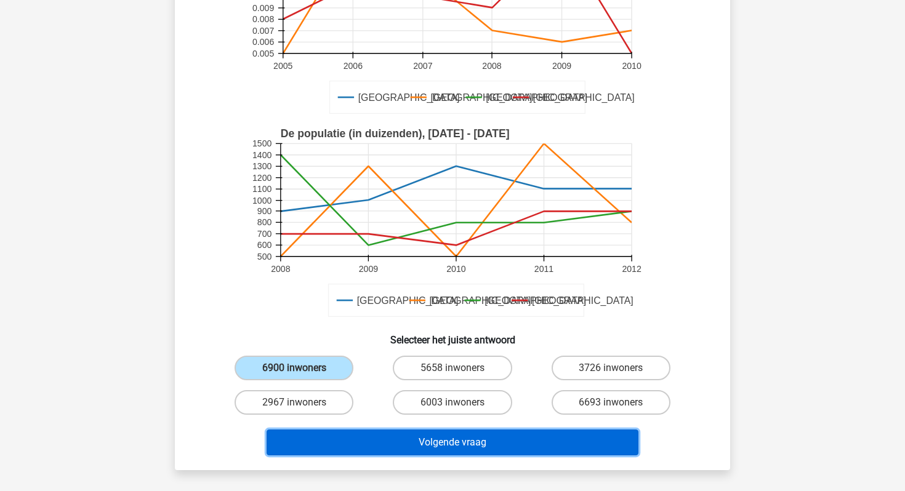
click at [390, 434] on button "Volgende vraag" at bounding box center [452, 443] width 372 height 26
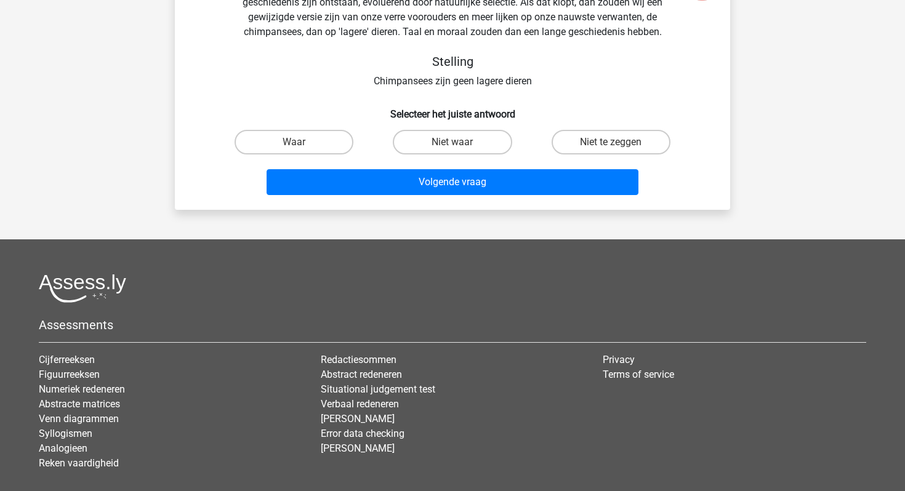
scroll to position [57, 0]
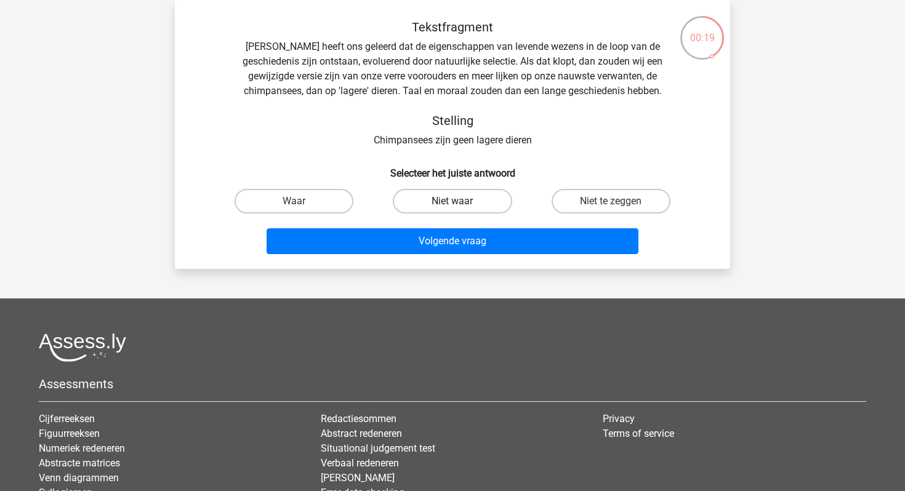
click at [467, 206] on label "Niet waar" at bounding box center [452, 201] width 119 height 25
click at [460, 206] on input "Niet waar" at bounding box center [456, 205] width 8 height 8
radio input "true"
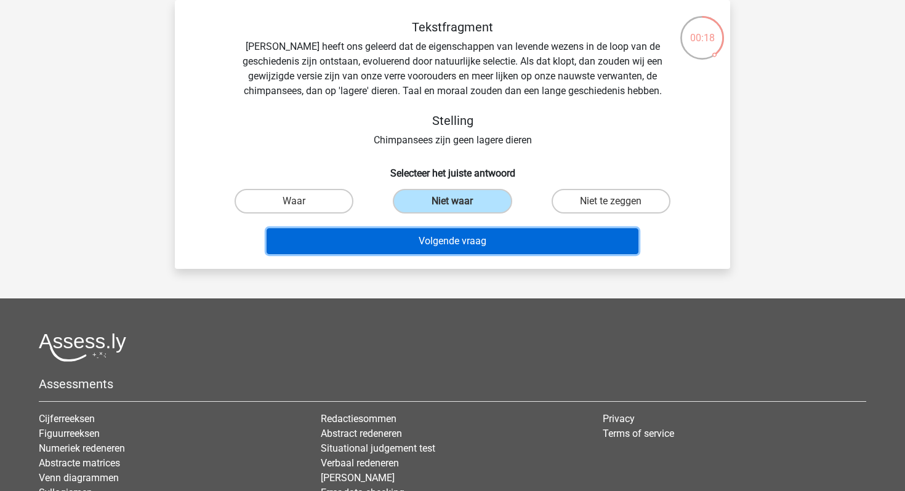
click at [479, 253] on button "Volgende vraag" at bounding box center [452, 241] width 372 height 26
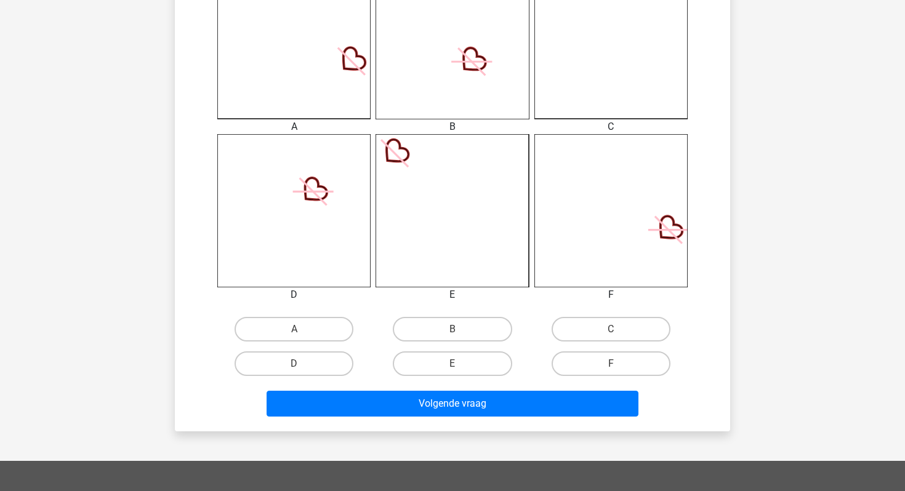
scroll to position [385, 0]
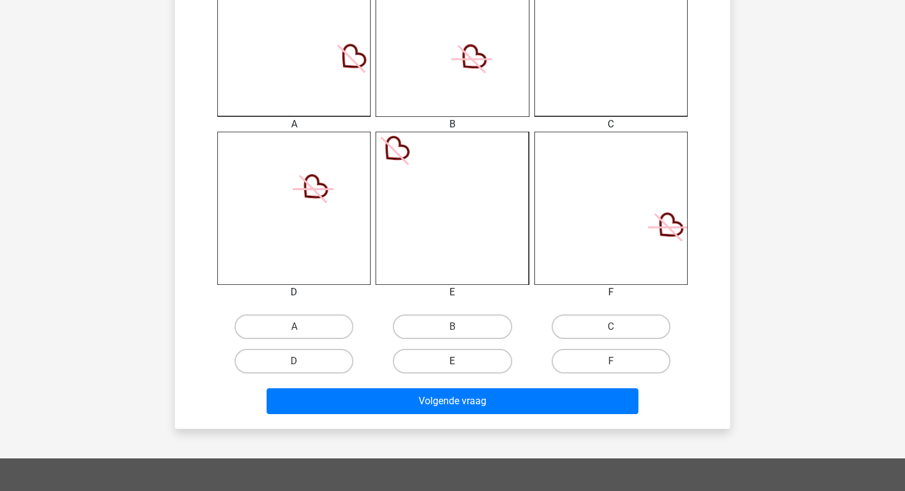
click at [448, 363] on label "E" at bounding box center [452, 361] width 119 height 25
click at [452, 363] on input "E" at bounding box center [456, 365] width 8 height 8
radio input "true"
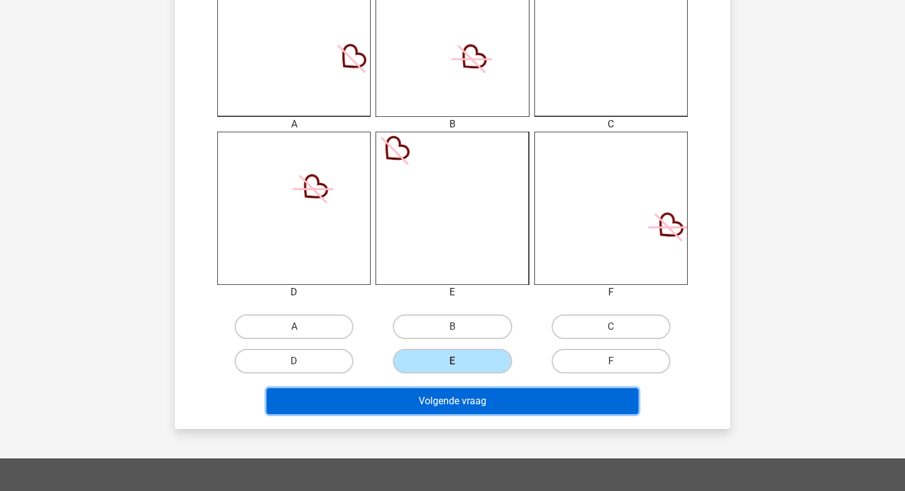
click at [455, 404] on button "Volgende vraag" at bounding box center [452, 401] width 372 height 26
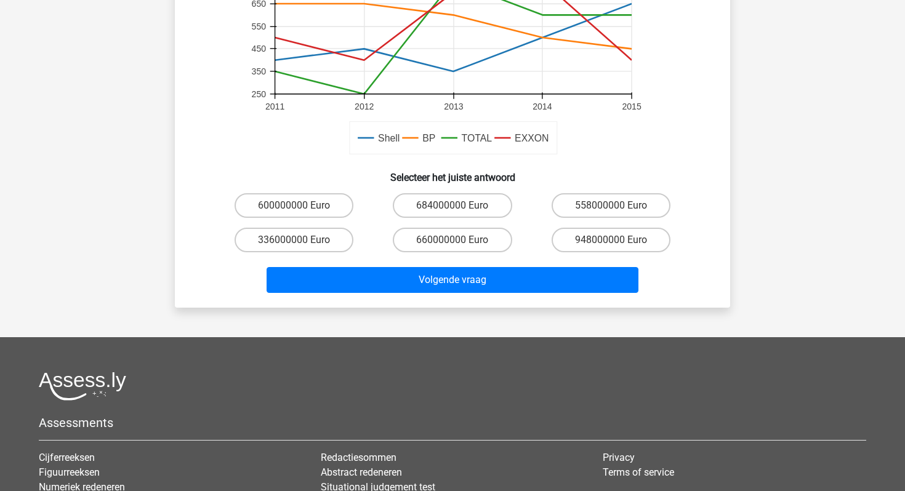
scroll to position [411, 0]
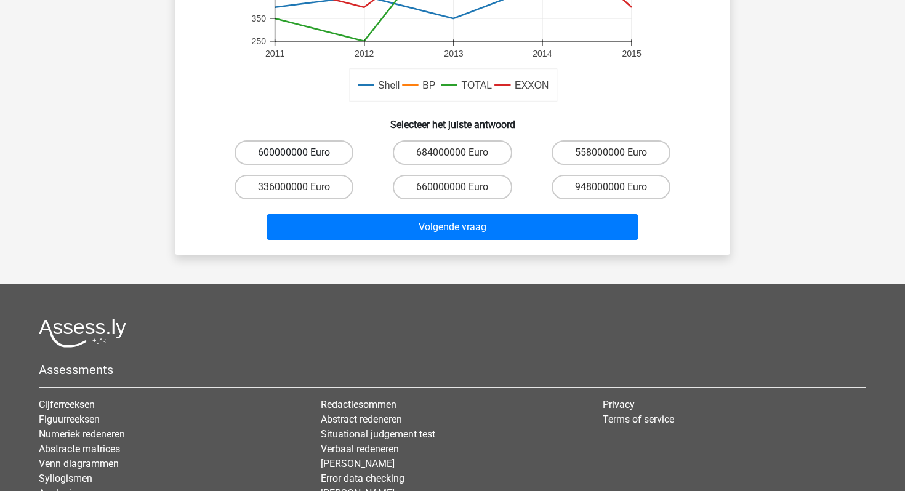
click at [292, 161] on label "600000000 Euro" at bounding box center [293, 152] width 119 height 25
click at [294, 161] on input "600000000 Euro" at bounding box center [298, 157] width 8 height 8
radio input "true"
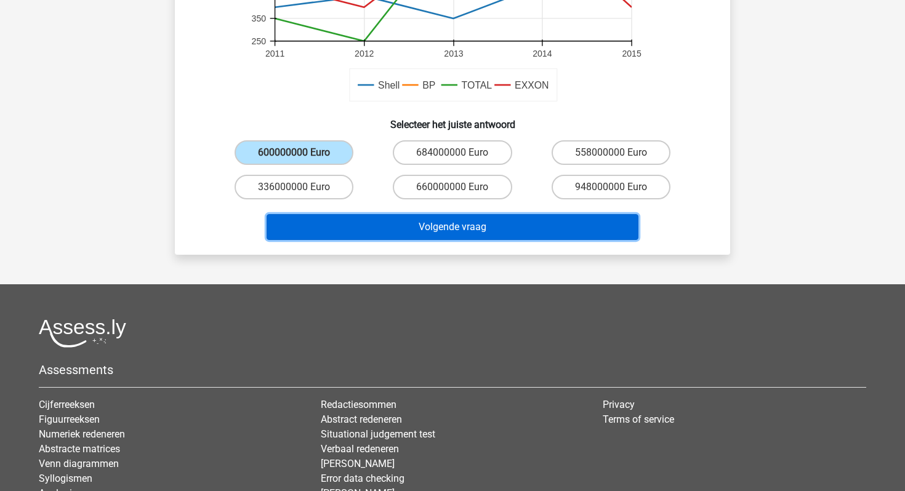
click at [357, 221] on button "Volgende vraag" at bounding box center [452, 227] width 372 height 26
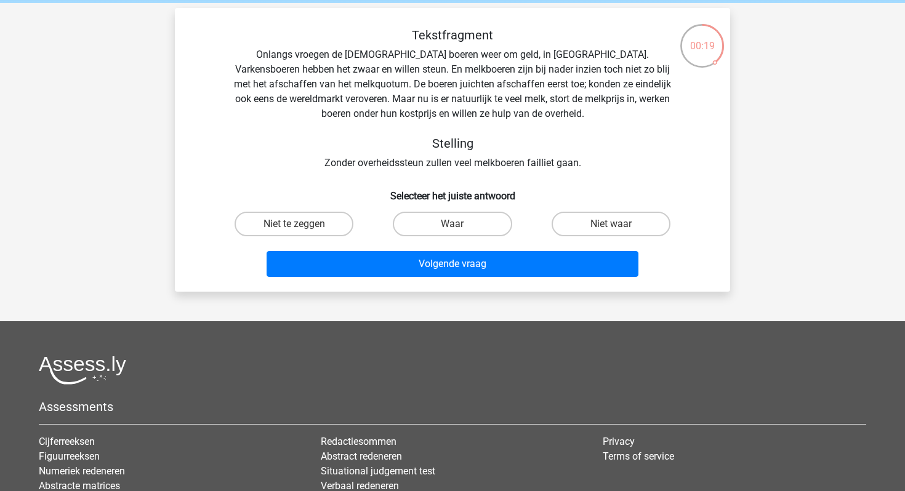
scroll to position [40, 0]
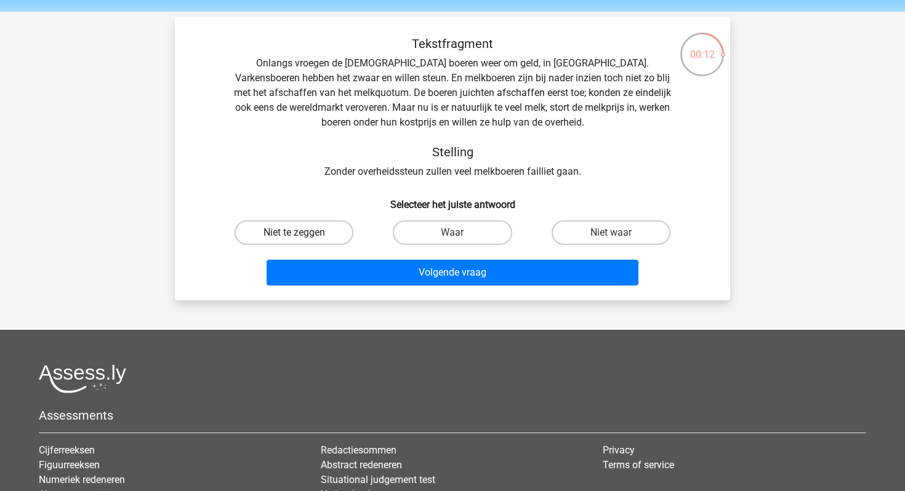
click at [340, 233] on label "Niet te zeggen" at bounding box center [293, 232] width 119 height 25
click at [302, 233] on input "Niet te zeggen" at bounding box center [298, 237] width 8 height 8
radio input "true"
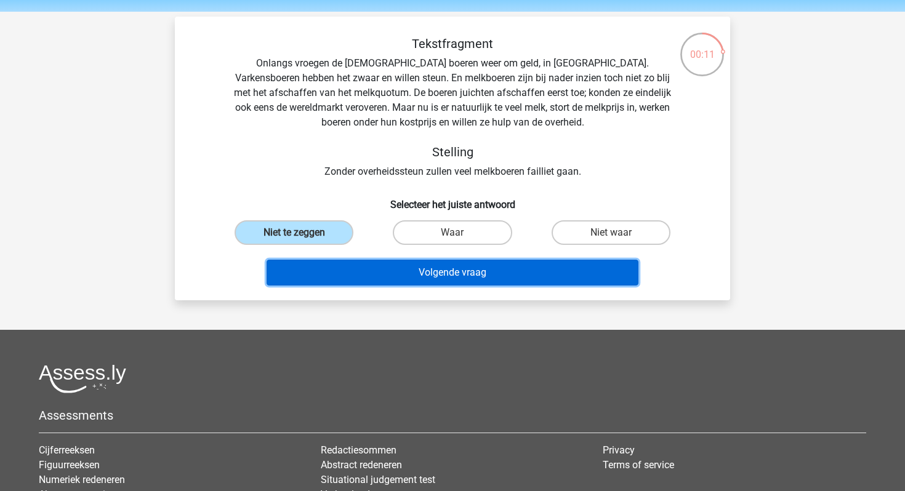
click at [365, 266] on button "Volgende vraag" at bounding box center [452, 273] width 372 height 26
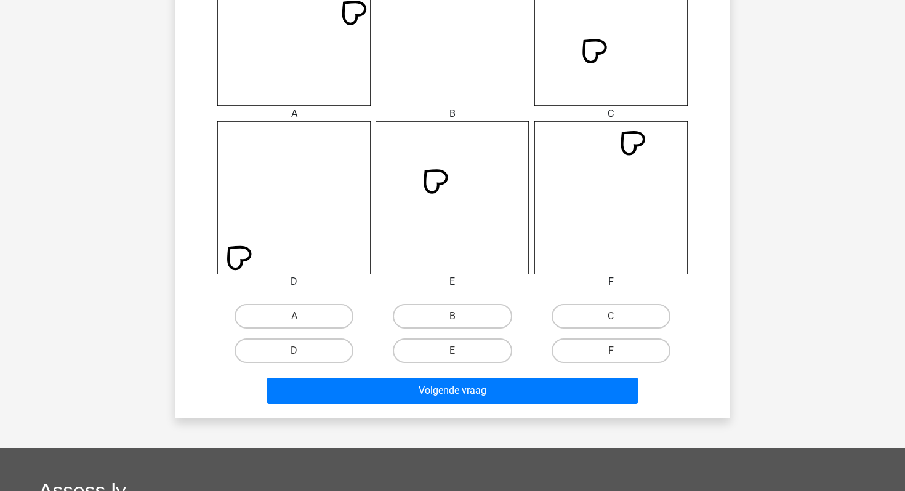
scroll to position [395, 0]
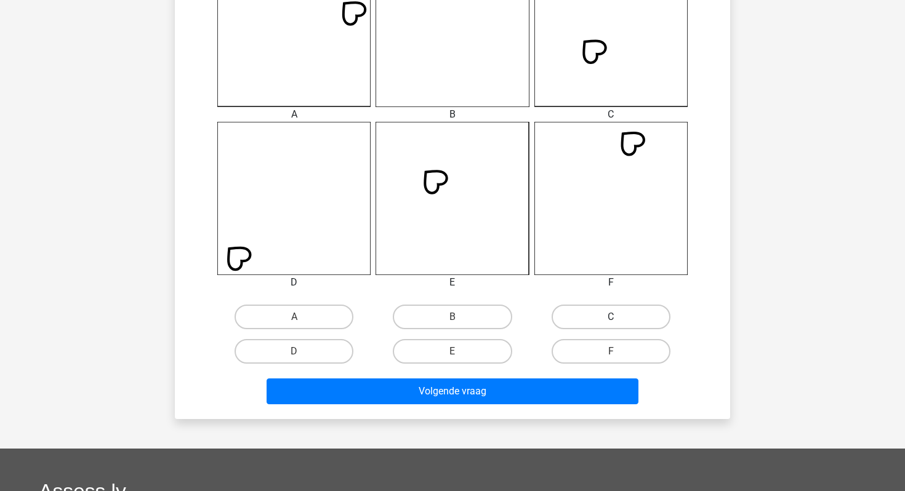
click at [574, 316] on label "C" at bounding box center [610, 317] width 119 height 25
click at [611, 317] on input "C" at bounding box center [615, 321] width 8 height 8
radio input "true"
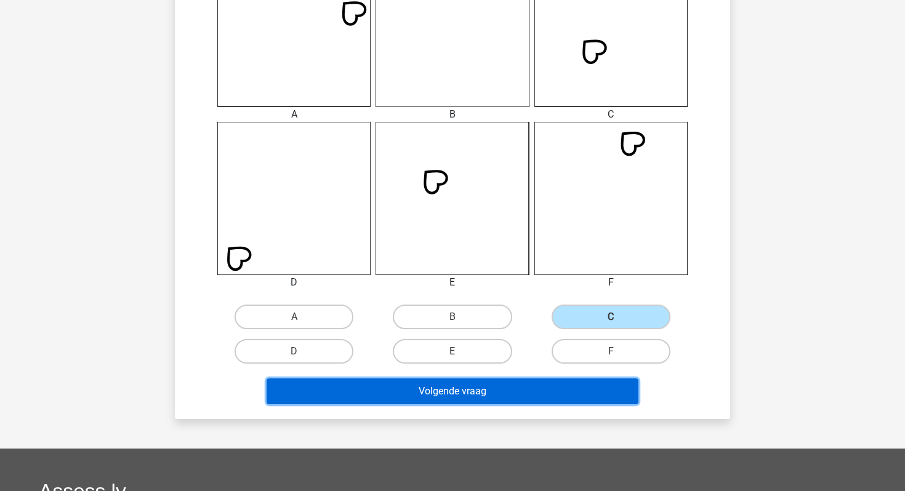
click at [508, 390] on button "Volgende vraag" at bounding box center [452, 392] width 372 height 26
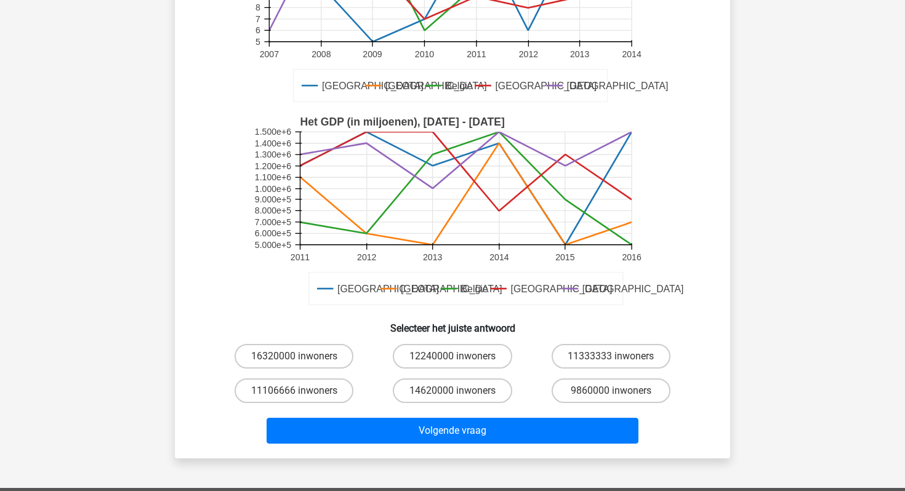
scroll to position [207, 0]
click at [592, 359] on label "11333333 inwoners" at bounding box center [610, 355] width 119 height 25
click at [611, 359] on input "11333333 inwoners" at bounding box center [615, 360] width 8 height 8
radio input "true"
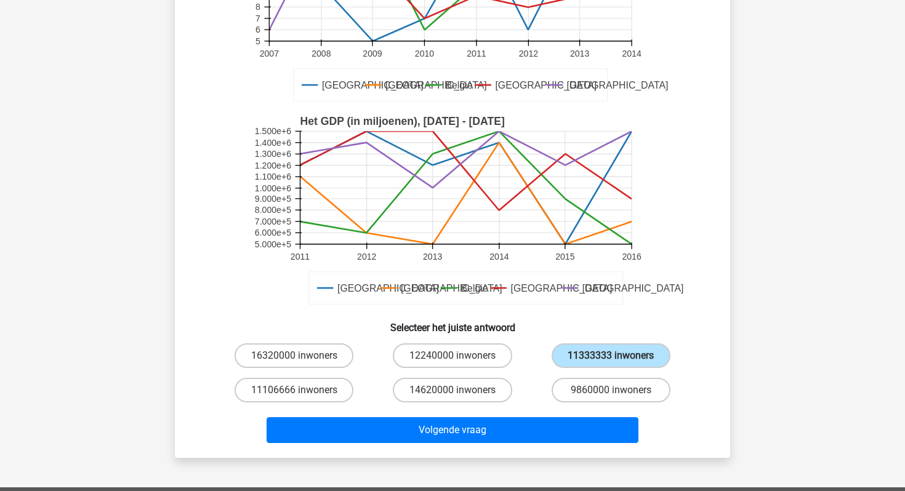
click at [540, 415] on div "Volgende vraag" at bounding box center [452, 427] width 516 height 41
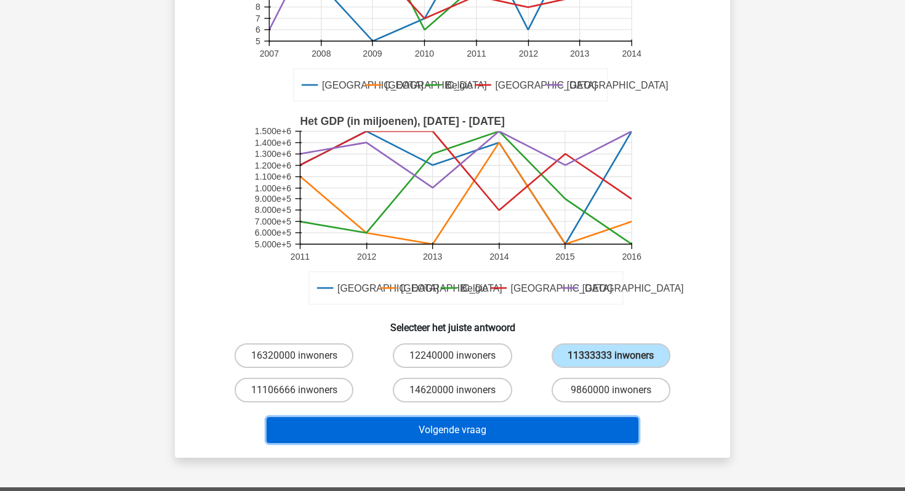
click at [540, 422] on button "Volgende vraag" at bounding box center [452, 430] width 372 height 26
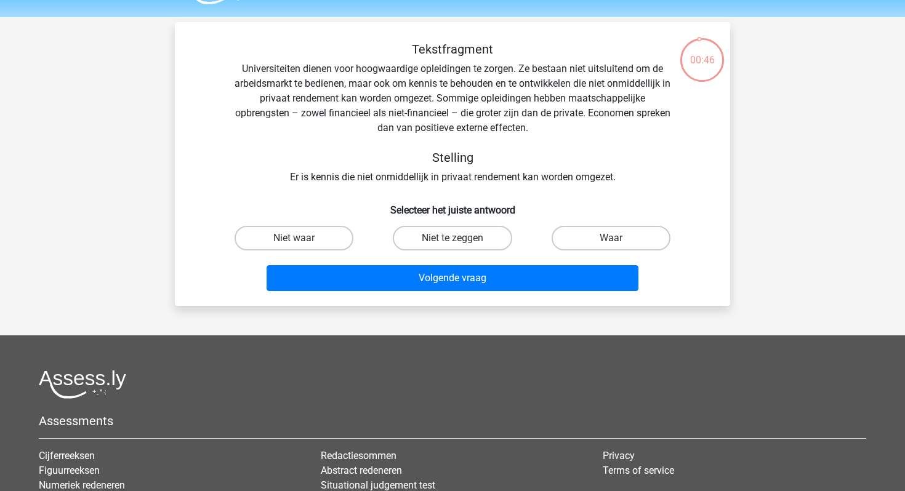
scroll to position [29, 0]
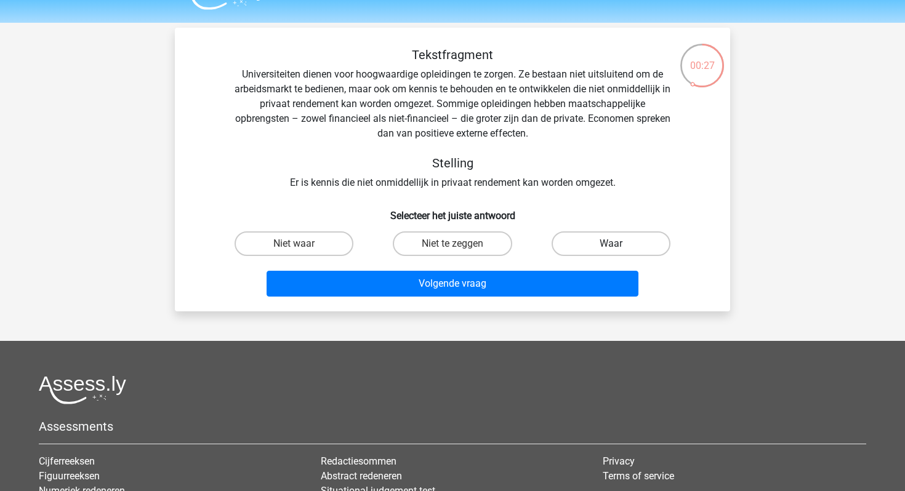
click at [588, 234] on label "Waar" at bounding box center [610, 243] width 119 height 25
click at [611, 244] on input "Waar" at bounding box center [615, 248] width 8 height 8
radio input "true"
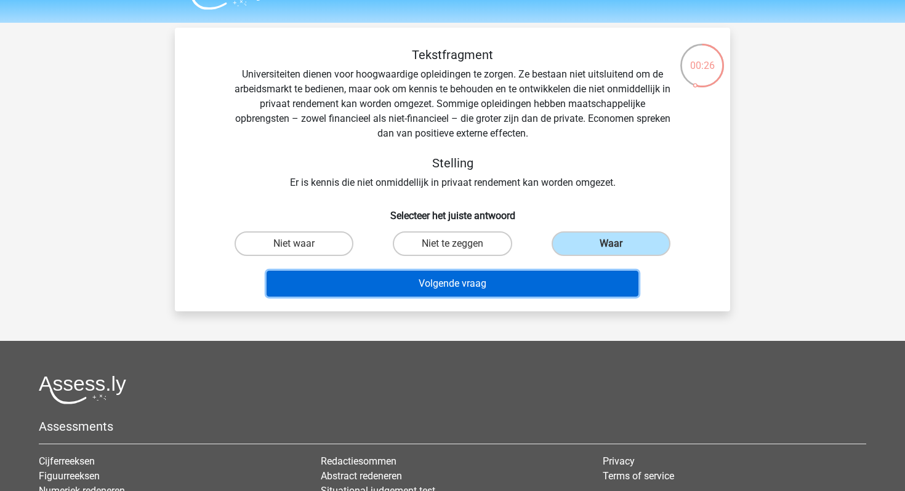
click at [559, 282] on button "Volgende vraag" at bounding box center [452, 284] width 372 height 26
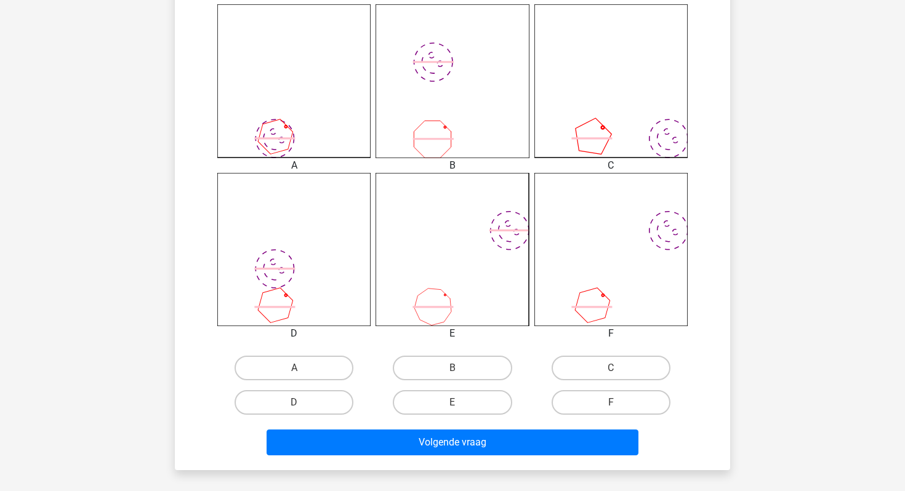
scroll to position [369, 0]
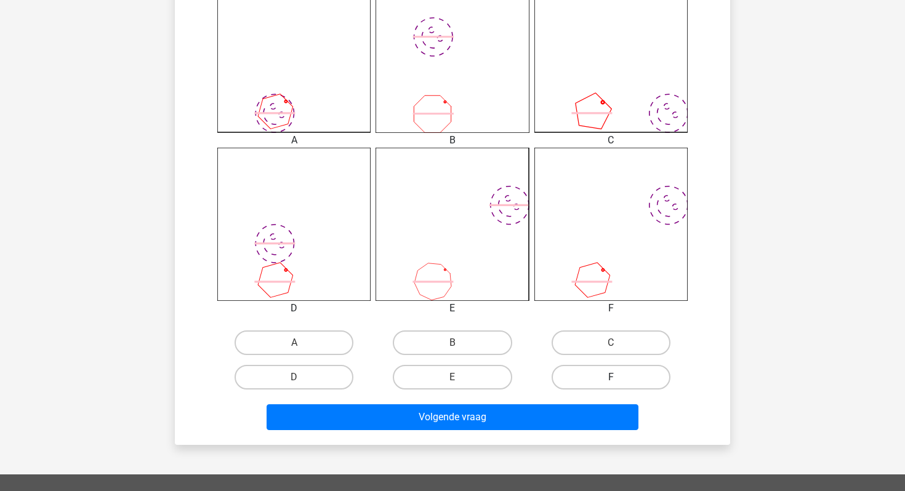
click at [593, 369] on label "F" at bounding box center [610, 377] width 119 height 25
click at [611, 377] on input "F" at bounding box center [615, 381] width 8 height 8
radio input "true"
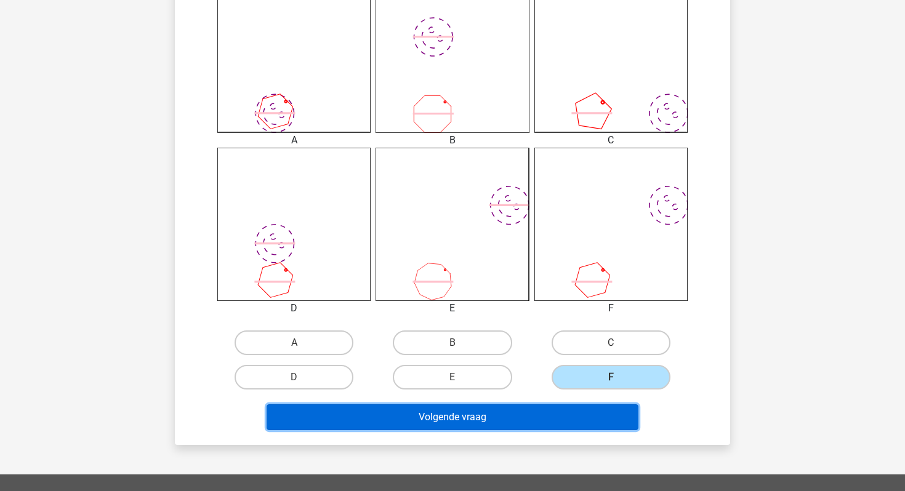
click at [566, 413] on button "Volgende vraag" at bounding box center [452, 417] width 372 height 26
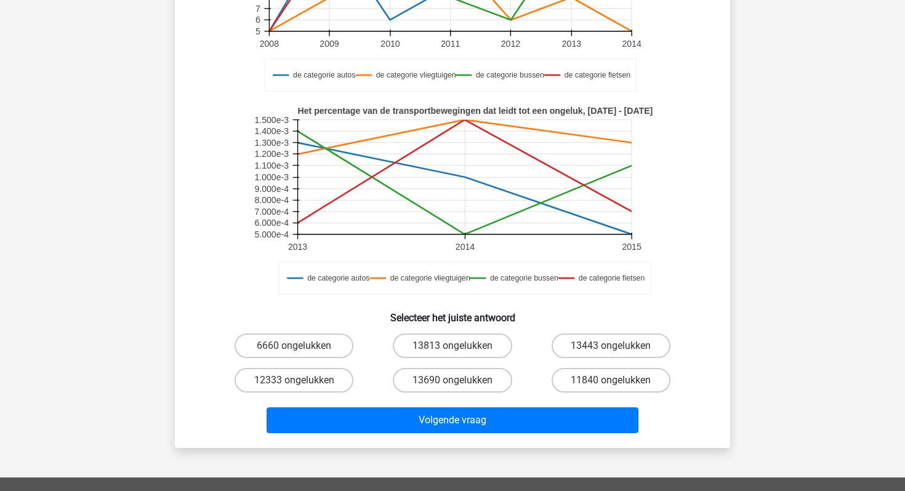
scroll to position [219, 0]
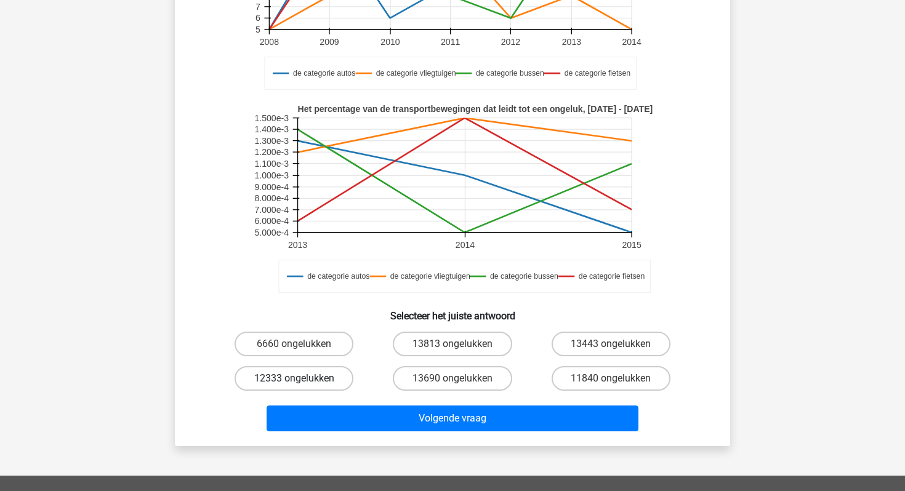
click at [330, 384] on label "12333 ongelukken" at bounding box center [293, 378] width 119 height 25
click at [302, 384] on input "12333 ongelukken" at bounding box center [298, 383] width 8 height 8
radio input "true"
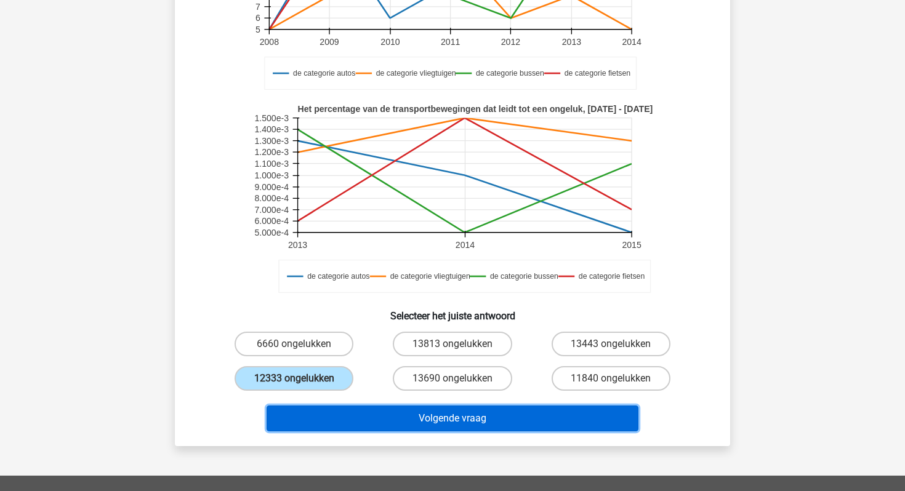
click at [403, 427] on button "Volgende vraag" at bounding box center [452, 419] width 372 height 26
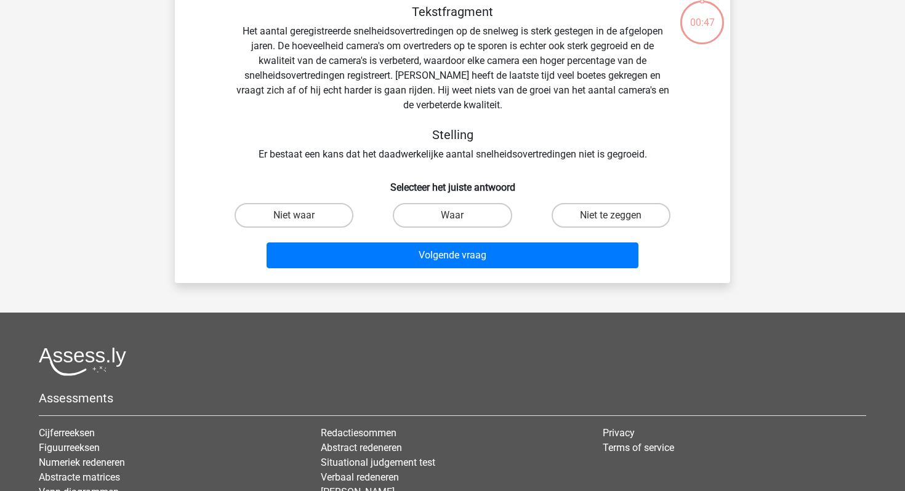
scroll to position [57, 0]
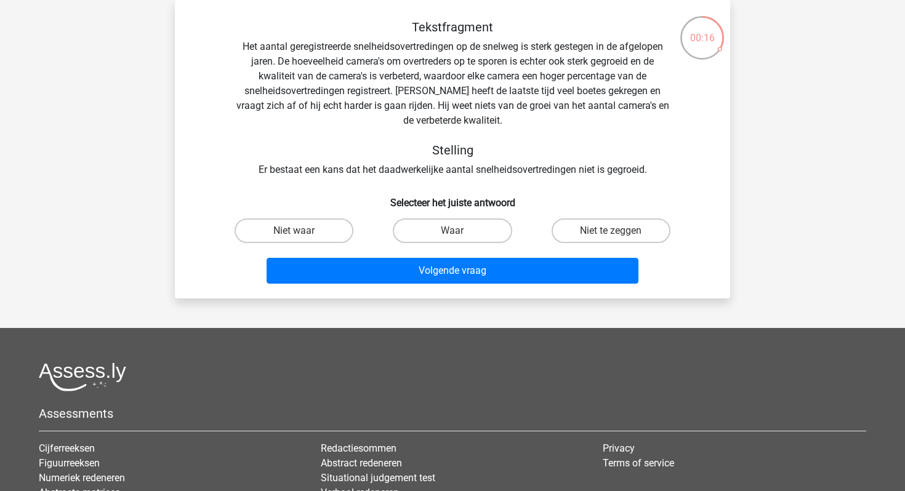
click at [298, 231] on input "Niet waar" at bounding box center [298, 235] width 8 height 8
radio input "true"
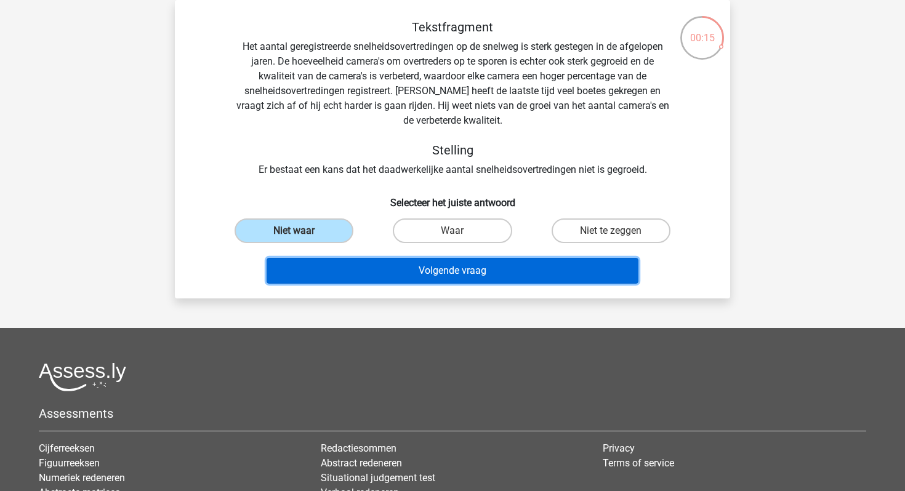
click at [374, 270] on button "Volgende vraag" at bounding box center [452, 271] width 372 height 26
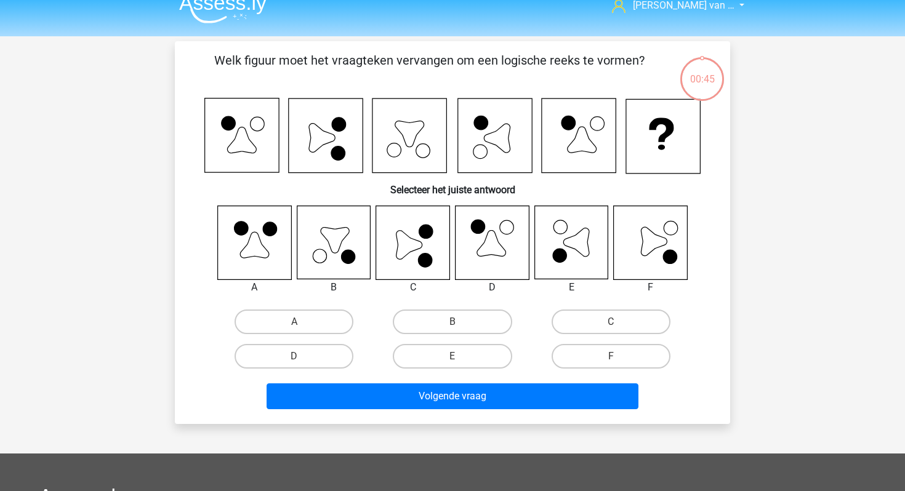
scroll to position [2, 0]
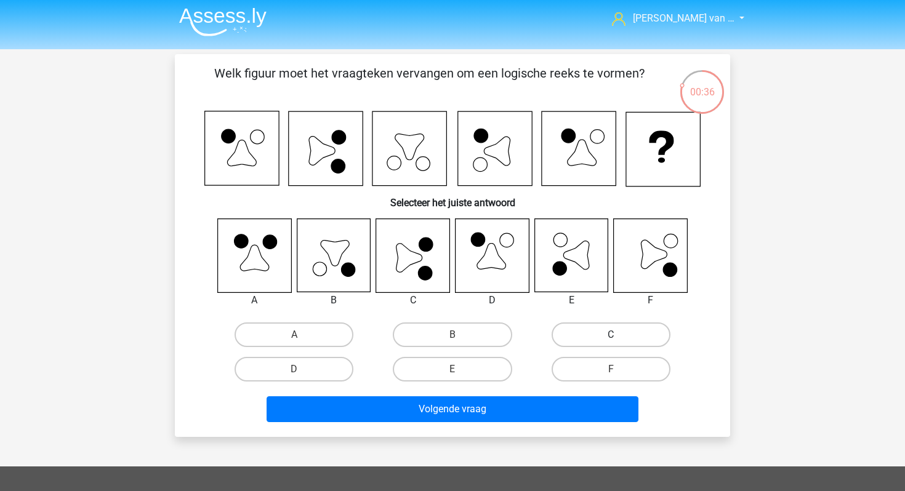
click at [633, 334] on label "C" at bounding box center [610, 335] width 119 height 25
click at [619, 335] on input "C" at bounding box center [615, 339] width 8 height 8
radio input "true"
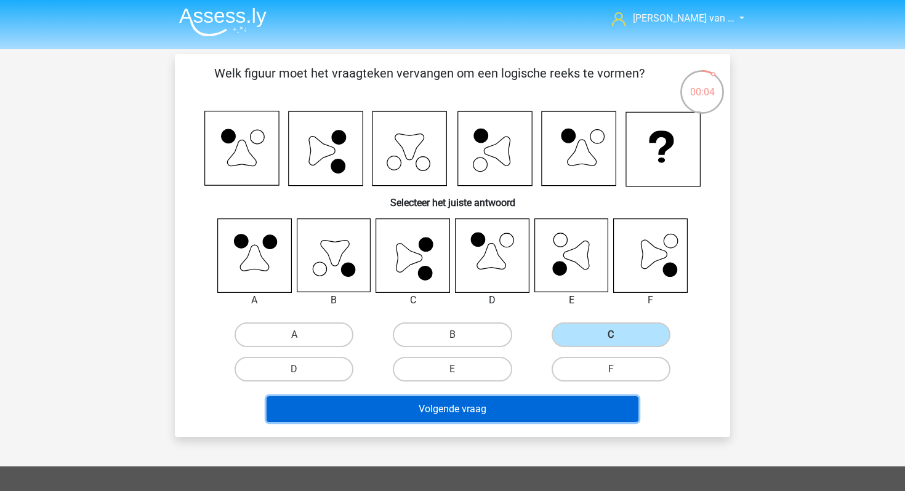
click at [565, 415] on button "Volgende vraag" at bounding box center [452, 409] width 372 height 26
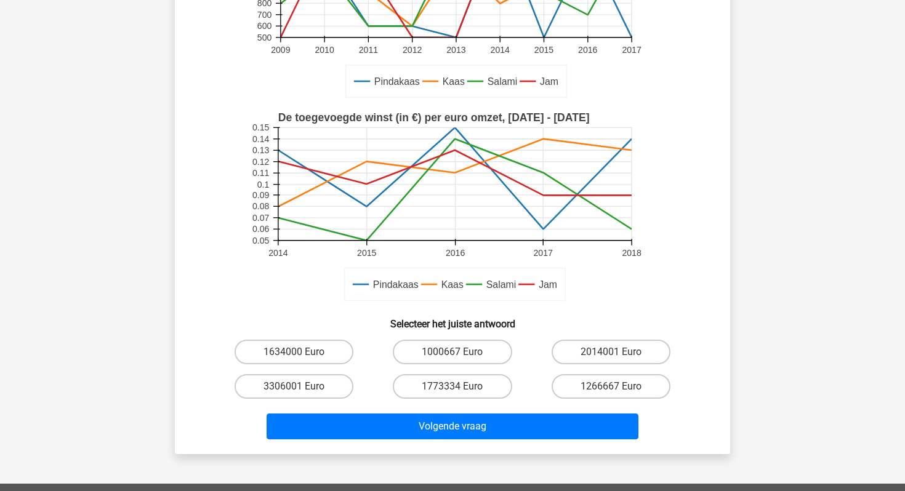
scroll to position [274, 0]
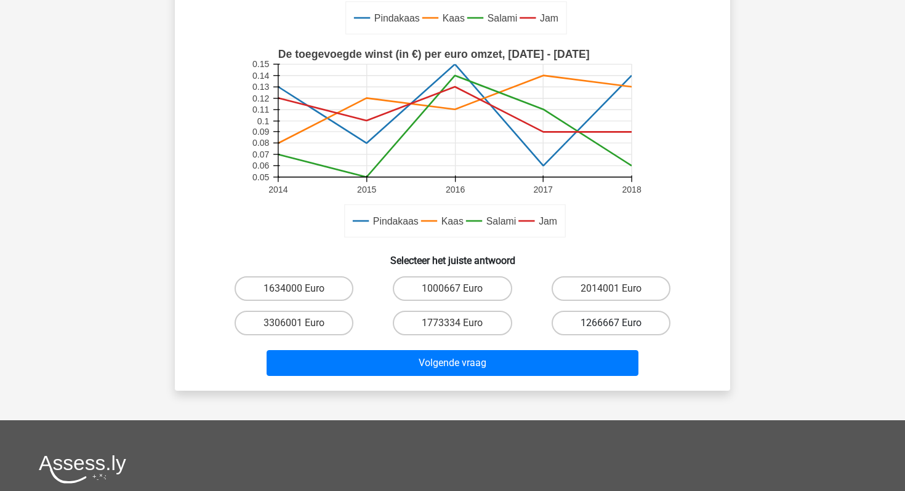
click at [595, 319] on label "1266667 Euro" at bounding box center [610, 323] width 119 height 25
click at [611, 323] on input "1266667 Euro" at bounding box center [615, 327] width 8 height 8
radio input "true"
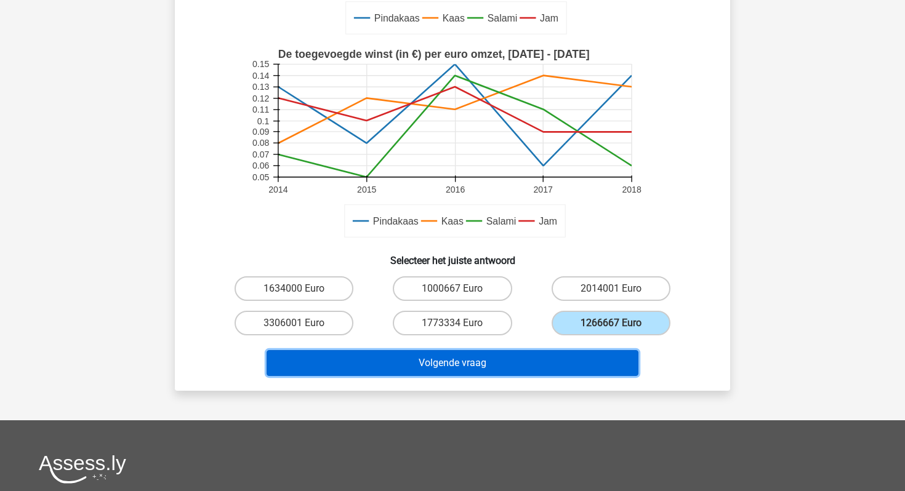
click at [532, 364] on button "Volgende vraag" at bounding box center [452, 363] width 372 height 26
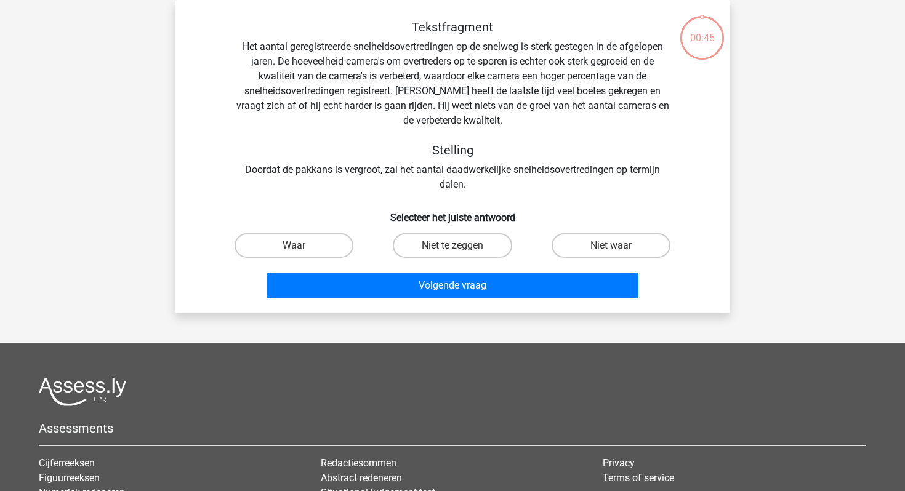
scroll to position [29, 0]
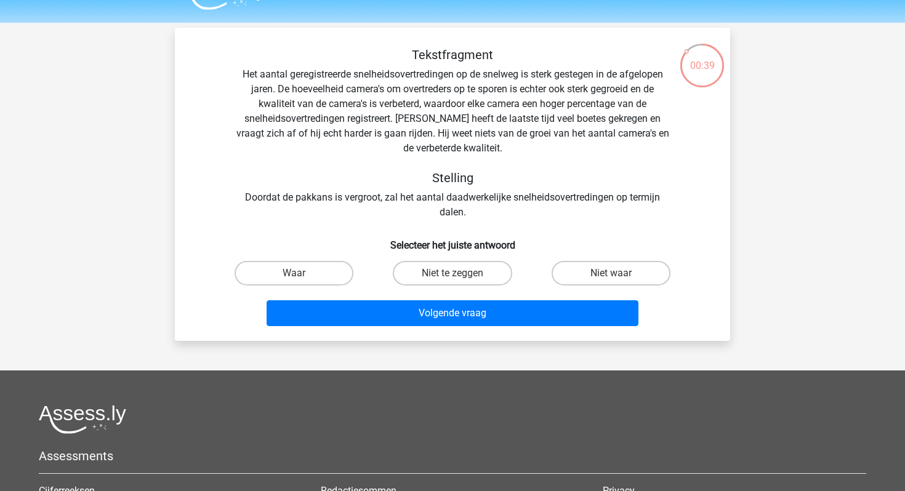
click at [571, 205] on div "Tekstfragment Het aantal geregistreerde snelheidsovertredingen op de snelweg is…" at bounding box center [452, 133] width 516 height 172
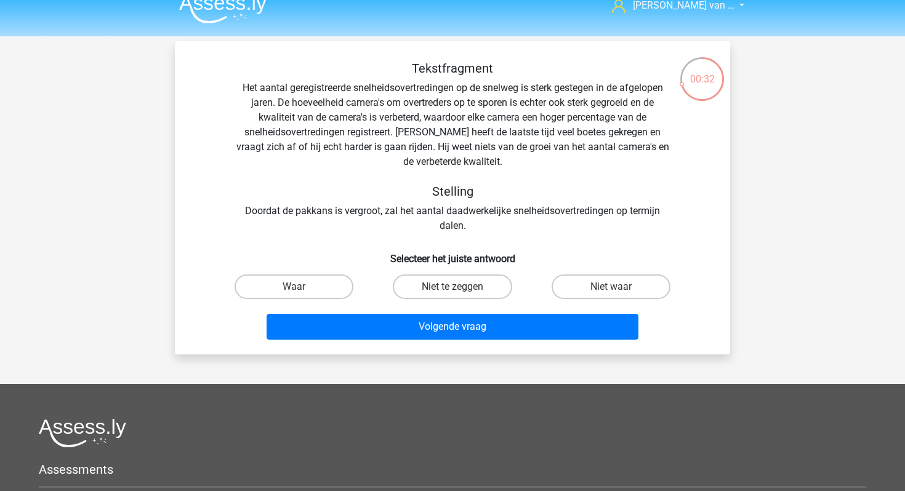
scroll to position [0, 0]
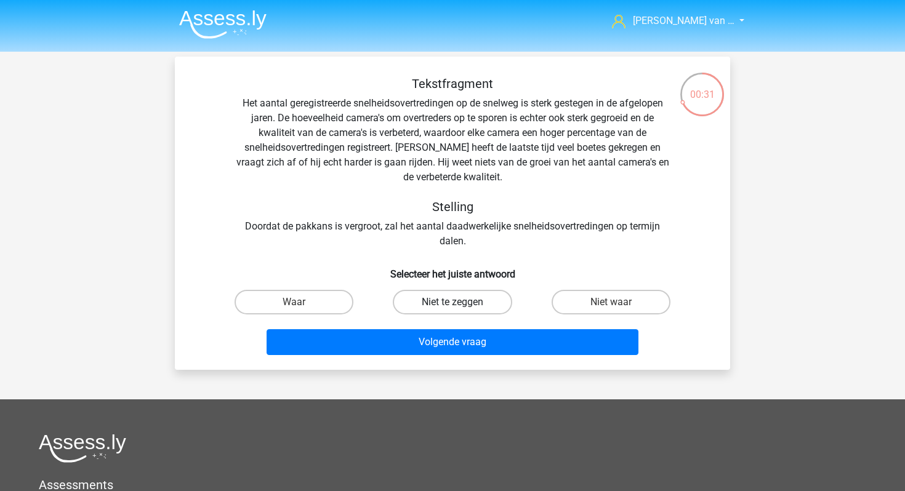
click at [478, 301] on label "Niet te zeggen" at bounding box center [452, 302] width 119 height 25
click at [460, 302] on input "Niet te zeggen" at bounding box center [456, 306] width 8 height 8
radio input "true"
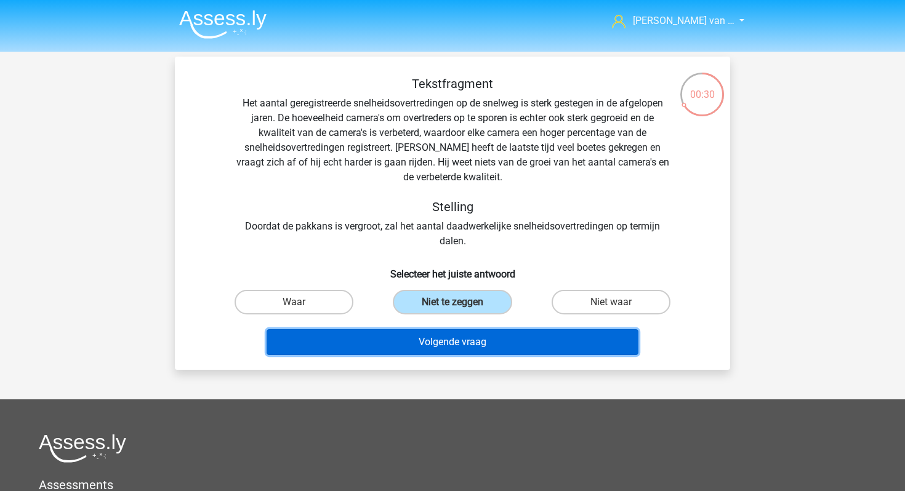
click at [484, 337] on button "Volgende vraag" at bounding box center [452, 342] width 372 height 26
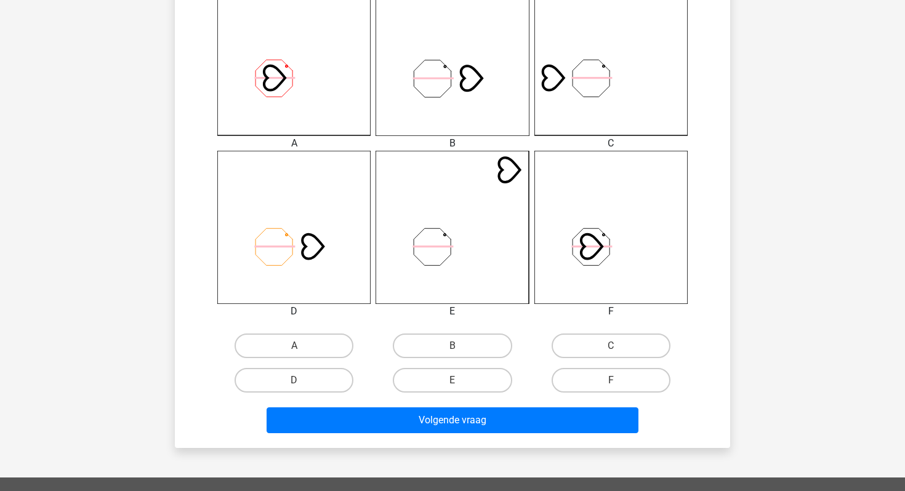
scroll to position [327, 0]
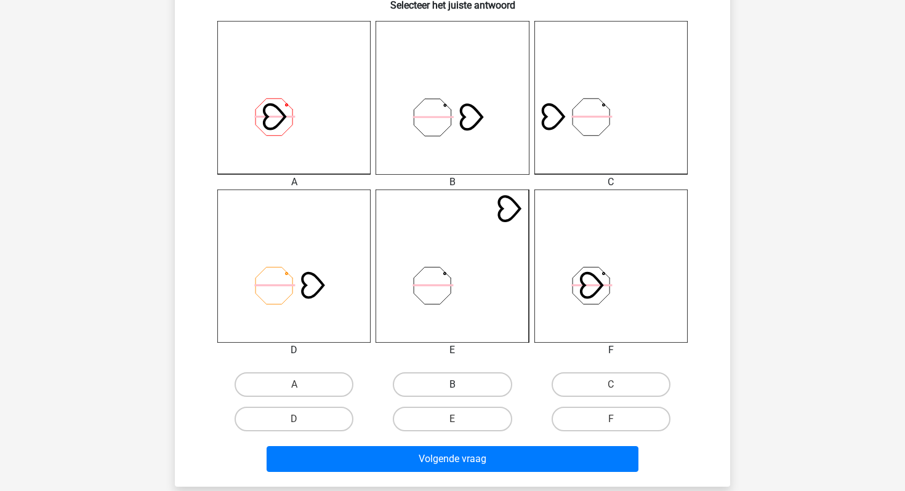
click at [486, 379] on label "B" at bounding box center [452, 384] width 119 height 25
click at [460, 385] on input "B" at bounding box center [456, 389] width 8 height 8
radio input "true"
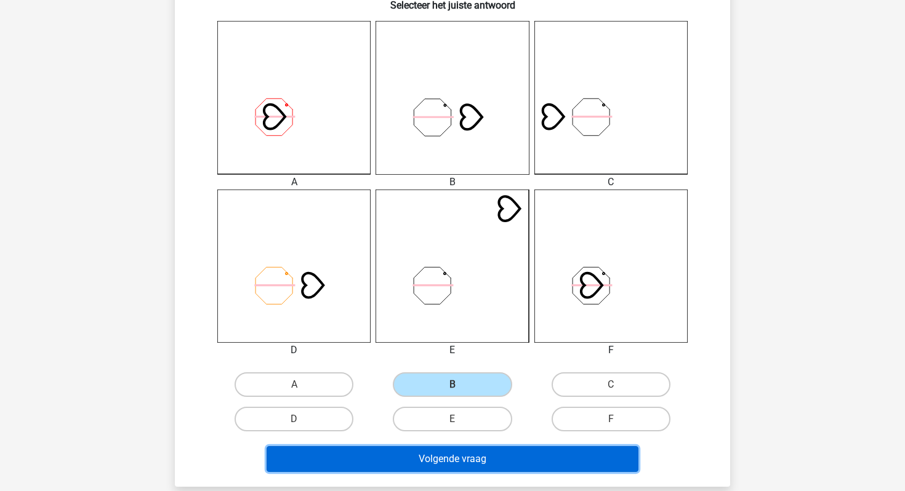
click at [482, 451] on button "Volgende vraag" at bounding box center [452, 459] width 372 height 26
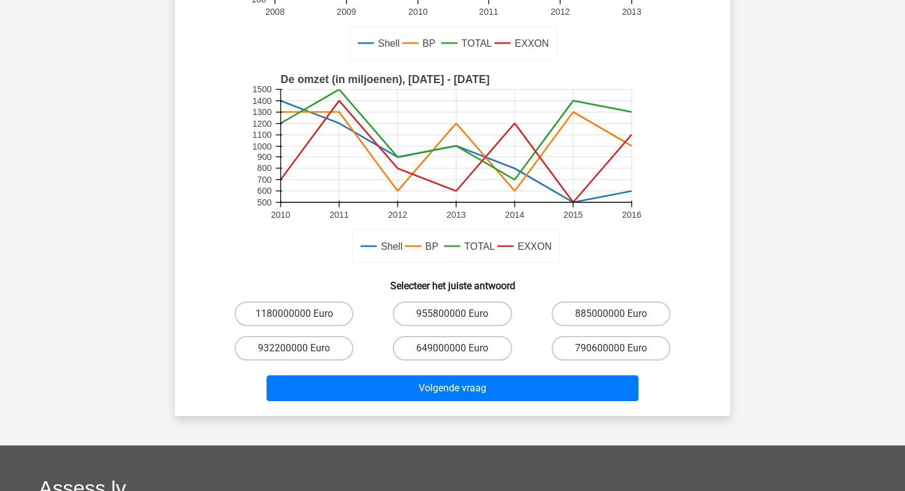
scroll to position [268, 0]
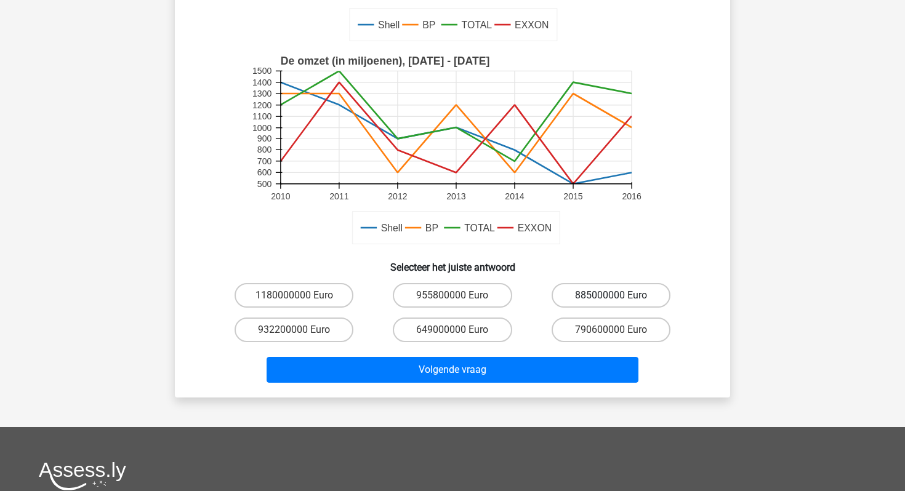
click at [591, 291] on label "885000000 Euro" at bounding box center [610, 295] width 119 height 25
click at [611, 295] on input "885000000 Euro" at bounding box center [615, 299] width 8 height 8
radio input "true"
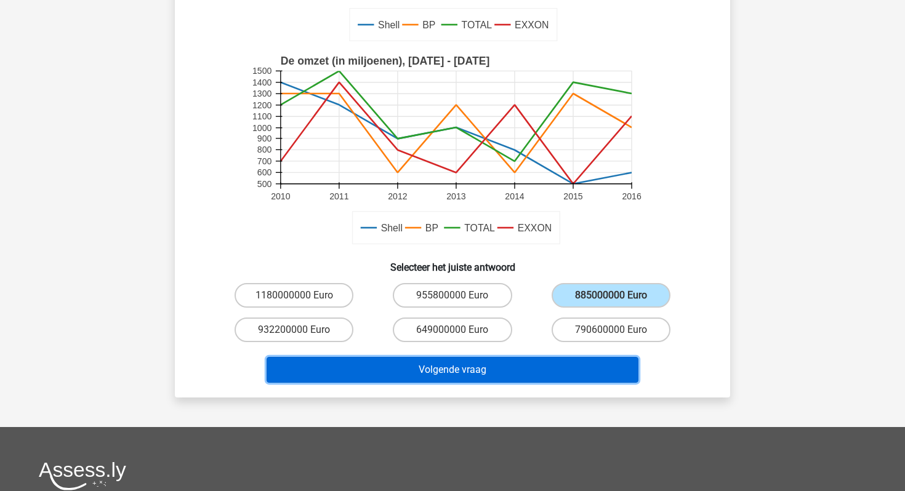
click at [491, 374] on button "Volgende vraag" at bounding box center [452, 370] width 372 height 26
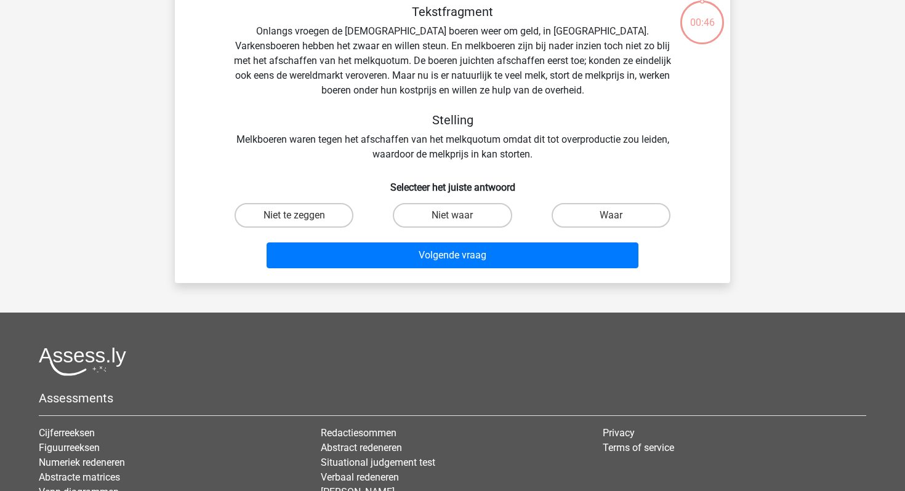
scroll to position [57, 0]
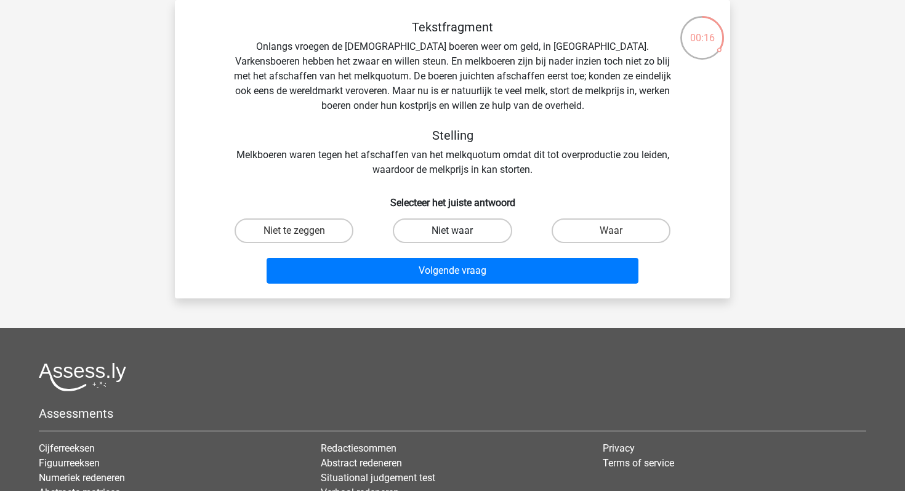
click at [449, 229] on label "Niet waar" at bounding box center [452, 230] width 119 height 25
click at [452, 231] on input "Niet waar" at bounding box center [456, 235] width 8 height 8
radio input "true"
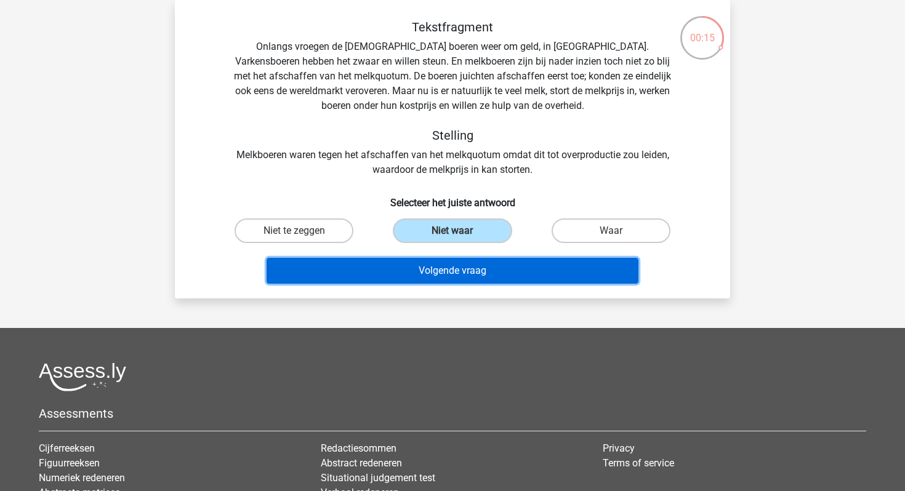
click at [449, 276] on button "Volgende vraag" at bounding box center [452, 271] width 372 height 26
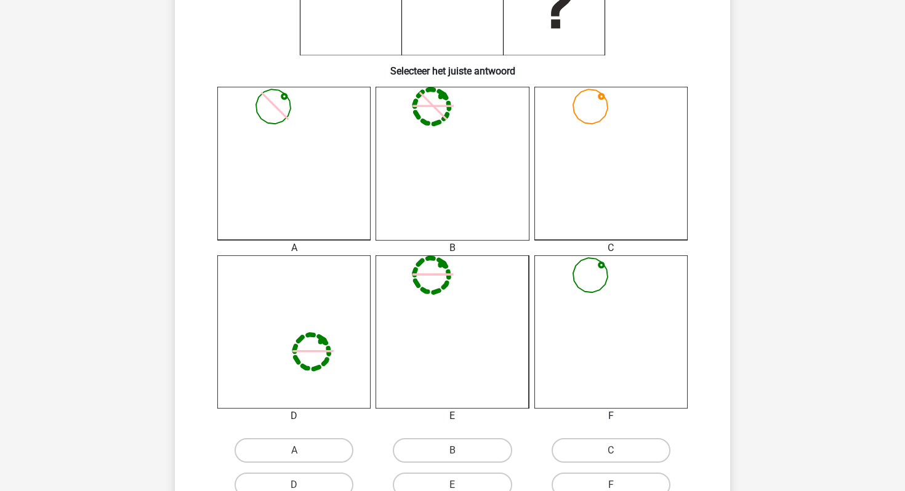
scroll to position [300, 0]
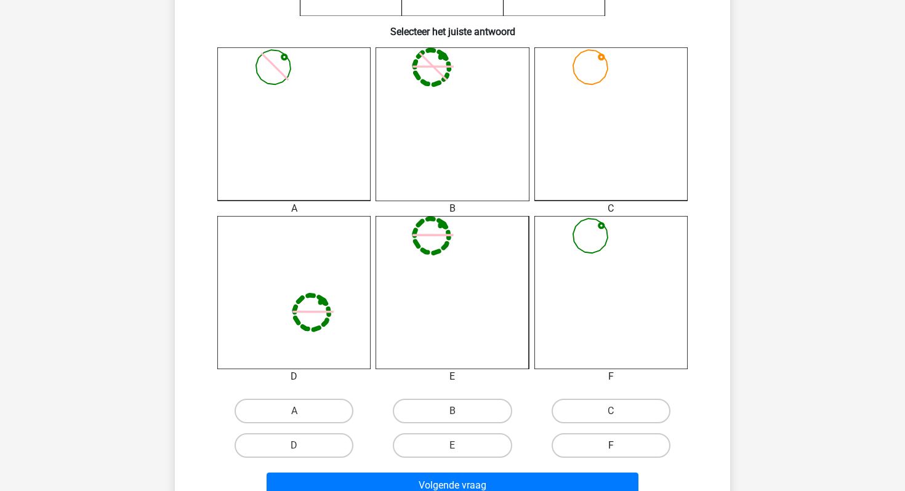
click at [600, 443] on label "F" at bounding box center [610, 445] width 119 height 25
click at [611, 446] on input "F" at bounding box center [615, 450] width 8 height 8
radio input "true"
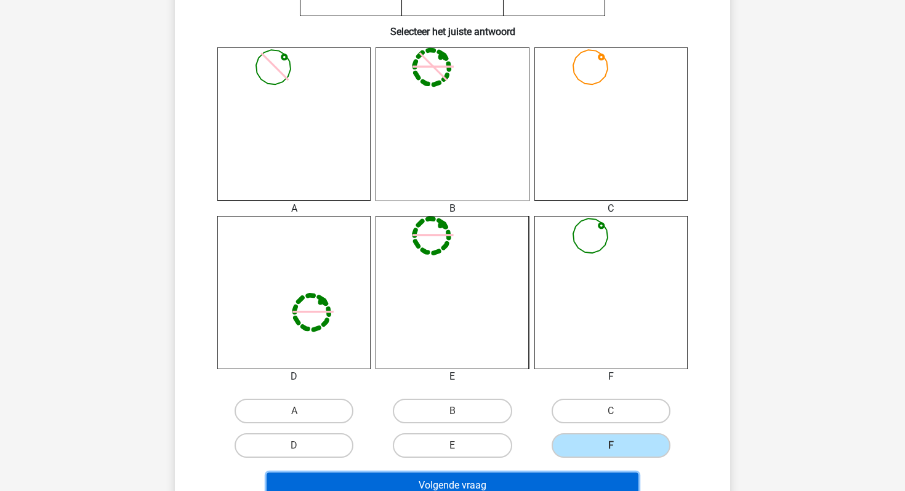
click at [577, 477] on button "Volgende vraag" at bounding box center [452, 486] width 372 height 26
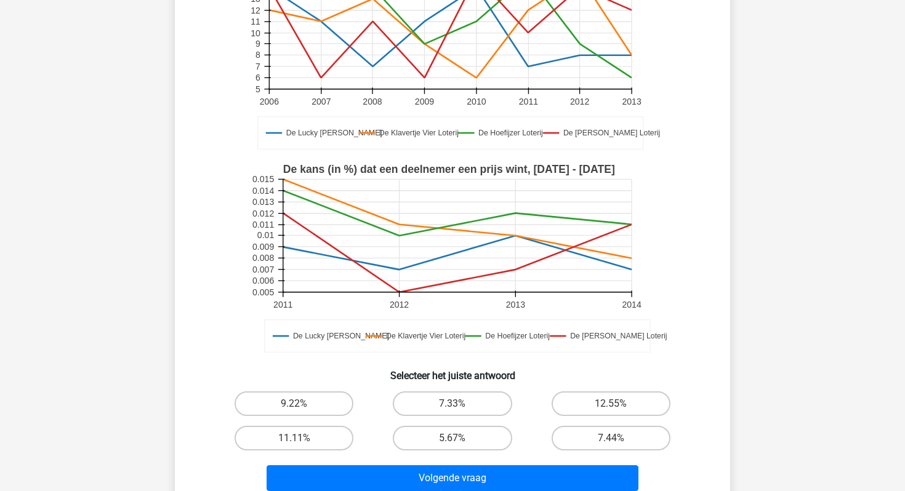
scroll to position [170, 0]
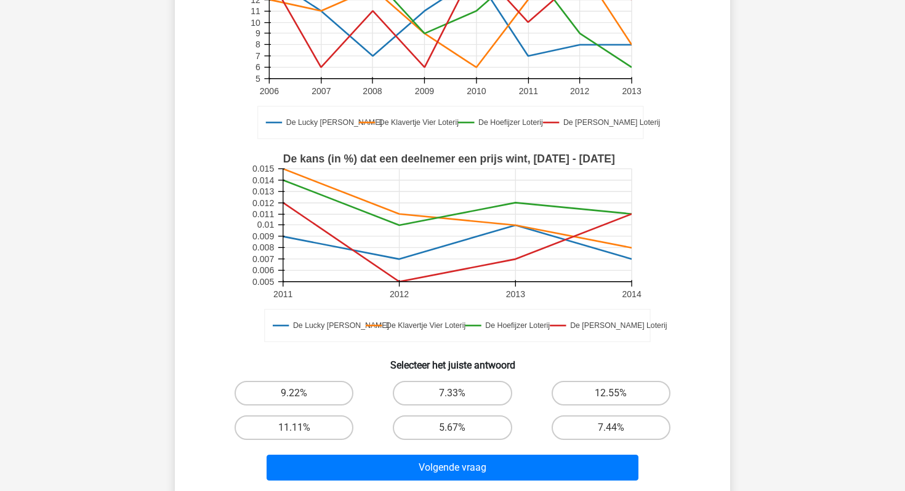
click at [300, 431] on input "11.11%" at bounding box center [298, 432] width 8 height 8
radio input "true"
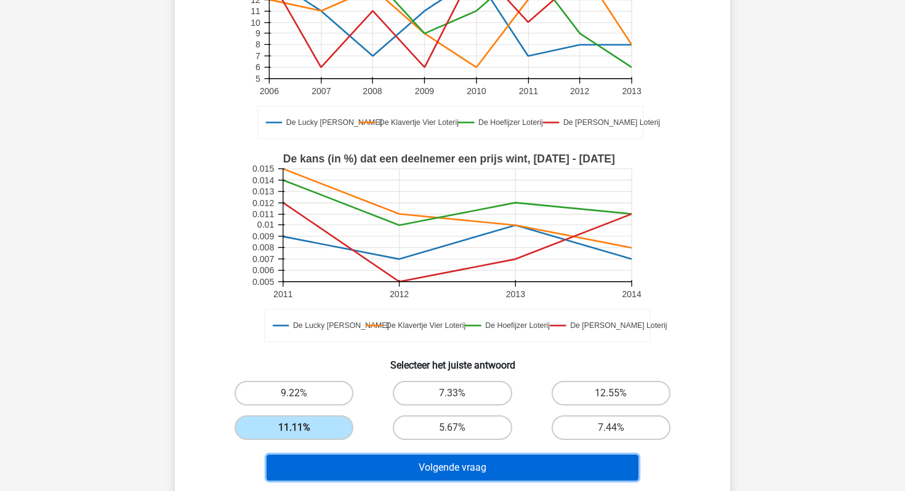
click at [380, 477] on button "Volgende vraag" at bounding box center [452, 468] width 372 height 26
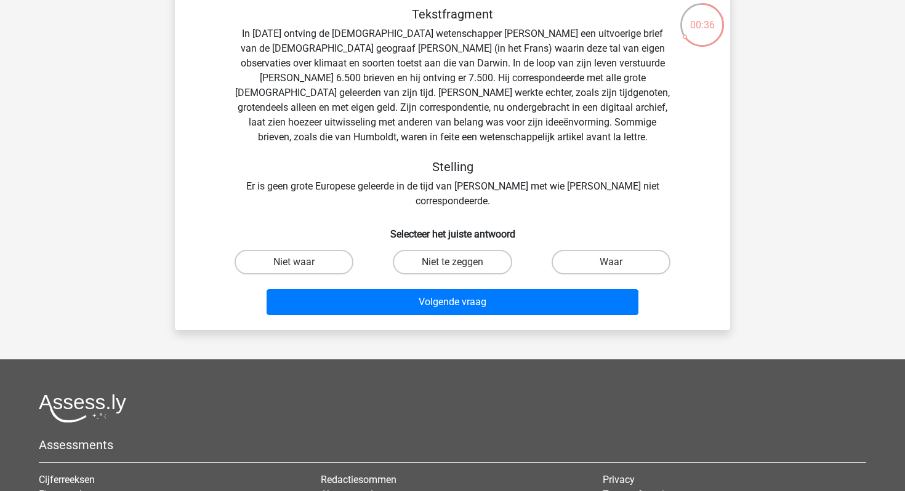
scroll to position [63, 0]
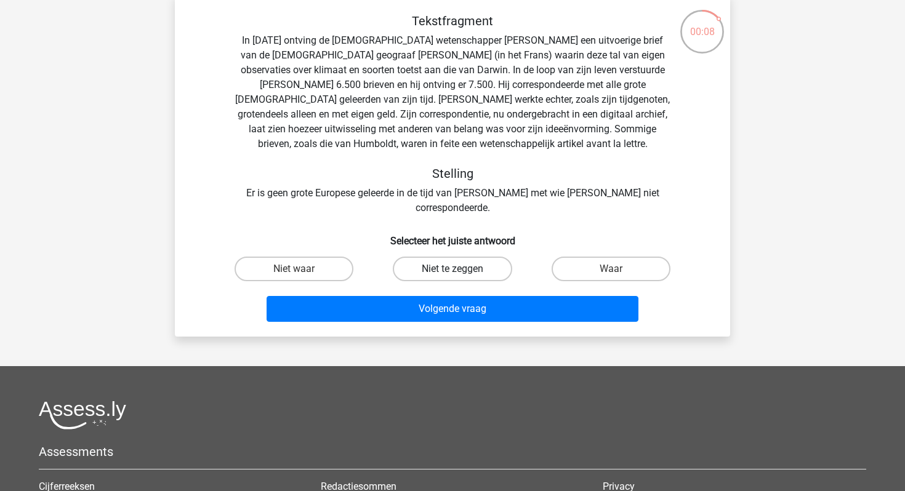
click at [463, 257] on label "Niet te zeggen" at bounding box center [452, 269] width 119 height 25
click at [460, 269] on input "Niet te zeggen" at bounding box center [456, 273] width 8 height 8
radio input "true"
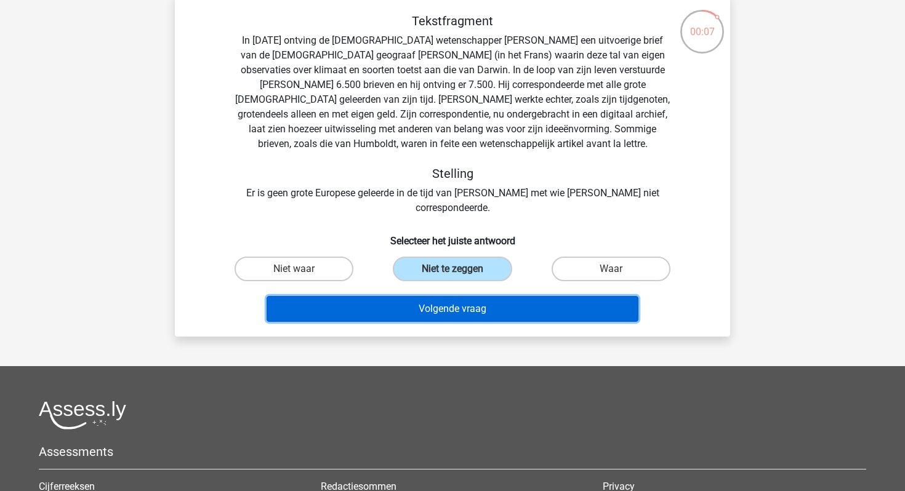
click at [470, 296] on button "Volgende vraag" at bounding box center [452, 309] width 372 height 26
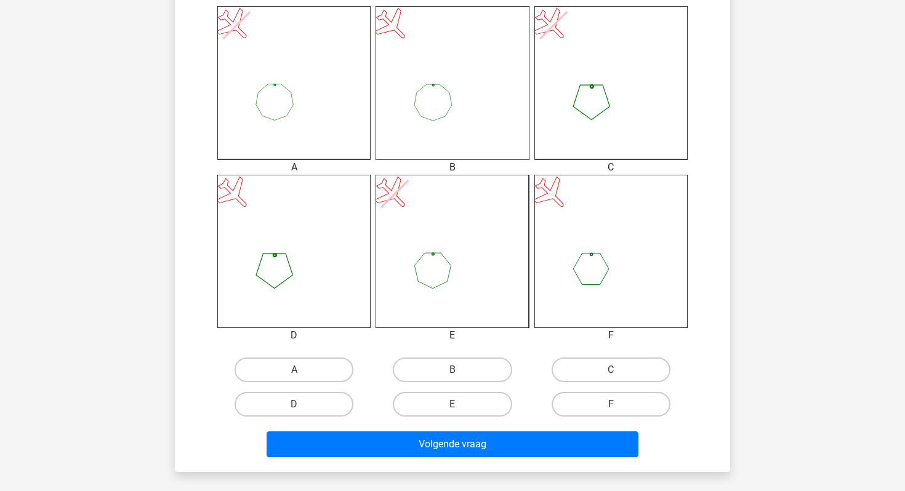
scroll to position [347, 0]
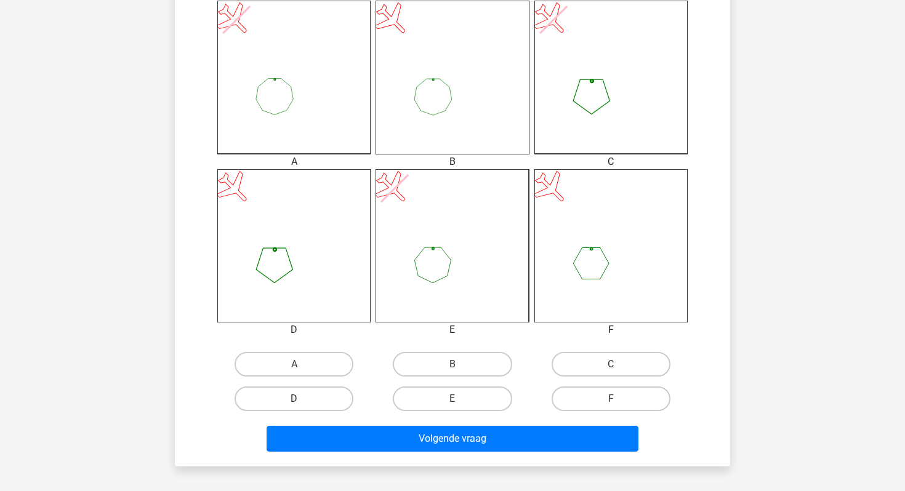
click at [317, 396] on label "D" at bounding box center [293, 399] width 119 height 25
click at [302, 399] on input "D" at bounding box center [298, 403] width 8 height 8
radio input "true"
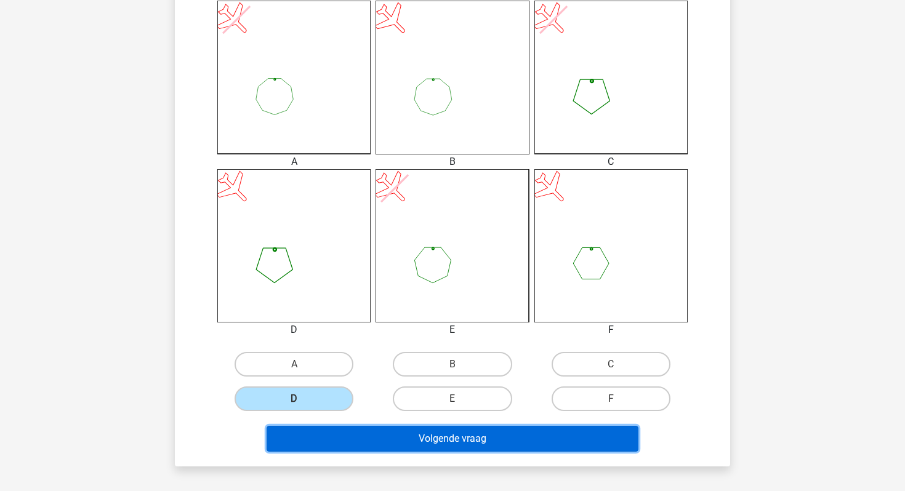
click at [357, 433] on button "Volgende vraag" at bounding box center [452, 439] width 372 height 26
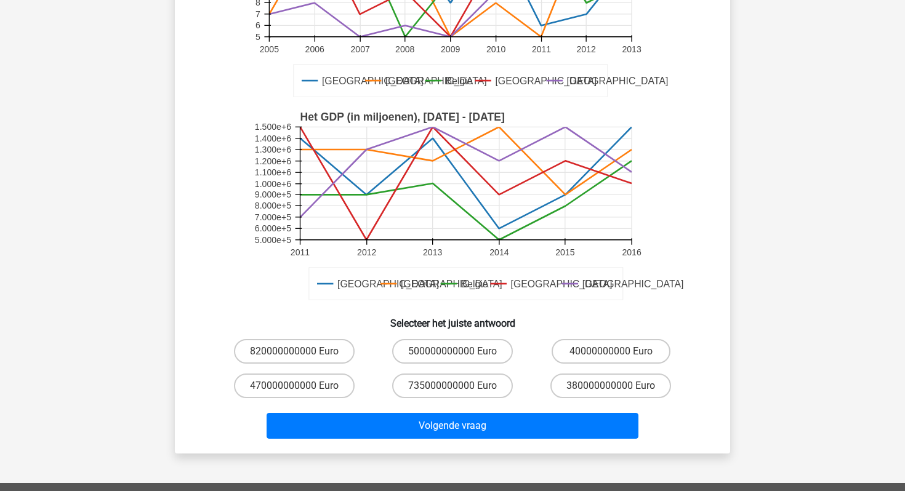
scroll to position [227, 0]
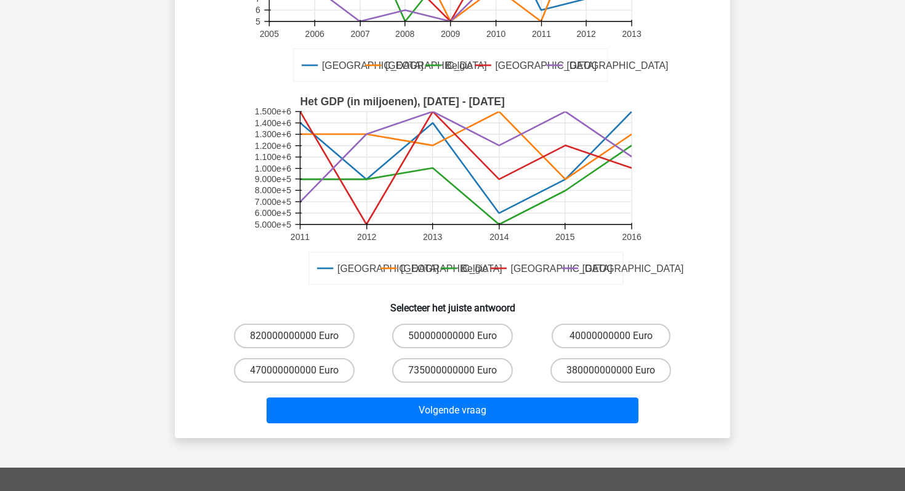
click at [457, 340] on input "500000000000 Euro" at bounding box center [456, 340] width 8 height 8
radio input "true"
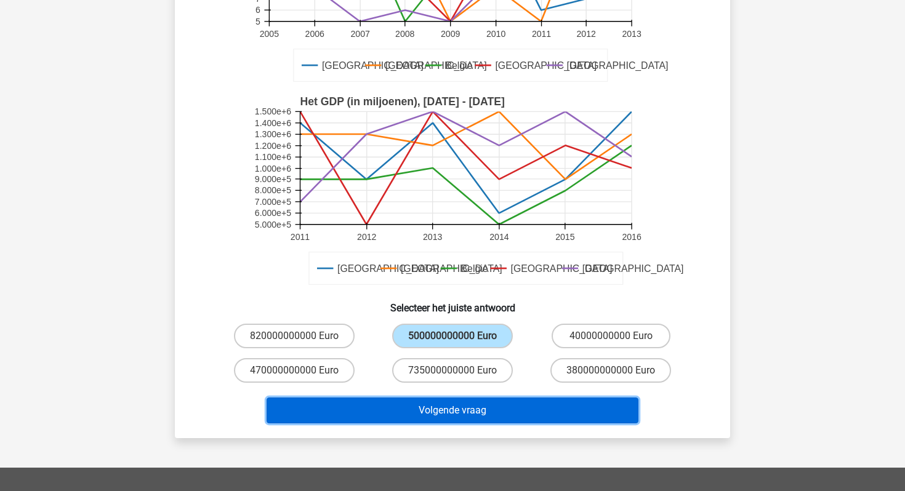
click at [459, 414] on button "Volgende vraag" at bounding box center [452, 411] width 372 height 26
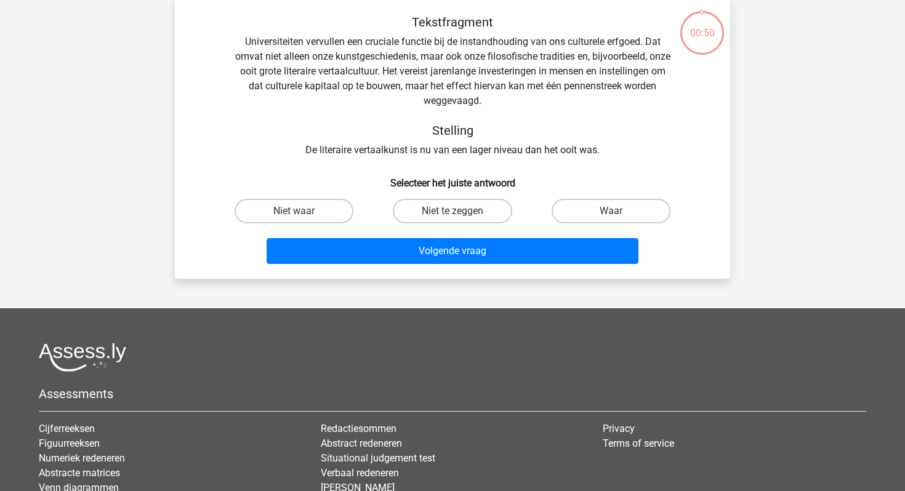
scroll to position [57, 0]
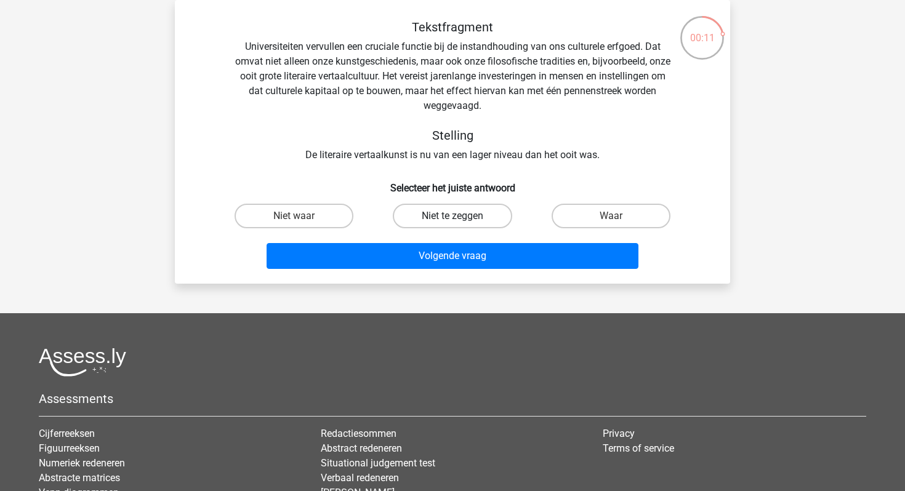
click at [480, 214] on label "Niet te zeggen" at bounding box center [452, 216] width 119 height 25
click at [460, 216] on input "Niet te zeggen" at bounding box center [456, 220] width 8 height 8
radio input "true"
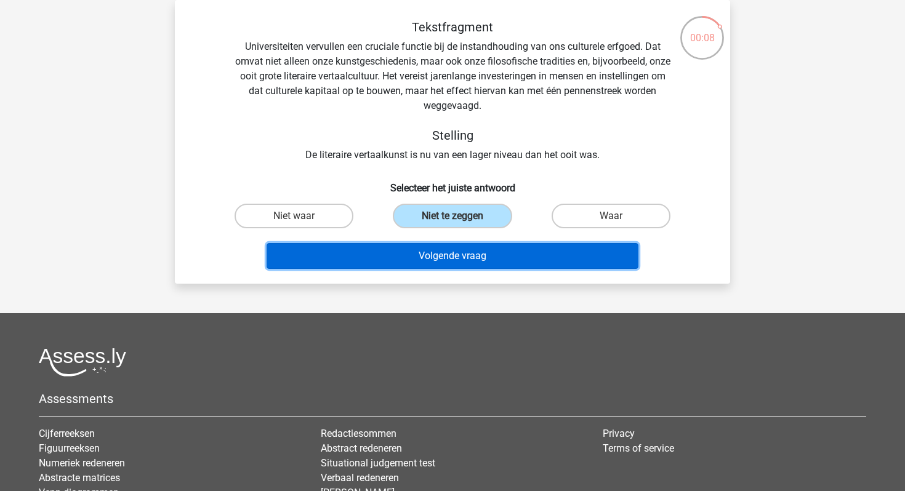
click at [482, 260] on button "Volgende vraag" at bounding box center [452, 256] width 372 height 26
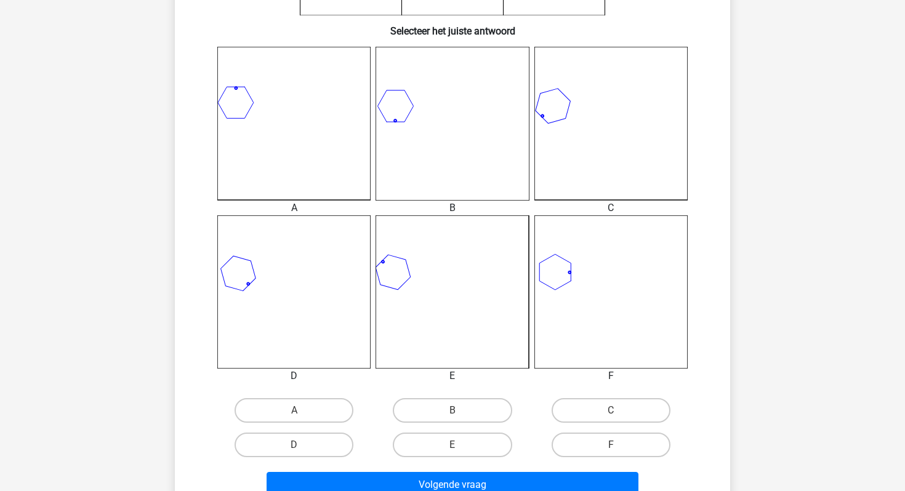
scroll to position [327, 0]
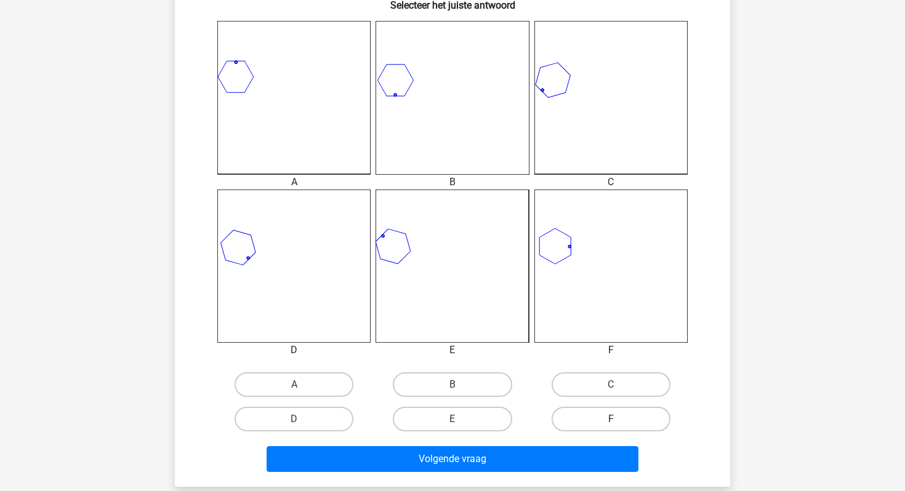
click at [576, 420] on label "F" at bounding box center [610, 419] width 119 height 25
click at [611, 420] on input "F" at bounding box center [615, 423] width 8 height 8
radio input "true"
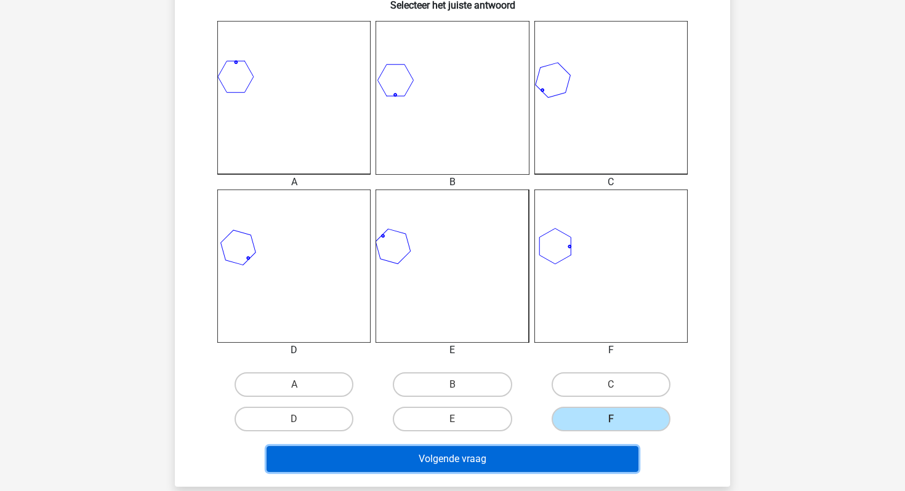
click at [542, 454] on button "Volgende vraag" at bounding box center [452, 459] width 372 height 26
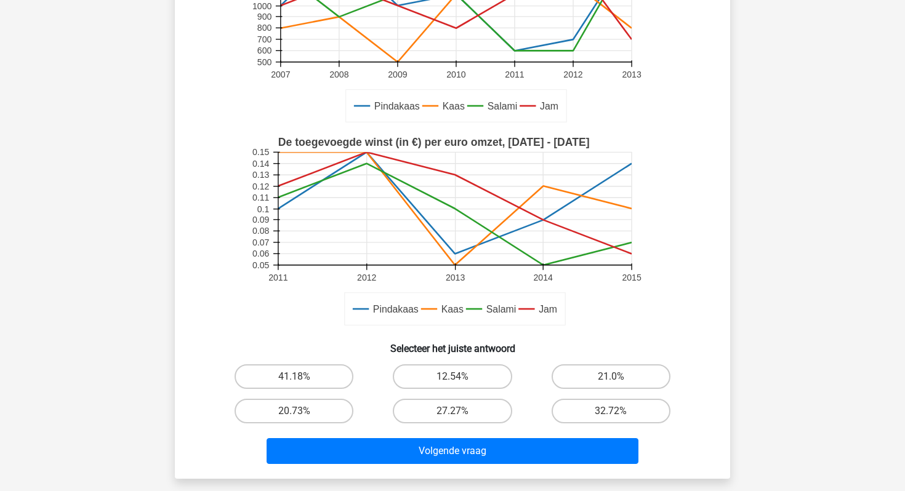
scroll to position [263, 0]
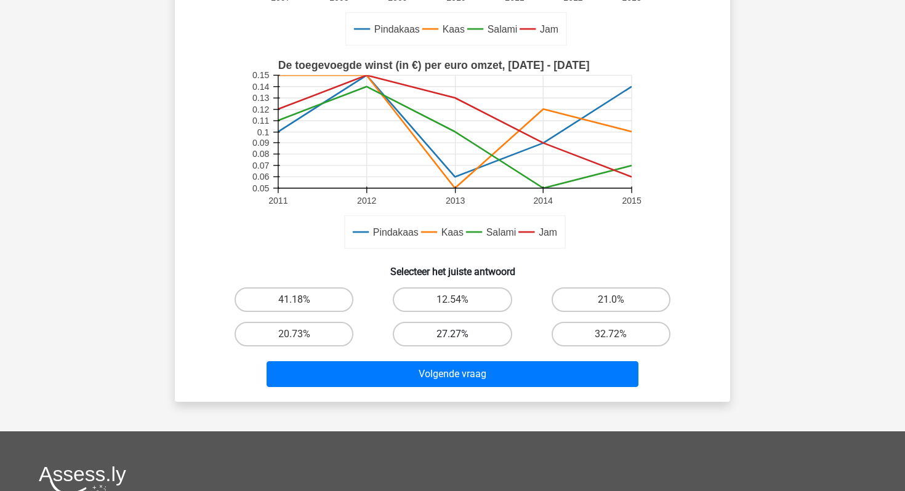
click at [478, 333] on label "27.27%" at bounding box center [452, 334] width 119 height 25
click at [460, 334] on input "27.27%" at bounding box center [456, 338] width 8 height 8
radio input "true"
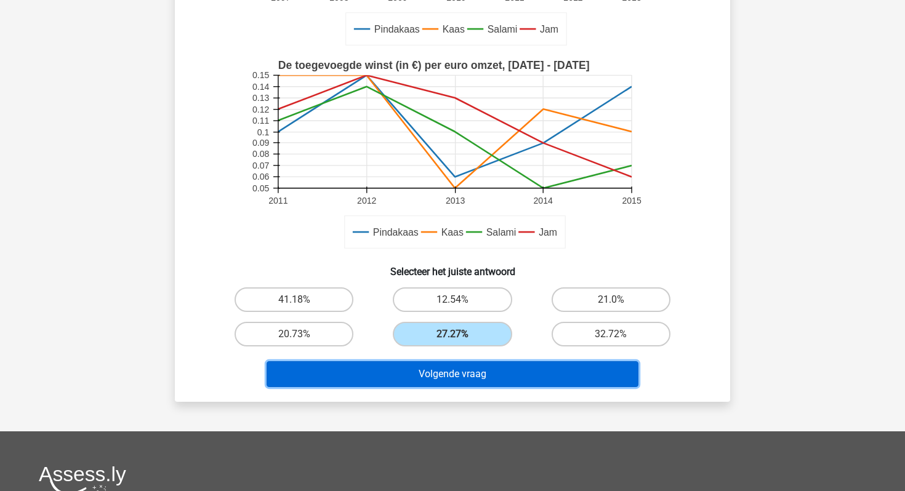
click at [487, 373] on button "Volgende vraag" at bounding box center [452, 374] width 372 height 26
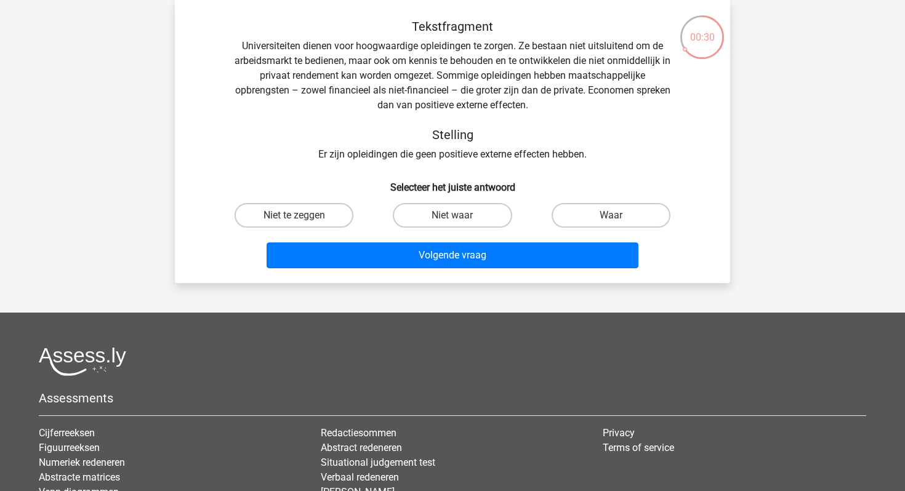
scroll to position [52, 0]
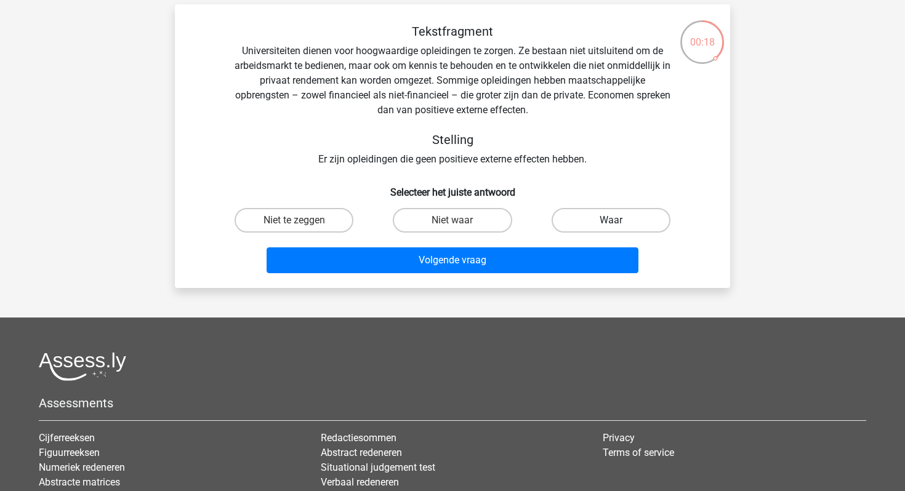
click at [591, 217] on label "Waar" at bounding box center [610, 220] width 119 height 25
click at [611, 220] on input "Waar" at bounding box center [615, 224] width 8 height 8
radio input "true"
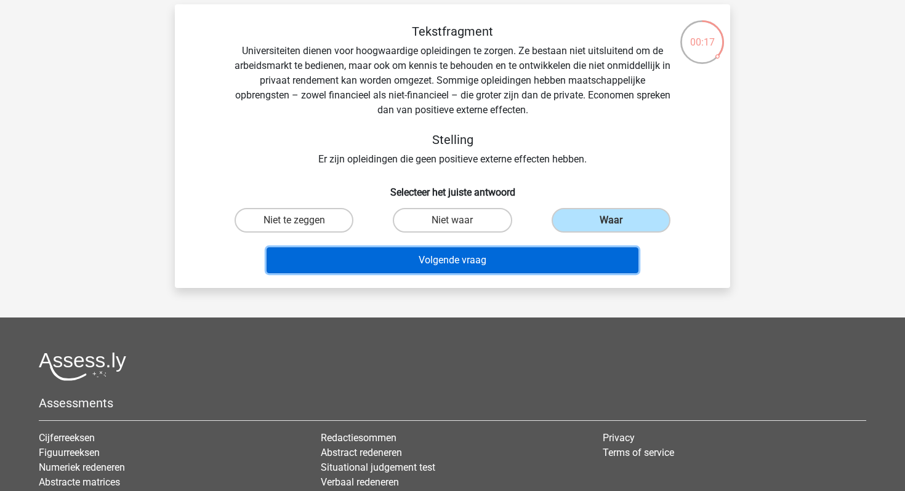
click at [550, 268] on button "Volgende vraag" at bounding box center [452, 260] width 372 height 26
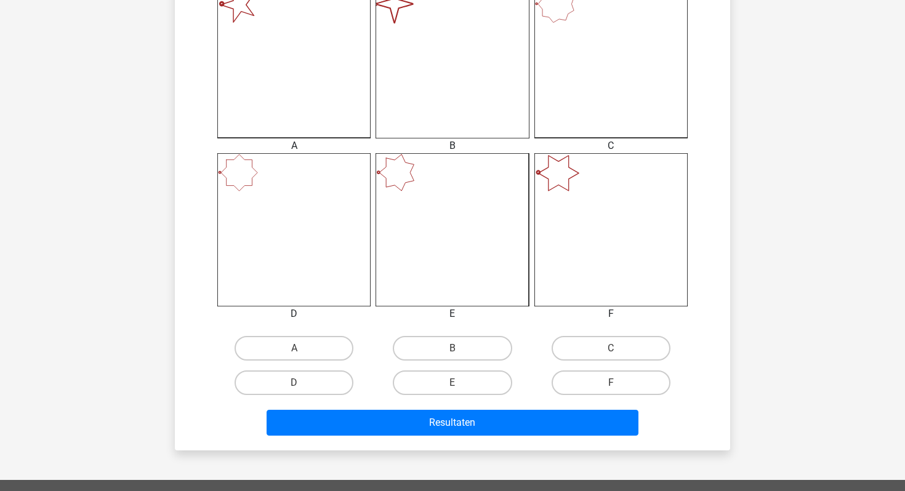
scroll to position [366, 0]
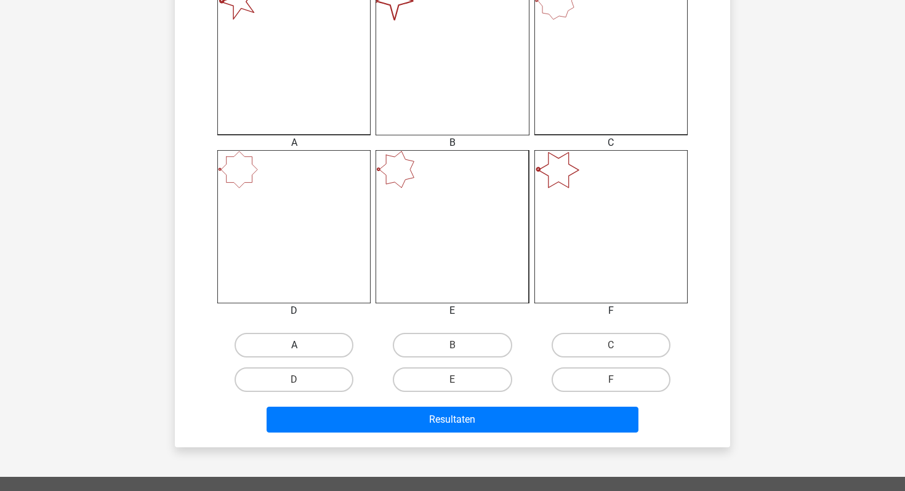
click at [314, 345] on label "A" at bounding box center [293, 345] width 119 height 25
click at [302, 345] on input "A" at bounding box center [298, 349] width 8 height 8
radio input "true"
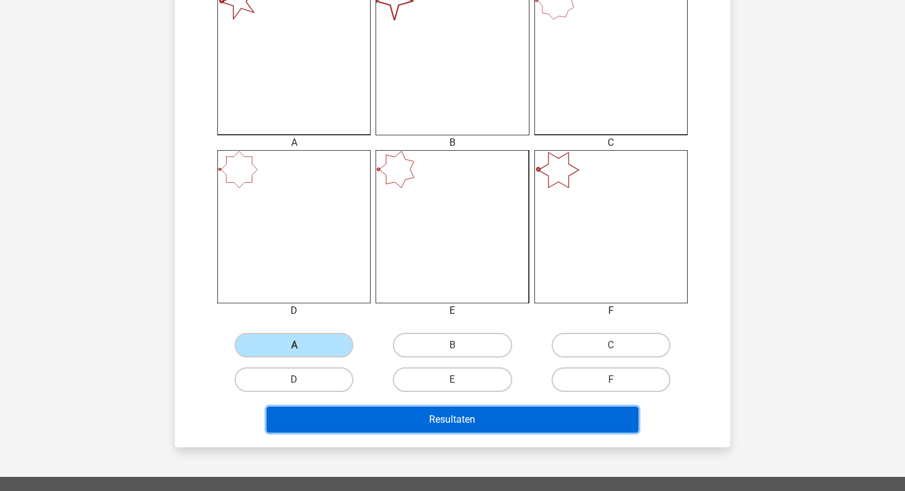
click at [355, 410] on button "Resultaten" at bounding box center [452, 420] width 372 height 26
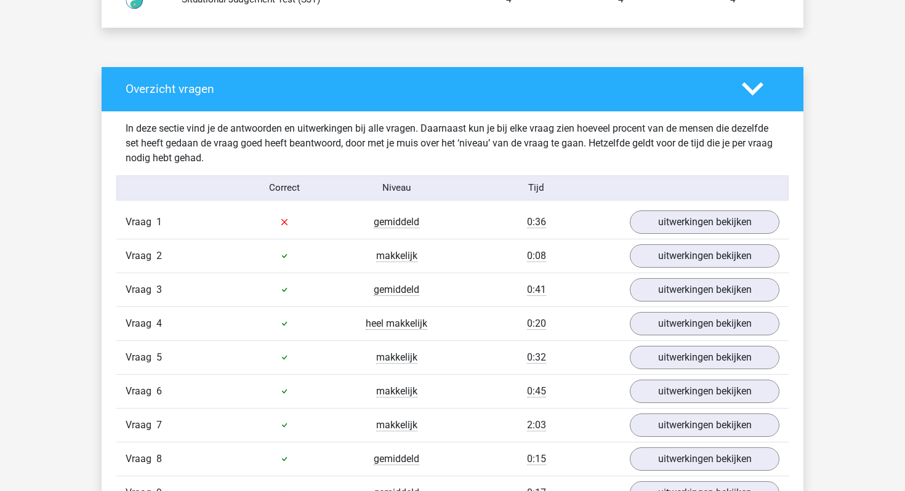
scroll to position [943, 0]
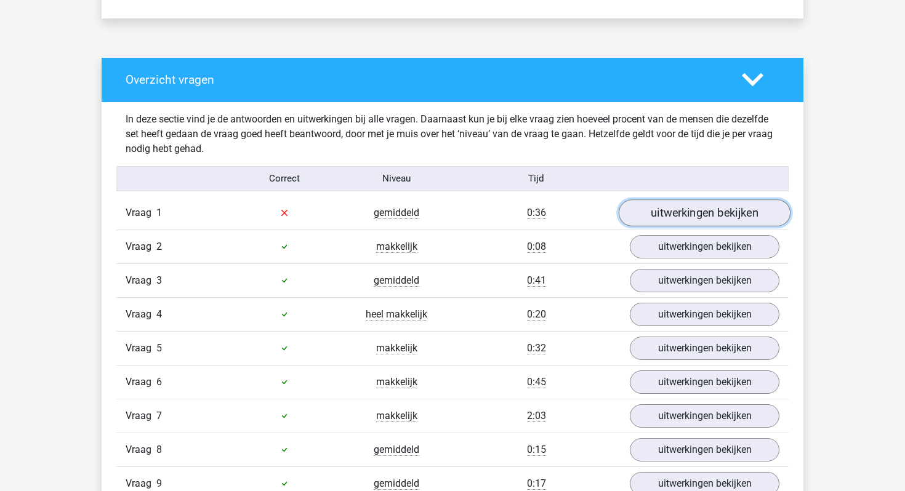
click at [692, 202] on link "uitwerkingen bekijken" at bounding box center [705, 212] width 172 height 27
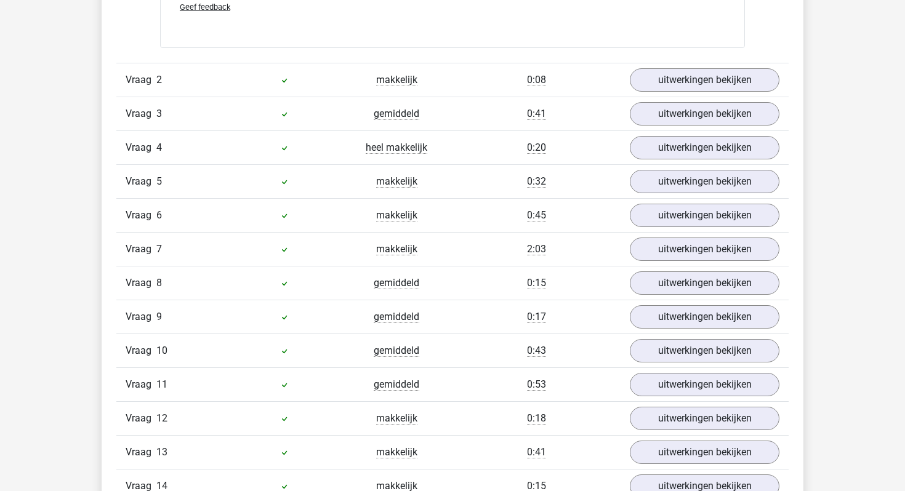
scroll to position [1515, 0]
click at [695, 89] on link "uitwerkingen bekijken" at bounding box center [705, 81] width 172 height 27
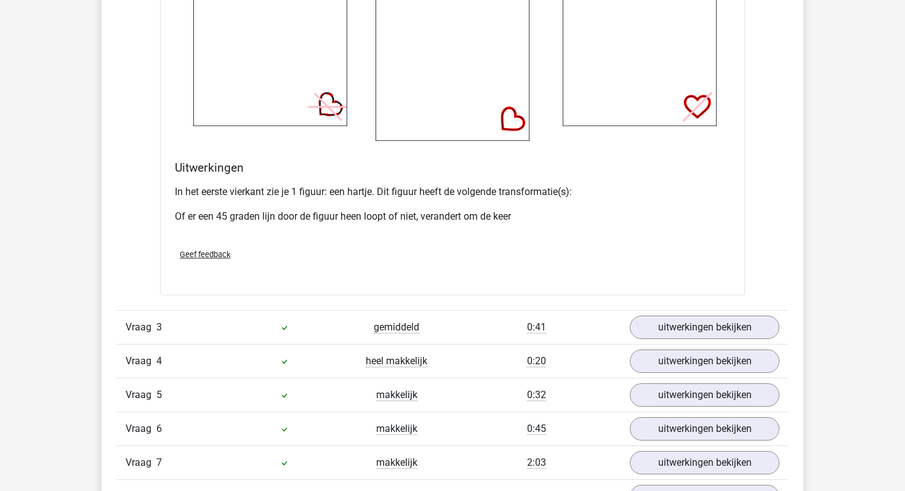
scroll to position [2132, 0]
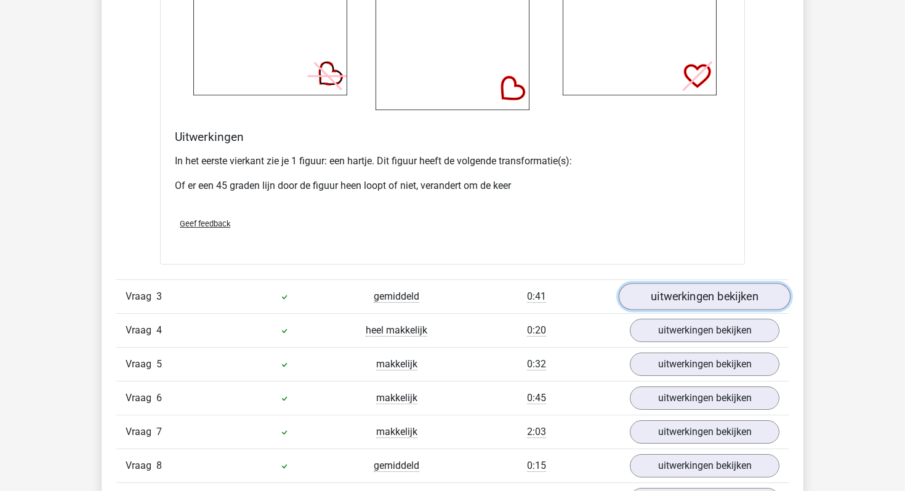
click at [684, 294] on link "uitwerkingen bekijken" at bounding box center [705, 296] width 172 height 27
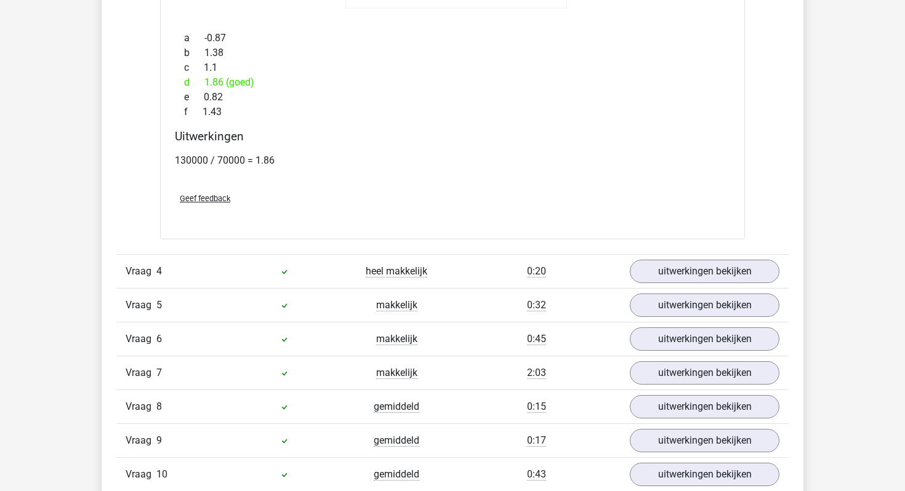
scroll to position [2994, 0]
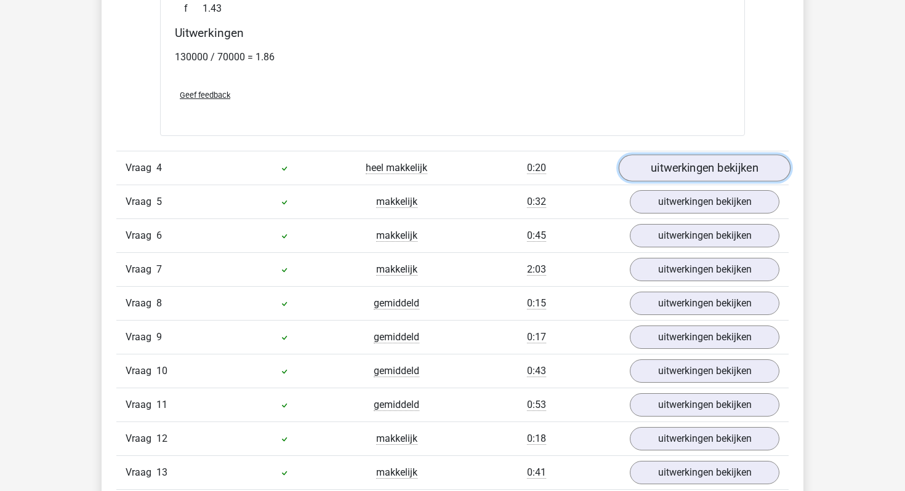
click at [683, 159] on link "uitwerkingen bekijken" at bounding box center [705, 167] width 172 height 27
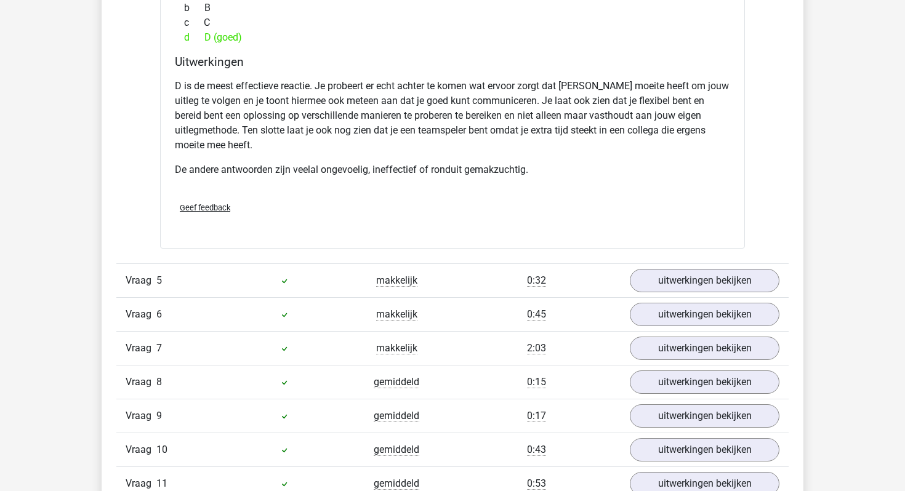
scroll to position [3451, 0]
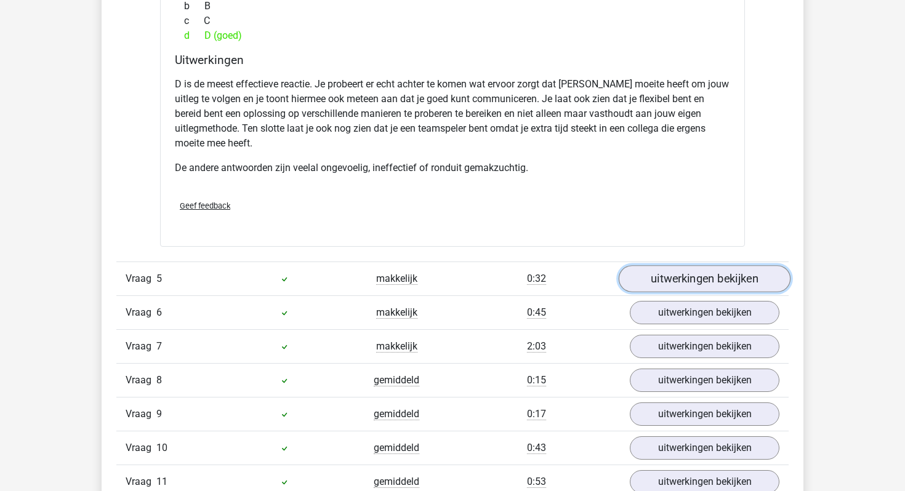
click at [668, 276] on link "uitwerkingen bekijken" at bounding box center [705, 279] width 172 height 27
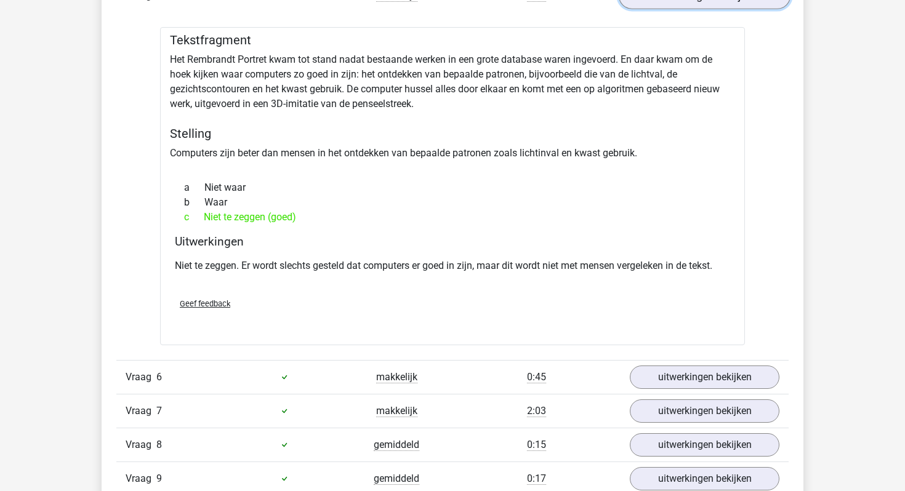
scroll to position [3738, 0]
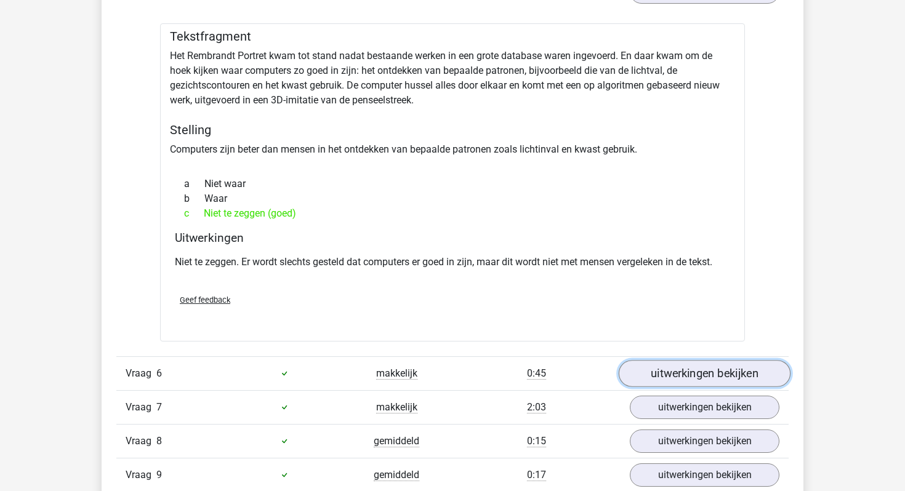
click at [712, 369] on link "uitwerkingen bekijken" at bounding box center [705, 373] width 172 height 27
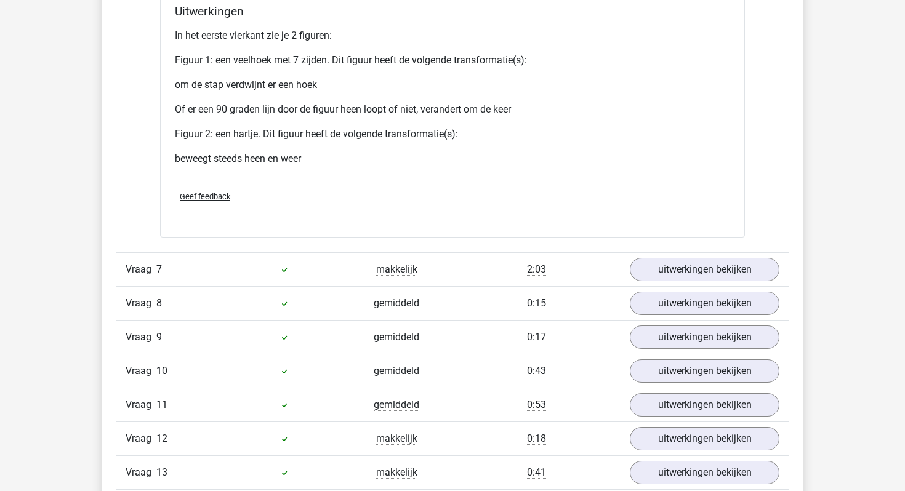
scroll to position [4819, 0]
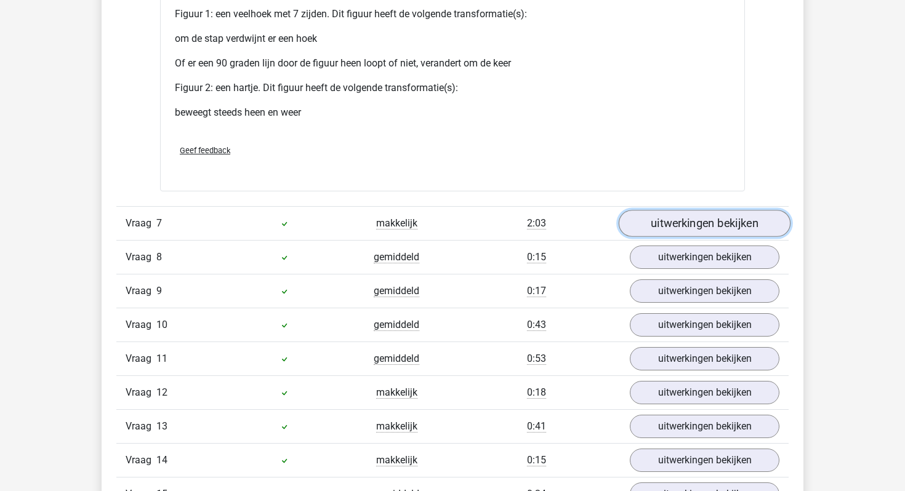
click at [679, 220] on link "uitwerkingen bekijken" at bounding box center [705, 223] width 172 height 27
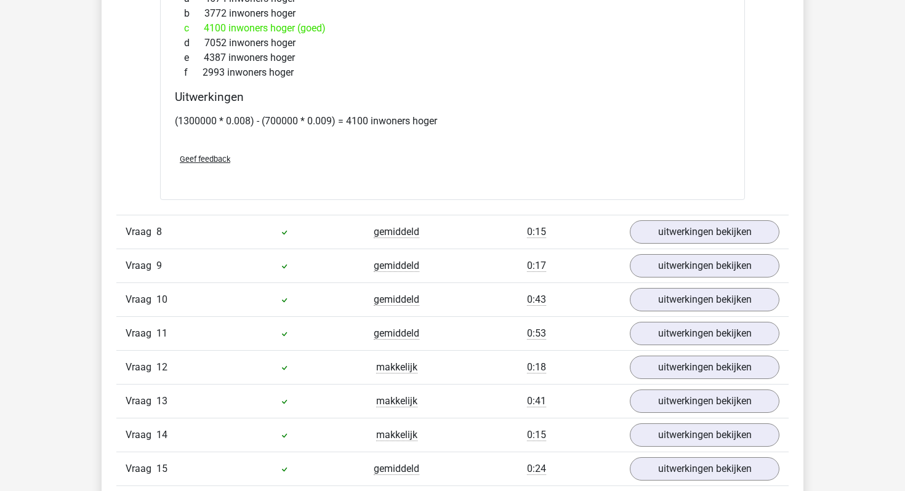
scroll to position [5551, 0]
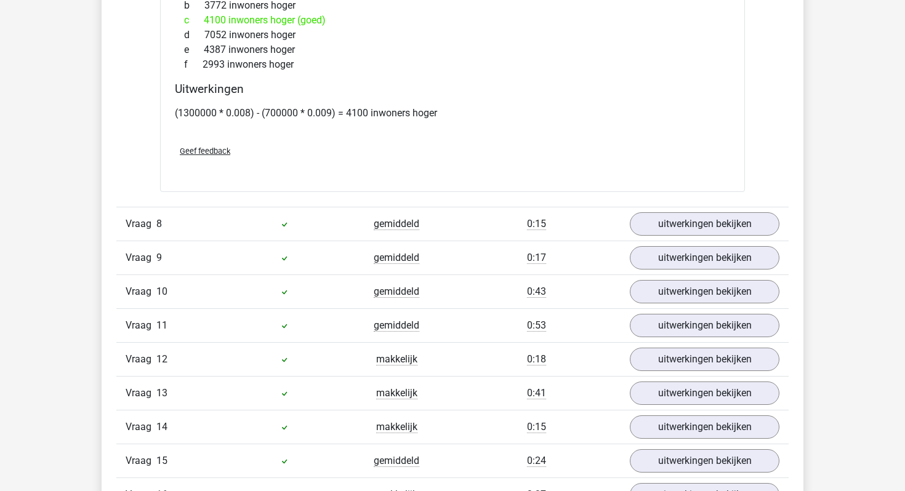
click at [684, 209] on div "Vraag 8 gemiddeld 0:15 uitwerkingen bekijken" at bounding box center [452, 224] width 672 height 34
click at [684, 220] on link "uitwerkingen bekijken" at bounding box center [705, 223] width 172 height 27
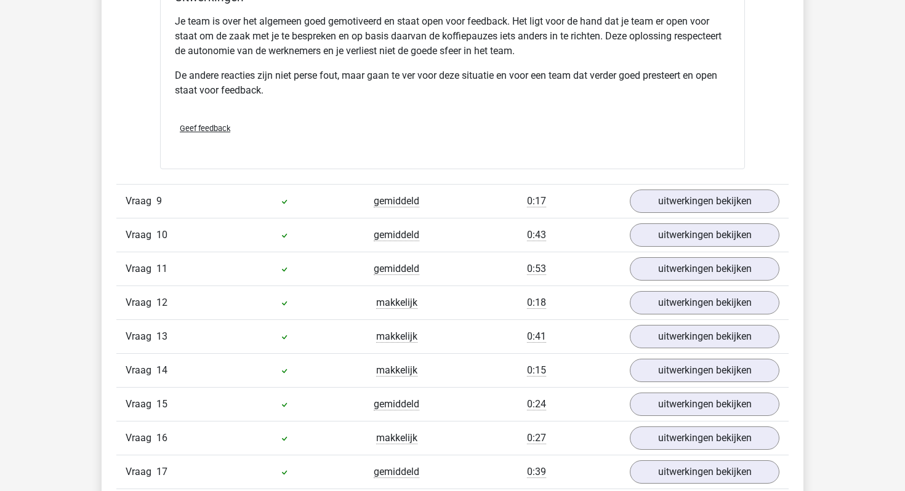
scroll to position [6154, 0]
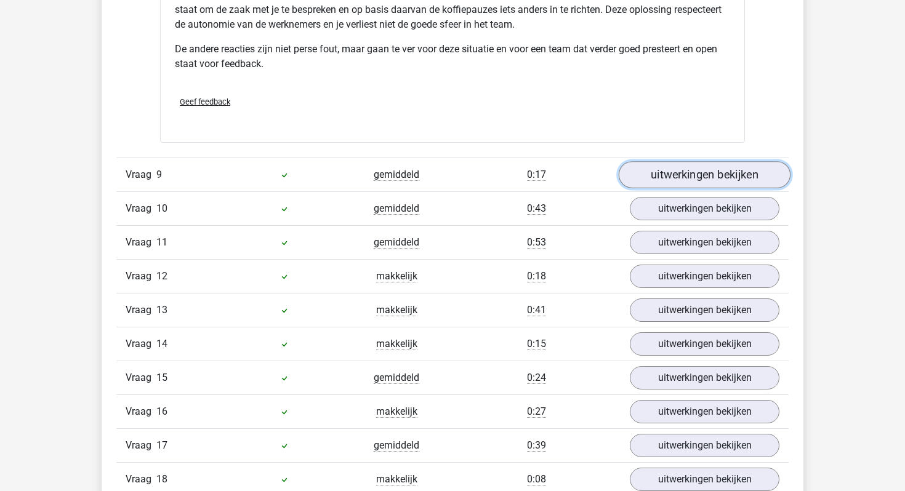
click at [668, 175] on link "uitwerkingen bekijken" at bounding box center [705, 174] width 172 height 27
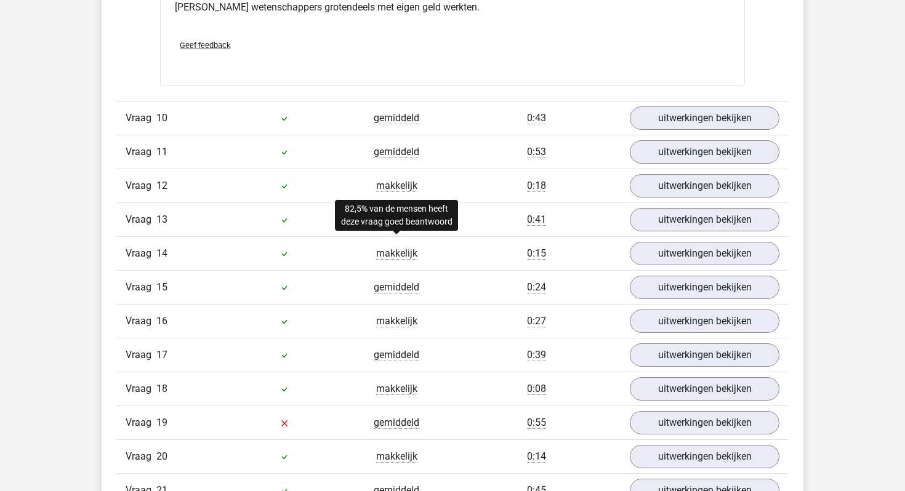
scroll to position [6713, 0]
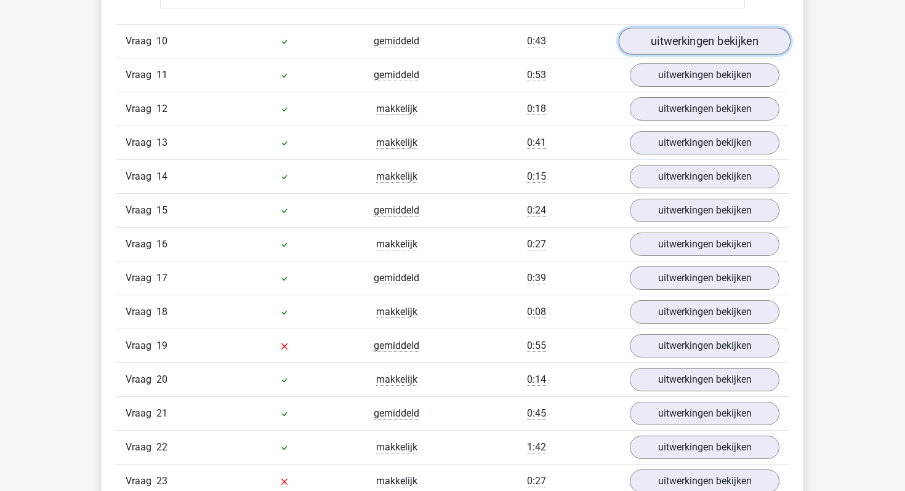
click at [671, 41] on link "uitwerkingen bekijken" at bounding box center [705, 41] width 172 height 27
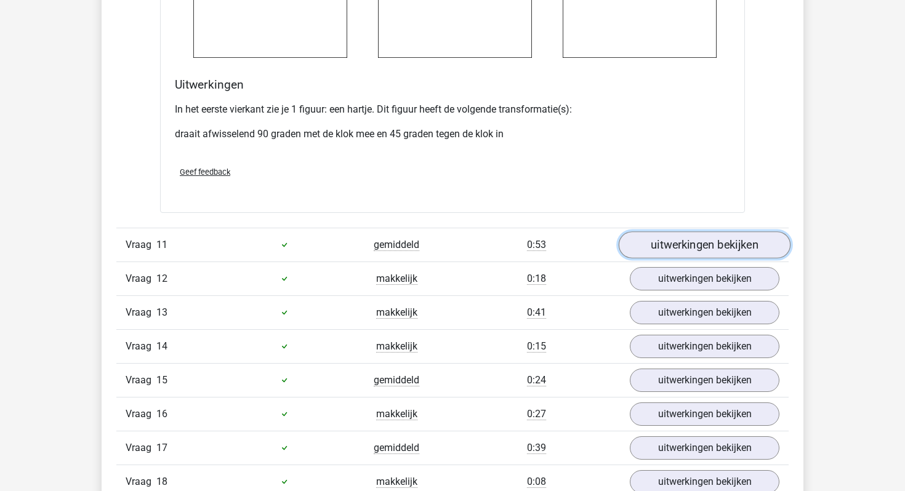
click at [651, 237] on link "uitwerkingen bekijken" at bounding box center [705, 244] width 172 height 27
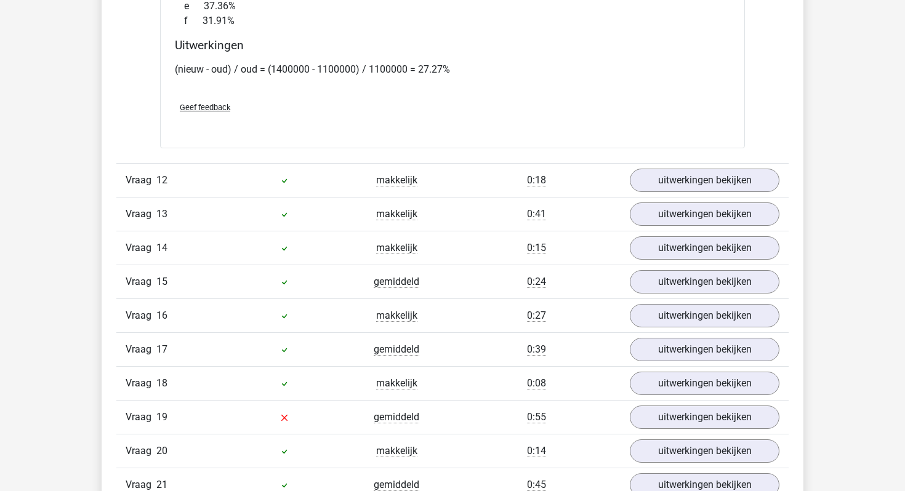
scroll to position [8163, 0]
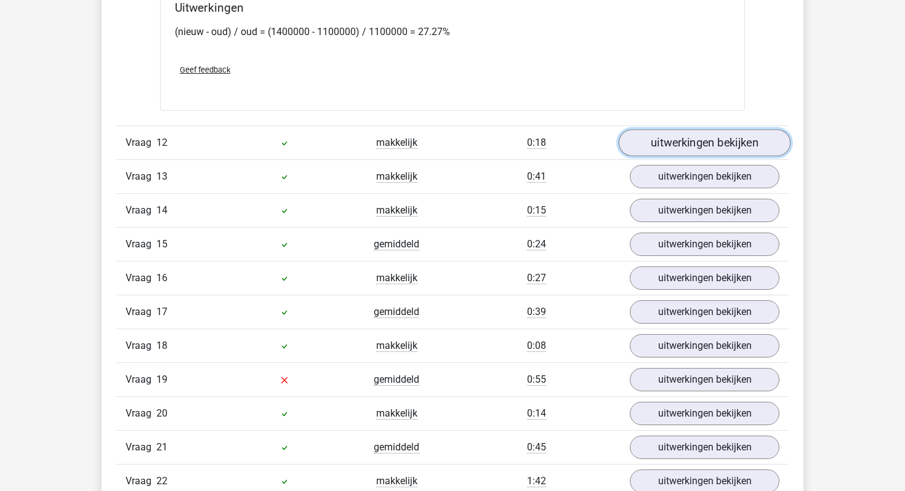
click at [665, 152] on link "uitwerkingen bekijken" at bounding box center [705, 142] width 172 height 27
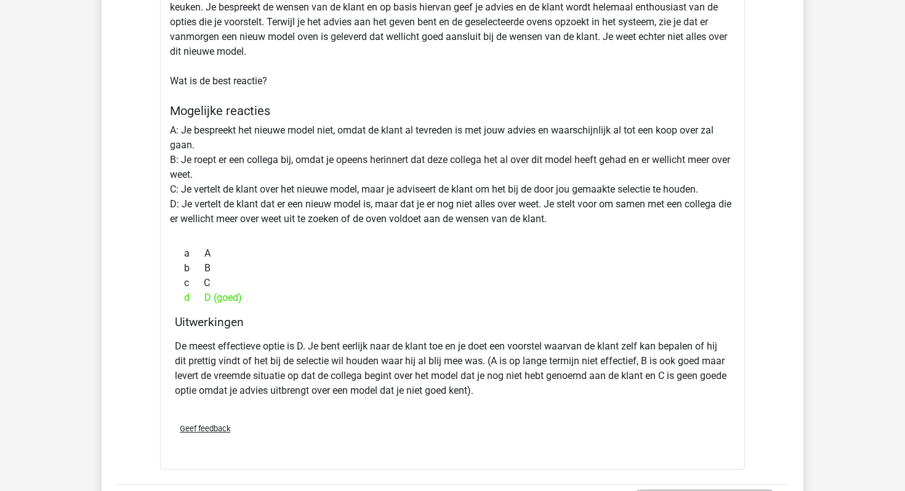
scroll to position [8593, 0]
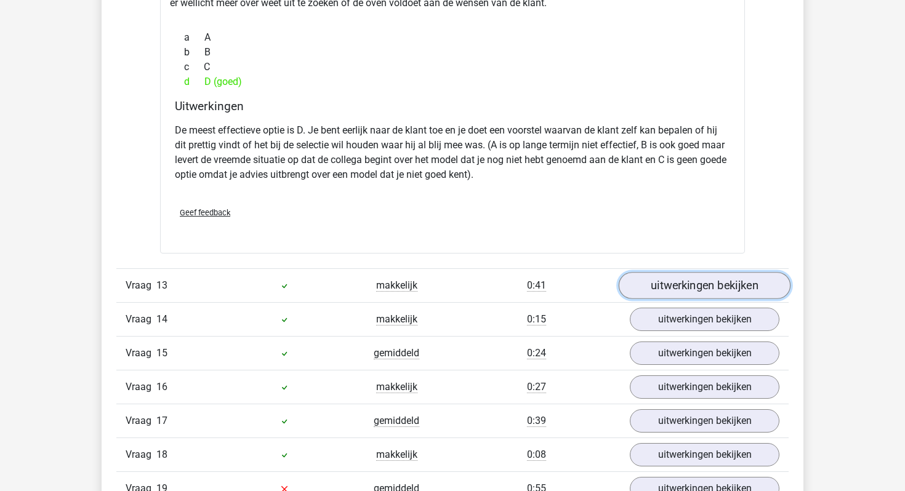
click at [671, 297] on link "uitwerkingen bekijken" at bounding box center [705, 285] width 172 height 27
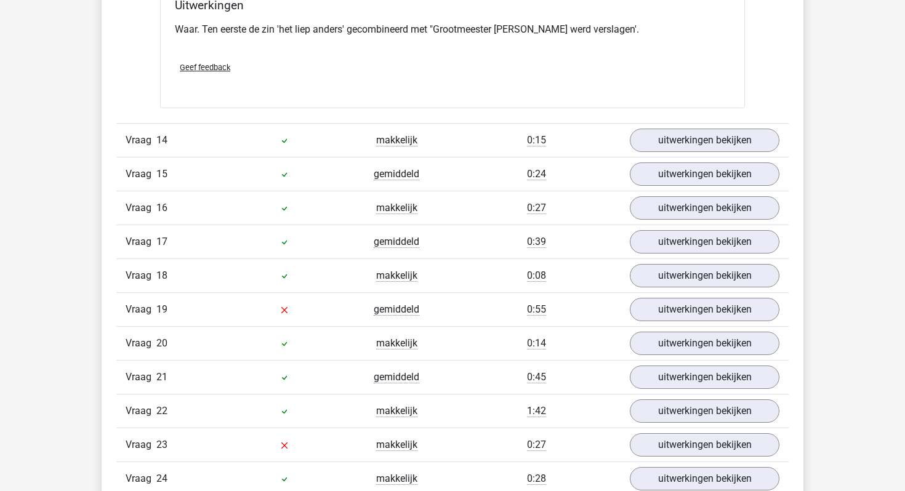
scroll to position [9271, 0]
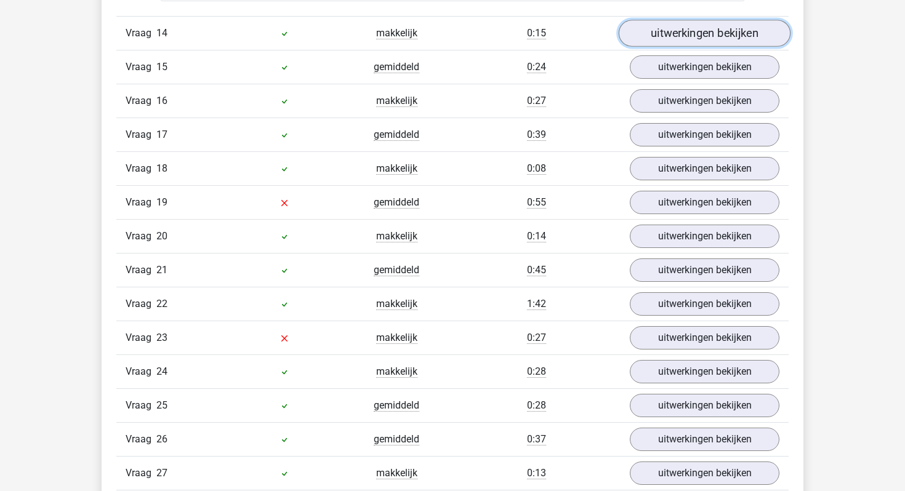
click at [687, 44] on link "uitwerkingen bekijken" at bounding box center [705, 33] width 172 height 27
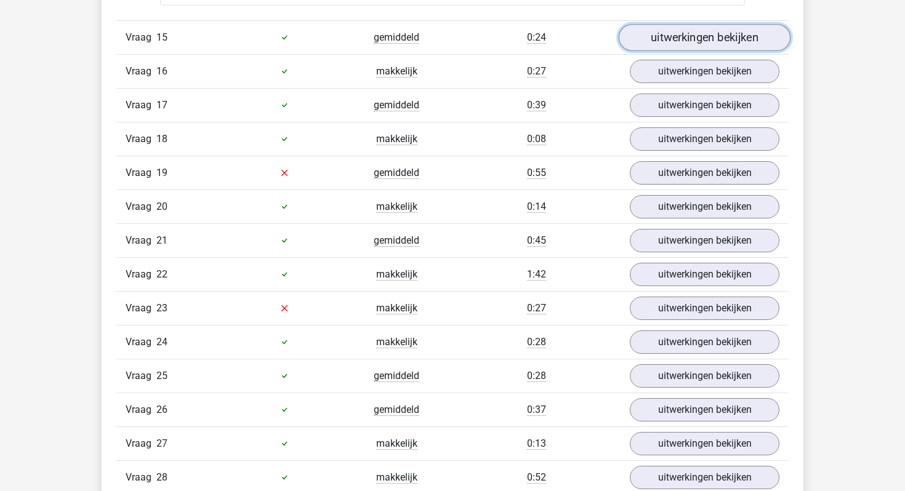
click at [687, 42] on link "uitwerkingen bekijken" at bounding box center [705, 37] width 172 height 27
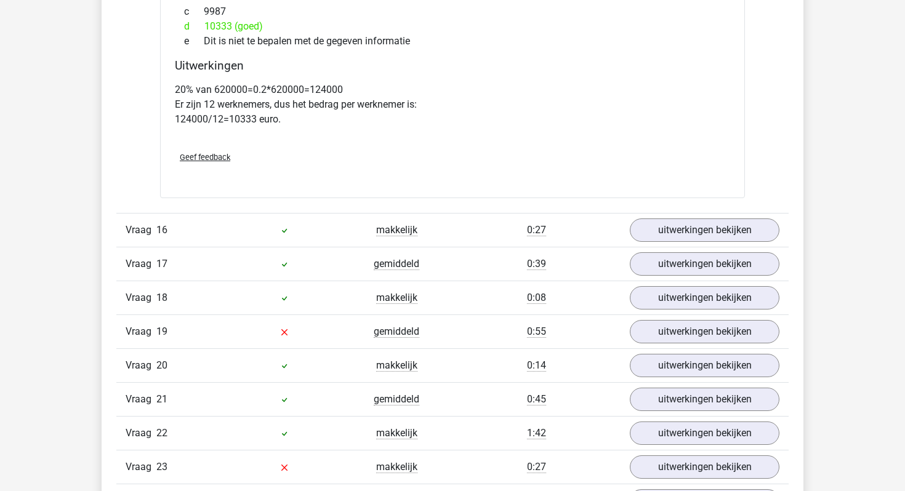
scroll to position [10535, 0]
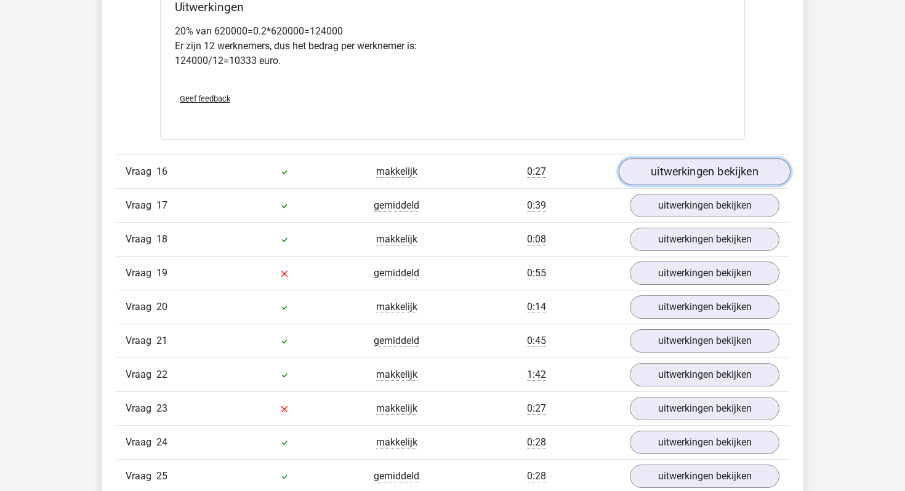
click at [678, 167] on link "uitwerkingen bekijken" at bounding box center [705, 171] width 172 height 27
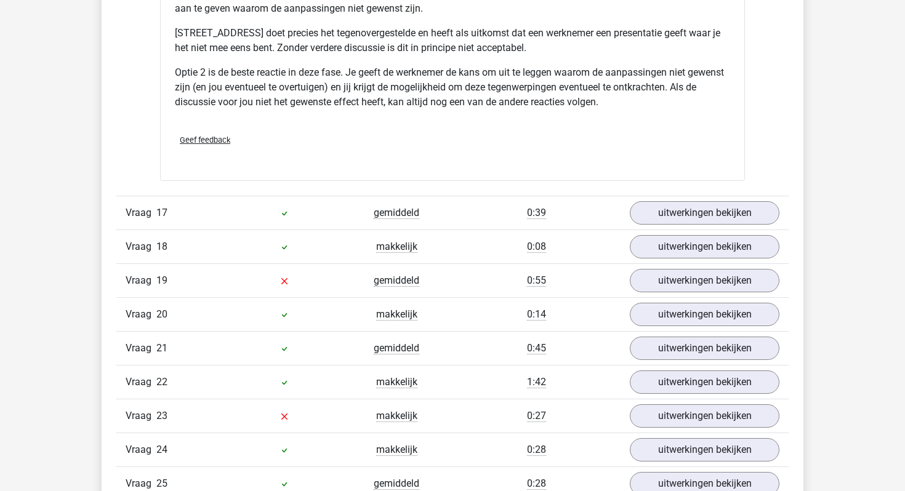
scroll to position [11286, 0]
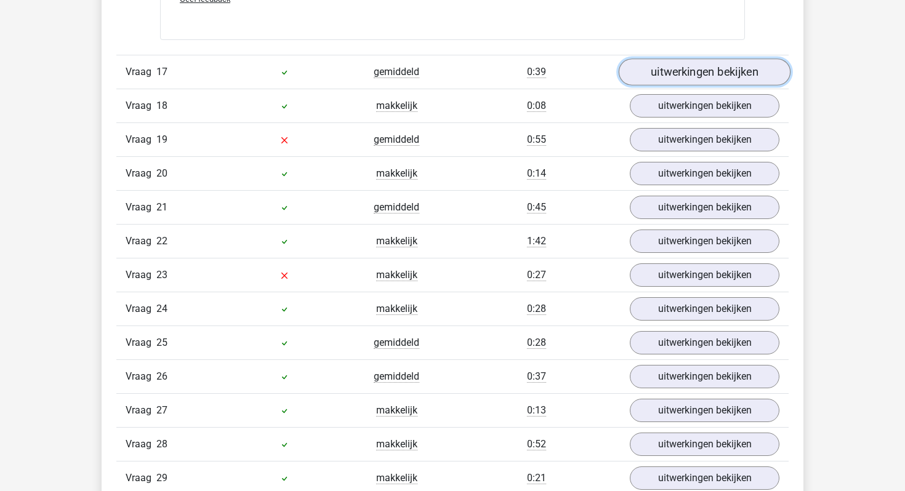
click at [672, 64] on link "uitwerkingen bekijken" at bounding box center [705, 71] width 172 height 27
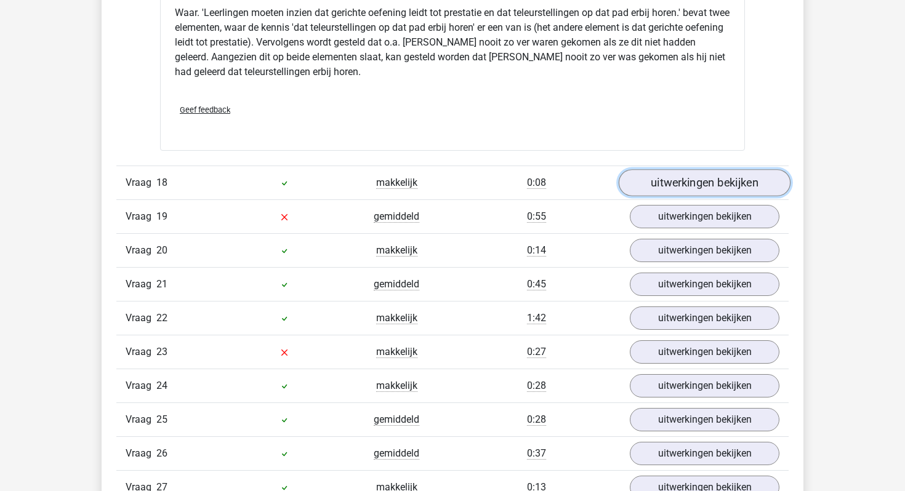
click at [677, 189] on link "uitwerkingen bekijken" at bounding box center [705, 182] width 172 height 27
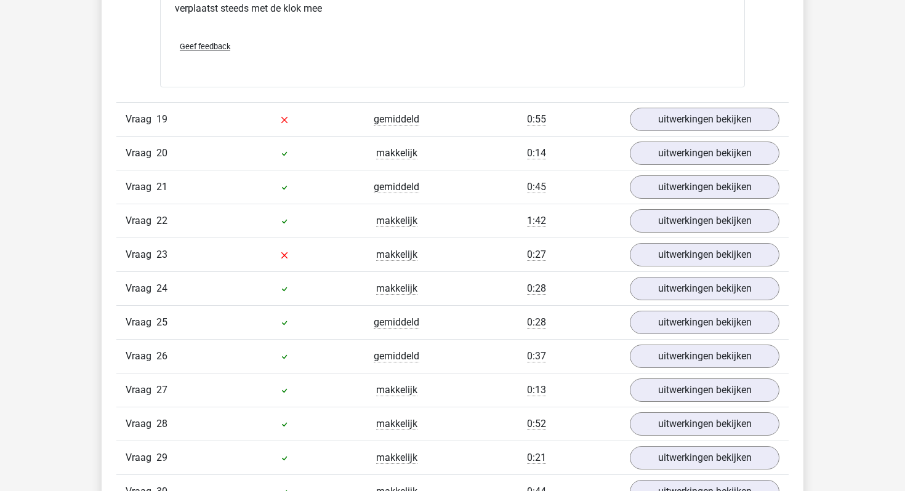
scroll to position [12544, 0]
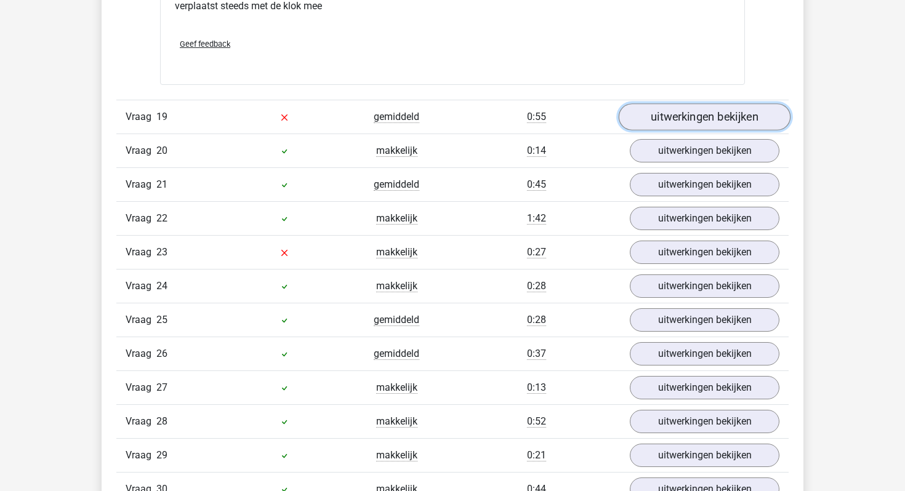
click at [687, 110] on link "uitwerkingen bekijken" at bounding box center [705, 117] width 172 height 27
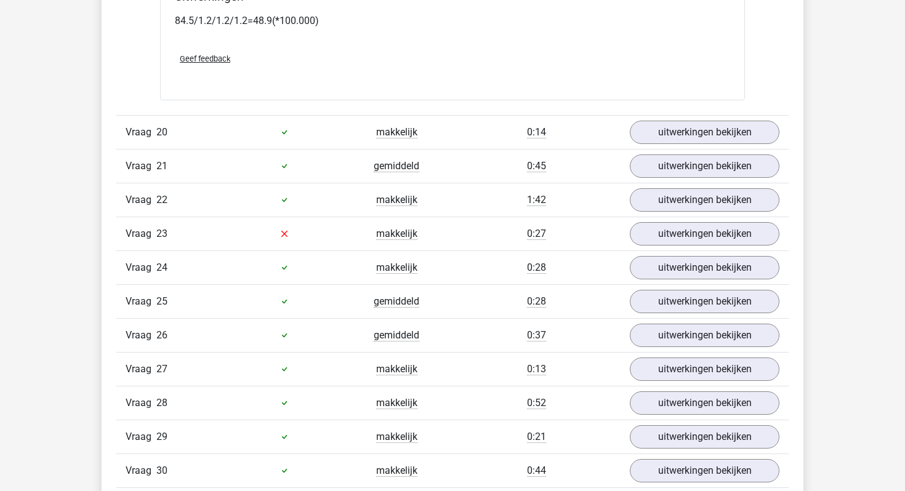
scroll to position [13046, 0]
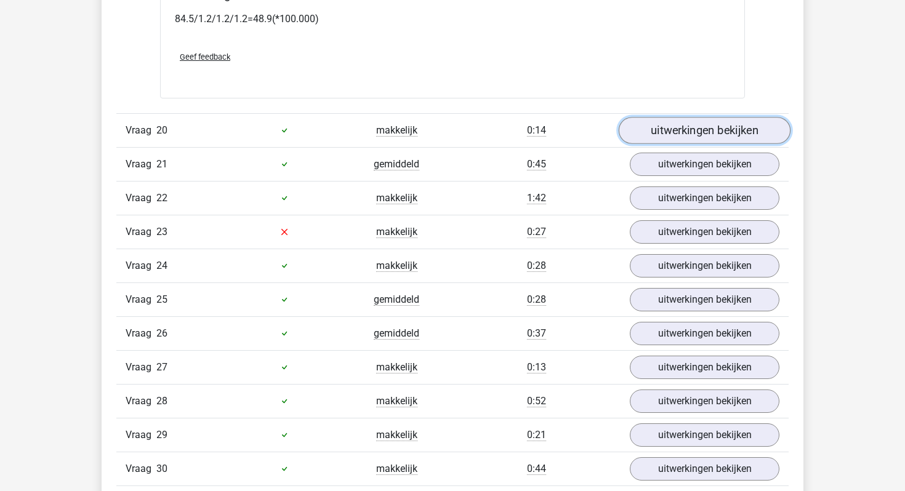
click at [638, 121] on link "uitwerkingen bekijken" at bounding box center [705, 130] width 172 height 27
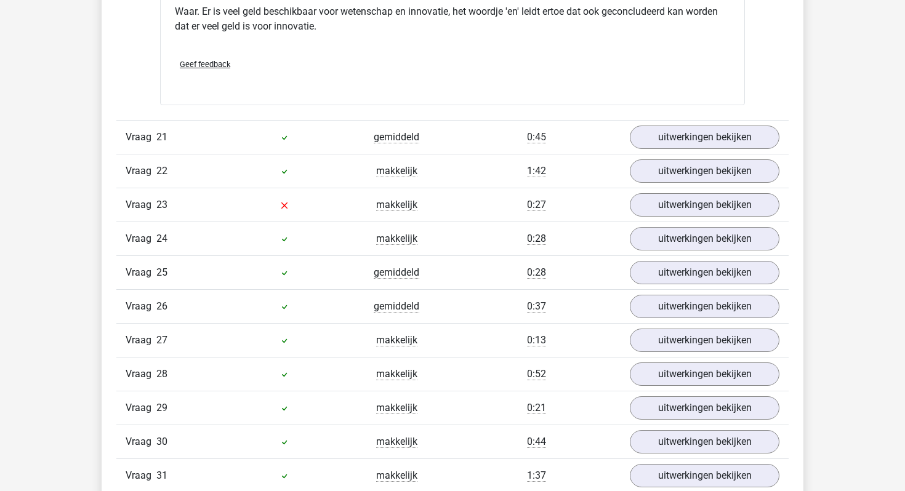
scroll to position [13444, 0]
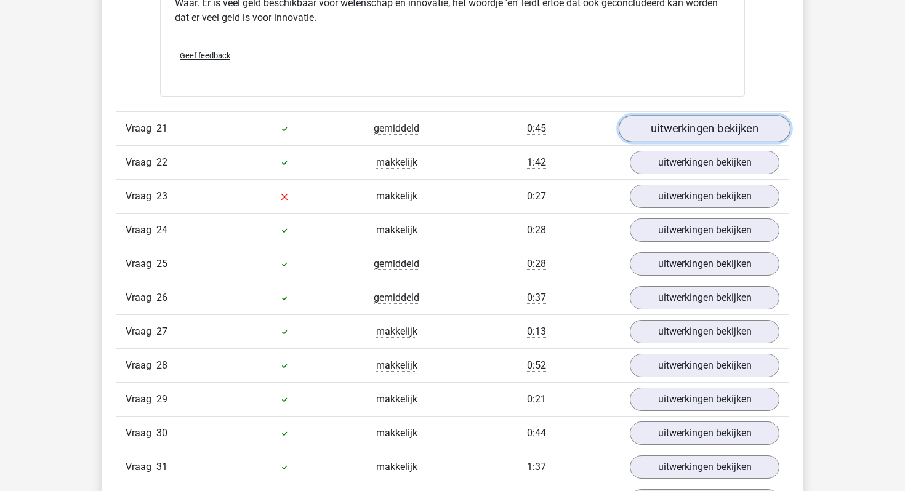
click at [646, 129] on link "uitwerkingen bekijken" at bounding box center [705, 128] width 172 height 27
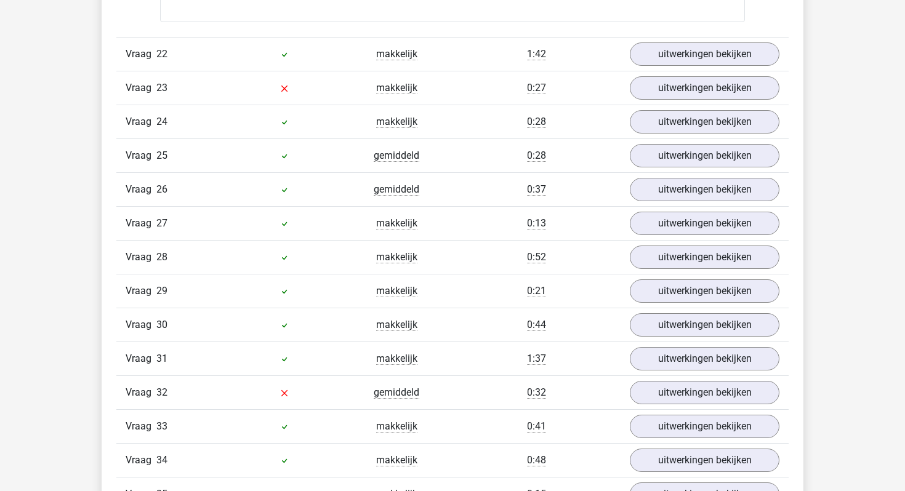
scroll to position [14594, 0]
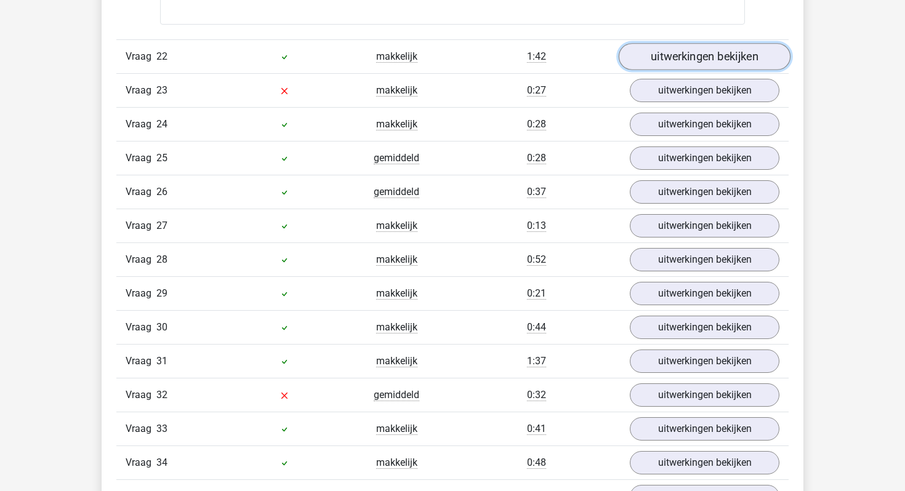
click at [692, 65] on link "uitwerkingen bekijken" at bounding box center [705, 56] width 172 height 27
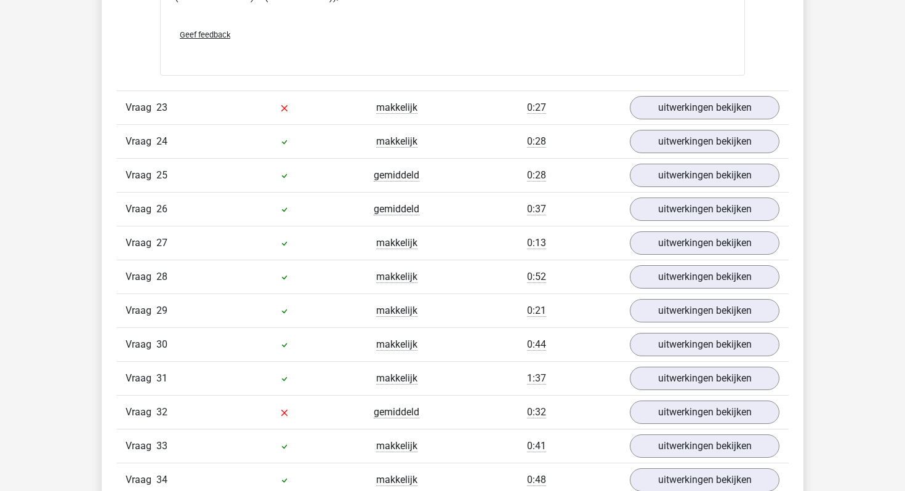
scroll to position [15260, 0]
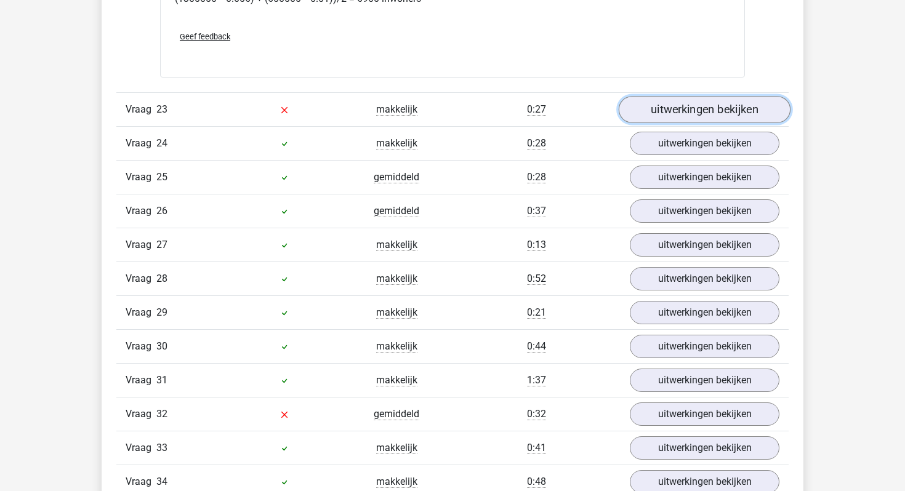
click at [699, 105] on link "uitwerkingen bekijken" at bounding box center [705, 109] width 172 height 27
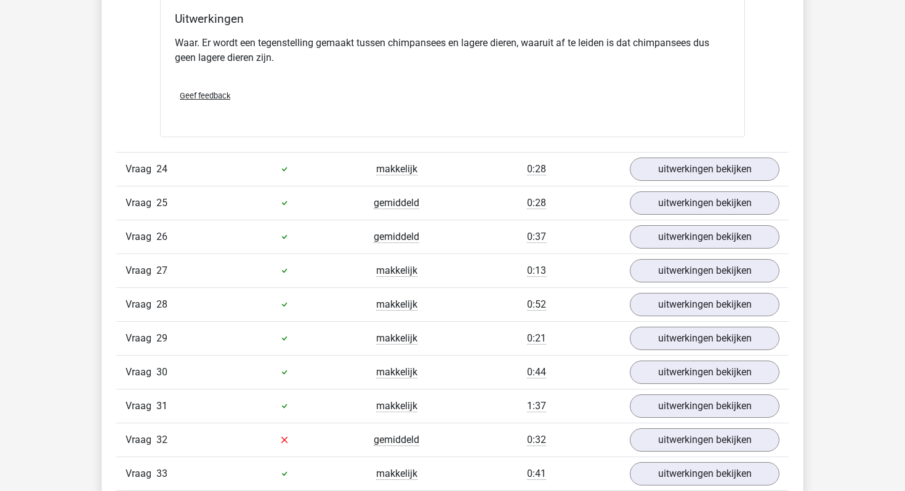
scroll to position [15601, 0]
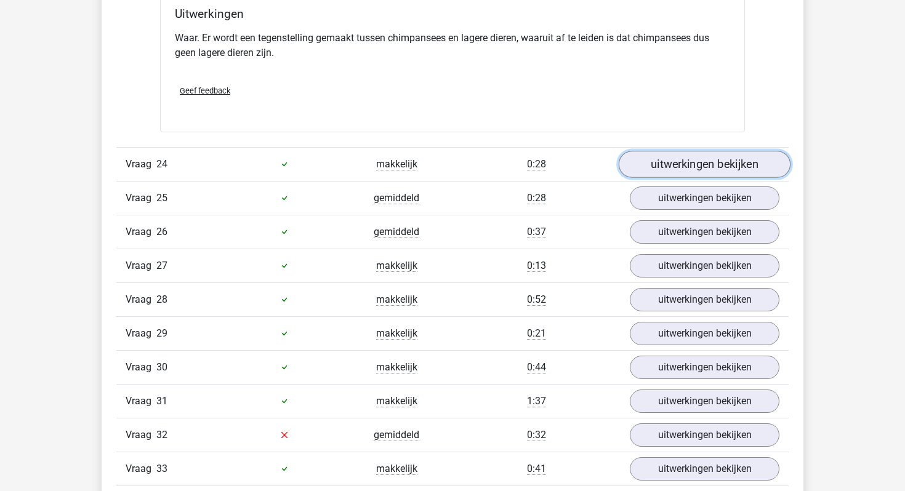
click at [679, 151] on link "uitwerkingen bekijken" at bounding box center [705, 164] width 172 height 27
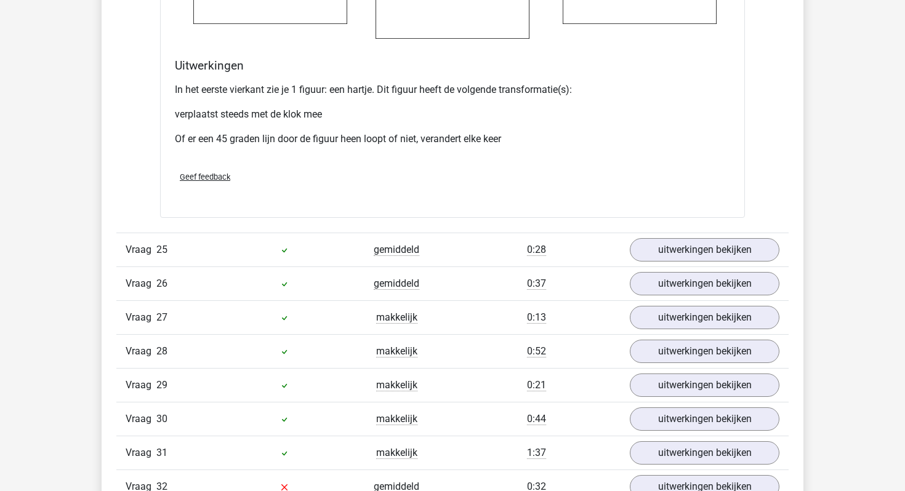
scroll to position [16510, 0]
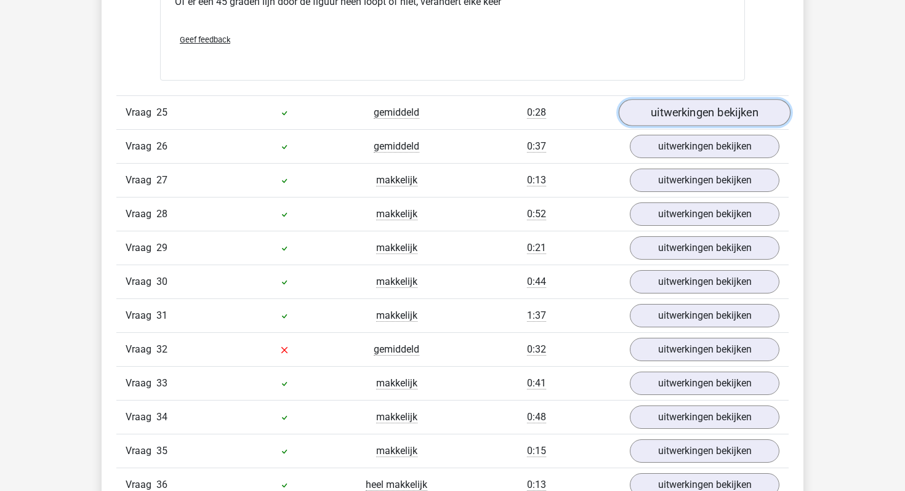
click at [675, 99] on link "uitwerkingen bekijken" at bounding box center [705, 112] width 172 height 27
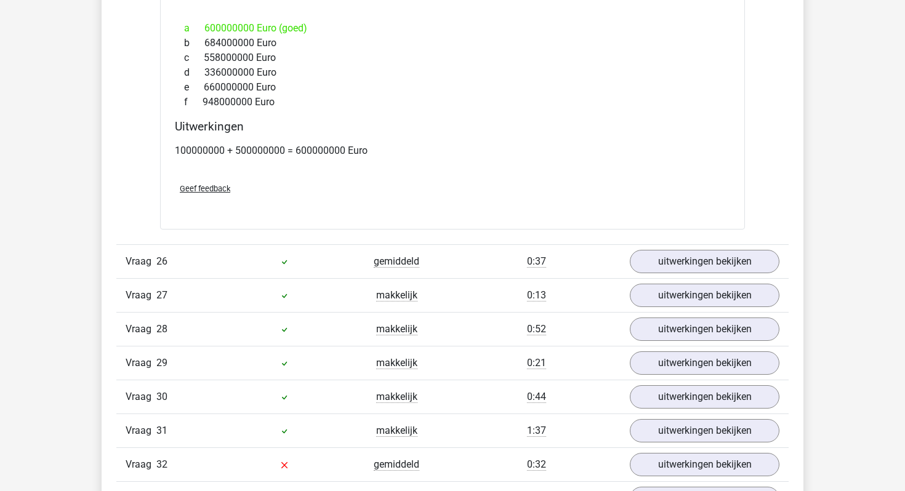
scroll to position [17180, 0]
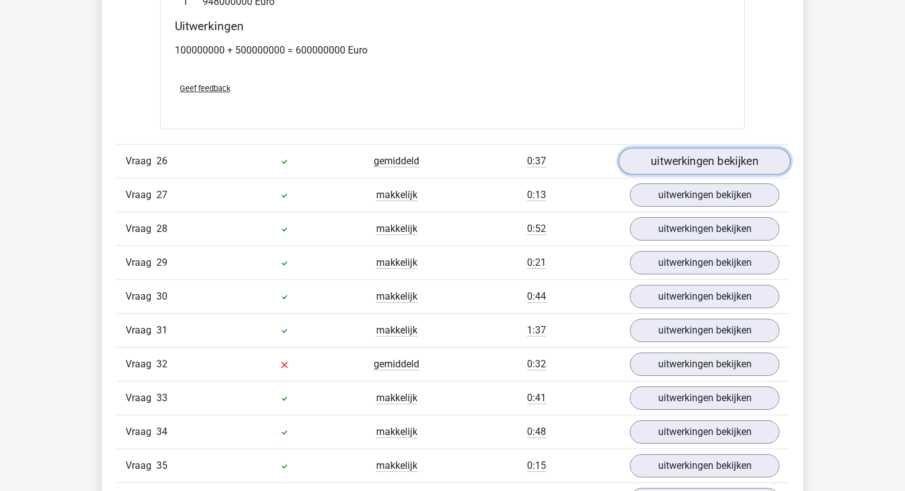
click at [666, 148] on link "uitwerkingen bekijken" at bounding box center [705, 161] width 172 height 27
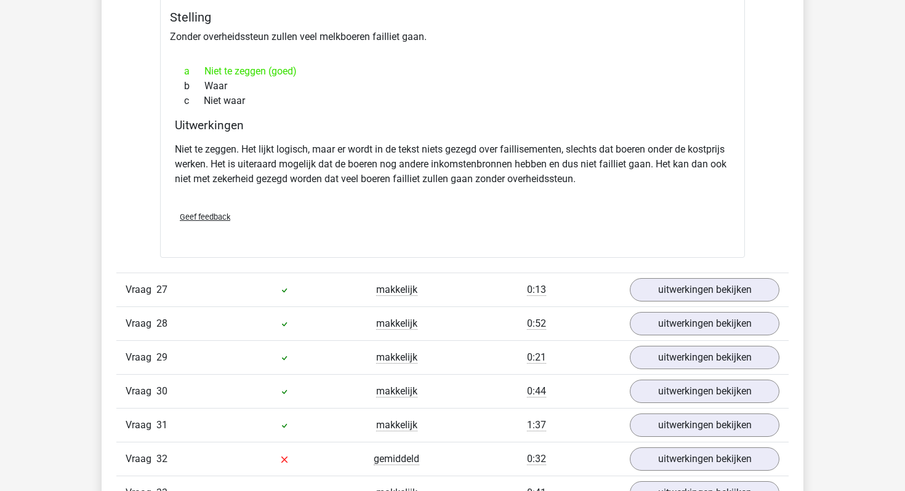
scroll to position [17462, 0]
click at [712, 276] on link "uitwerkingen bekijken" at bounding box center [705, 289] width 172 height 27
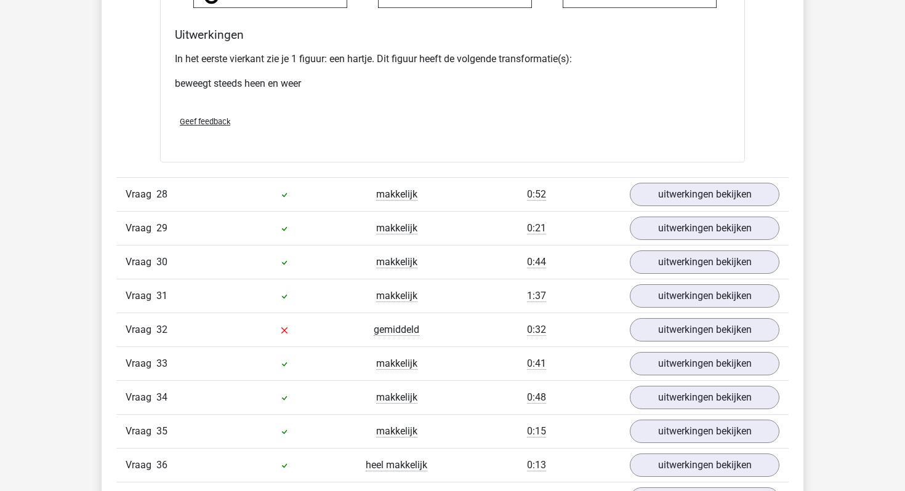
scroll to position [18391, 0]
click at [679, 192] on div "Vraag 28 makkelijk 0:52 uitwerkingen bekijken" at bounding box center [452, 194] width 672 height 34
click at [680, 181] on link "uitwerkingen bekijken" at bounding box center [705, 194] width 172 height 27
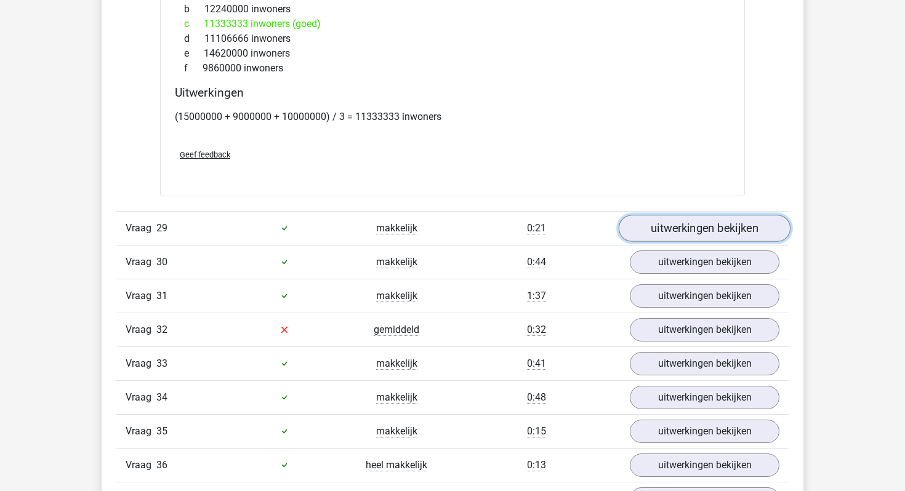
click at [698, 215] on link "uitwerkingen bekijken" at bounding box center [705, 228] width 172 height 27
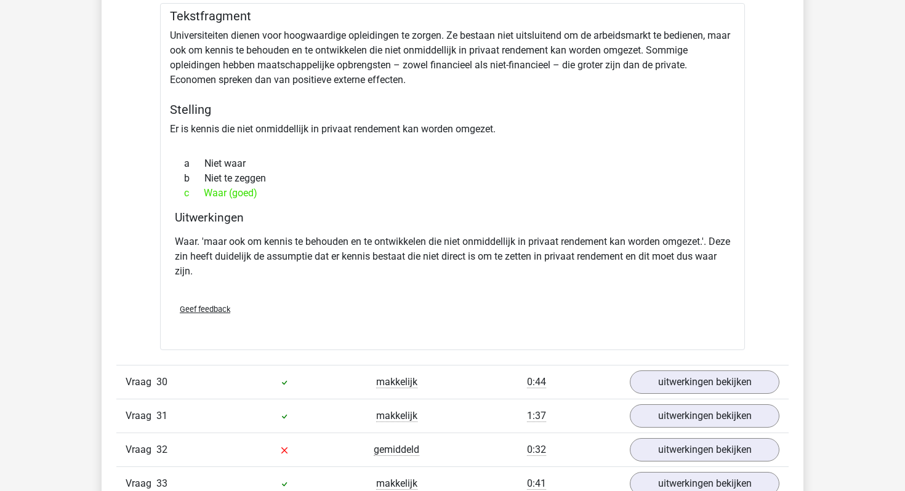
scroll to position [19521, 0]
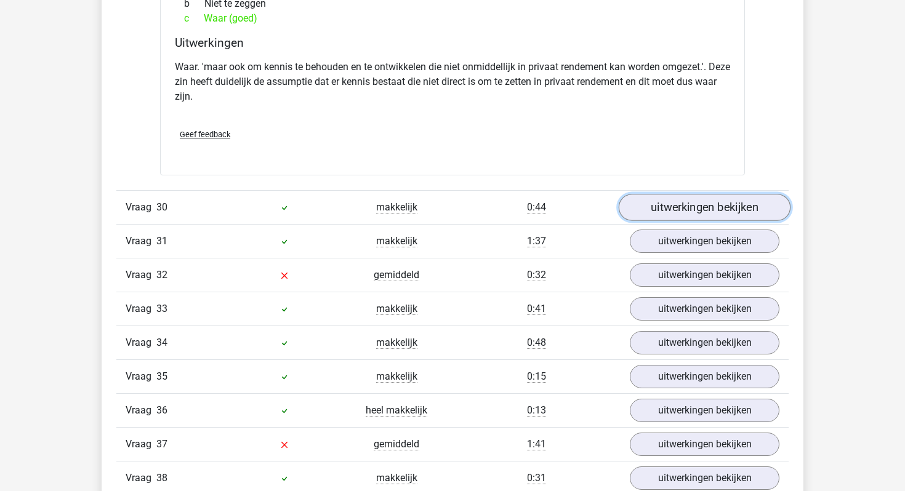
click at [695, 194] on link "uitwerkingen bekijken" at bounding box center [705, 207] width 172 height 27
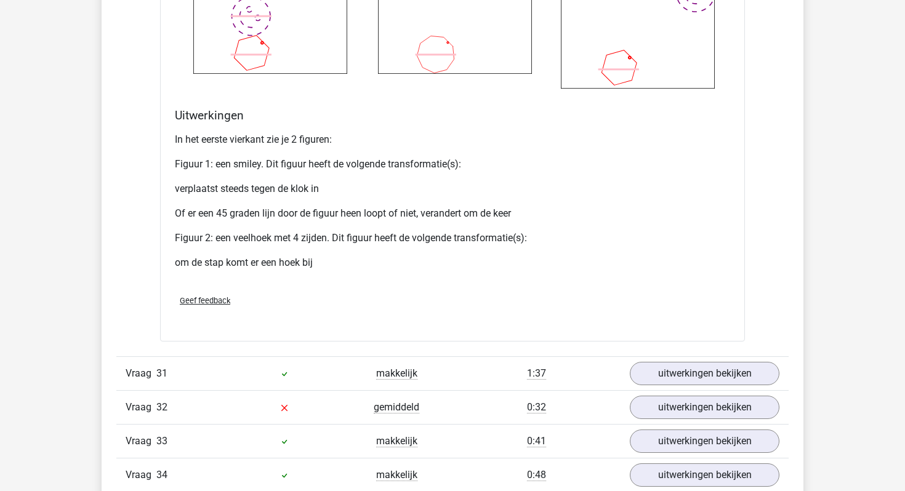
scroll to position [20454, 0]
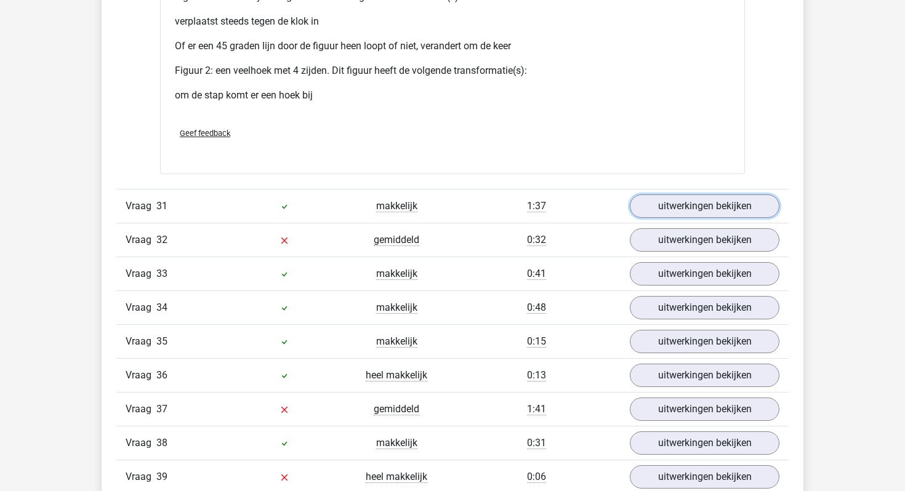
click at [695, 194] on link "uitwerkingen bekijken" at bounding box center [705, 205] width 150 height 23
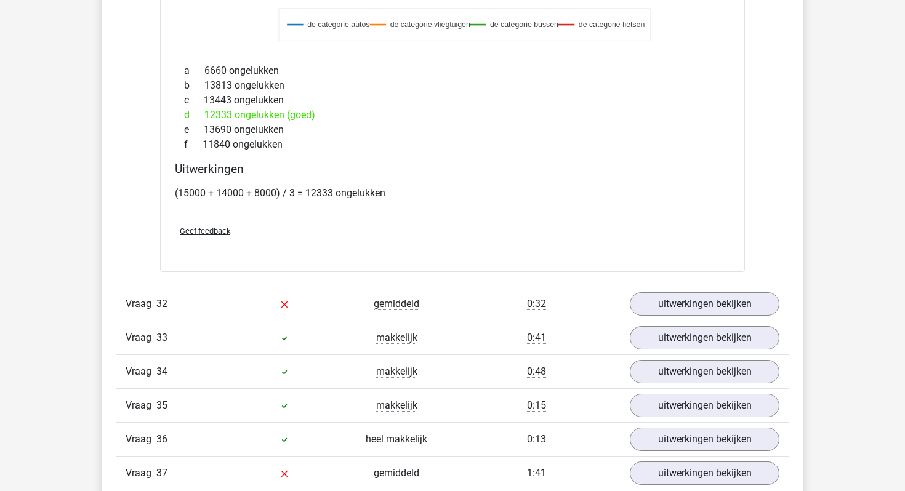
scroll to position [21097, 0]
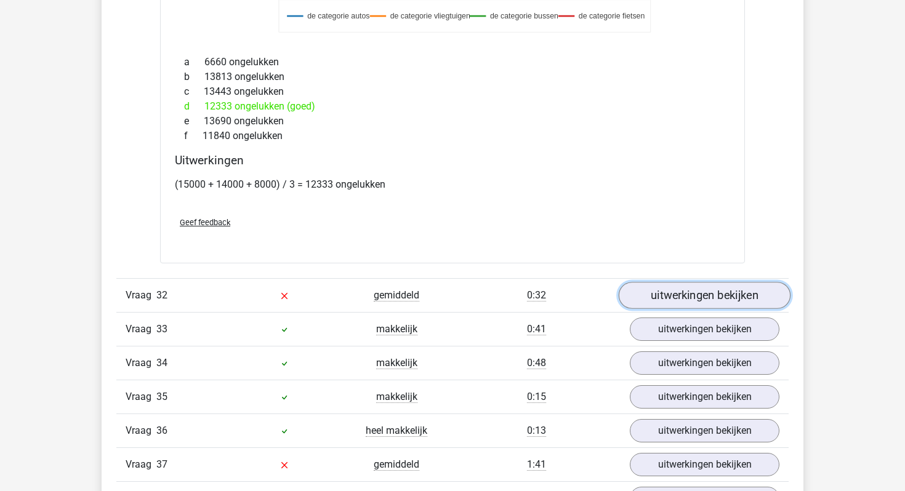
click at [686, 282] on link "uitwerkingen bekijken" at bounding box center [705, 295] width 172 height 27
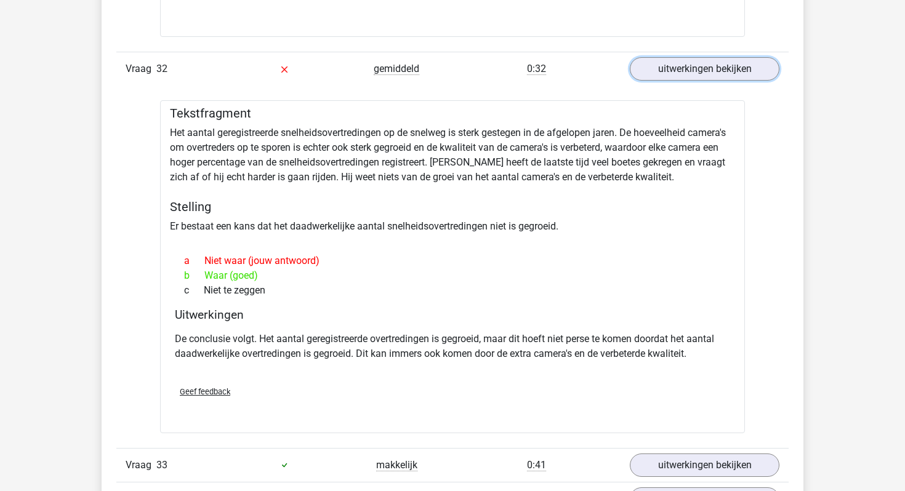
scroll to position [21325, 0]
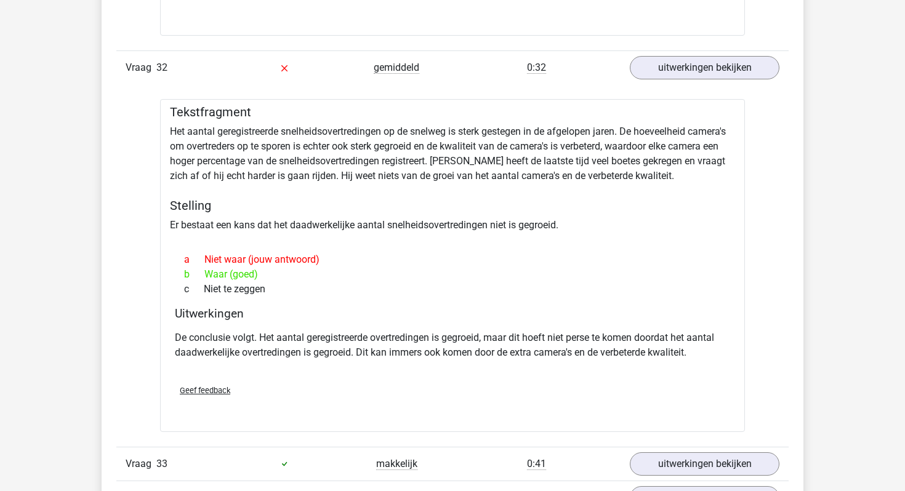
click at [691, 155] on div "Tekstfragment Het aantal geregistreerde snelheidsovertredingen op de snelweg is…" at bounding box center [452, 265] width 585 height 332
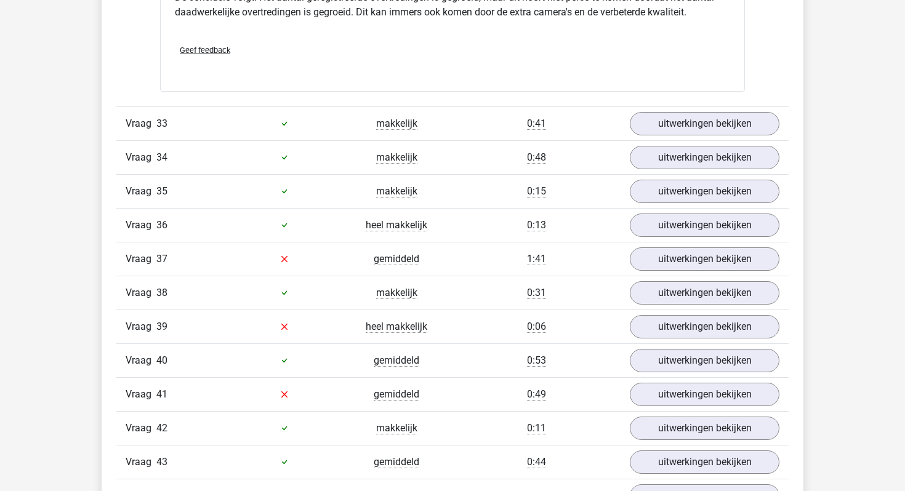
scroll to position [21667, 0]
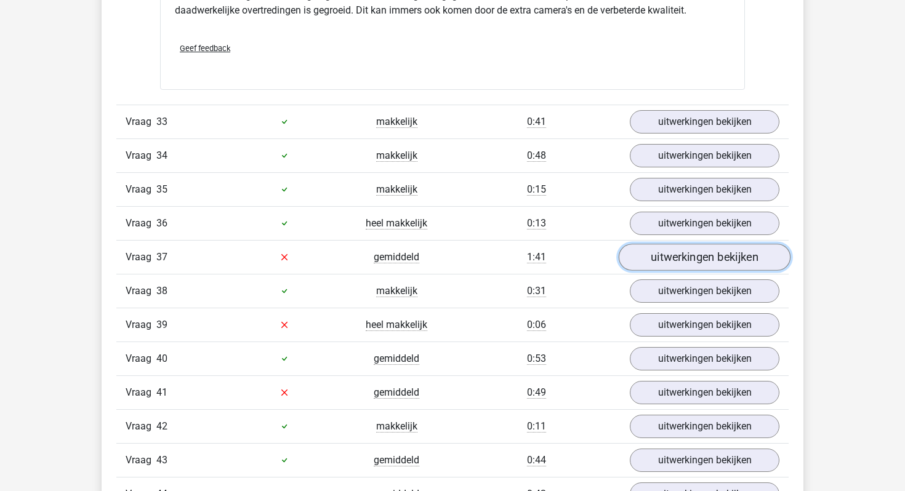
click at [667, 244] on link "uitwerkingen bekijken" at bounding box center [705, 257] width 172 height 27
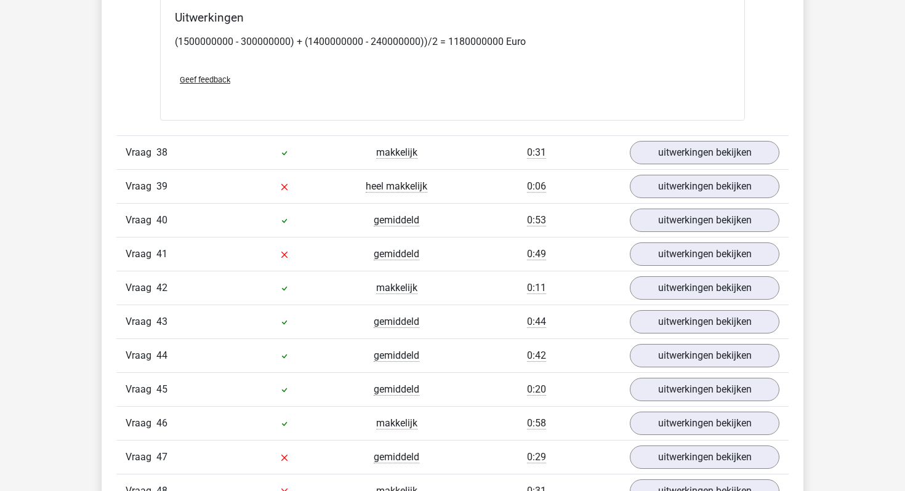
scroll to position [22510, 0]
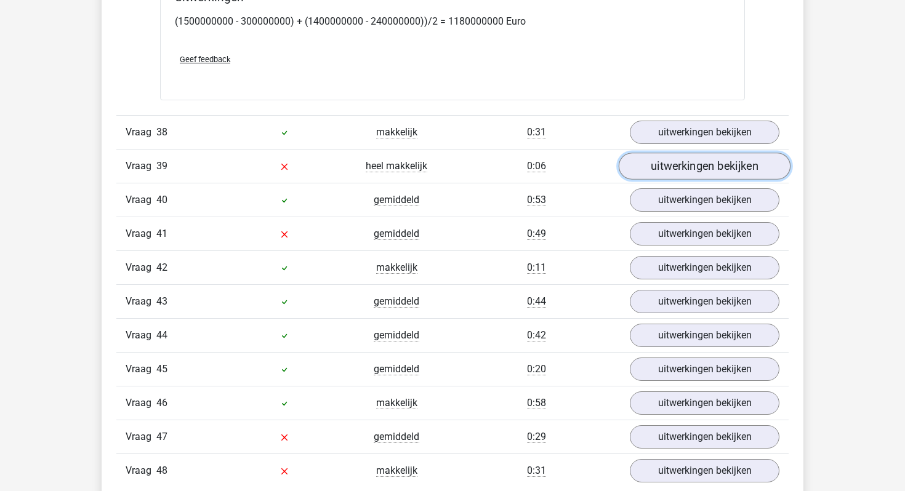
click at [683, 153] on link "uitwerkingen bekijken" at bounding box center [705, 166] width 172 height 27
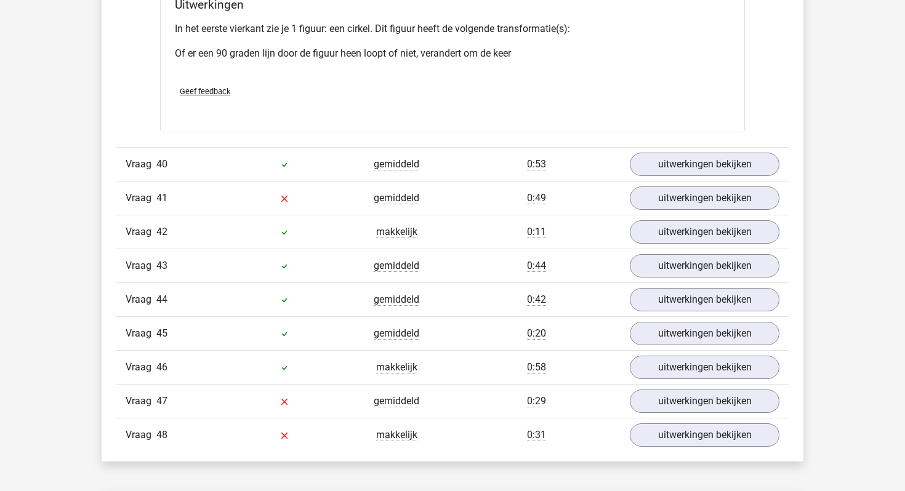
scroll to position [23383, 0]
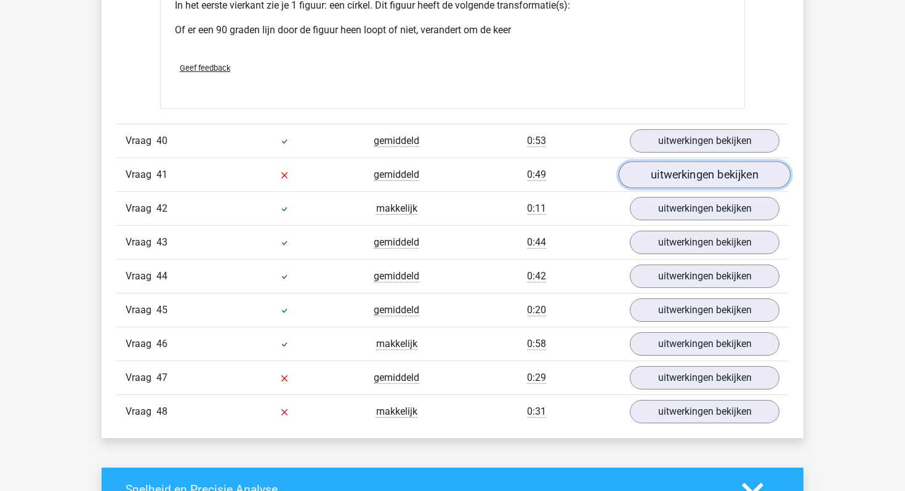
click at [657, 161] on link "uitwerkingen bekijken" at bounding box center [705, 174] width 172 height 27
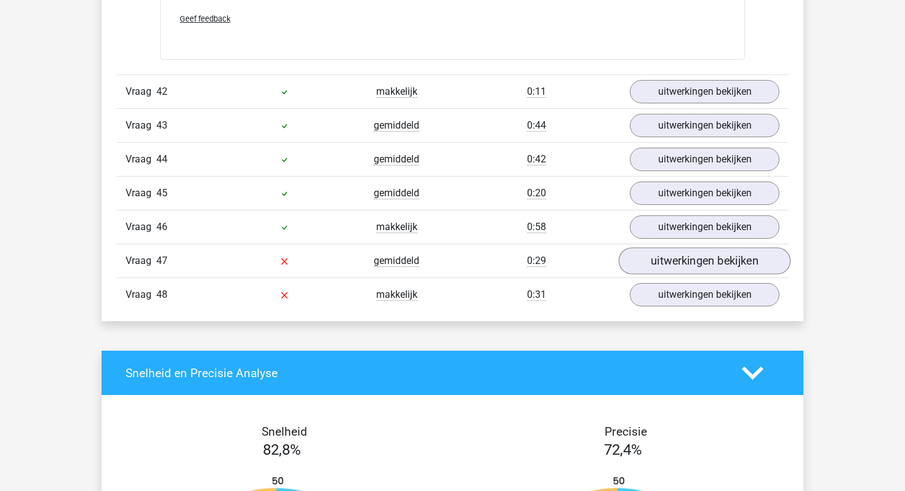
scroll to position [23903, 0]
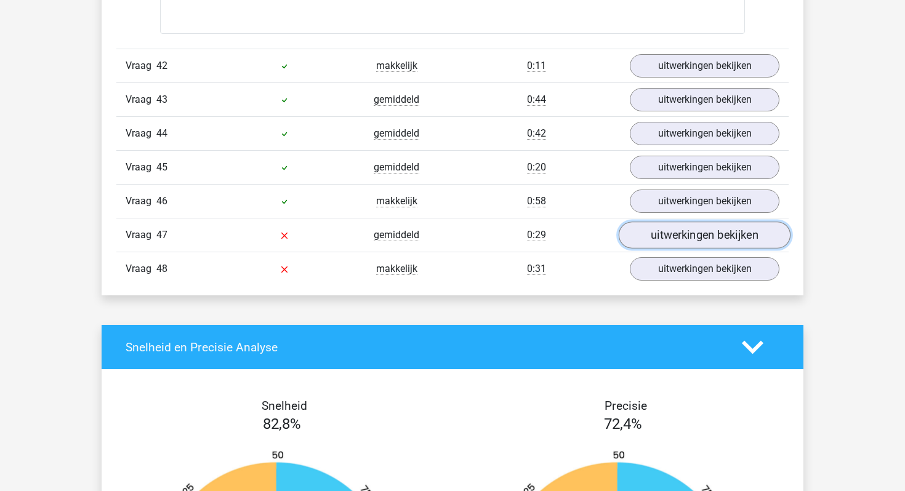
click at [662, 222] on link "uitwerkingen bekijken" at bounding box center [705, 235] width 172 height 27
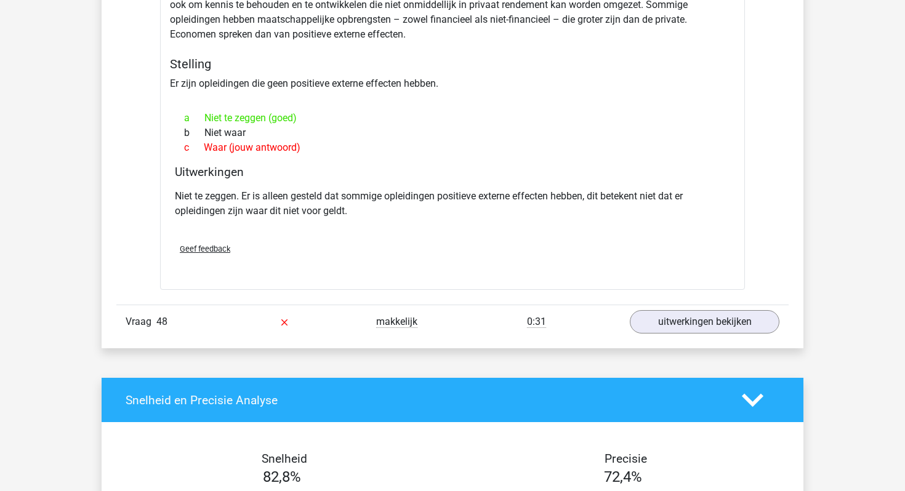
scroll to position [24269, 0]
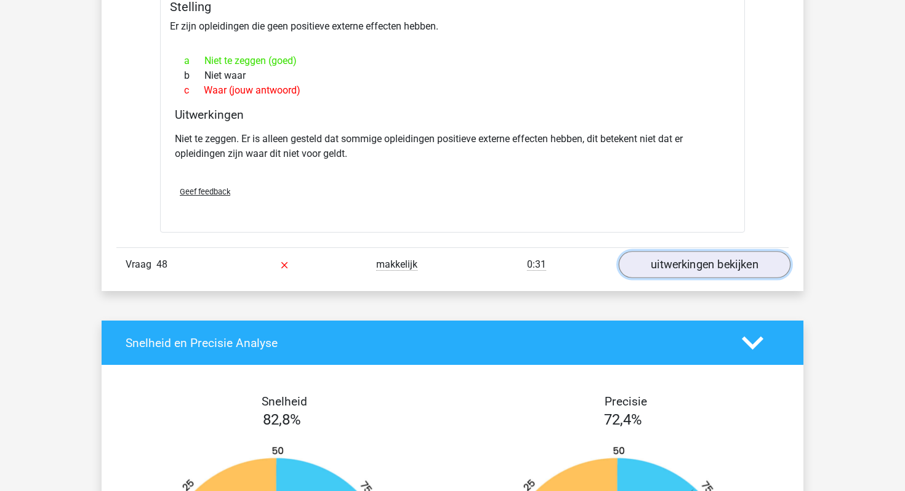
click at [678, 252] on link "uitwerkingen bekijken" at bounding box center [705, 265] width 172 height 27
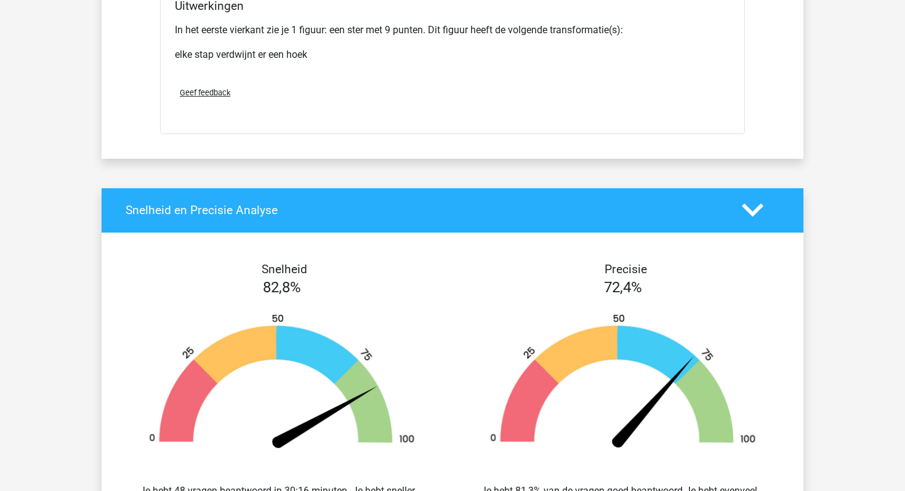
scroll to position [25905, 0]
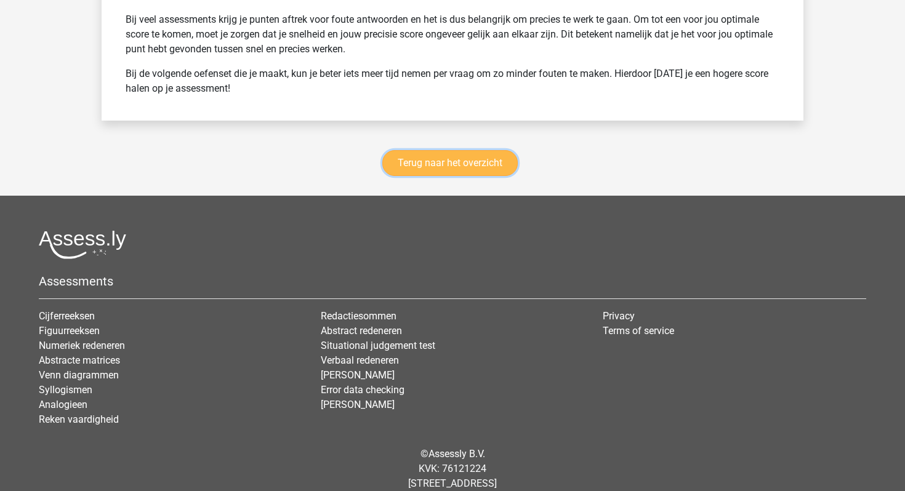
click at [451, 150] on link "Terug naar het overzicht" at bounding box center [449, 163] width 135 height 26
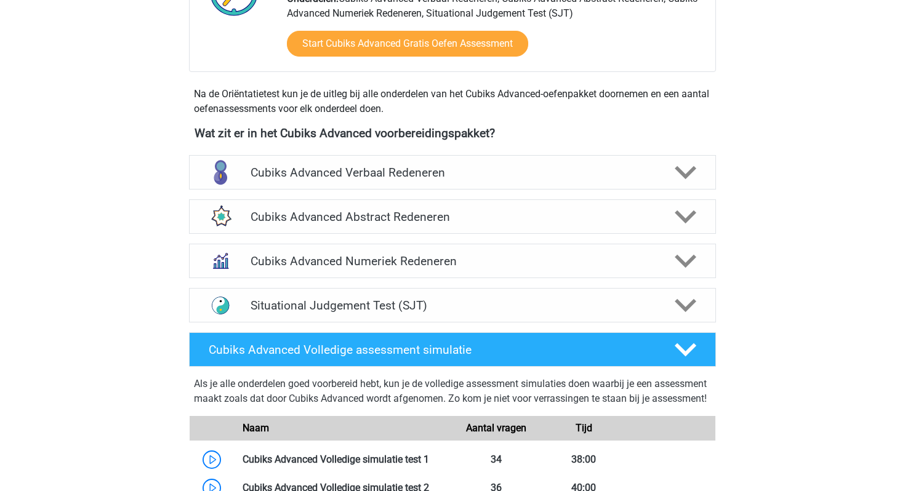
scroll to position [343, 0]
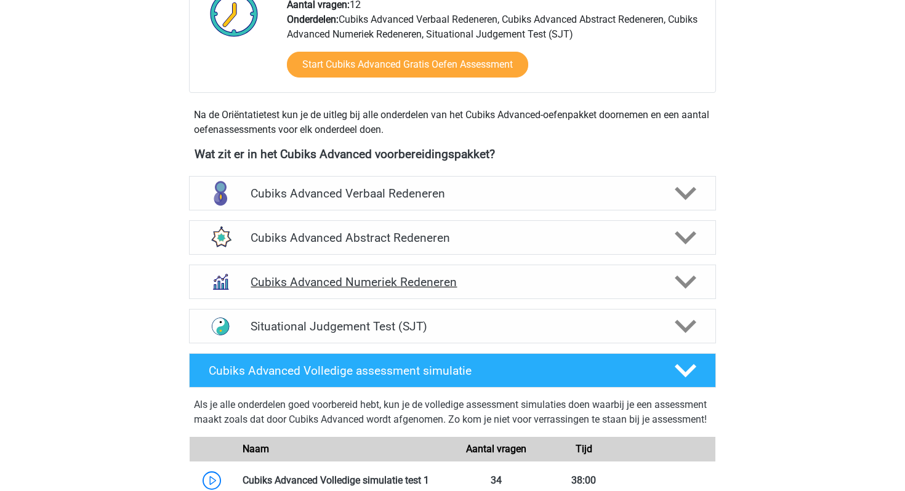
click at [539, 278] on h4 "Cubiks Advanced Numeriek Redeneren" at bounding box center [451, 282] width 403 height 14
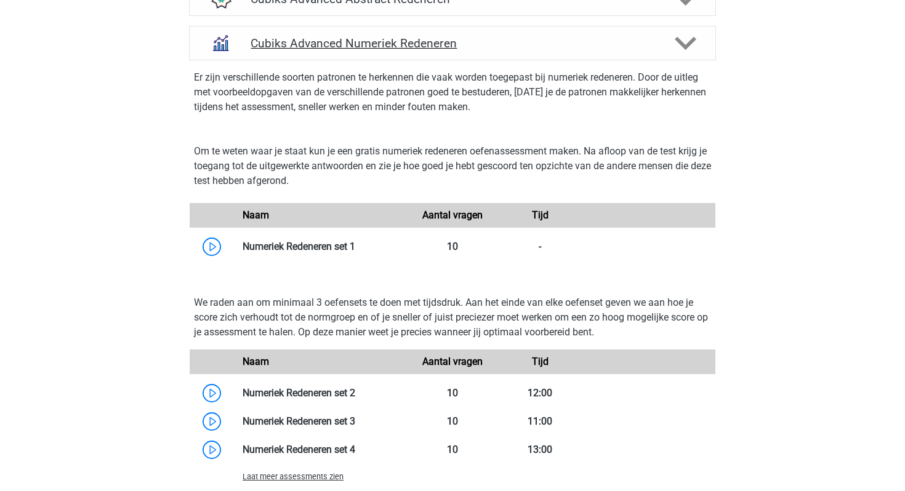
scroll to position [580, 0]
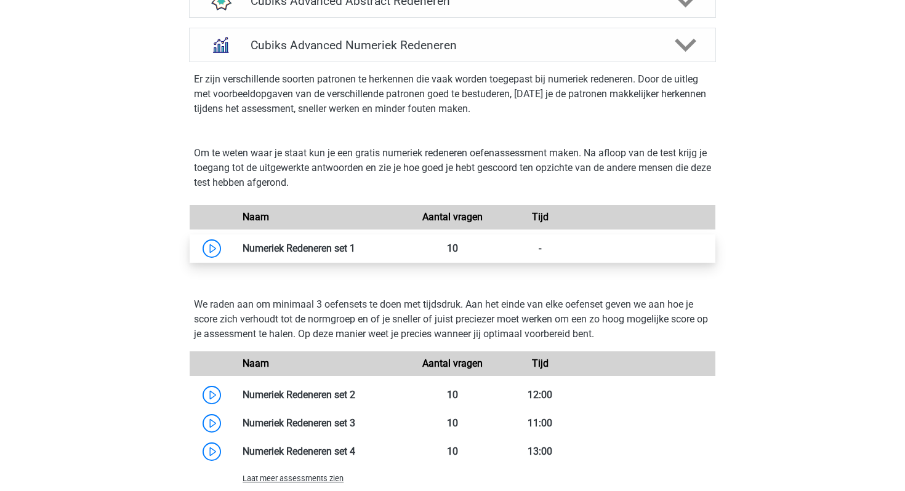
click at [355, 251] on link at bounding box center [355, 248] width 0 height 12
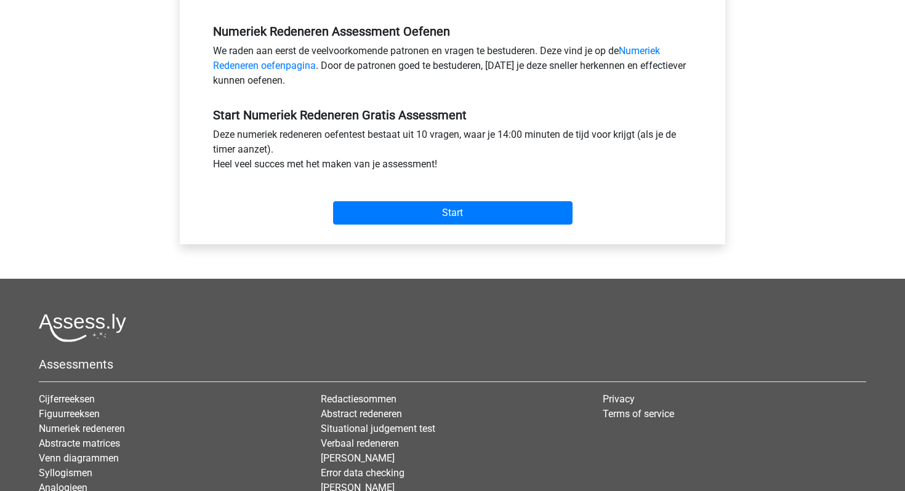
scroll to position [369, 0]
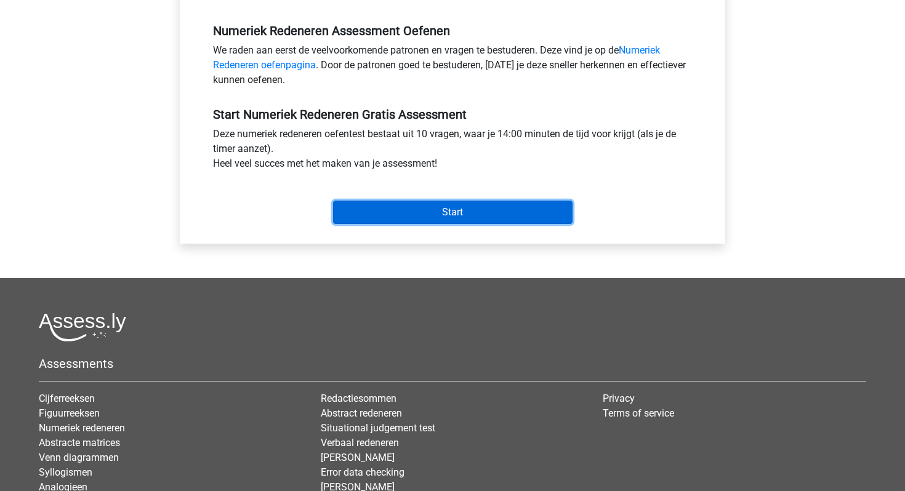
click at [500, 220] on input "Start" at bounding box center [452, 212] width 239 height 23
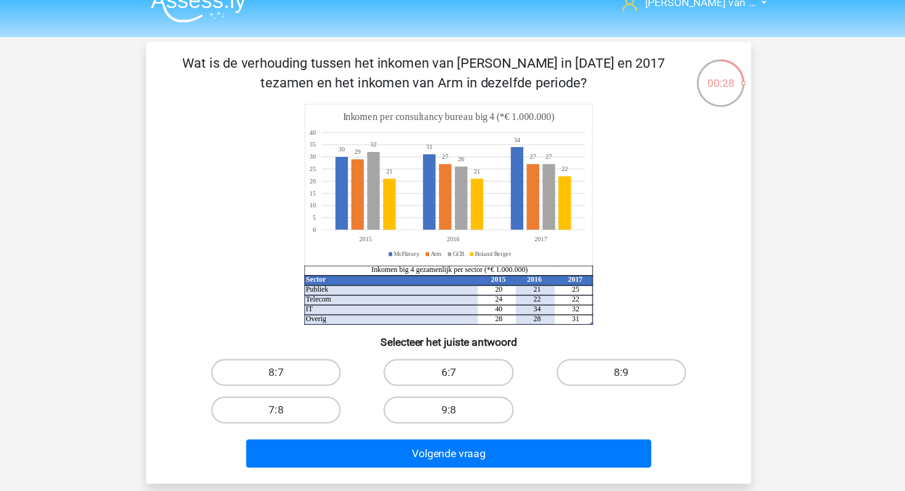
click at [299, 366] on input "8:7" at bounding box center [298, 364] width 8 height 8
radio input "true"
click at [321, 365] on label "8:7" at bounding box center [293, 360] width 119 height 25
click at [302, 365] on input "8:7" at bounding box center [298, 364] width 8 height 8
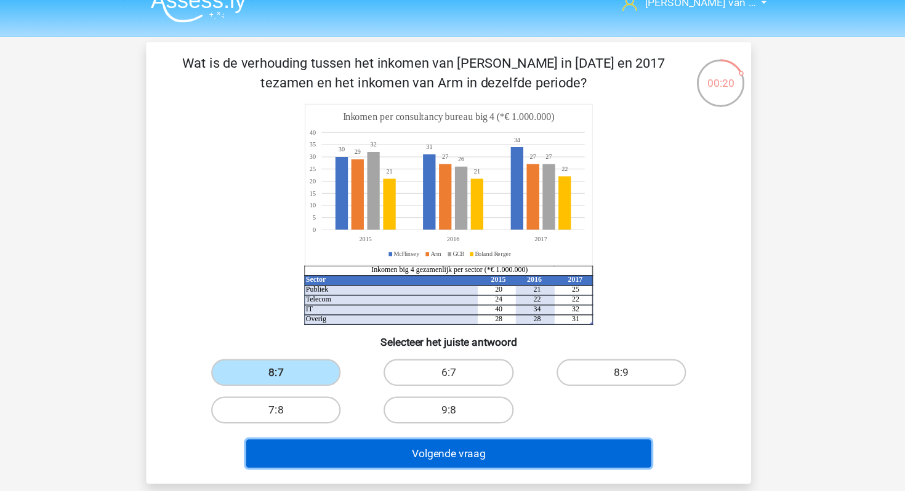
click at [379, 440] on button "Volgende vraag" at bounding box center [452, 435] width 372 height 26
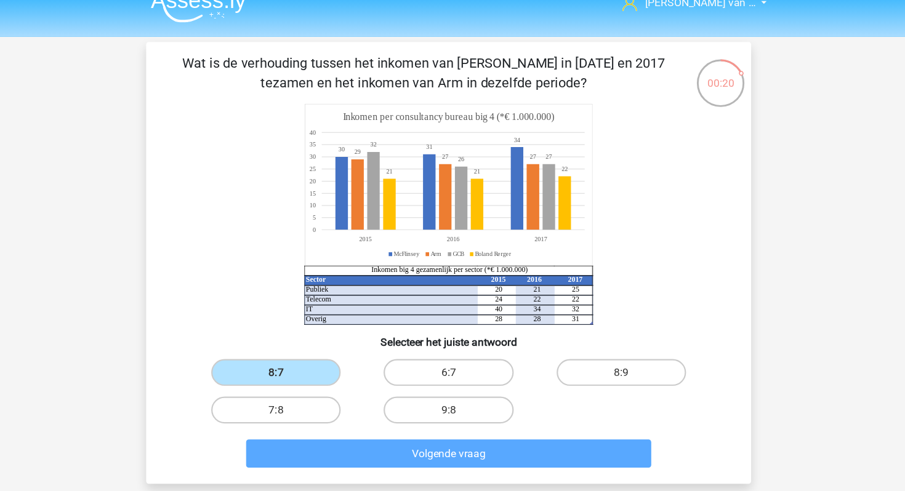
scroll to position [17, 0]
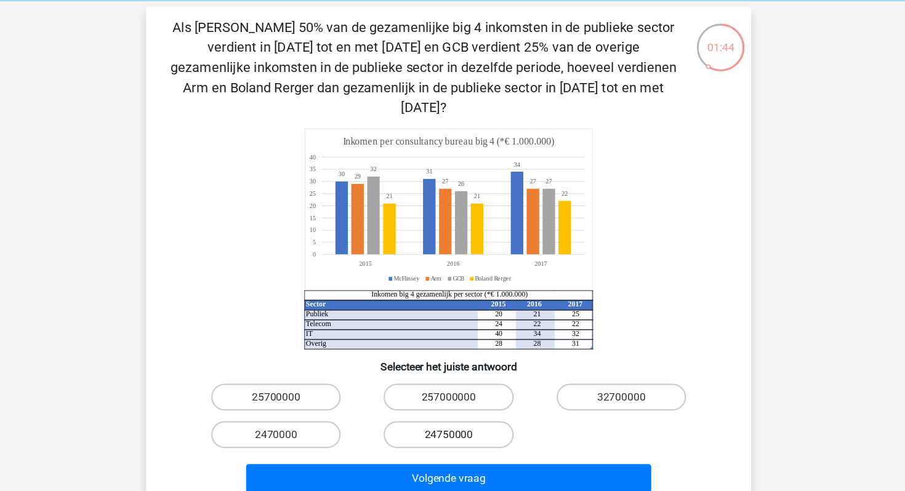
click at [476, 422] on label "24750000" at bounding box center [452, 433] width 119 height 25
click at [460, 433] on input "24750000" at bounding box center [456, 437] width 8 height 8
radio input "true"
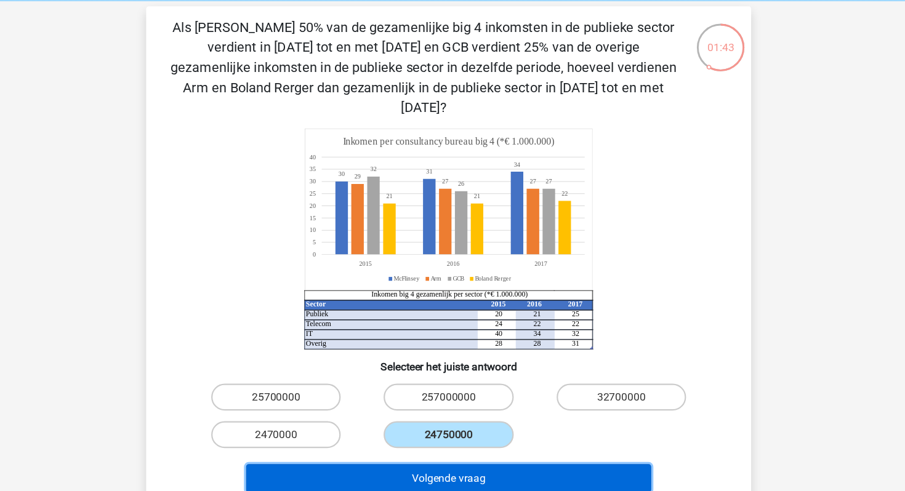
click at [502, 463] on button "Volgende vraag" at bounding box center [452, 473] width 372 height 26
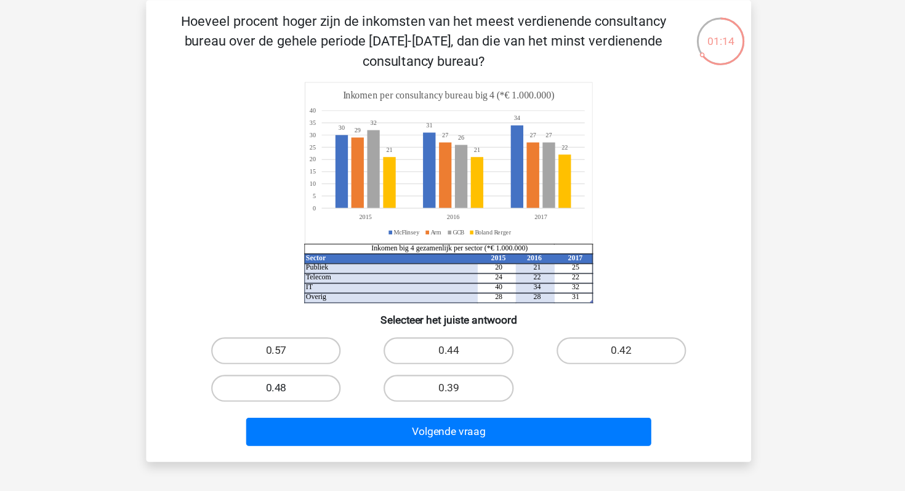
click at [288, 395] on label "0.48" at bounding box center [293, 396] width 119 height 25
click at [294, 396] on input "0.48" at bounding box center [298, 400] width 8 height 8
radio input "true"
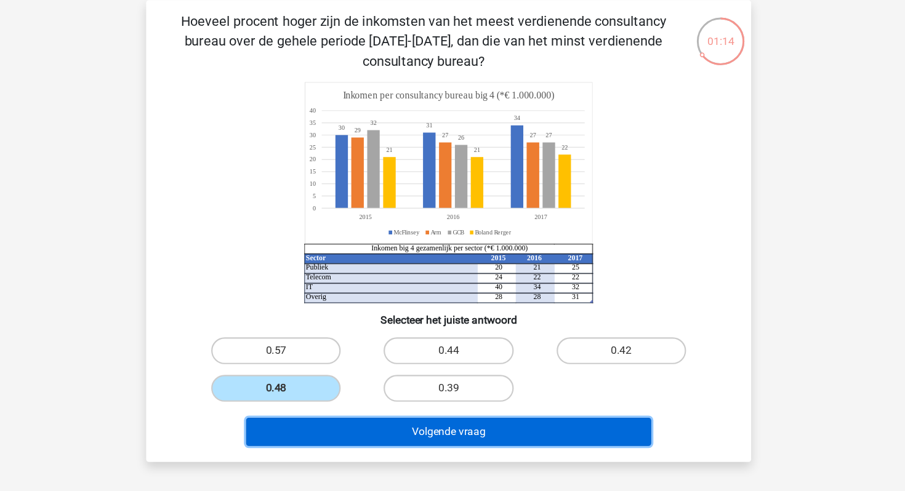
click at [344, 435] on button "Volgende vraag" at bounding box center [452, 436] width 372 height 26
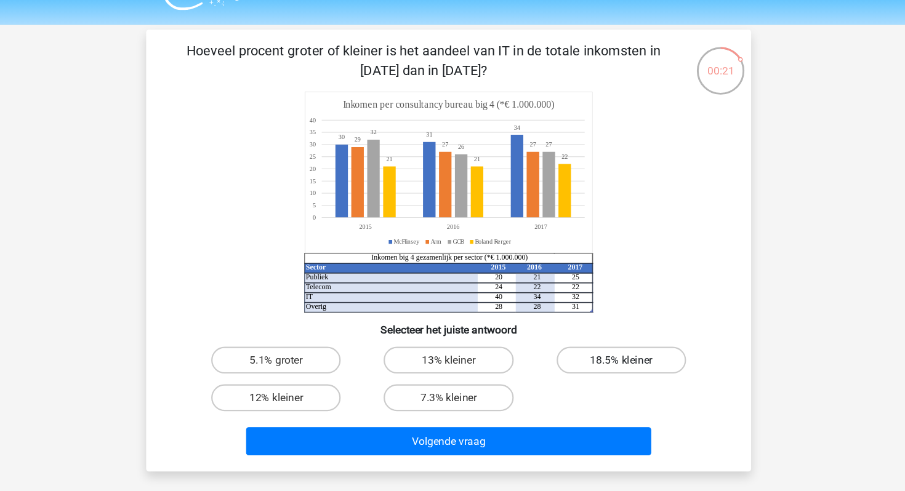
click at [588, 343] on label "18.5% kleiner" at bounding box center [610, 343] width 119 height 25
click at [611, 343] on input "18.5% kleiner" at bounding box center [615, 347] width 8 height 8
radio input "true"
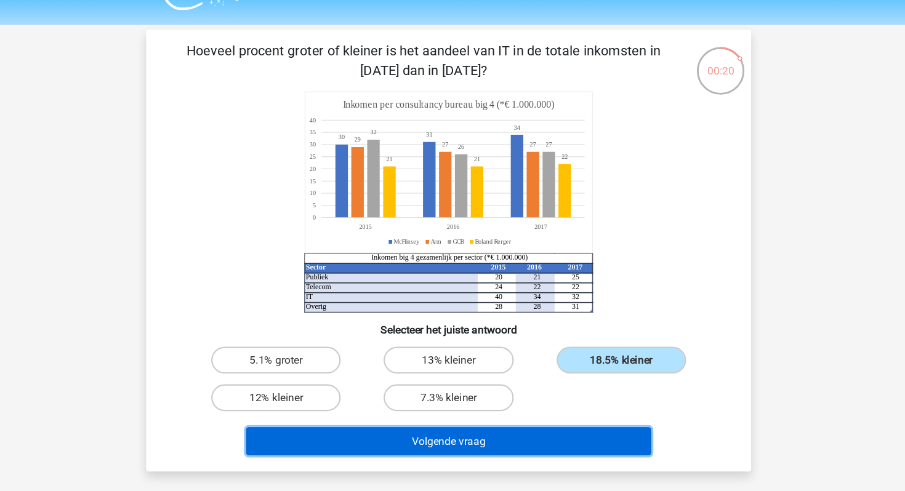
click at [564, 425] on button "Volgende vraag" at bounding box center [452, 418] width 372 height 26
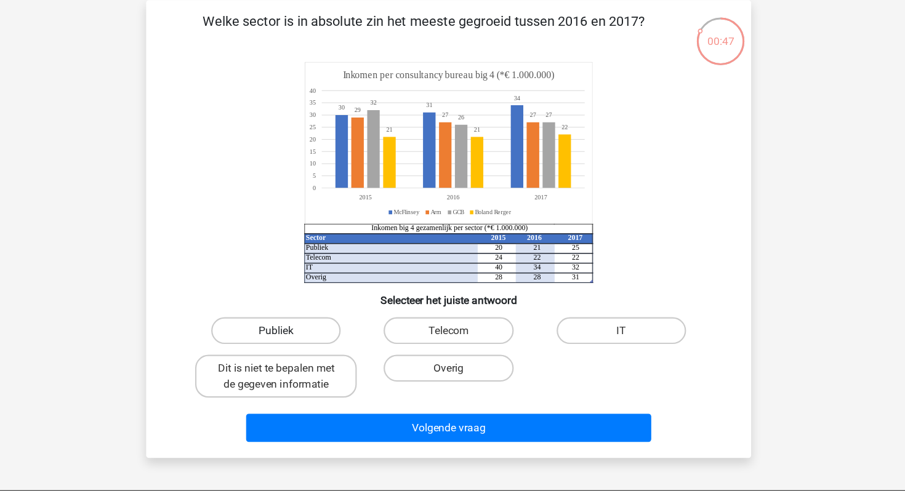
click at [335, 342] on label "Publiek" at bounding box center [293, 343] width 119 height 25
click at [302, 343] on input "Publiek" at bounding box center [298, 347] width 8 height 8
radio input "true"
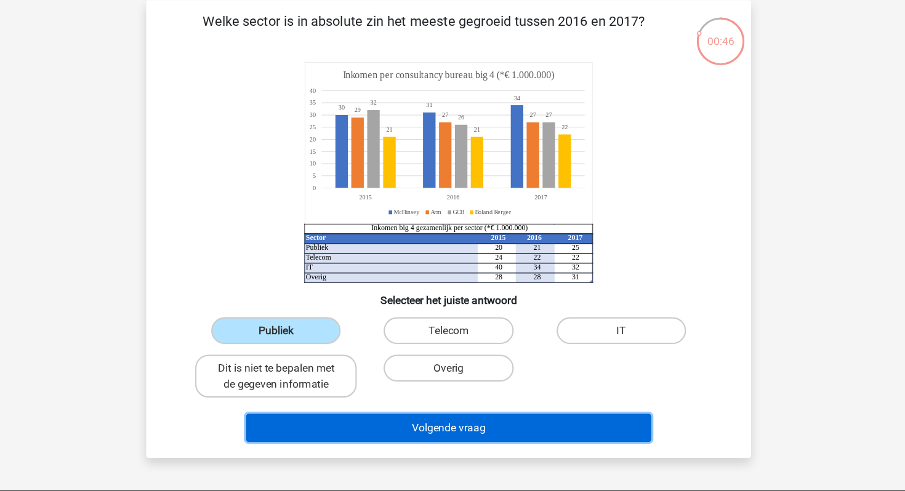
click at [436, 436] on button "Volgende vraag" at bounding box center [452, 433] width 372 height 26
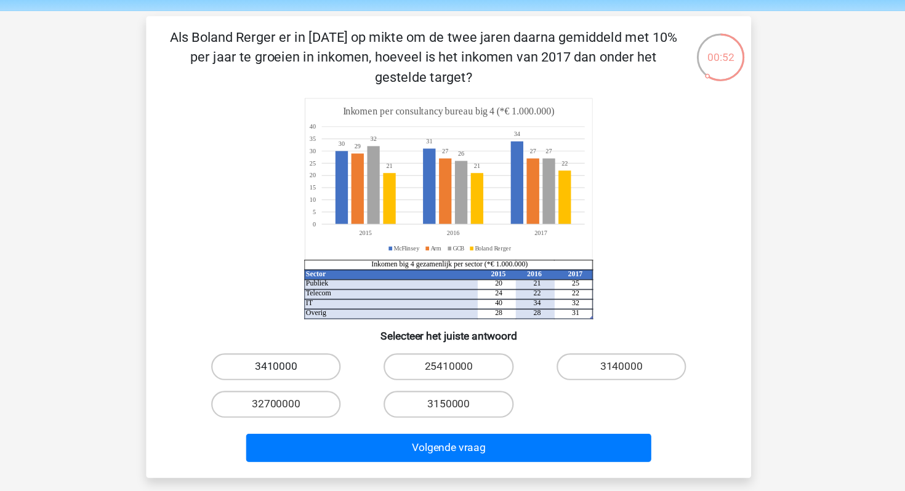
click at [313, 361] on label "3410000" at bounding box center [293, 362] width 119 height 25
click at [302, 362] on input "3410000" at bounding box center [298, 366] width 8 height 8
radio input "true"
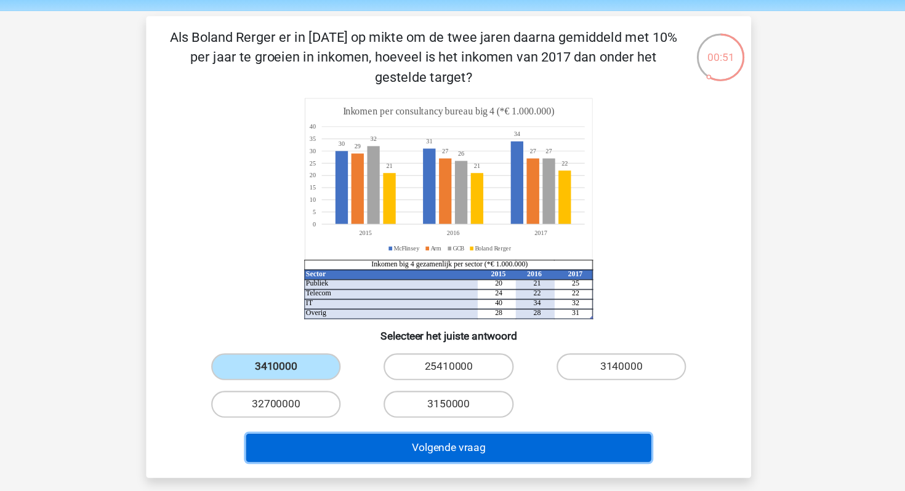
click at [400, 433] on button "Volgende vraag" at bounding box center [452, 436] width 372 height 26
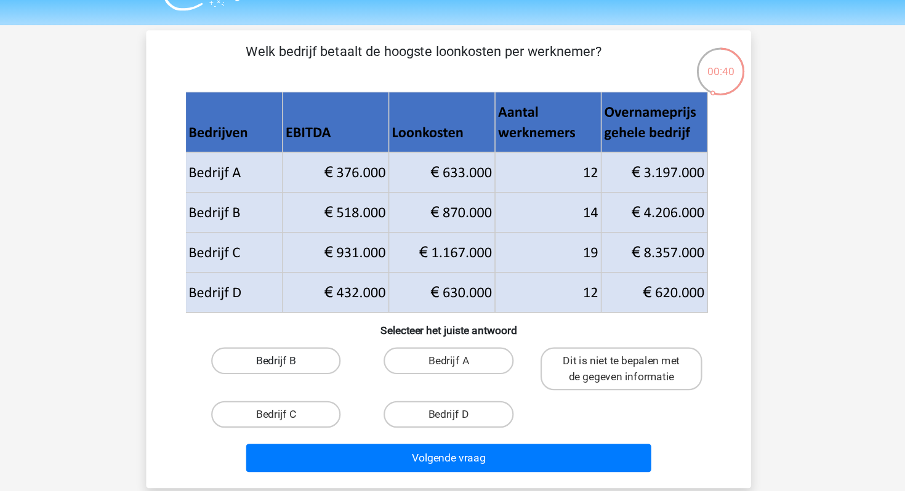
click at [296, 352] on label "Bedrijf B" at bounding box center [293, 343] width 119 height 25
click at [296, 351] on input "Bedrijf B" at bounding box center [298, 347] width 8 height 8
radio input "true"
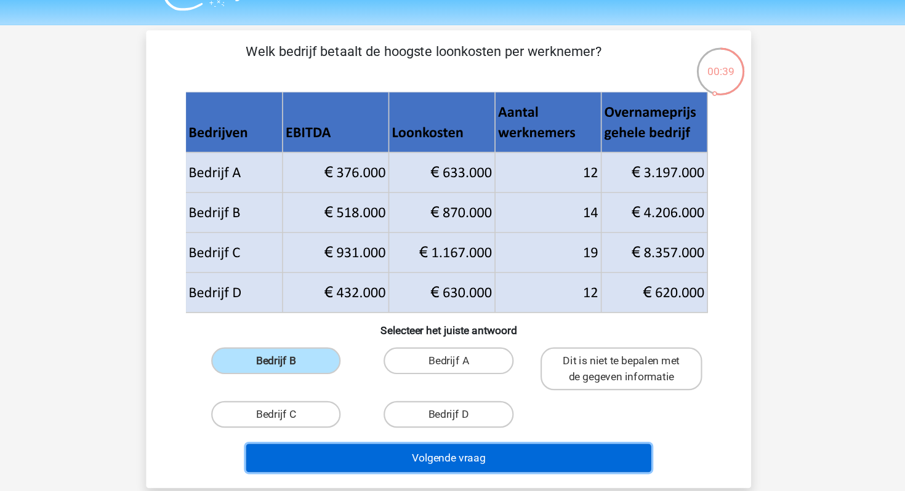
click at [391, 430] on button "Volgende vraag" at bounding box center [452, 433] width 372 height 26
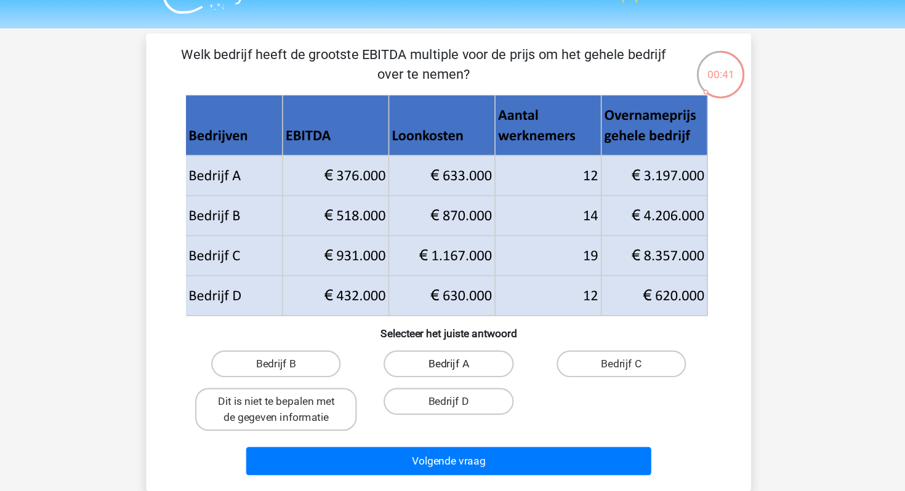
click at [441, 339] on label "Bedrijf A" at bounding box center [452, 343] width 119 height 25
click at [452, 343] on input "Bedrijf A" at bounding box center [456, 347] width 8 height 8
radio input "true"
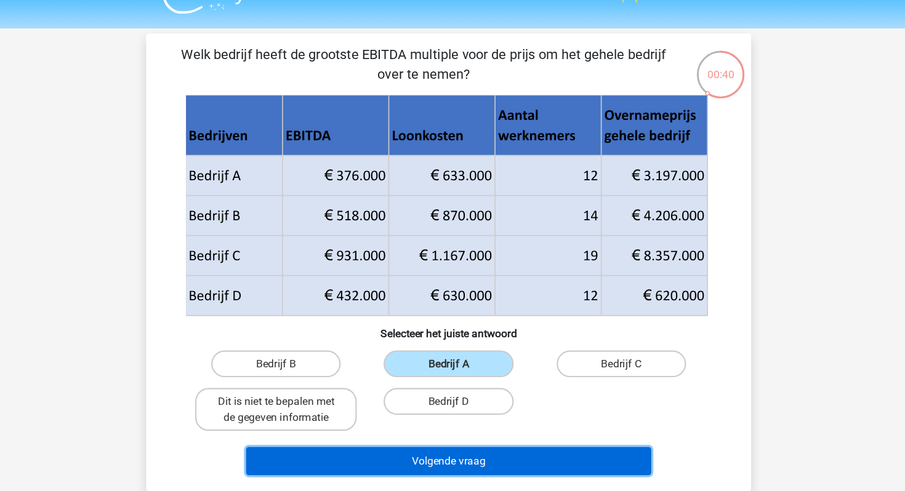
click at [476, 428] on button "Volgende vraag" at bounding box center [452, 433] width 372 height 26
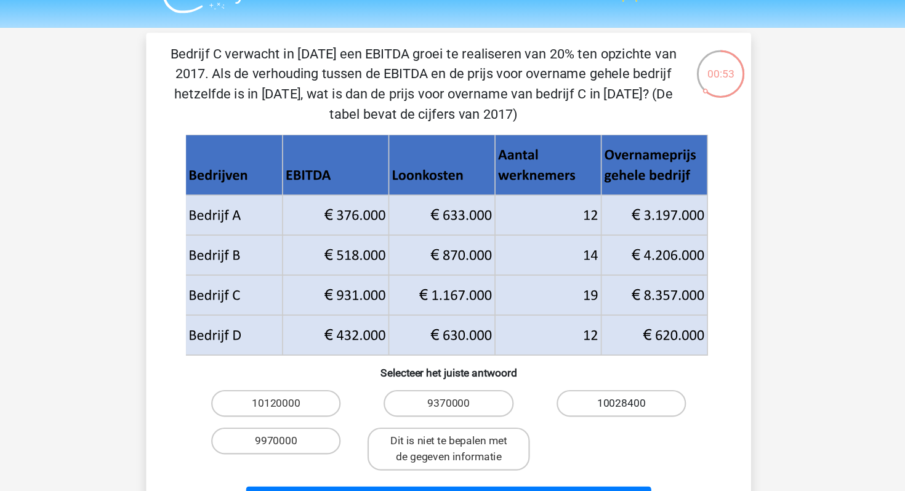
click at [642, 377] on label "10028400" at bounding box center [610, 380] width 119 height 25
click at [619, 380] on input "10028400" at bounding box center [615, 384] width 8 height 8
radio input "true"
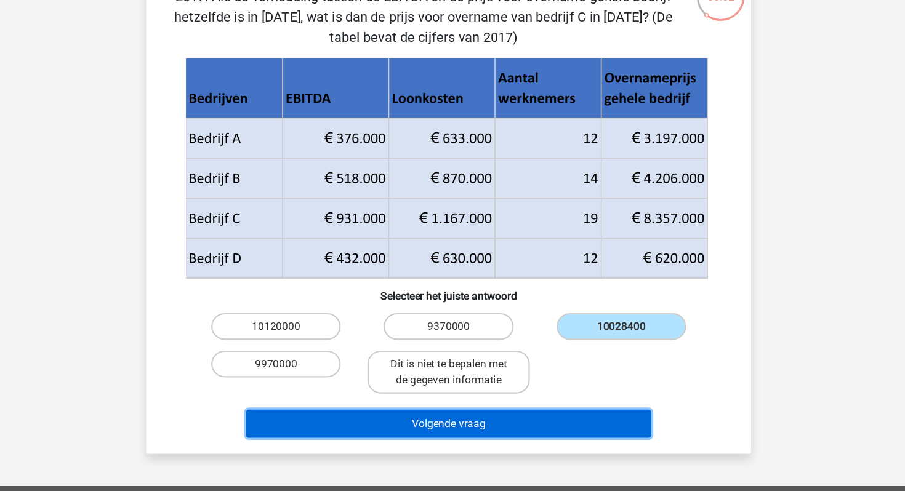
click at [594, 430] on button "Volgende vraag" at bounding box center [452, 429] width 372 height 26
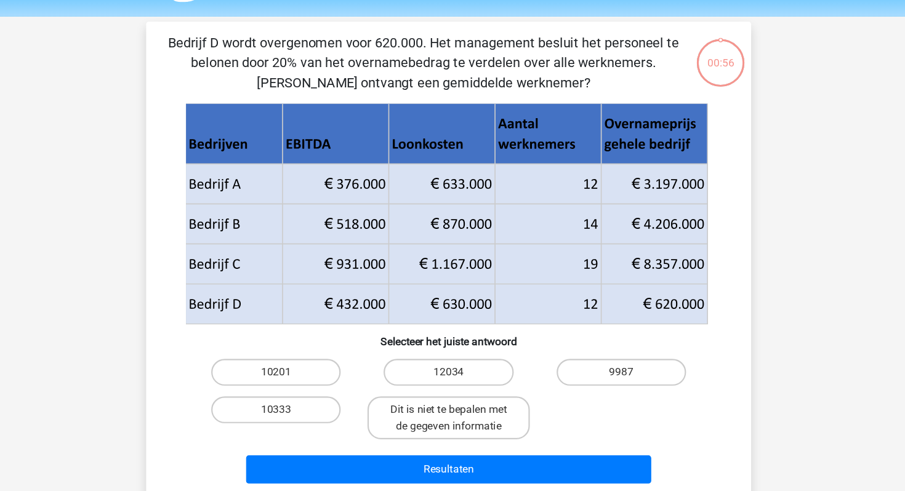
scroll to position [35, 0]
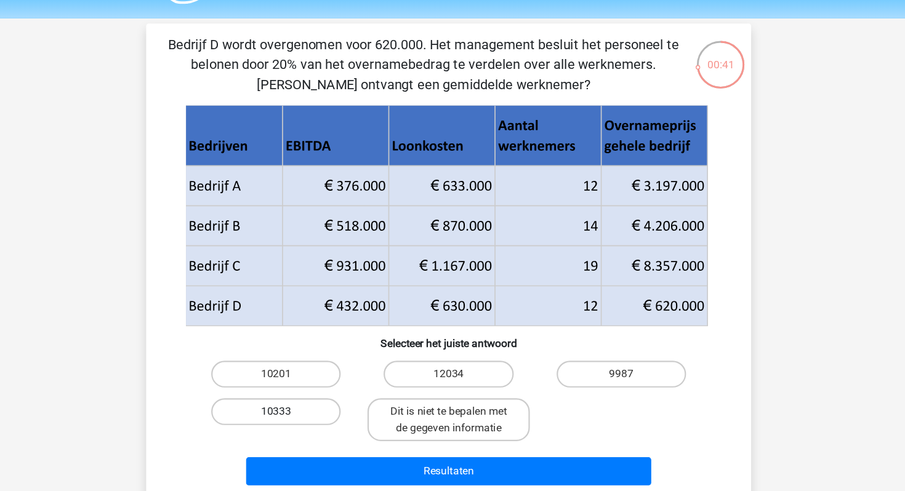
click at [333, 381] on label "10333" at bounding box center [293, 378] width 119 height 25
click at [302, 381] on input "10333" at bounding box center [298, 382] width 8 height 8
radio input "true"
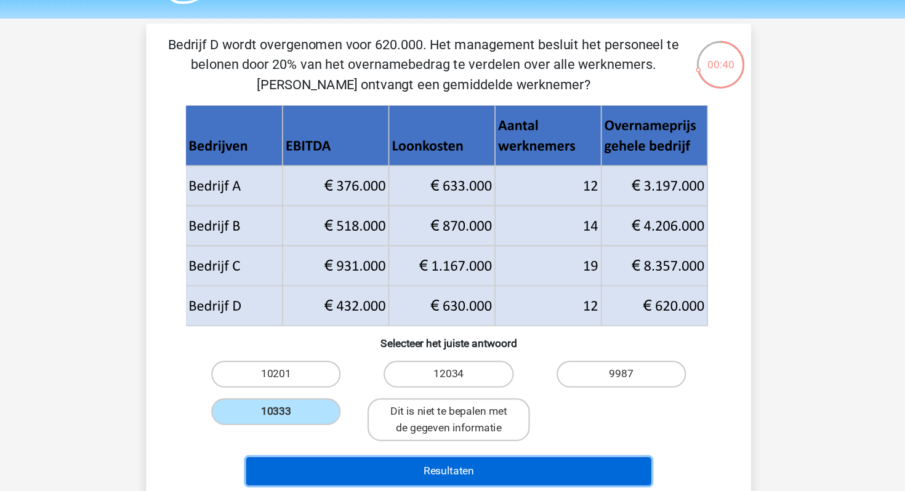
click at [467, 427] on button "Resultaten" at bounding box center [452, 433] width 372 height 26
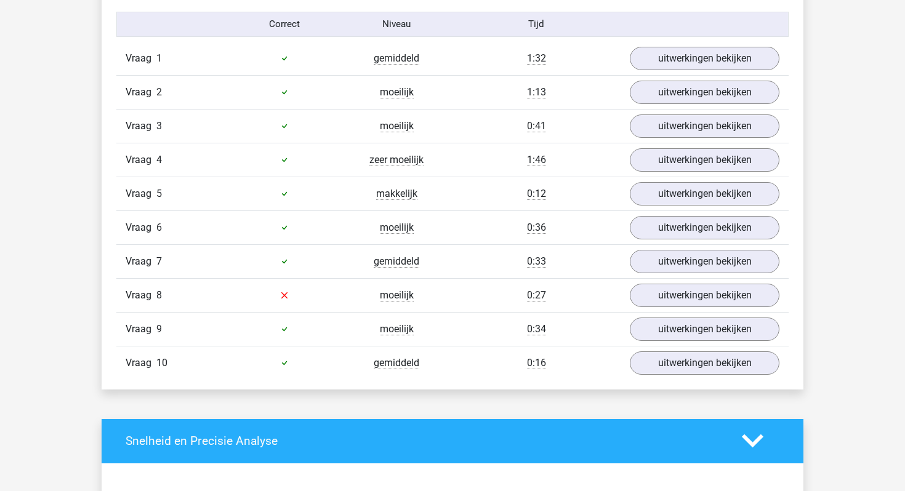
scroll to position [780, 0]
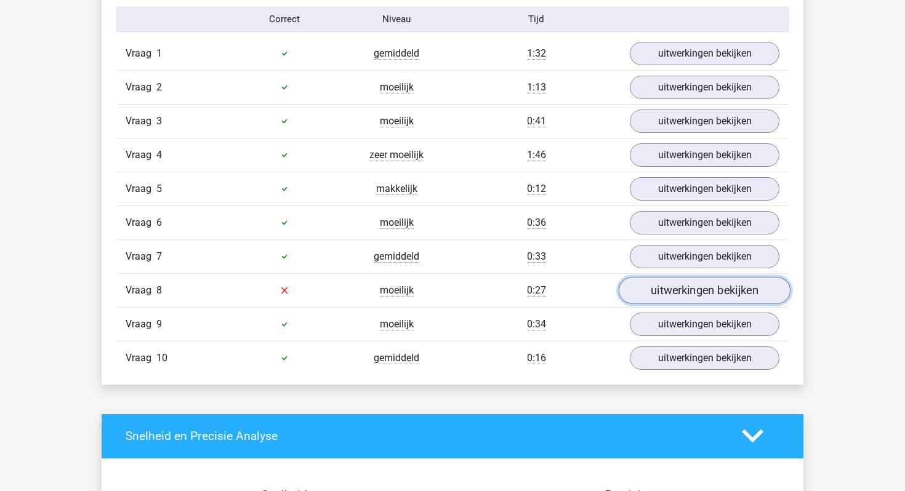
click at [632, 289] on link "uitwerkingen bekijken" at bounding box center [705, 290] width 172 height 27
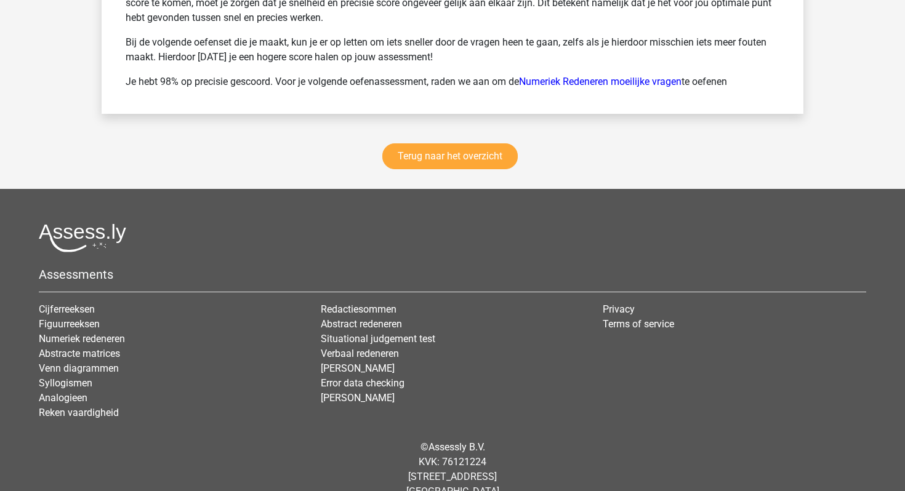
scroll to position [2291, 0]
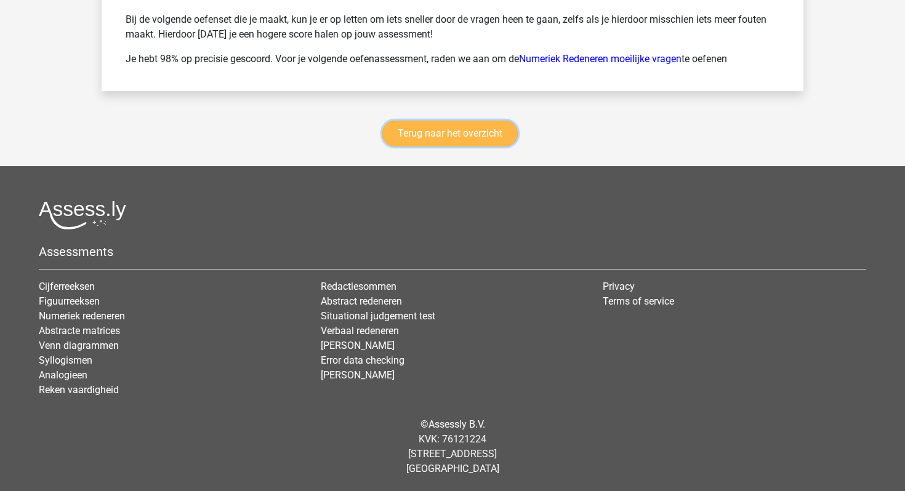
click at [478, 129] on link "Terug naar het overzicht" at bounding box center [449, 134] width 135 height 26
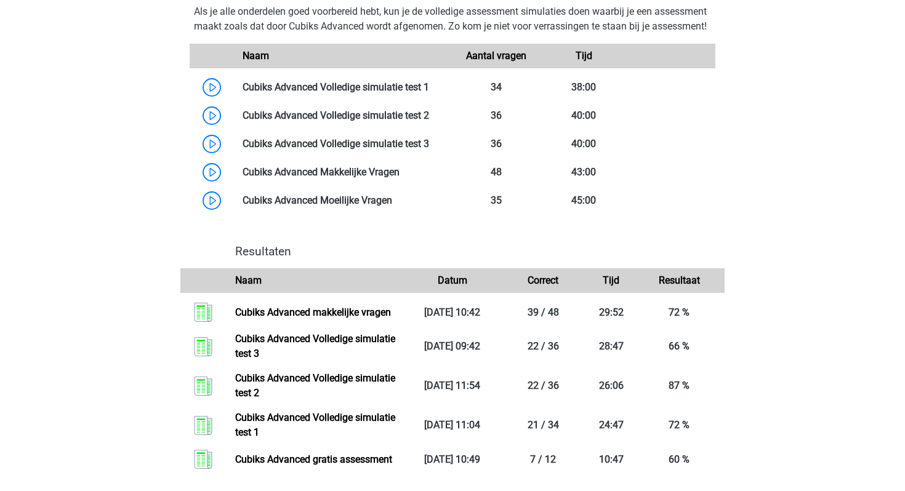
scroll to position [483, 0]
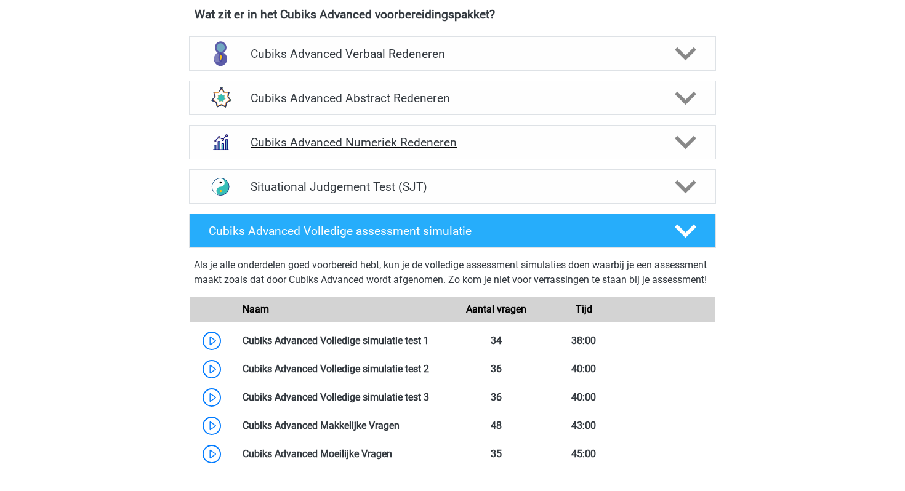
click at [417, 138] on h4 "Cubiks Advanced Numeriek Redeneren" at bounding box center [451, 142] width 403 height 14
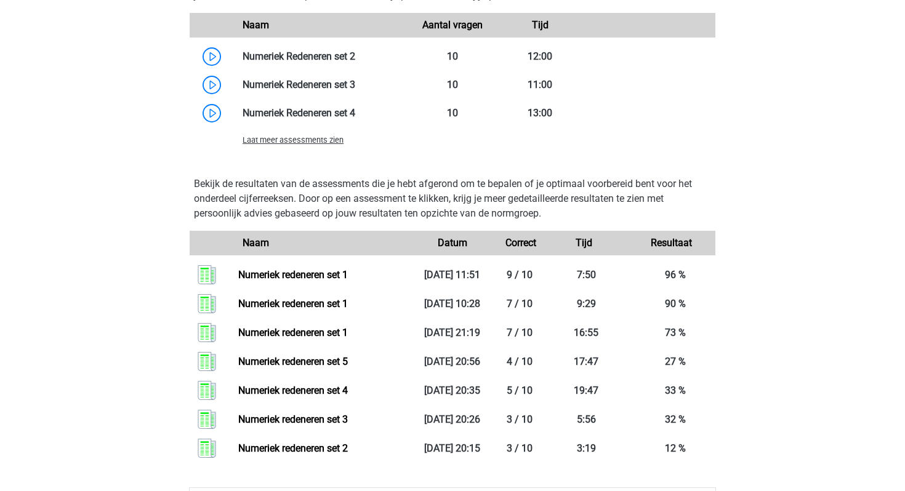
scroll to position [929, 0]
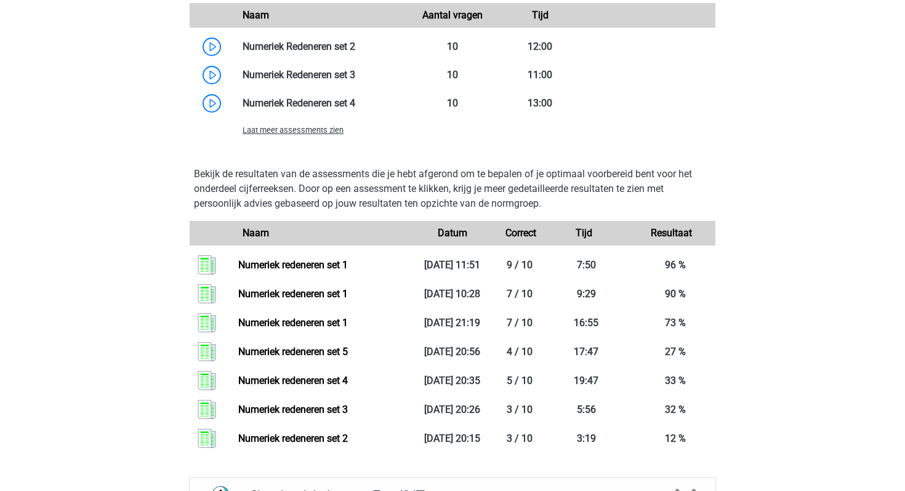
click at [329, 131] on span "Laat meer assessments zien" at bounding box center [292, 130] width 101 height 9
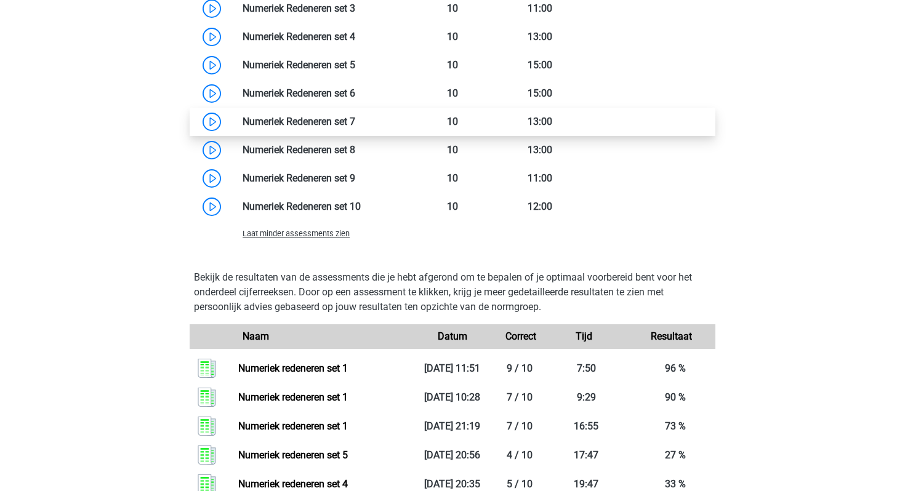
scroll to position [955, 0]
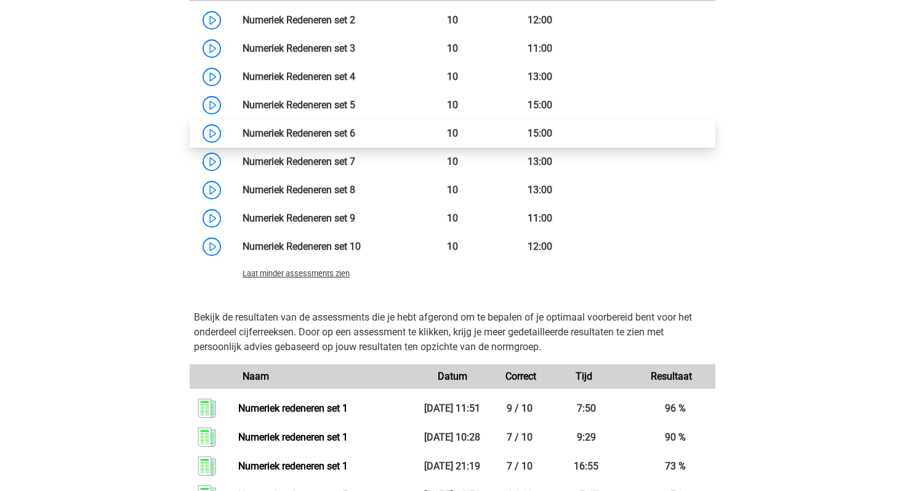
click at [355, 135] on link at bounding box center [355, 133] width 0 height 12
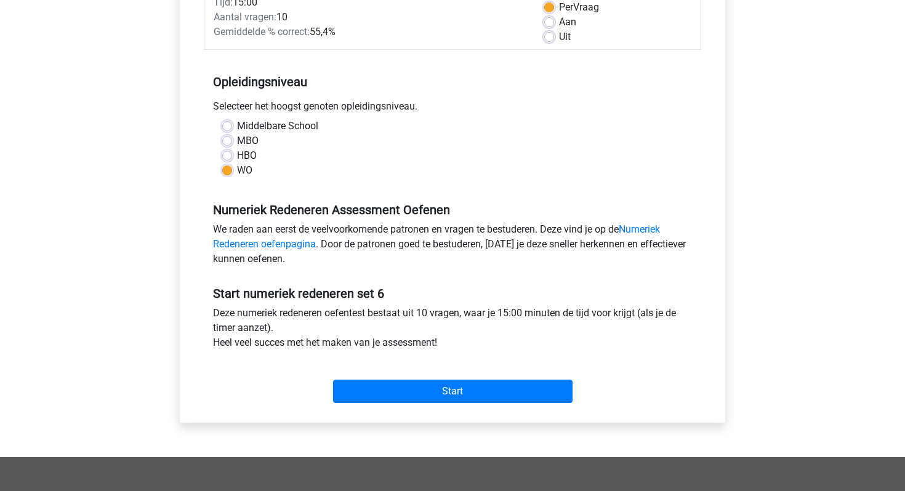
scroll to position [198, 0]
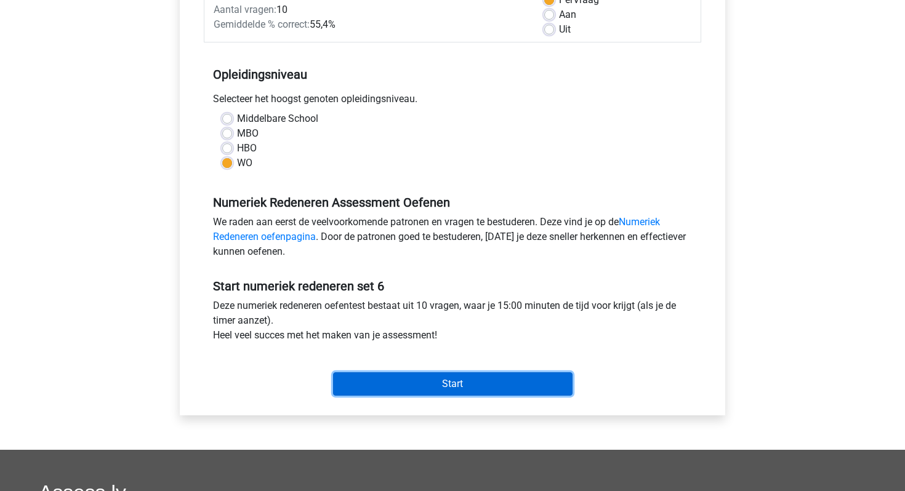
click at [507, 387] on input "Start" at bounding box center [452, 383] width 239 height 23
click at [481, 384] on input "Start" at bounding box center [452, 383] width 239 height 23
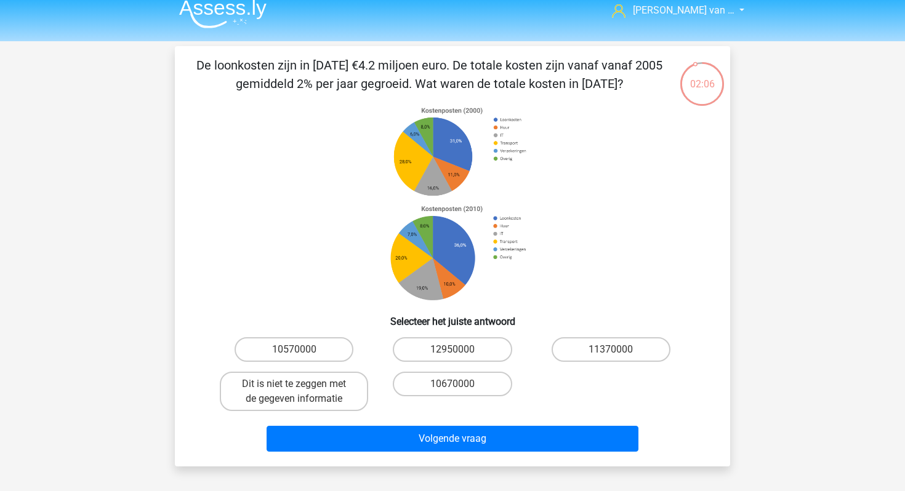
scroll to position [10, 0]
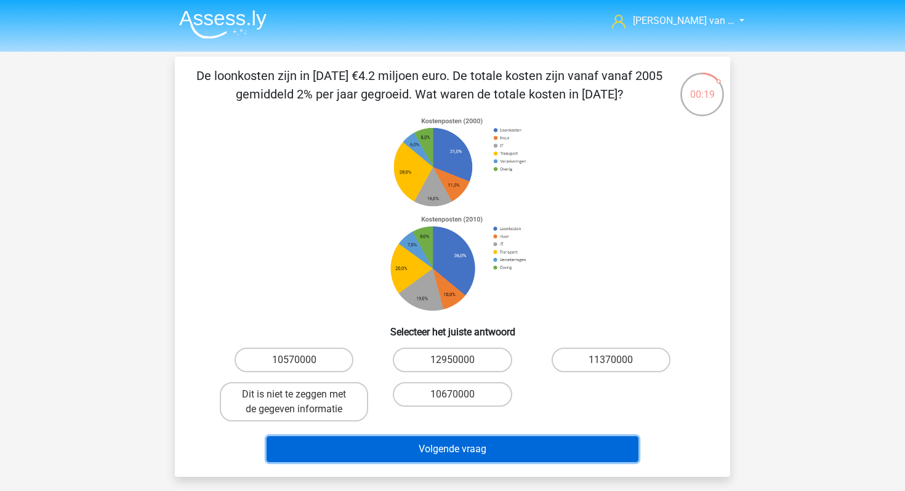
click at [534, 450] on button "Volgende vraag" at bounding box center [452, 449] width 372 height 26
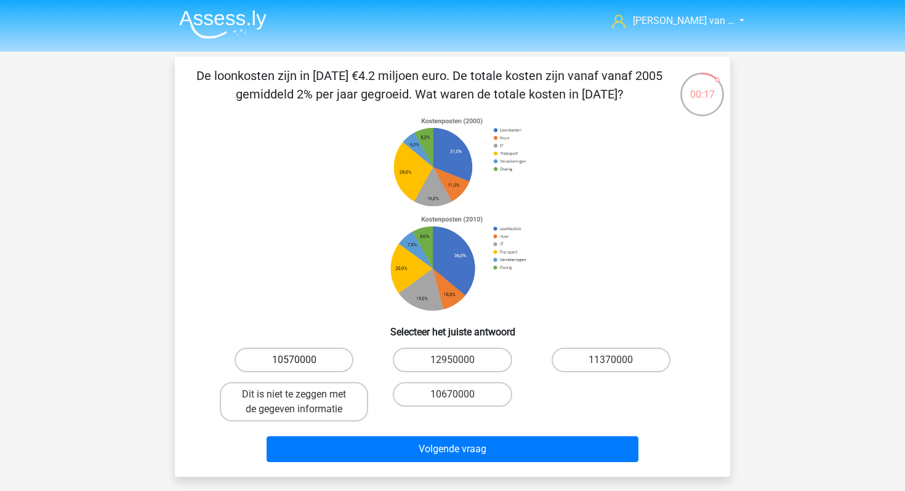
click at [337, 355] on label "10570000" at bounding box center [293, 360] width 119 height 25
click at [302, 360] on input "10570000" at bounding box center [298, 364] width 8 height 8
radio input "true"
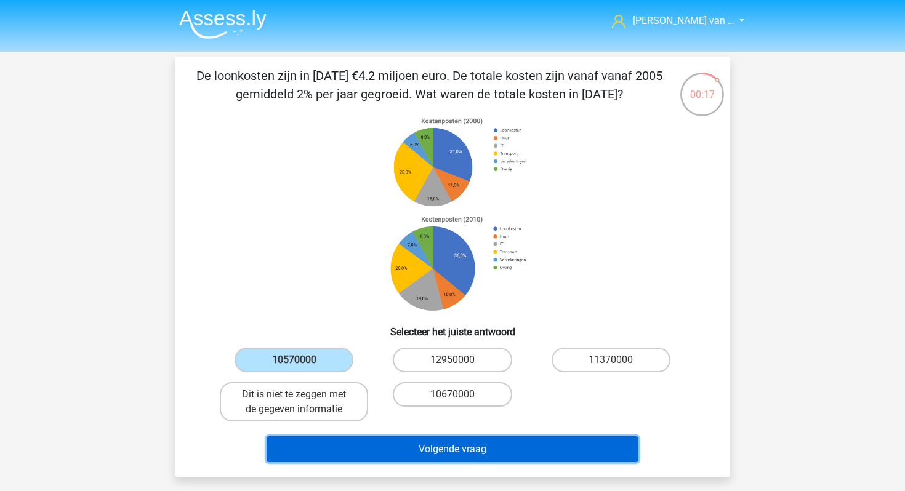
click at [402, 452] on button "Volgende vraag" at bounding box center [452, 449] width 372 height 26
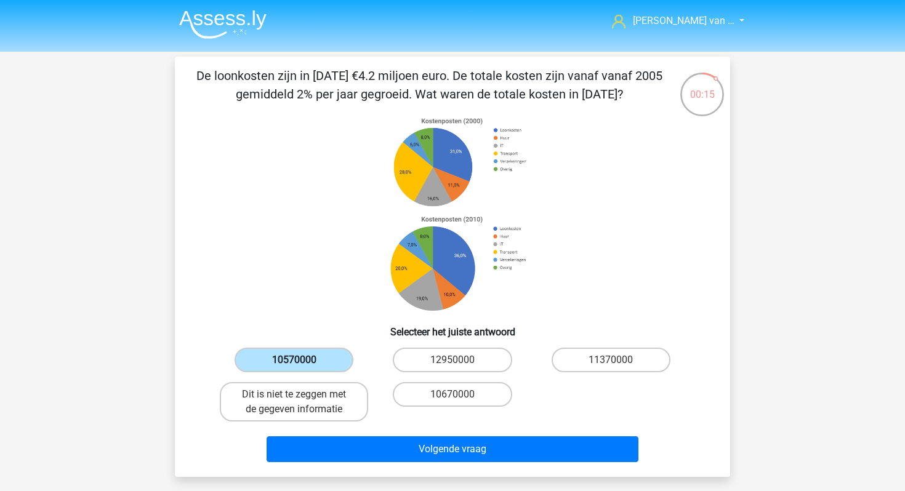
click at [337, 361] on label "10570000" at bounding box center [293, 360] width 119 height 25
click at [302, 361] on input "10570000" at bounding box center [298, 364] width 8 height 8
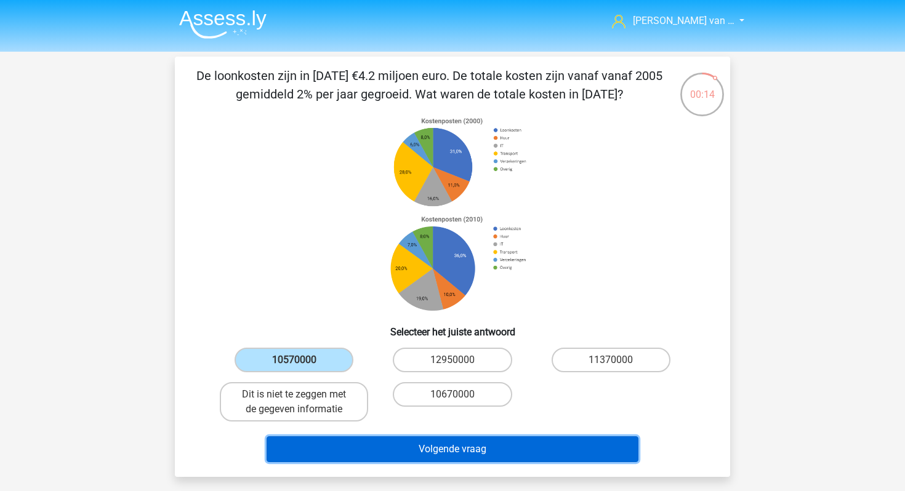
click at [389, 436] on button "Volgende vraag" at bounding box center [452, 449] width 372 height 26
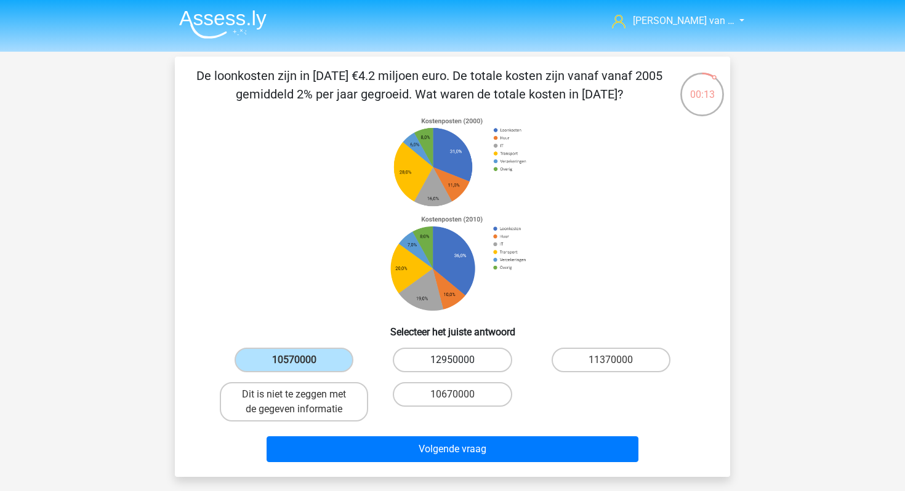
click at [468, 361] on label "12950000" at bounding box center [452, 360] width 119 height 25
click at [460, 361] on input "12950000" at bounding box center [456, 364] width 8 height 8
radio input "true"
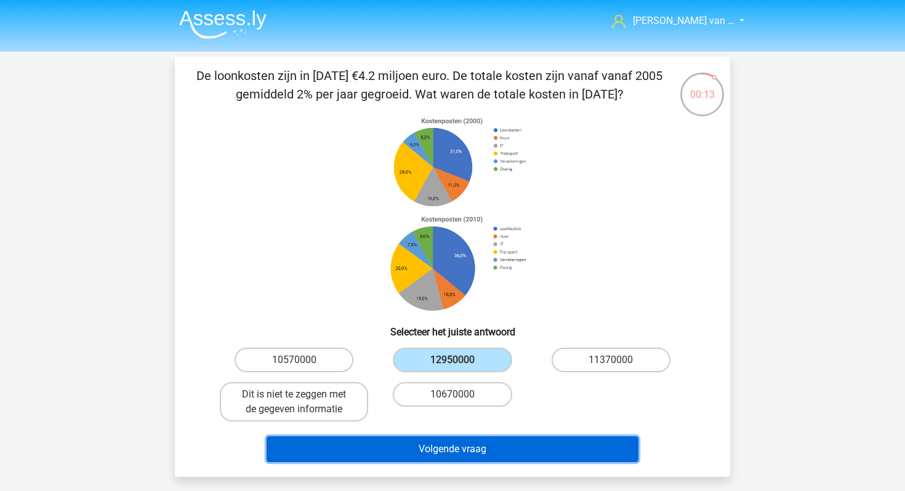
click at [436, 447] on button "Volgende vraag" at bounding box center [452, 449] width 372 height 26
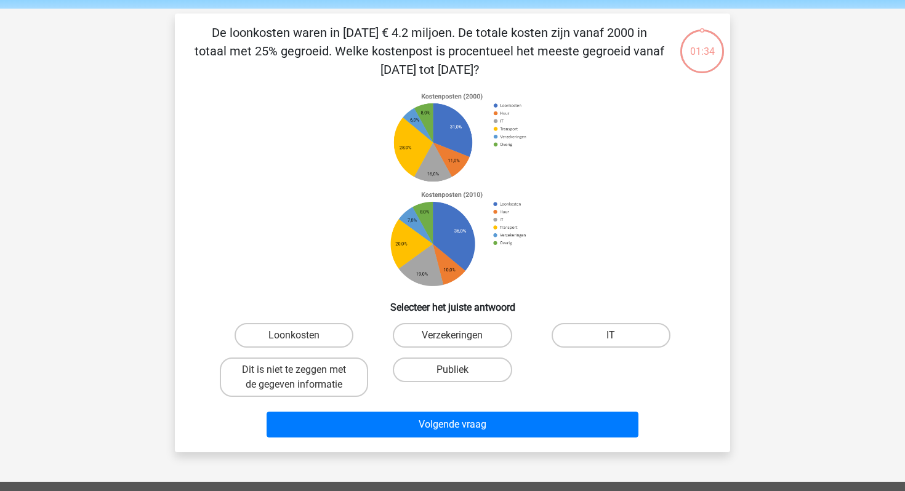
scroll to position [42, 0]
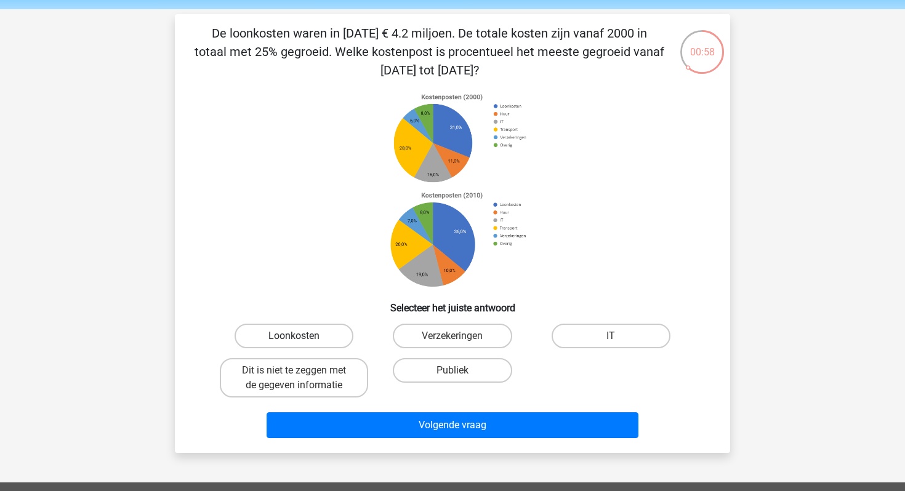
click at [331, 342] on label "Loonkosten" at bounding box center [293, 336] width 119 height 25
click at [302, 342] on input "Loonkosten" at bounding box center [298, 340] width 8 height 8
radio input "true"
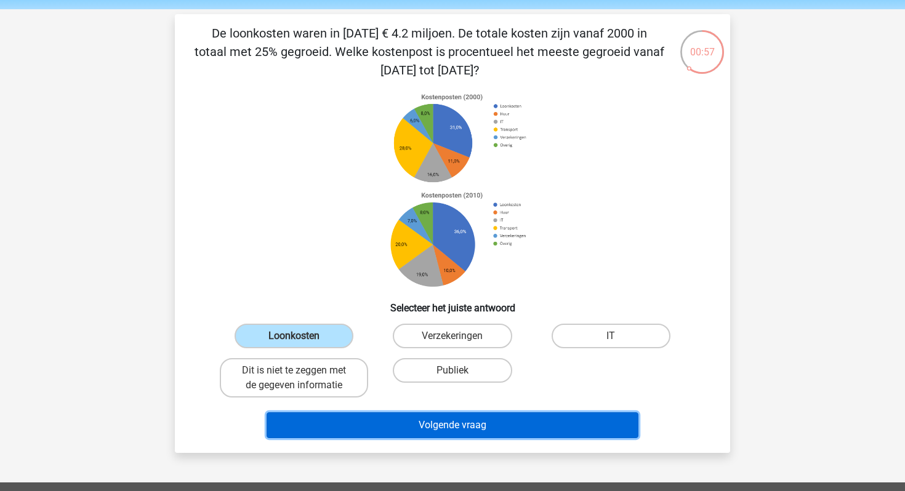
click at [391, 428] on button "Volgende vraag" at bounding box center [452, 425] width 372 height 26
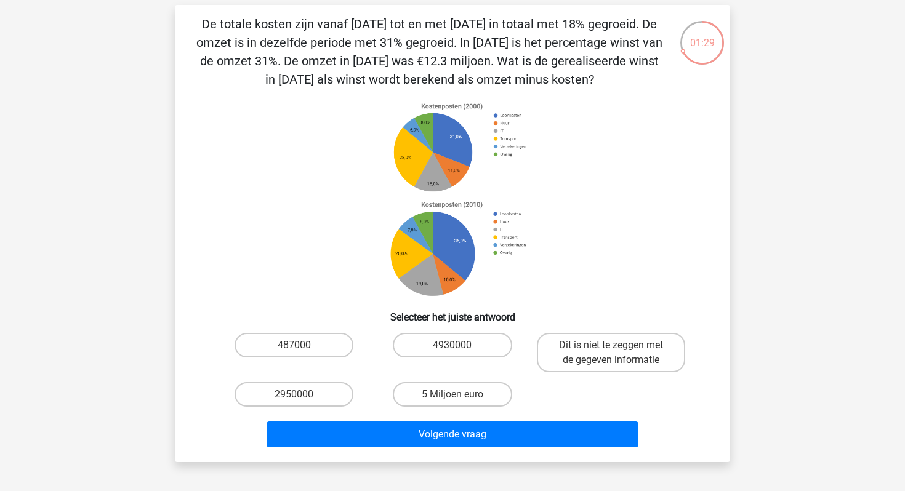
scroll to position [56, 0]
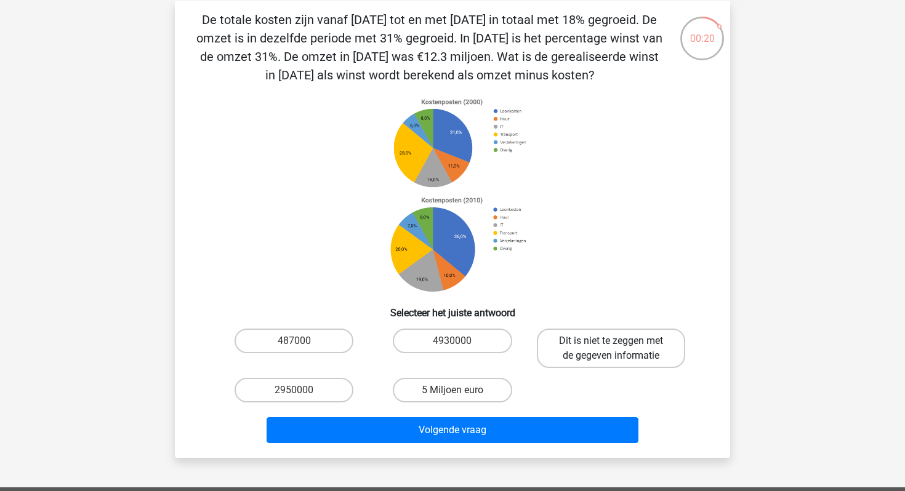
click at [616, 361] on label "Dit is niet te zeggen met de gegeven informatie" at bounding box center [611, 348] width 148 height 39
click at [616, 349] on input "Dit is niet te zeggen met de gegeven informatie" at bounding box center [615, 345] width 8 height 8
radio input "true"
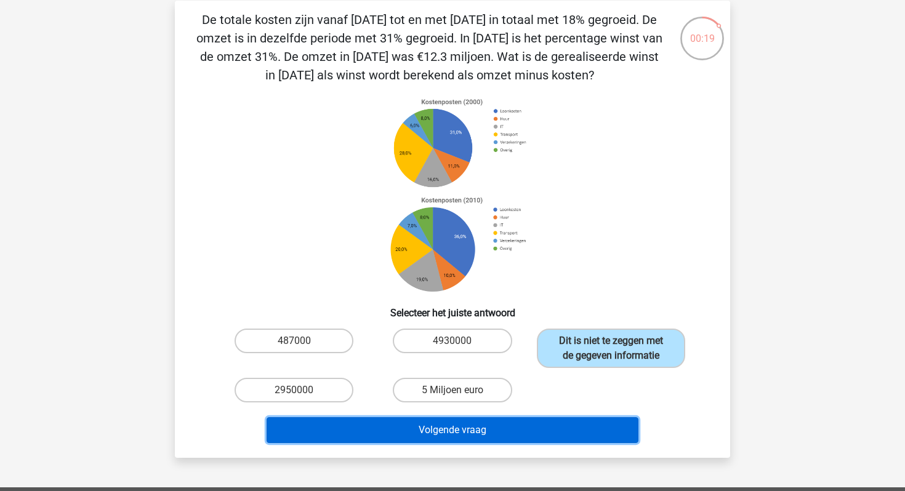
click at [563, 420] on button "Volgende vraag" at bounding box center [452, 430] width 372 height 26
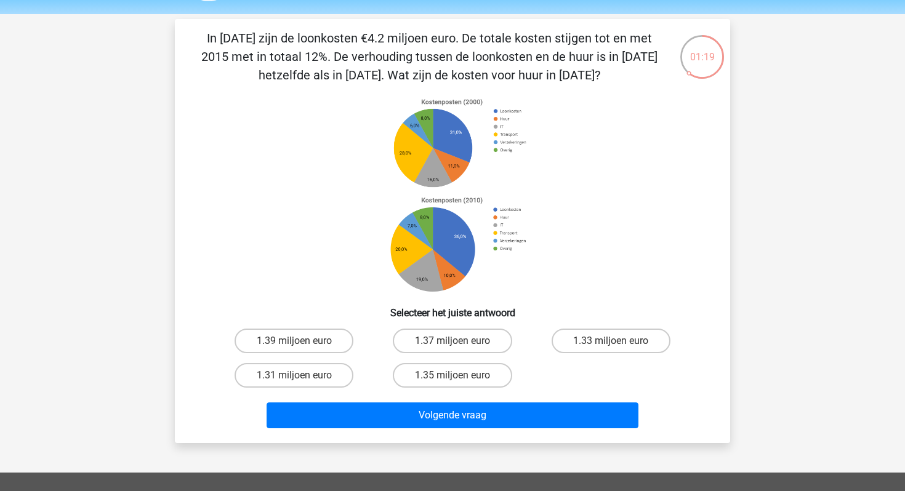
scroll to position [34, 0]
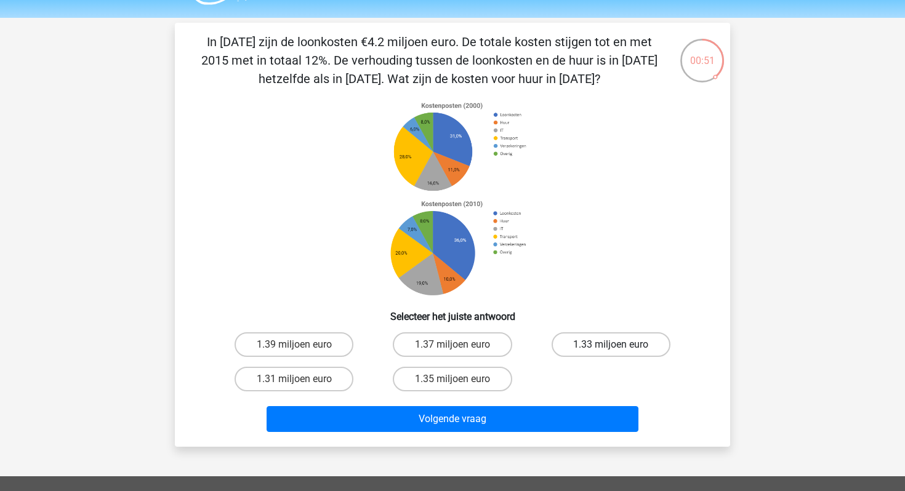
click at [622, 350] on label "1.33 miljoen euro" at bounding box center [610, 344] width 119 height 25
click at [619, 350] on input "1.33 miljoen euro" at bounding box center [615, 349] width 8 height 8
radio input "true"
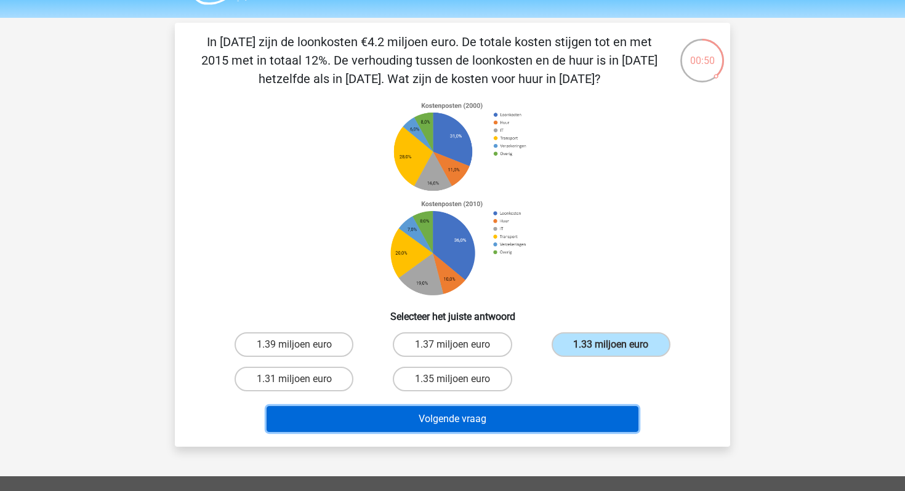
click at [507, 422] on button "Volgende vraag" at bounding box center [452, 419] width 372 height 26
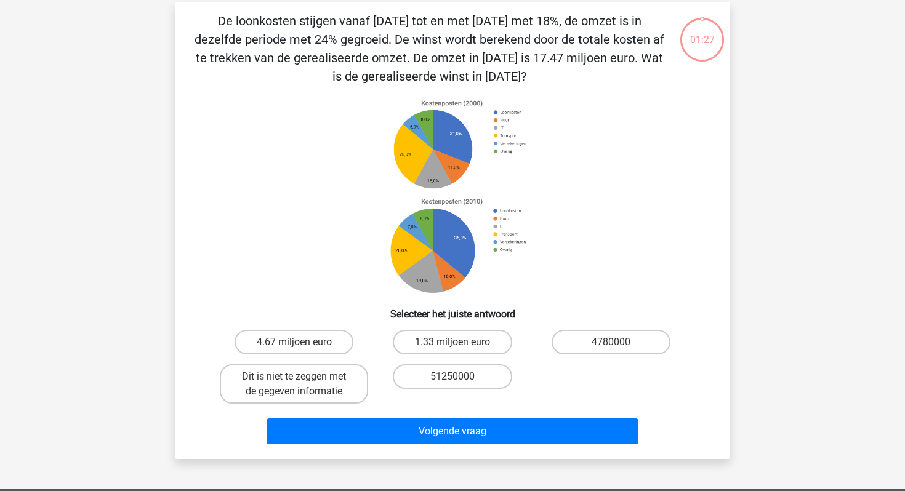
scroll to position [57, 0]
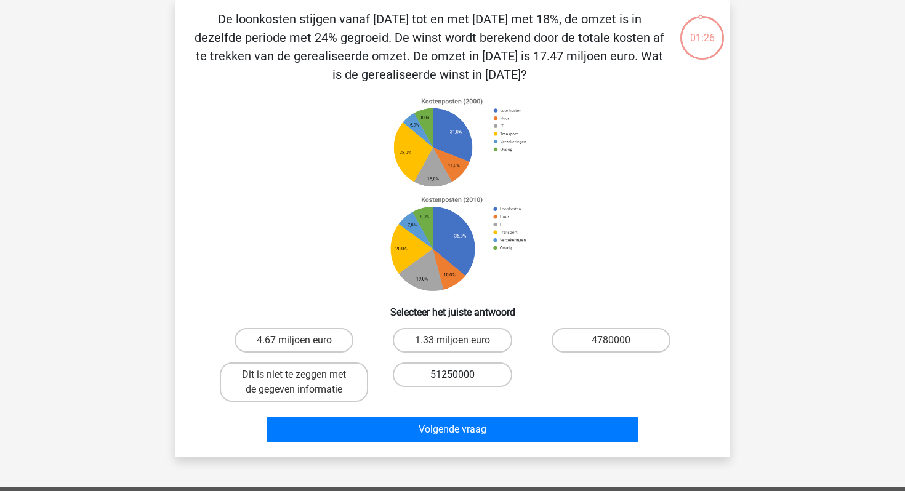
click at [460, 381] on label "51250000" at bounding box center [452, 375] width 119 height 25
click at [460, 381] on input "51250000" at bounding box center [456, 379] width 8 height 8
radio input "true"
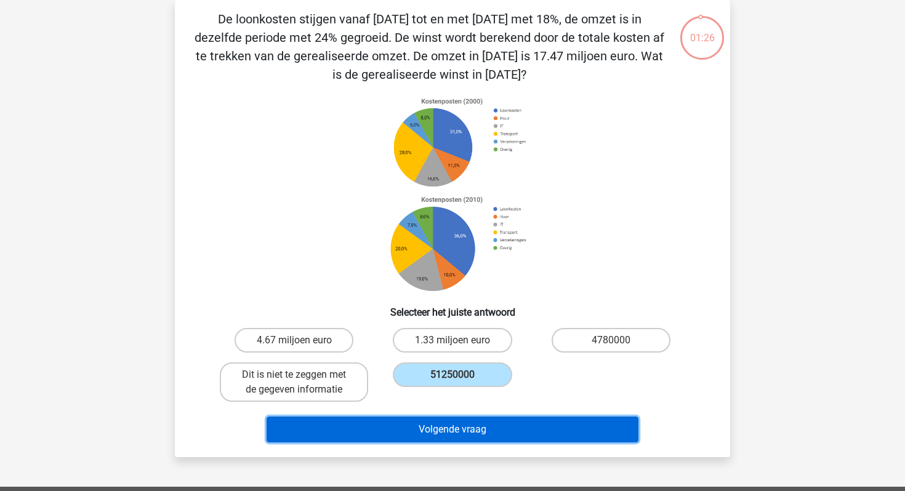
click at [452, 435] on button "Volgende vraag" at bounding box center [452, 430] width 372 height 26
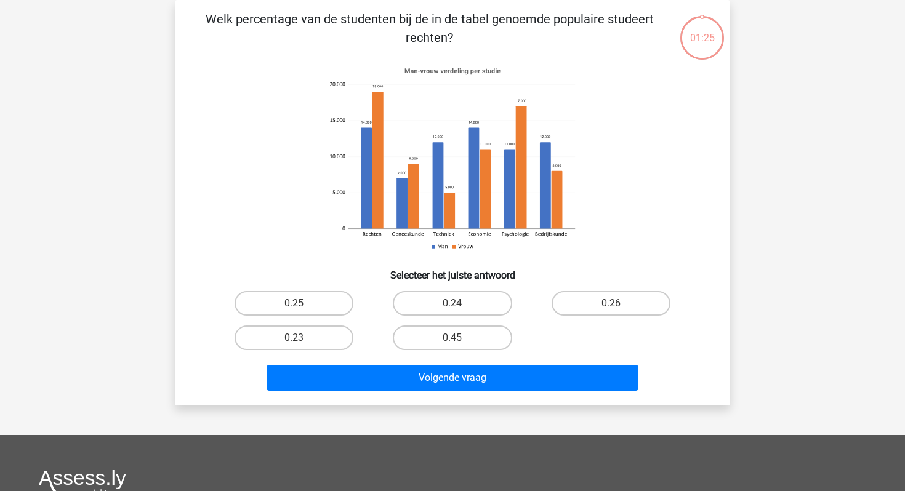
click at [298, 307] on input "0.25" at bounding box center [298, 307] width 8 height 8
radio input "true"
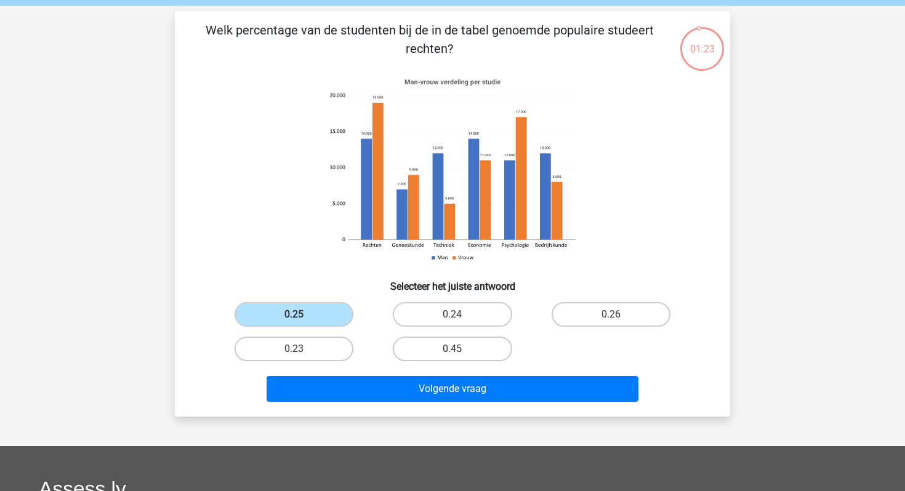
scroll to position [42, 0]
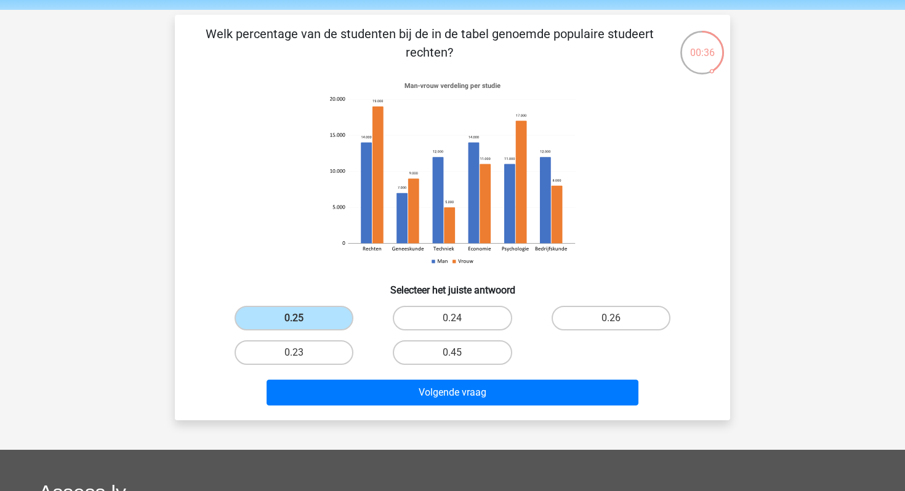
click at [459, 323] on input "0.24" at bounding box center [456, 322] width 8 height 8
radio input "true"
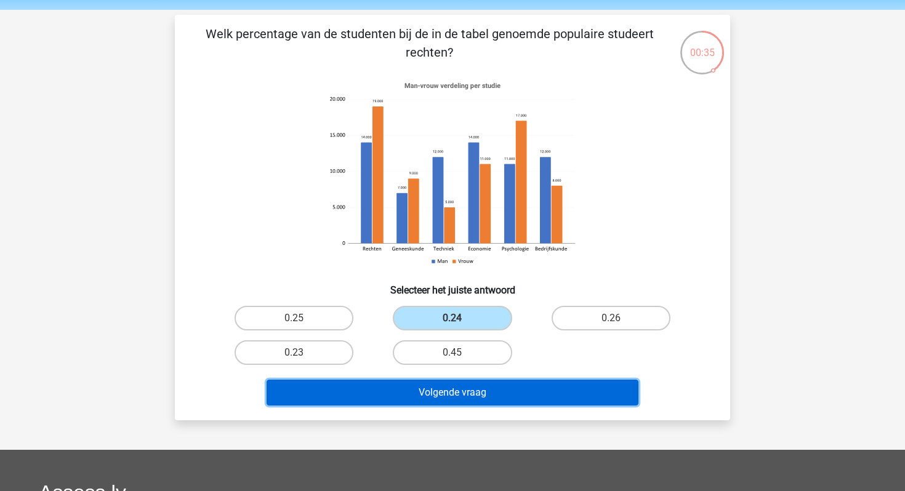
click at [460, 399] on button "Volgende vraag" at bounding box center [452, 393] width 372 height 26
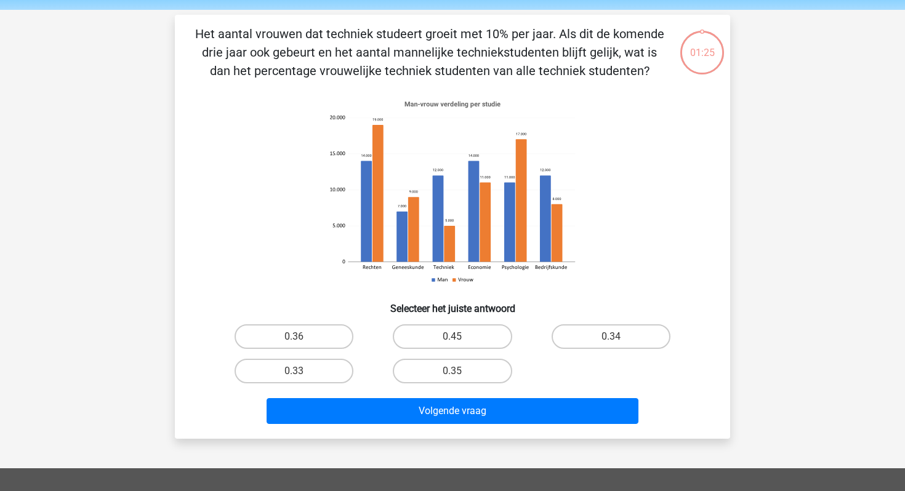
scroll to position [57, 0]
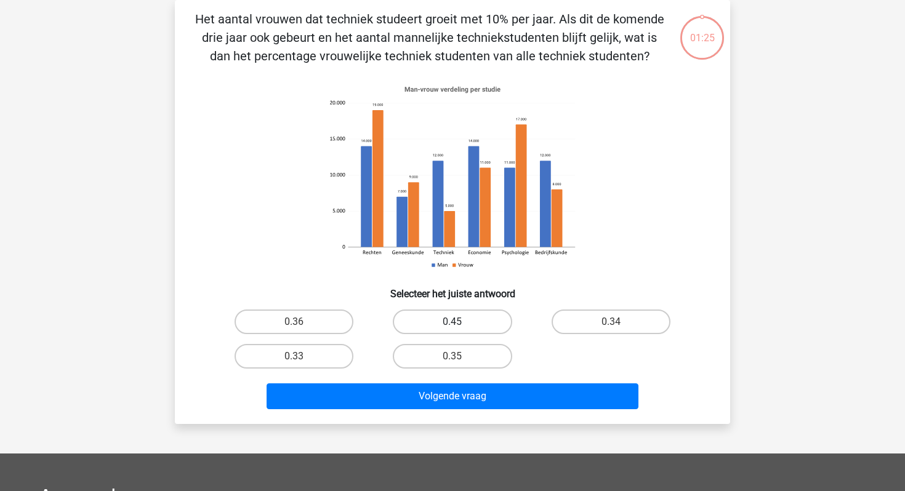
click at [494, 322] on label "0.45" at bounding box center [452, 322] width 119 height 25
click at [460, 322] on input "0.45" at bounding box center [456, 326] width 8 height 8
radio input "true"
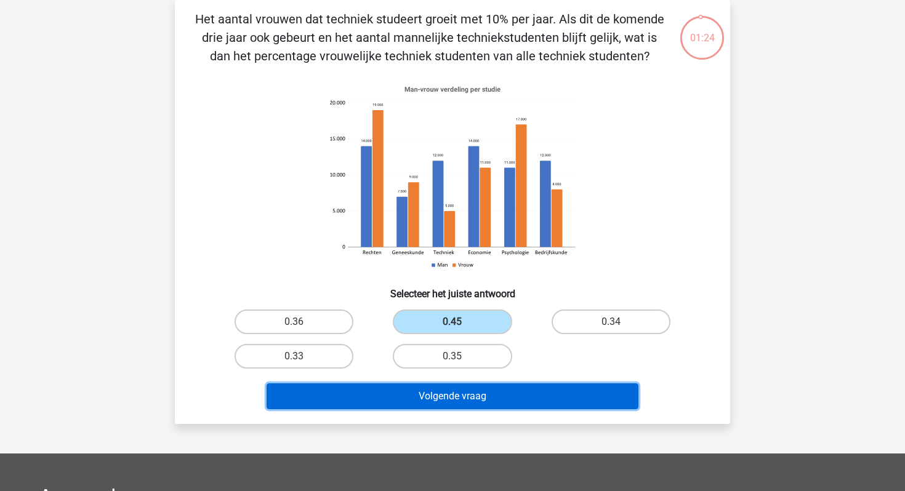
click at [495, 401] on button "Volgende vraag" at bounding box center [452, 396] width 372 height 26
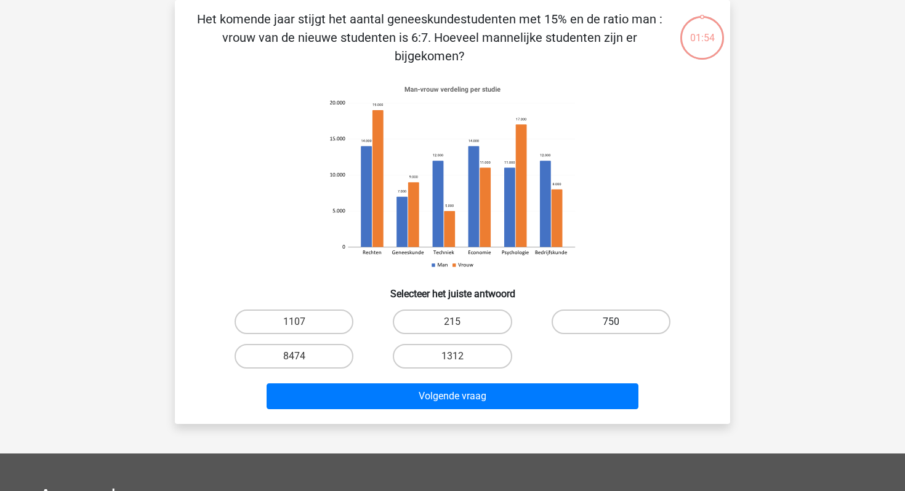
click at [603, 316] on label "750" at bounding box center [610, 322] width 119 height 25
click at [611, 322] on input "750" at bounding box center [615, 326] width 8 height 8
radio input "true"
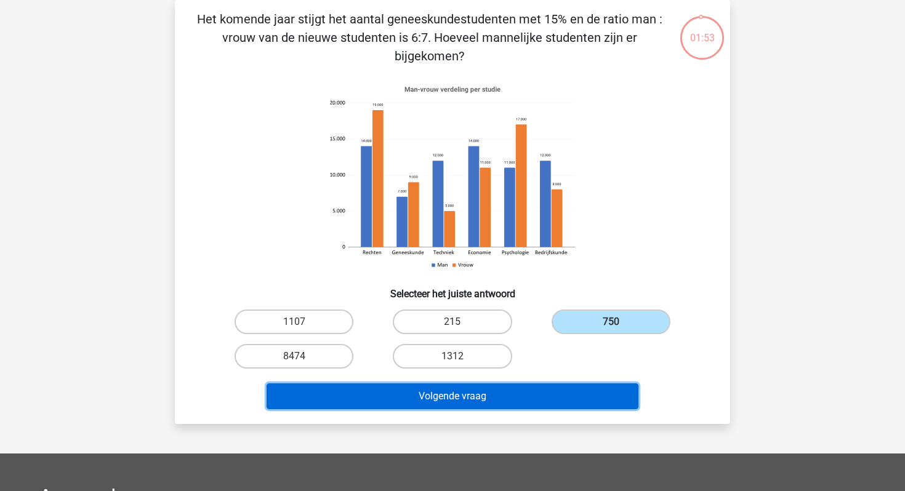
click at [527, 389] on button "Volgende vraag" at bounding box center [452, 396] width 372 height 26
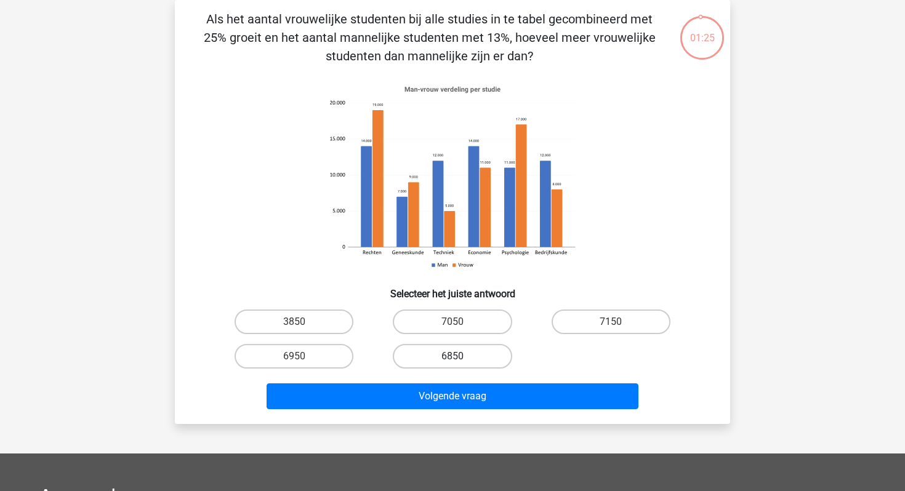
click at [454, 364] on label "6850" at bounding box center [452, 356] width 119 height 25
click at [454, 364] on input "6850" at bounding box center [456, 360] width 8 height 8
radio input "true"
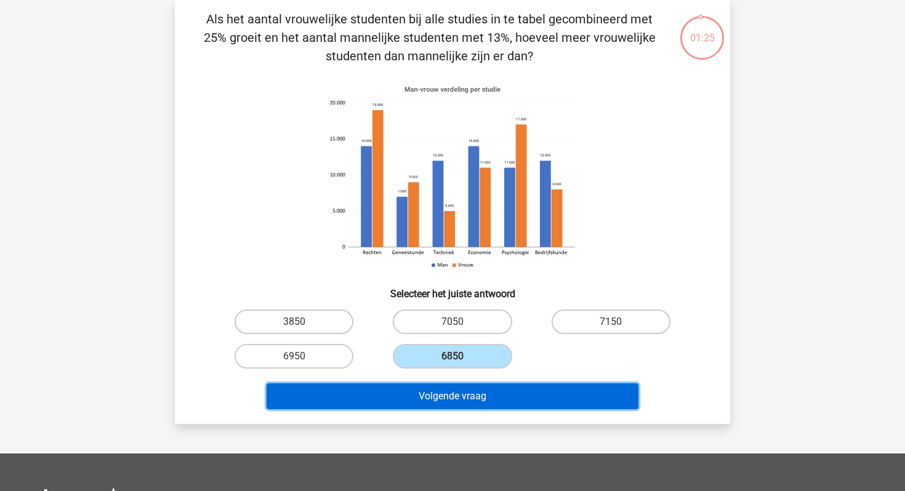
click at [480, 395] on button "Volgende vraag" at bounding box center [452, 396] width 372 height 26
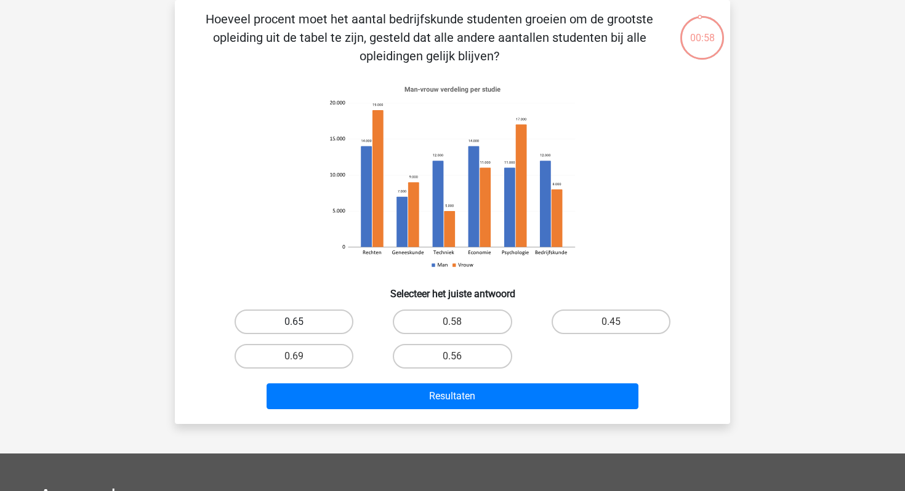
click at [308, 314] on label "0.65" at bounding box center [293, 322] width 119 height 25
click at [302, 322] on input "0.65" at bounding box center [298, 326] width 8 height 8
radio input "true"
click at [369, 377] on div "Resultaten" at bounding box center [452, 394] width 516 height 41
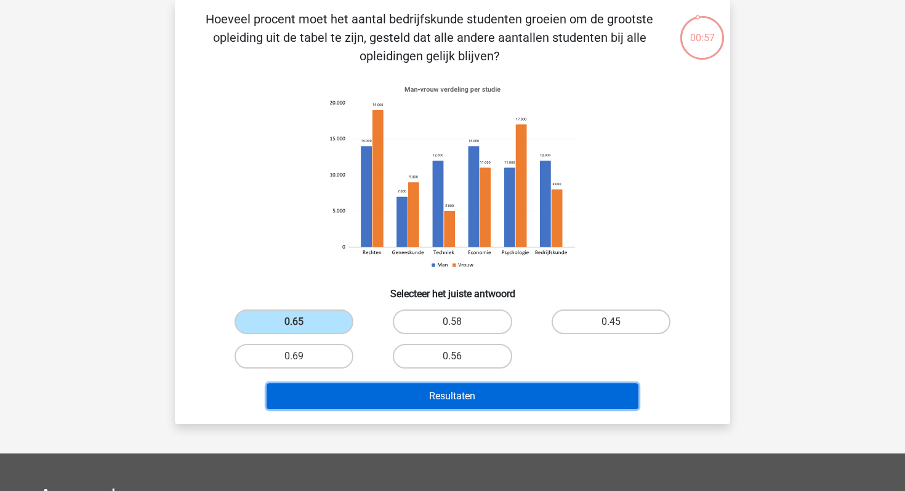
click at [378, 390] on button "Resultaten" at bounding box center [452, 396] width 372 height 26
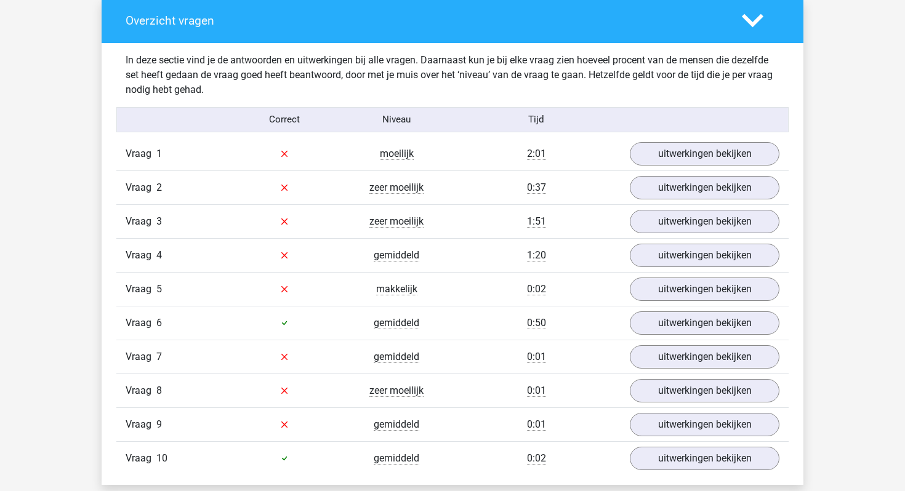
scroll to position [722, 0]
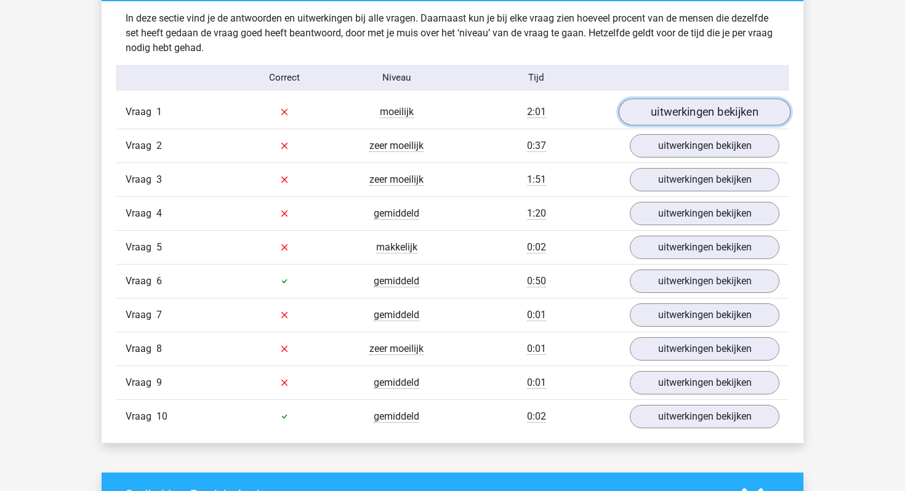
click at [732, 116] on link "uitwerkingen bekijken" at bounding box center [705, 111] width 172 height 27
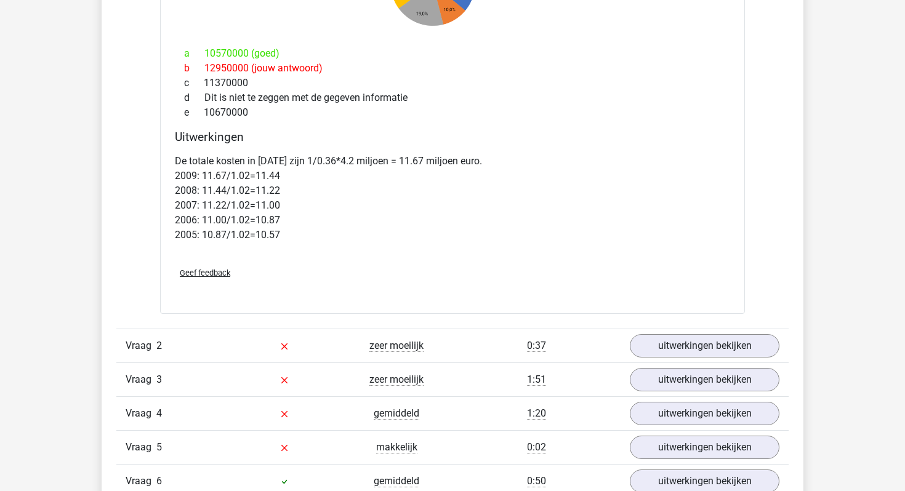
scroll to position [1078, 0]
click at [673, 337] on link "uitwerkingen bekijken" at bounding box center [705, 345] width 172 height 27
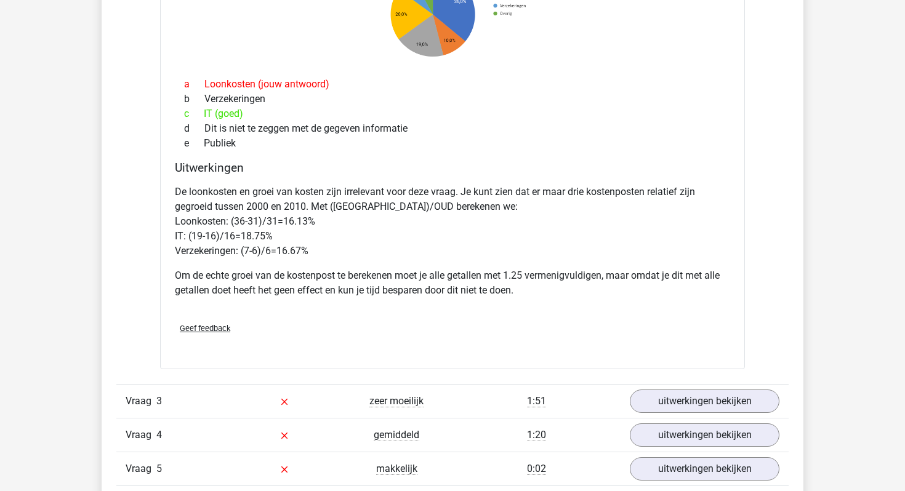
scroll to position [1711, 0]
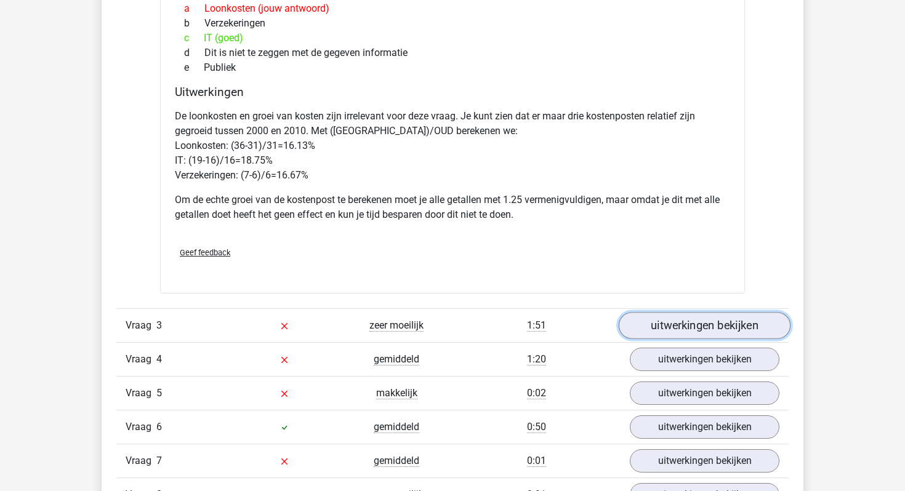
click at [663, 319] on link "uitwerkingen bekijken" at bounding box center [705, 325] width 172 height 27
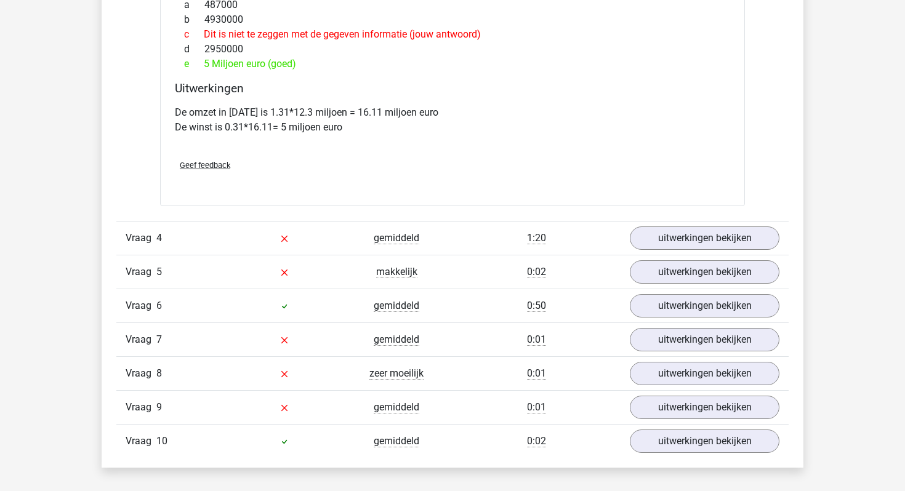
scroll to position [2397, 0]
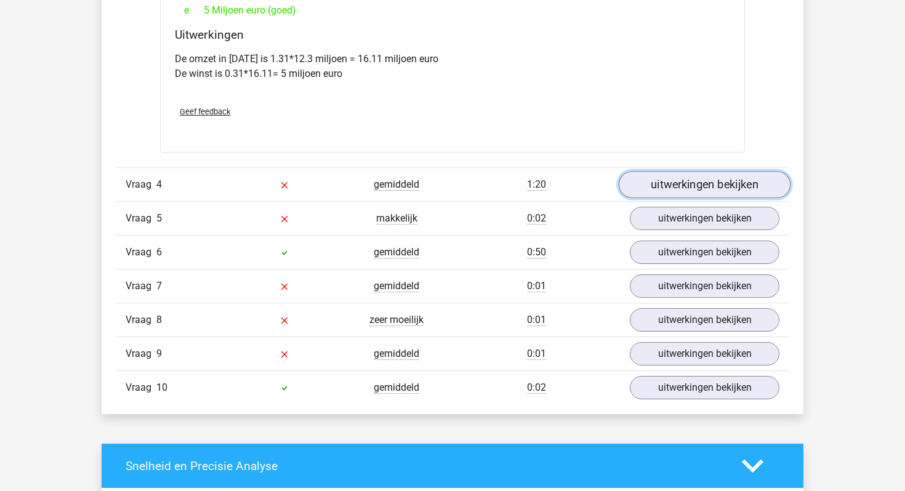
click at [676, 178] on link "uitwerkingen bekijken" at bounding box center [705, 184] width 172 height 27
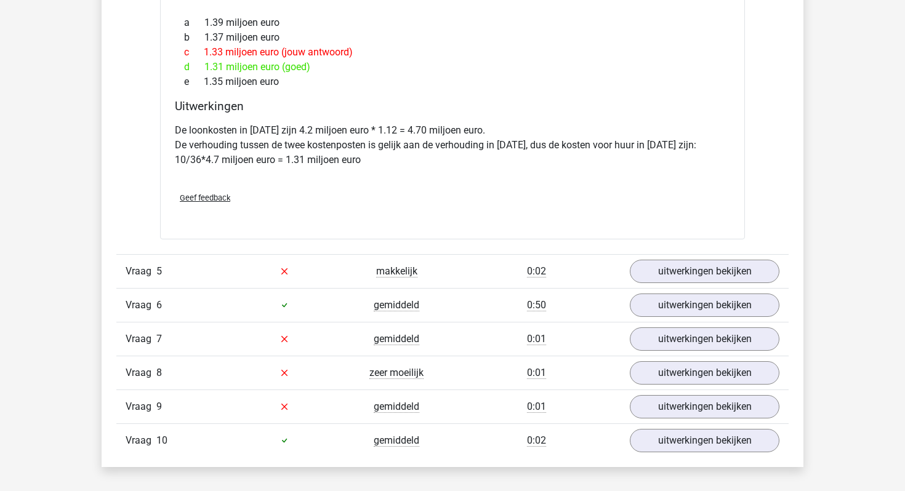
scroll to position [2892, 0]
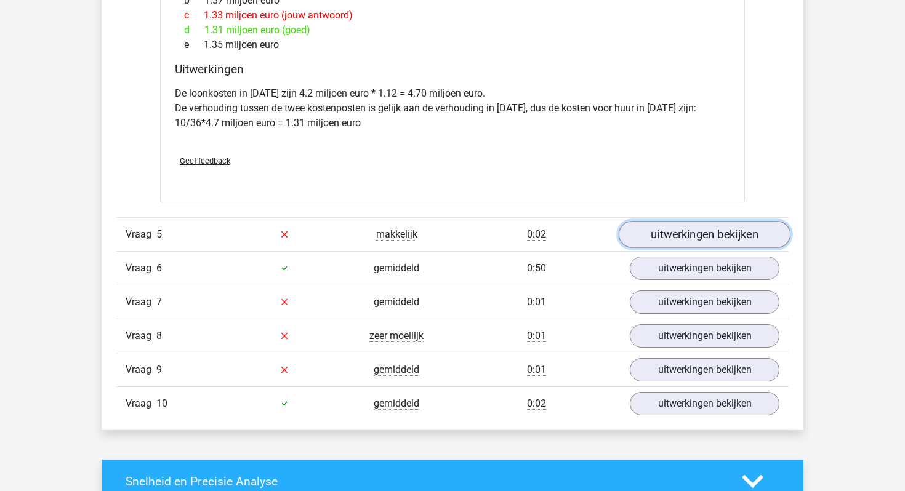
click at [689, 238] on link "uitwerkingen bekijken" at bounding box center [705, 234] width 172 height 27
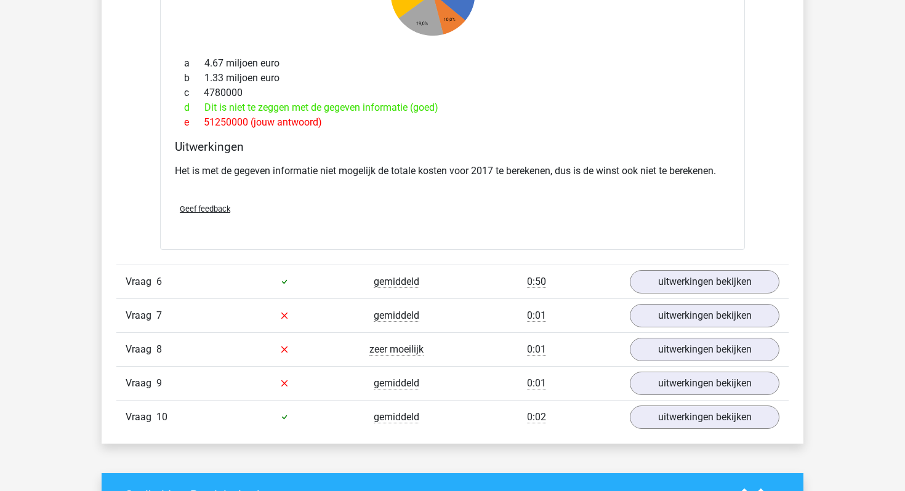
scroll to position [3388, 0]
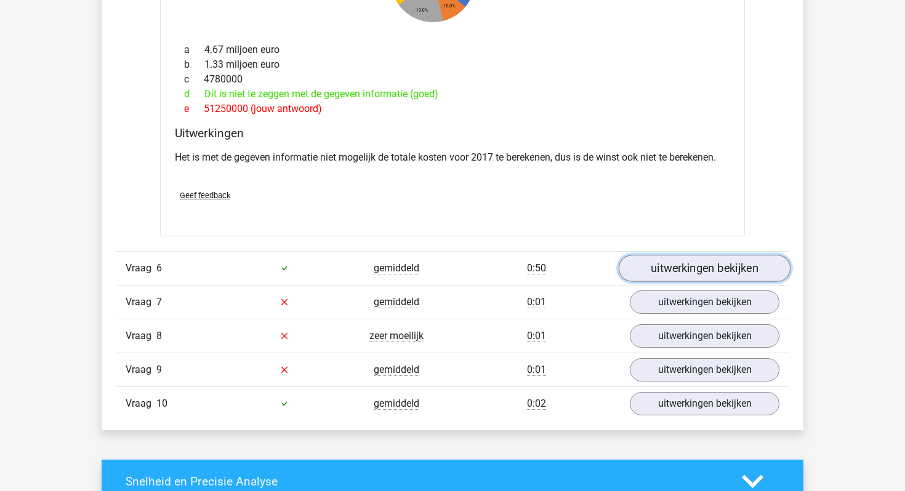
click at [699, 273] on link "uitwerkingen bekijken" at bounding box center [705, 268] width 172 height 27
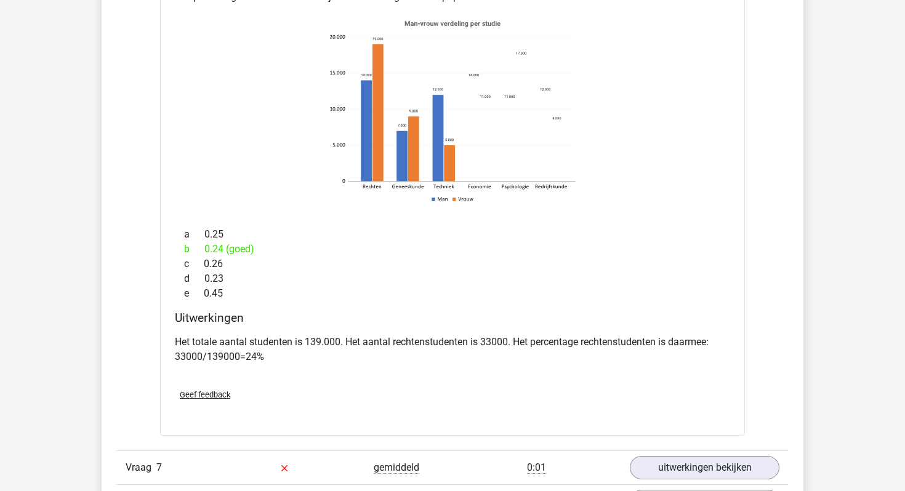
scroll to position [3777, 0]
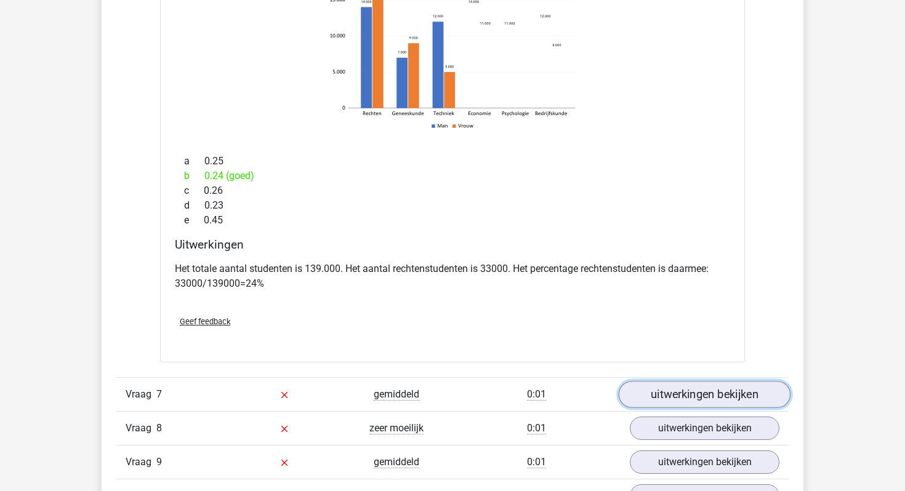
click at [670, 397] on link "uitwerkingen bekijken" at bounding box center [705, 394] width 172 height 27
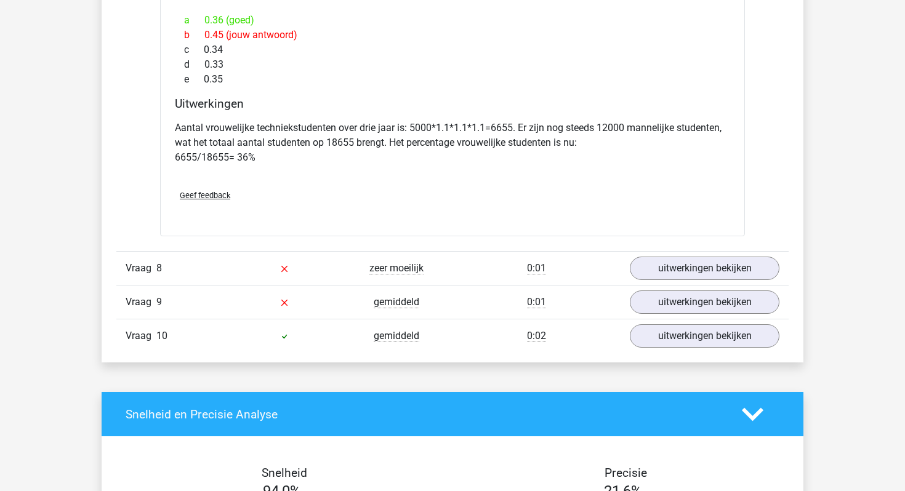
scroll to position [4466, 0]
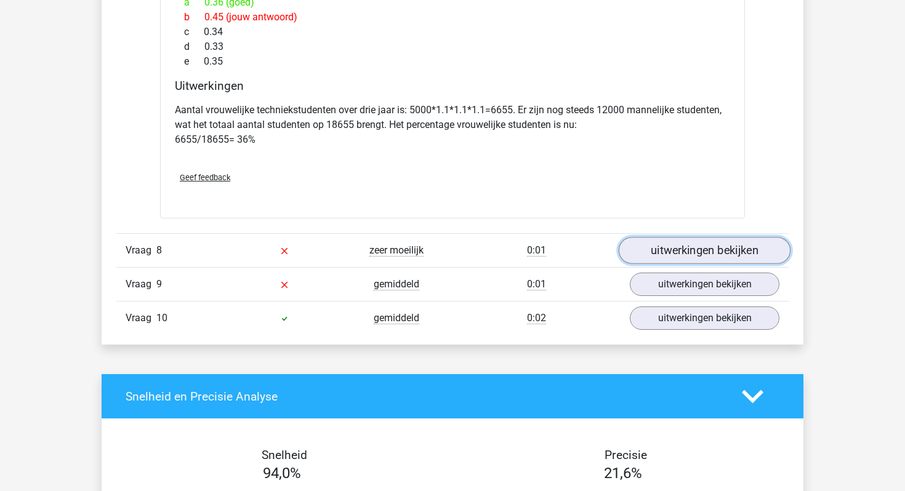
click at [723, 255] on link "uitwerkingen bekijken" at bounding box center [705, 250] width 172 height 27
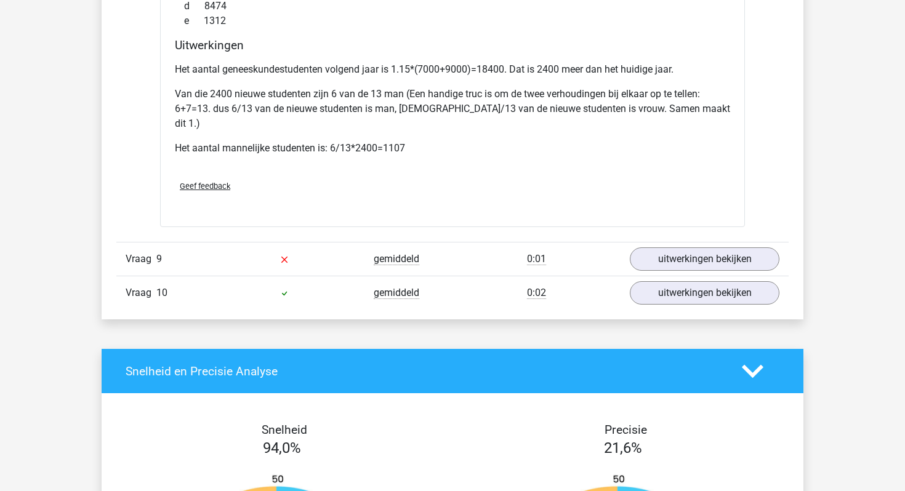
scroll to position [5052, 0]
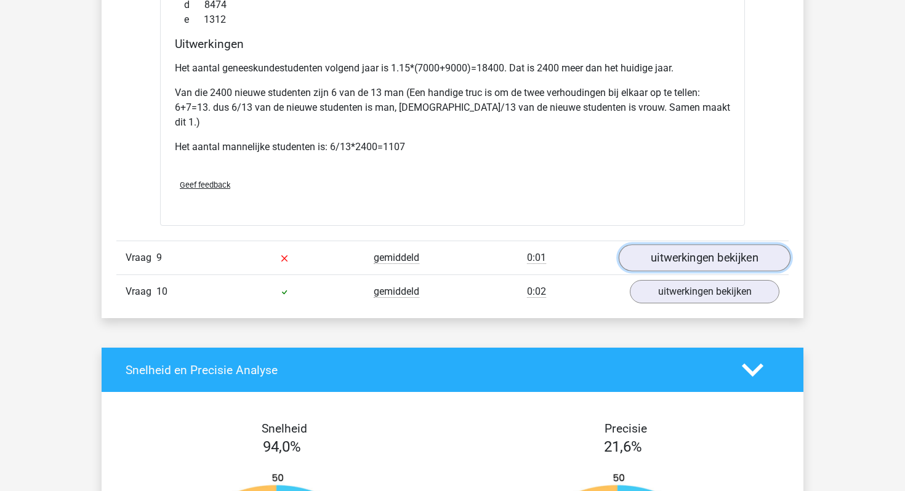
click at [671, 246] on link "uitwerkingen bekijken" at bounding box center [705, 258] width 172 height 27
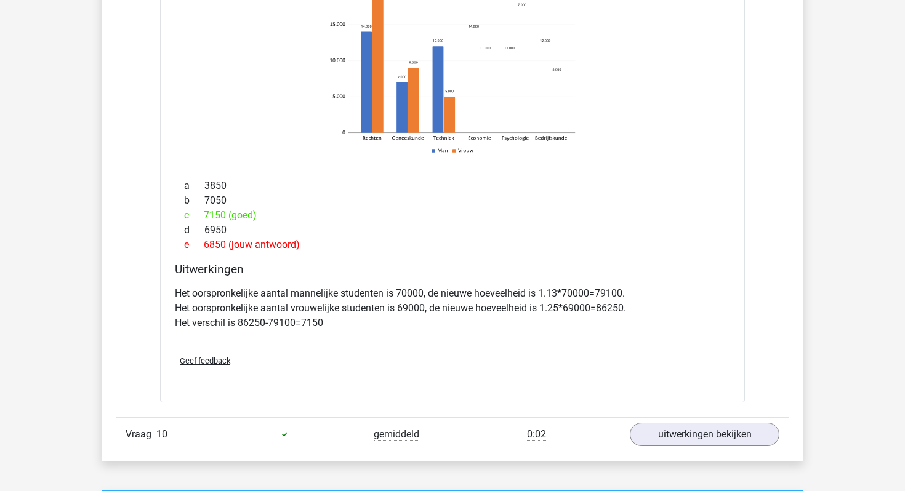
scroll to position [5461, 0]
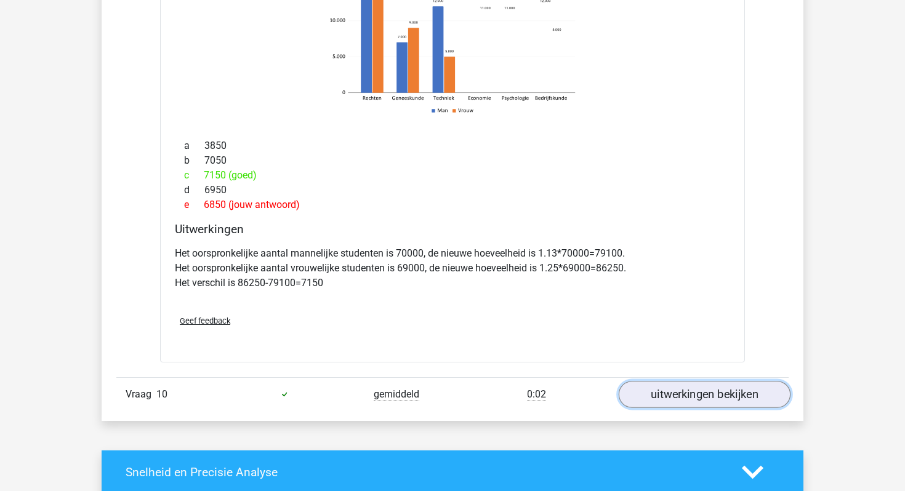
click at [673, 392] on link "uitwerkingen bekijken" at bounding box center [705, 394] width 172 height 27
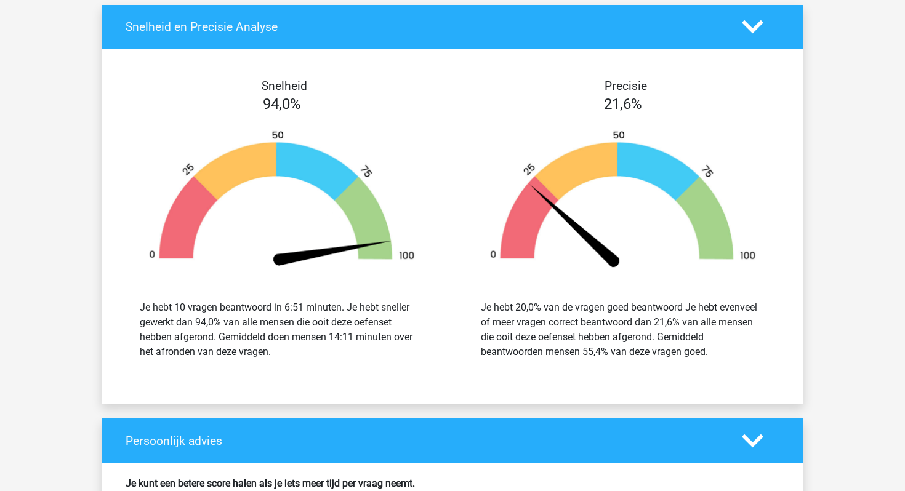
scroll to position [6419, 0]
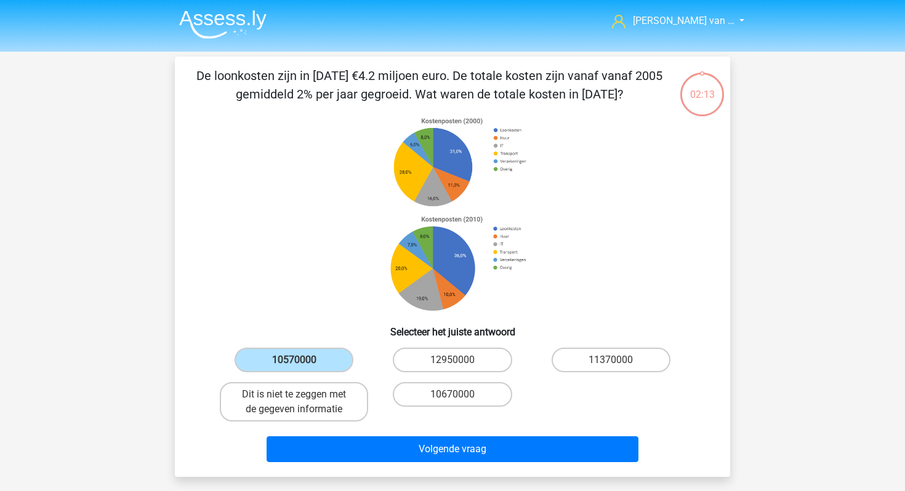
scroll to position [57, 0]
